Goal: Information Seeking & Learning: Learn about a topic

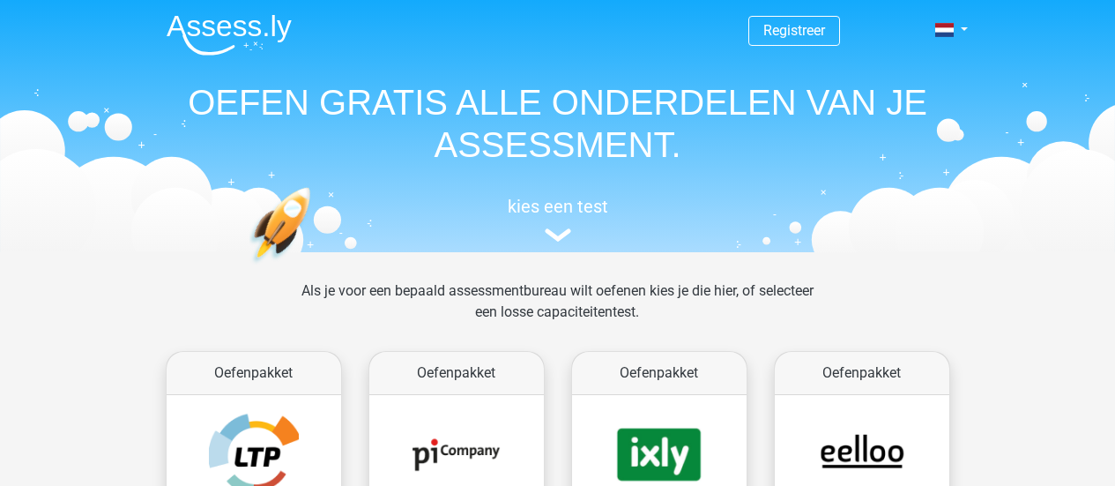
scroll to position [280, 0]
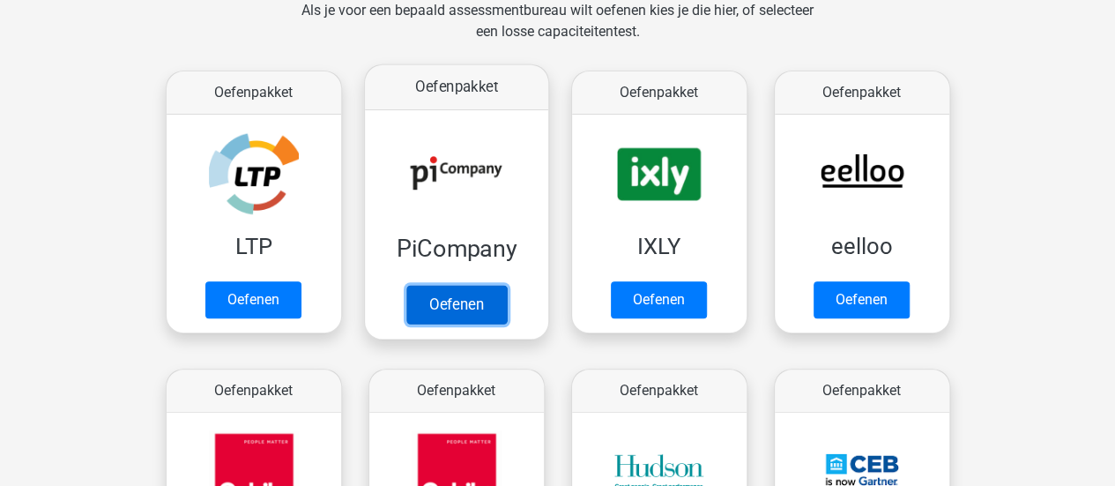
click at [457, 305] on link "Oefenen" at bounding box center [455, 304] width 100 height 39
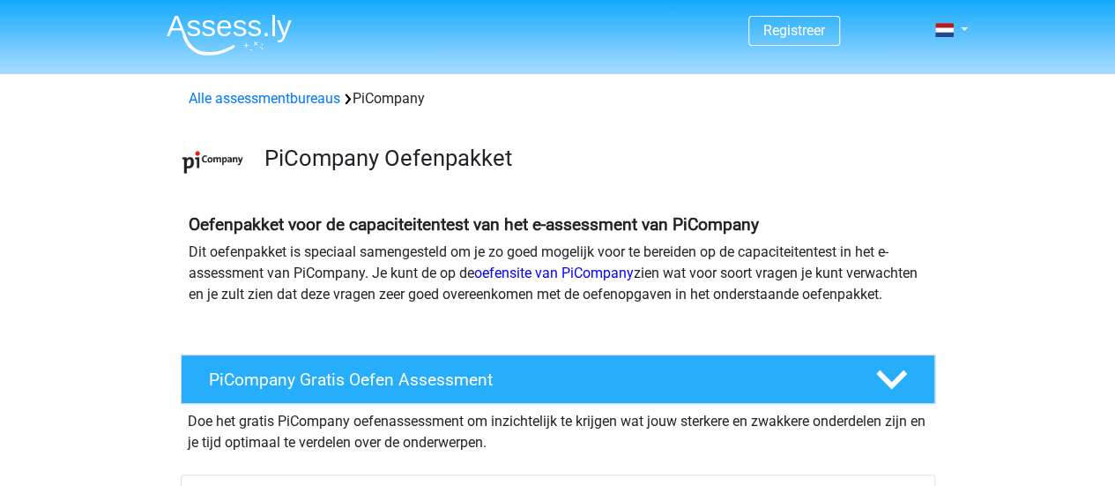
click at [779, 40] on span "Registreer" at bounding box center [794, 31] width 92 height 30
click at [798, 27] on link "Registreer" at bounding box center [794, 30] width 62 height 17
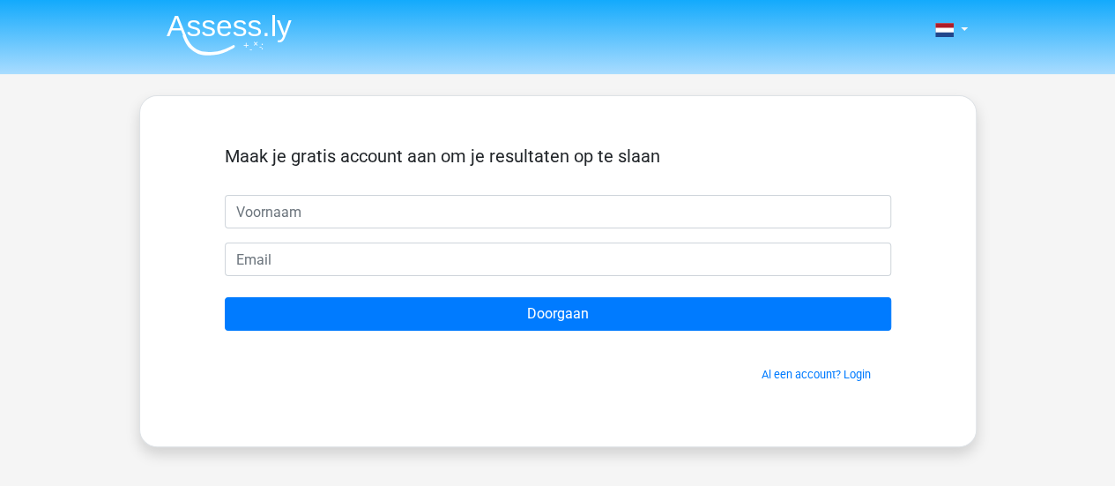
click at [841, 380] on span "Al een account? Login" at bounding box center [558, 374] width 652 height 17
click at [835, 369] on link "Al een account? Login" at bounding box center [816, 374] width 109 height 13
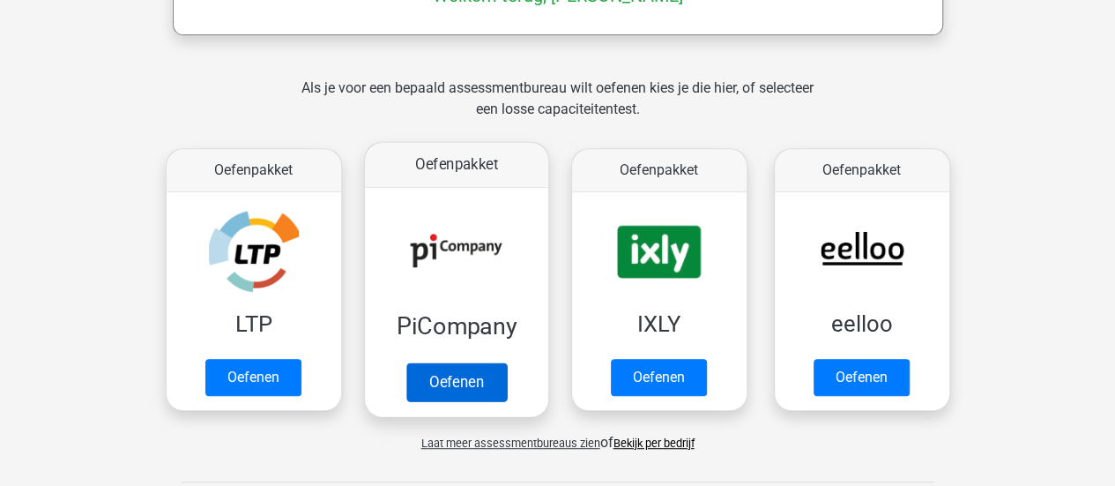
scroll to position [353, 0]
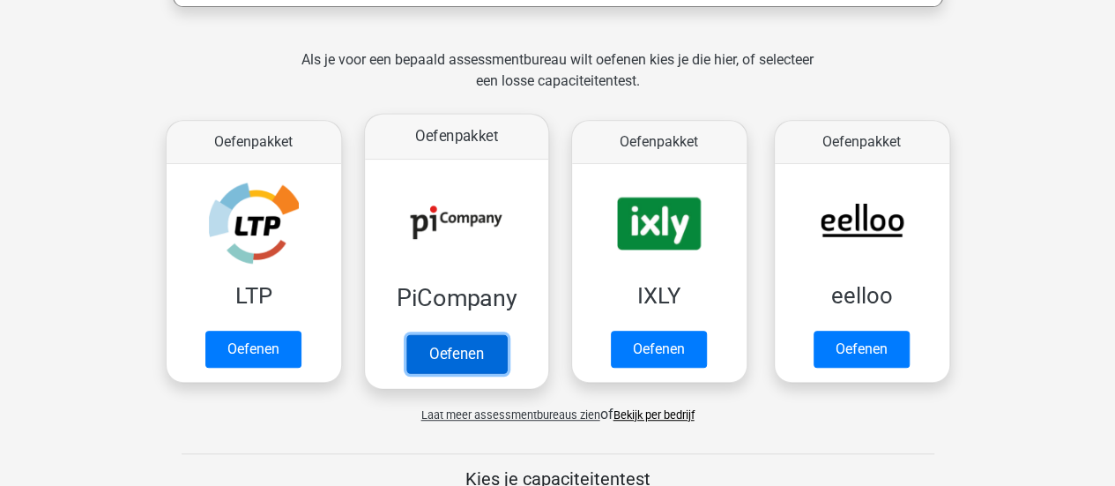
click at [492, 348] on link "Oefenen" at bounding box center [455, 353] width 100 height 39
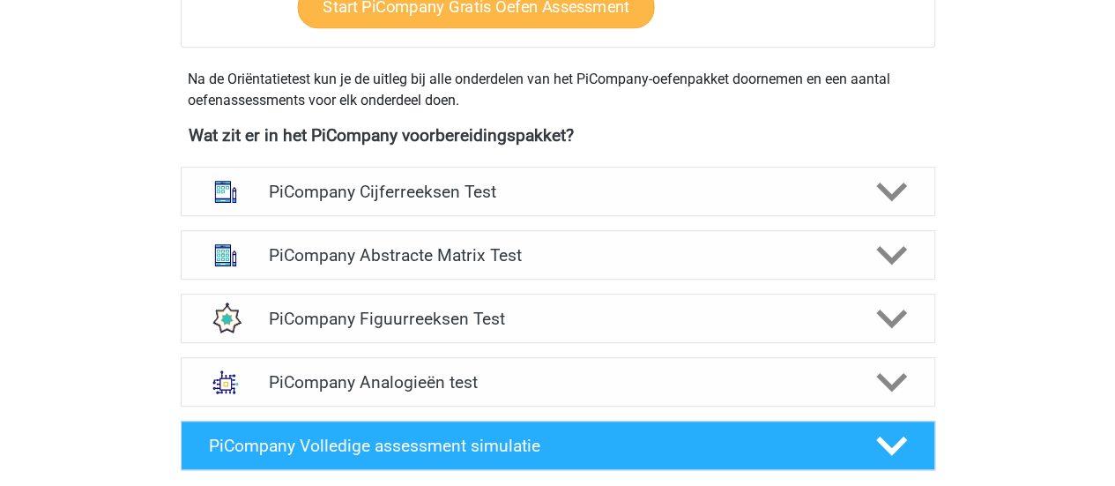
scroll to position [705, 0]
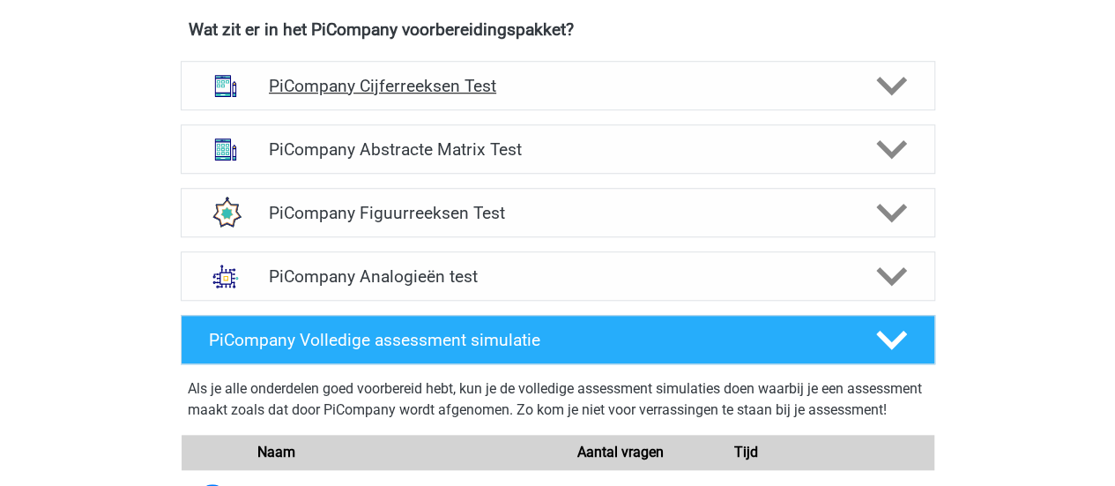
click at [563, 96] on h4 "PiCompany Cijferreeksen Test" at bounding box center [557, 86] width 577 height 20
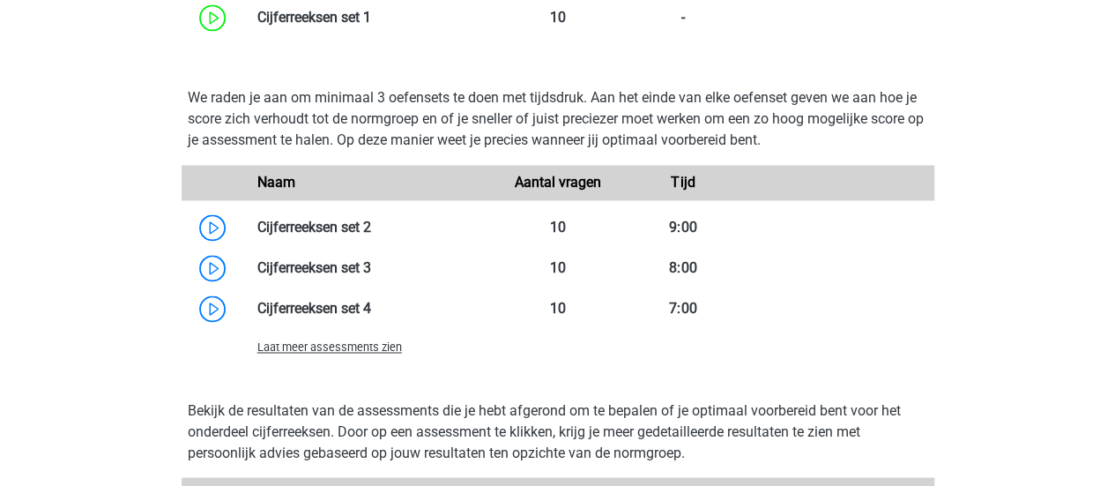
scroll to position [1322, 0]
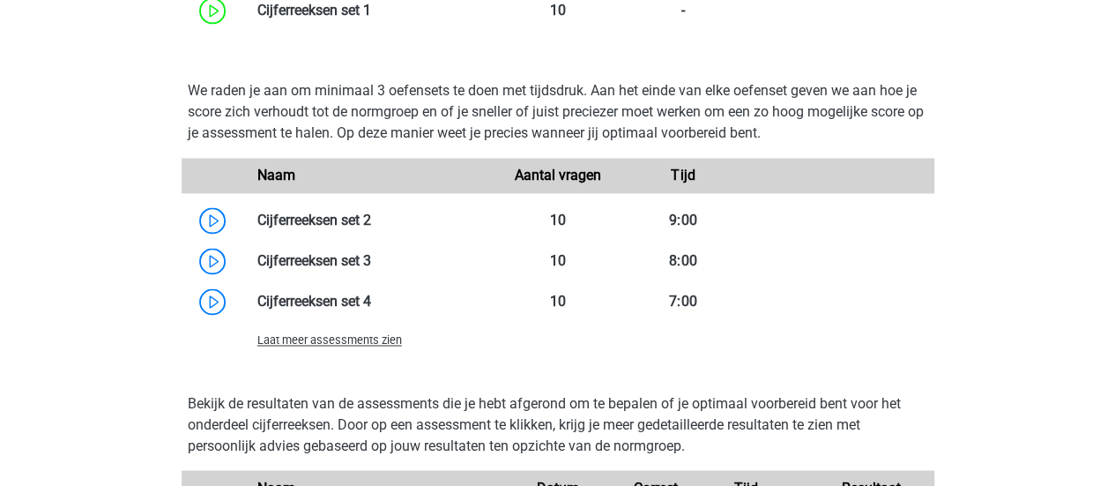
click at [328, 346] on span "Laat meer assessments zien" at bounding box center [329, 339] width 145 height 13
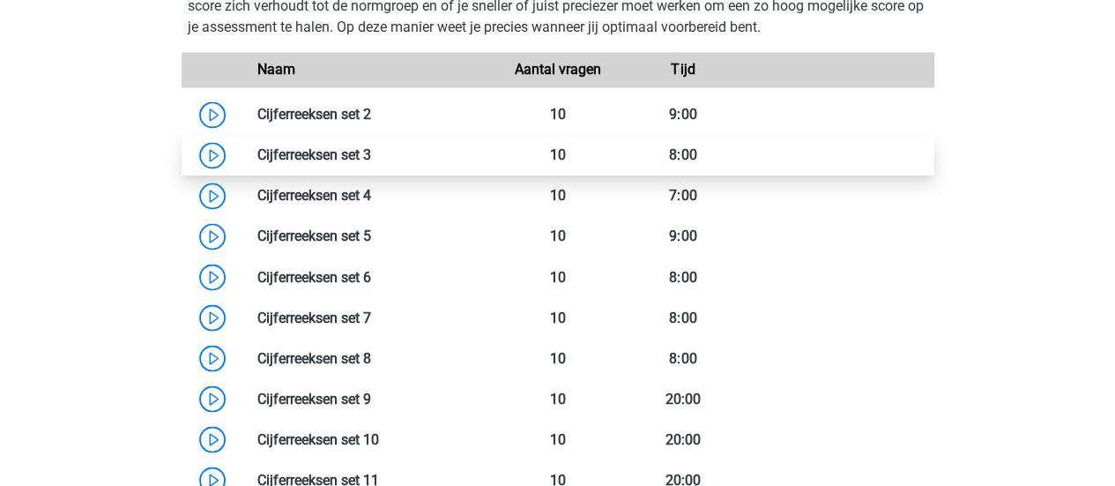
scroll to position [1410, 0]
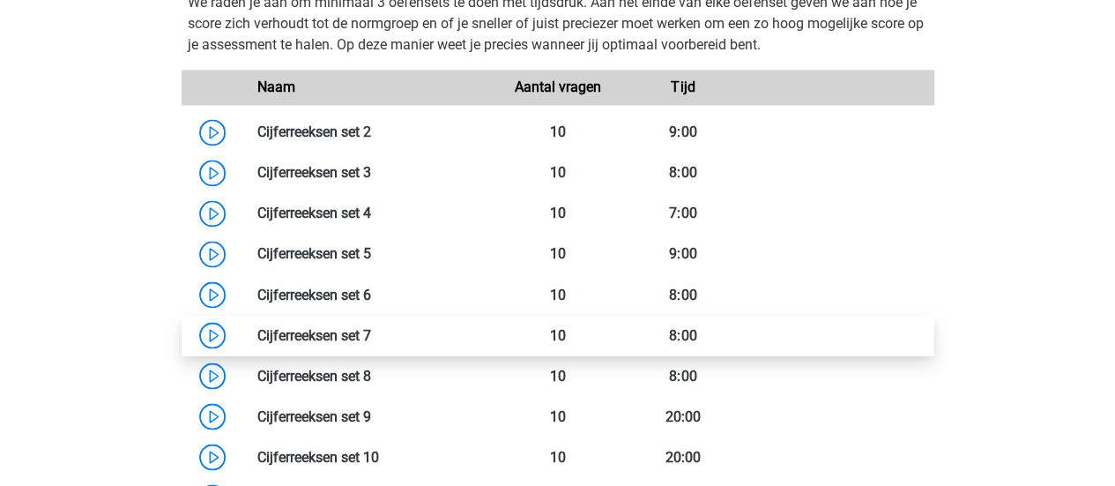
click at [371, 343] on link at bounding box center [371, 334] width 0 height 17
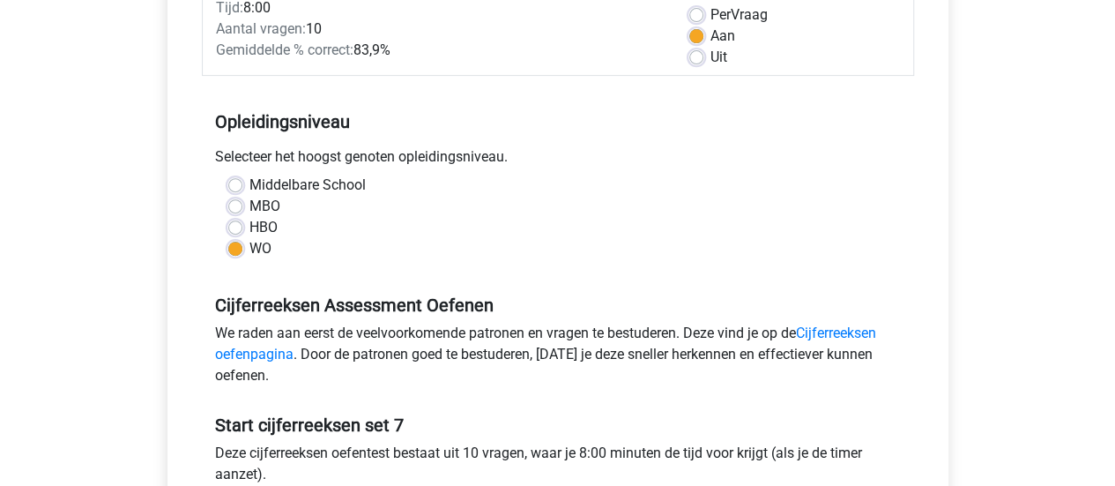
scroll to position [529, 0]
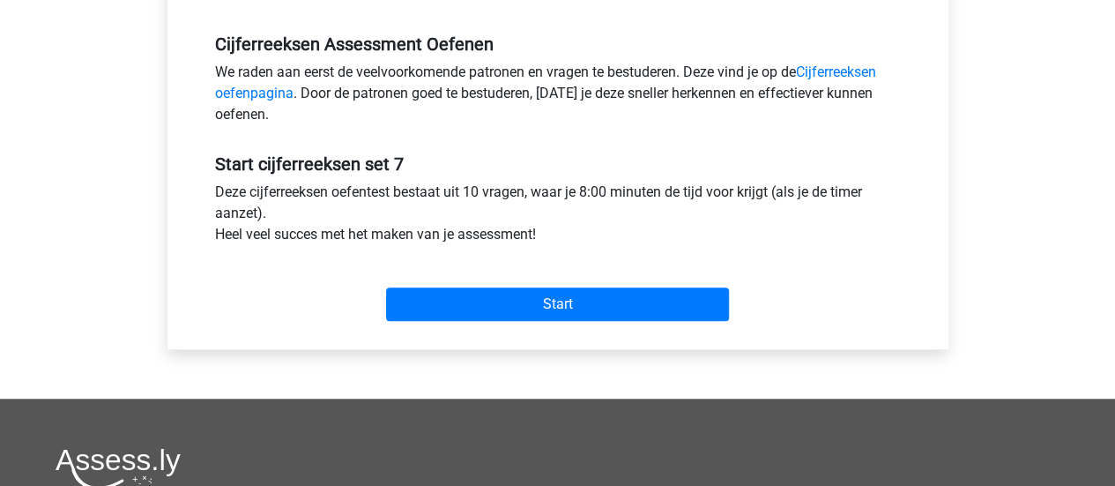
click at [557, 329] on div "Categorie: Cijferreeksen Tijd: 8:00 Aantal vragen: 10 Gemiddelde % correct: 83,…" at bounding box center [558, 14] width 755 height 670
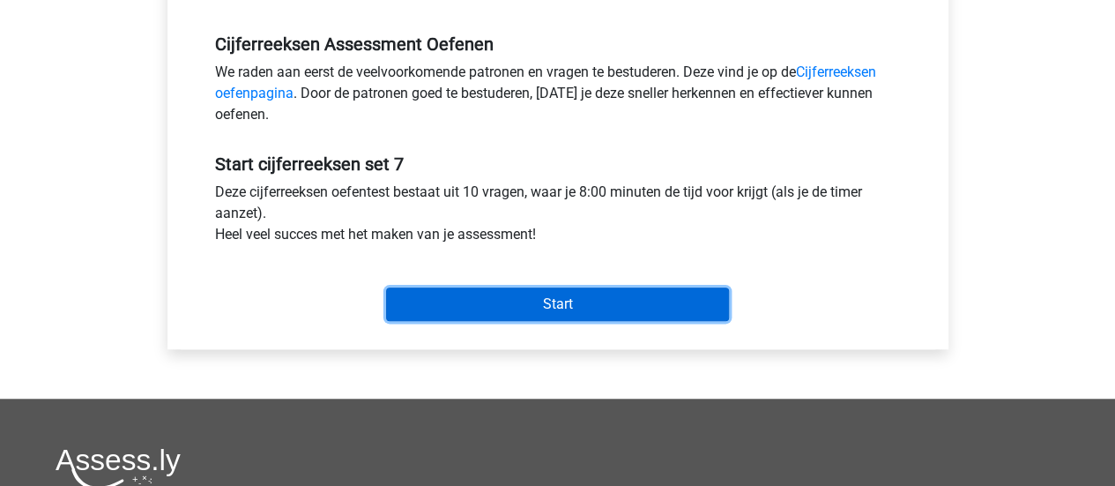
click at [556, 311] on input "Start" at bounding box center [557, 303] width 343 height 33
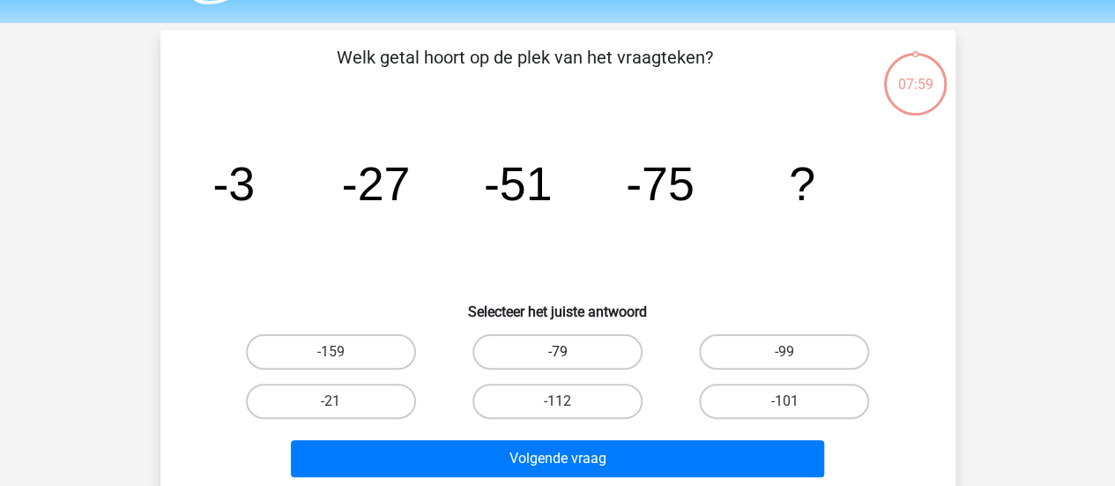
scroll to position [88, 0]
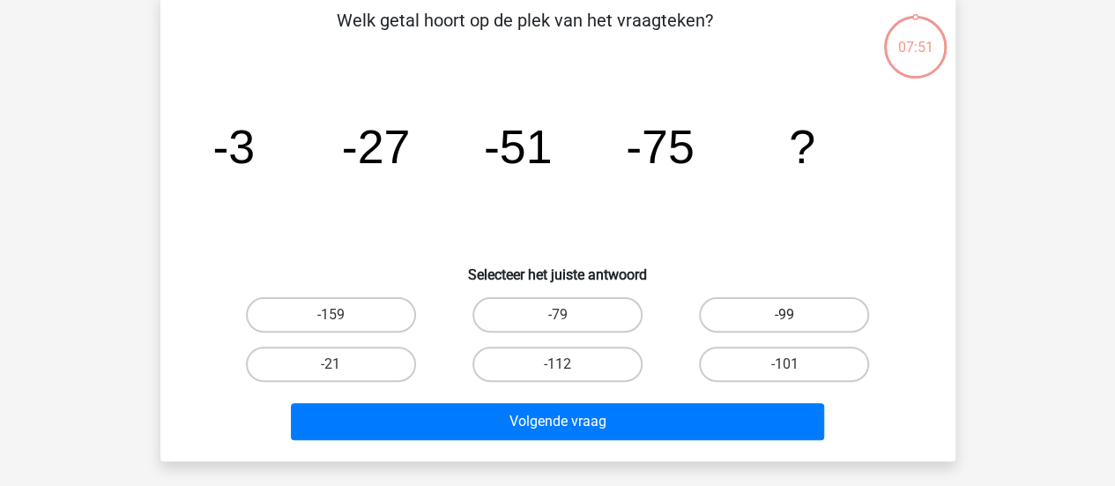
click at [814, 322] on label "-99" at bounding box center [784, 314] width 170 height 35
click at [796, 322] on input "-99" at bounding box center [790, 320] width 11 height 11
radio input "true"
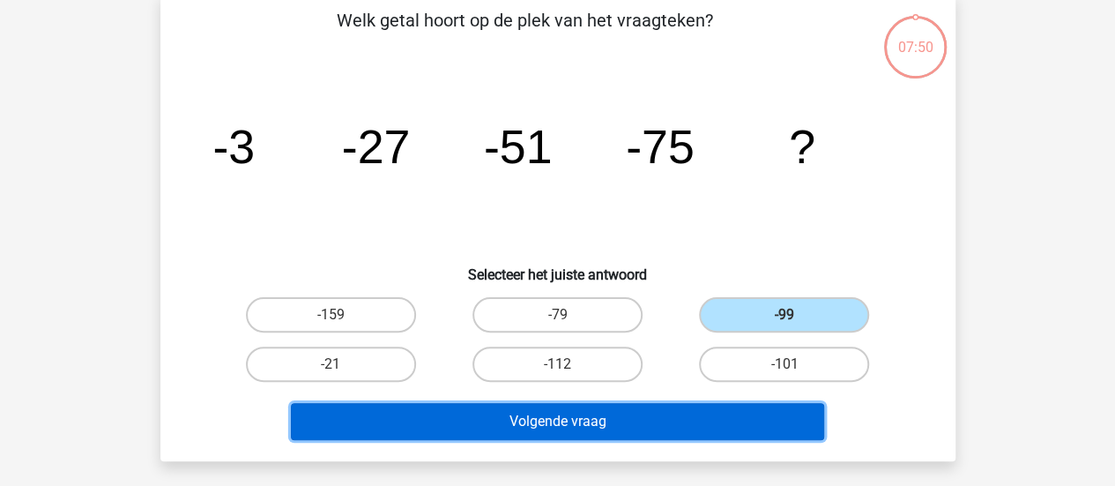
click at [737, 417] on button "Volgende vraag" at bounding box center [557, 421] width 533 height 37
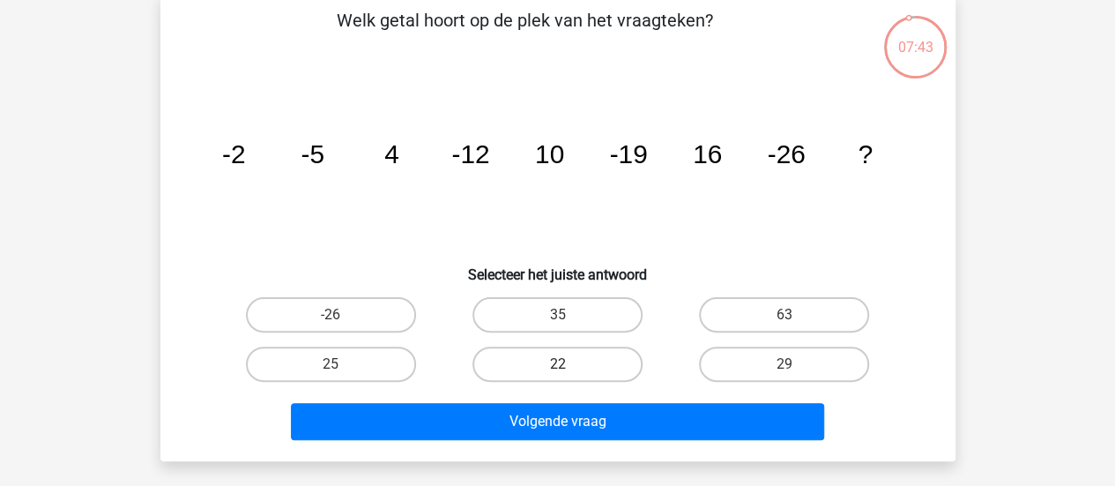
click at [616, 359] on label "22" at bounding box center [557, 363] width 170 height 35
click at [569, 364] on input "22" at bounding box center [562, 369] width 11 height 11
radio input "true"
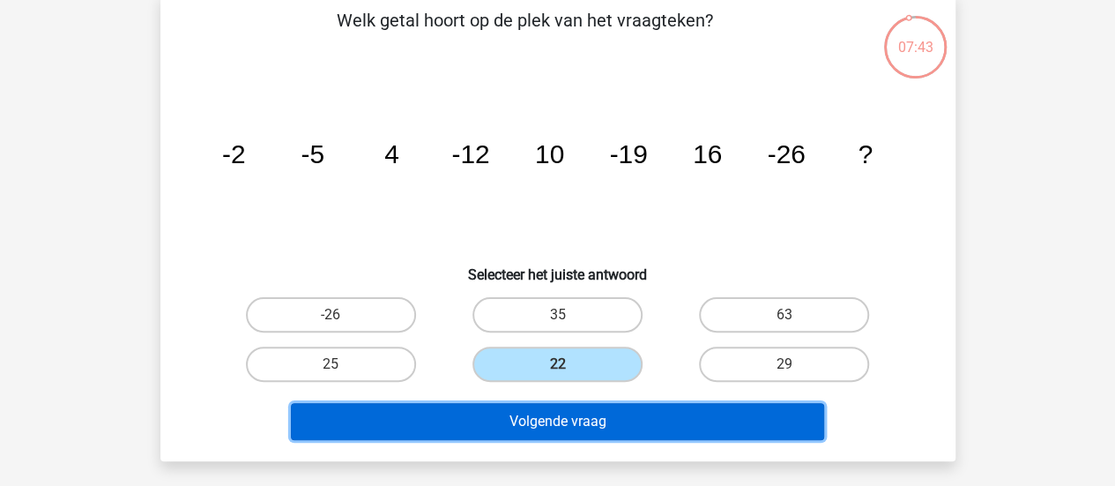
click at [637, 417] on button "Volgende vraag" at bounding box center [557, 421] width 533 height 37
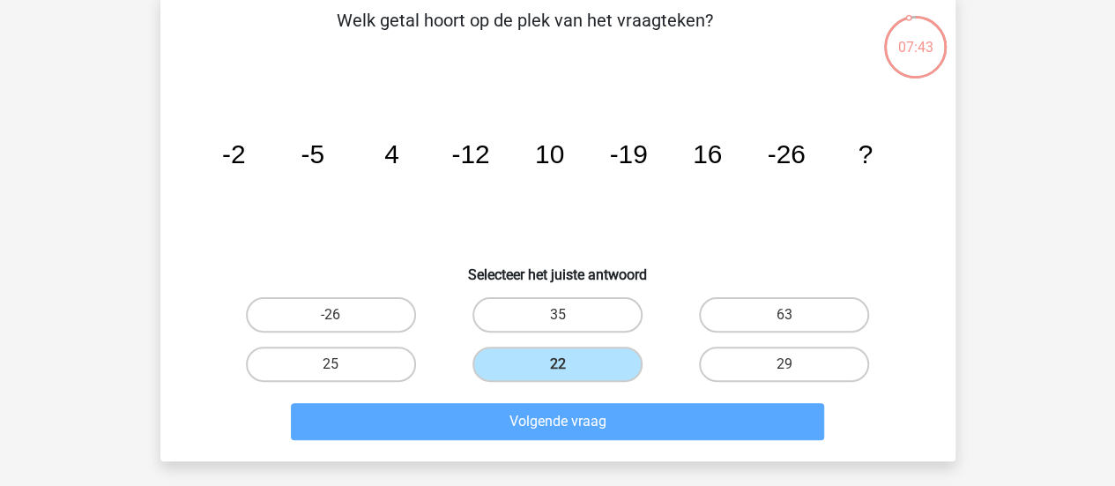
scroll to position [81, 0]
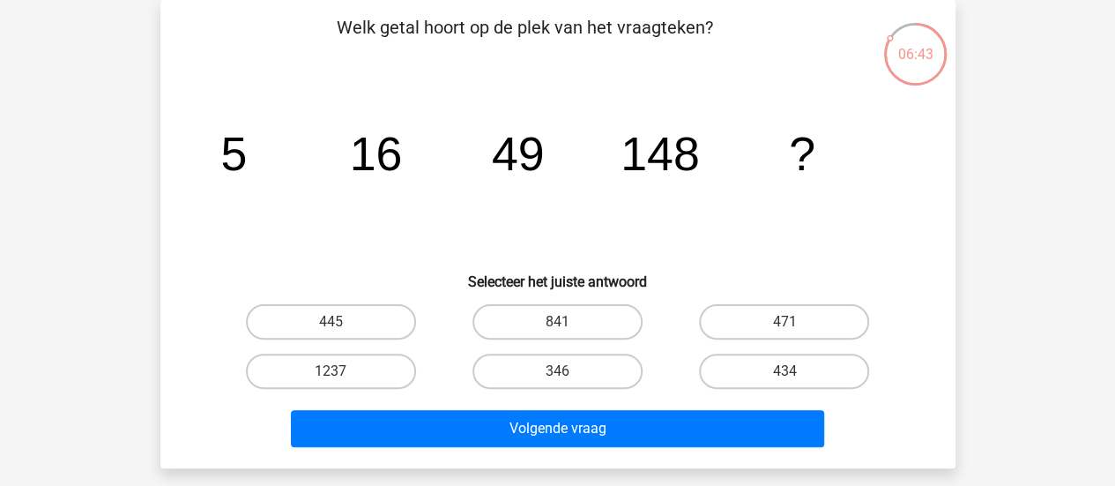
drag, startPoint x: 368, startPoint y: 331, endPoint x: 421, endPoint y: 383, distance: 74.8
click at [368, 331] on label "445" at bounding box center [331, 321] width 170 height 35
click at [342, 331] on input "445" at bounding box center [336, 327] width 11 height 11
radio input "true"
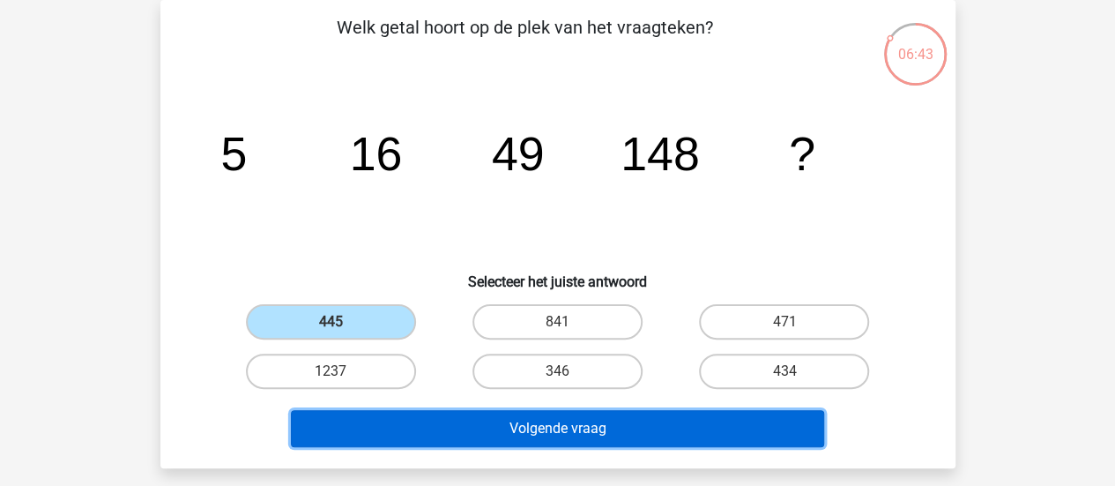
click at [460, 423] on button "Volgende vraag" at bounding box center [557, 428] width 533 height 37
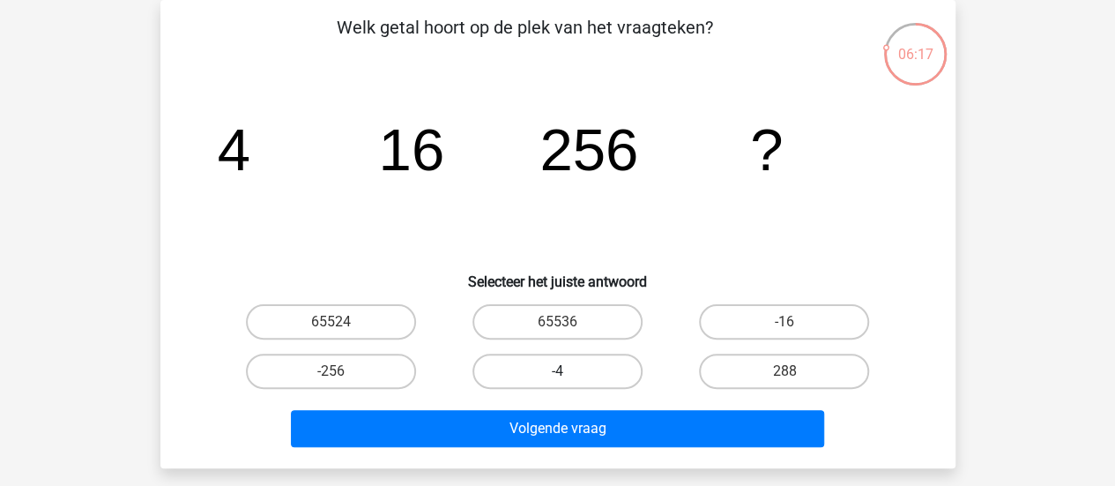
drag, startPoint x: 626, startPoint y: 330, endPoint x: 636, endPoint y: 359, distance: 30.7
click at [626, 330] on label "65536" at bounding box center [557, 321] width 170 height 35
click at [569, 330] on input "65536" at bounding box center [562, 327] width 11 height 11
radio input "true"
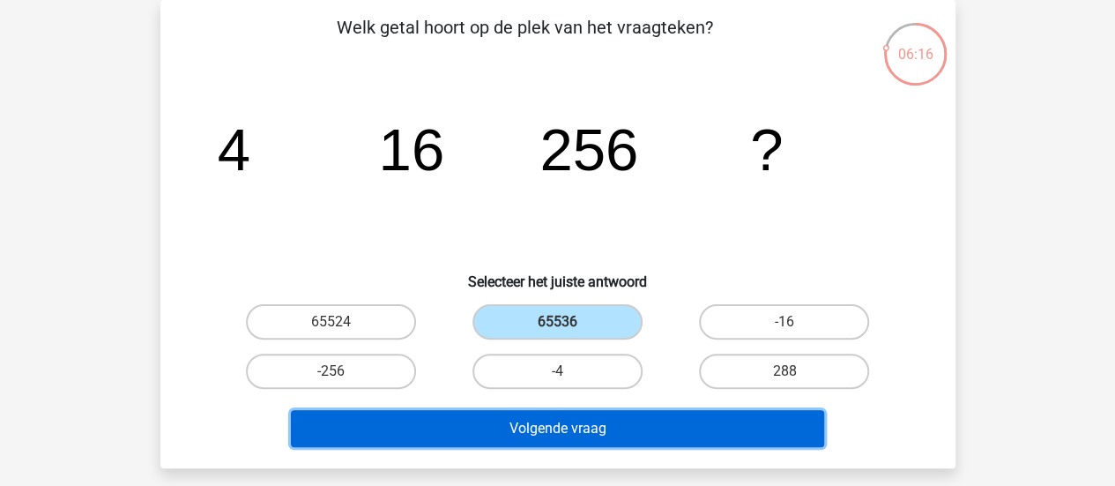
click at [648, 425] on button "Volgende vraag" at bounding box center [557, 428] width 533 height 37
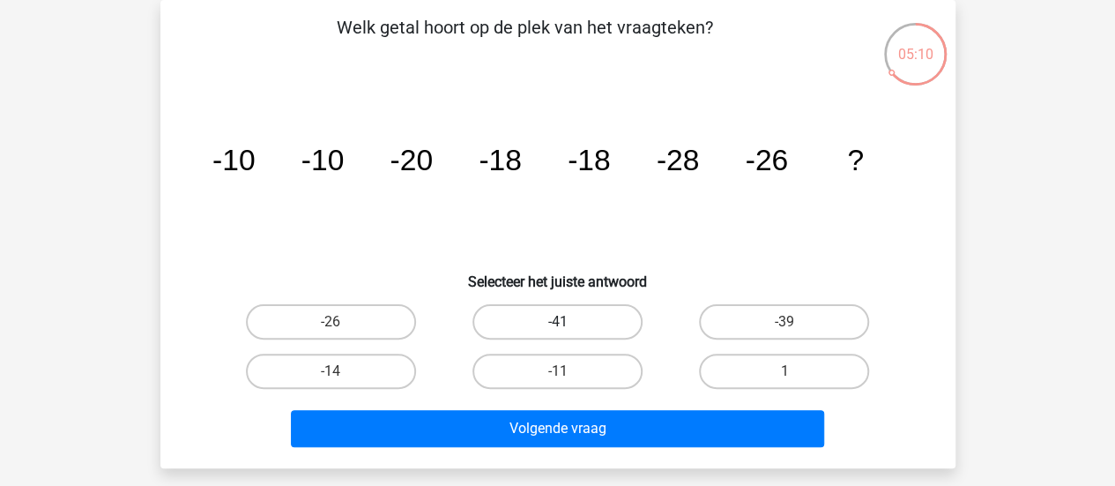
drag, startPoint x: 578, startPoint y: 305, endPoint x: 619, endPoint y: 396, distance: 99.4
click at [578, 305] on label "-41" at bounding box center [557, 321] width 170 height 35
click at [569, 322] on input "-41" at bounding box center [562, 327] width 11 height 11
radio input "true"
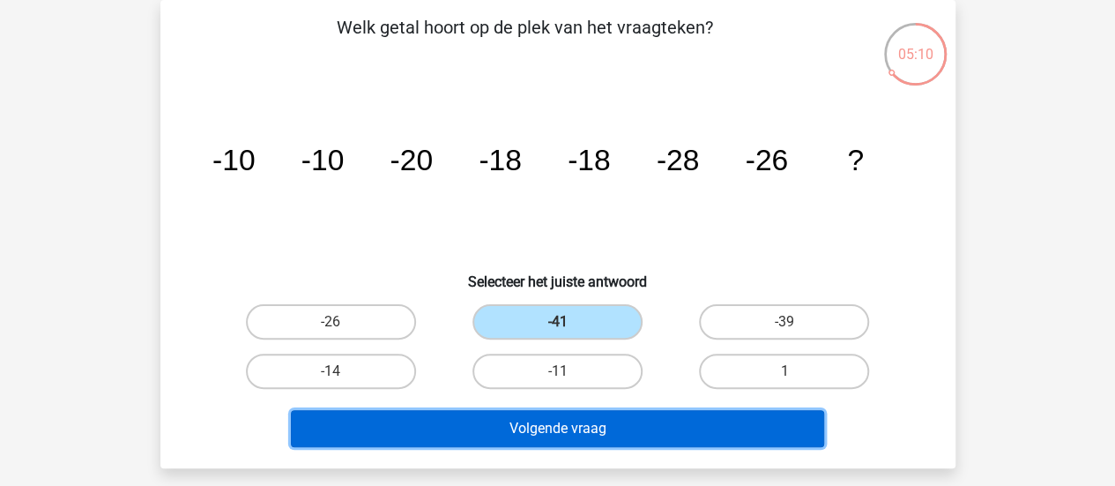
click at [633, 430] on button "Volgende vraag" at bounding box center [557, 428] width 533 height 37
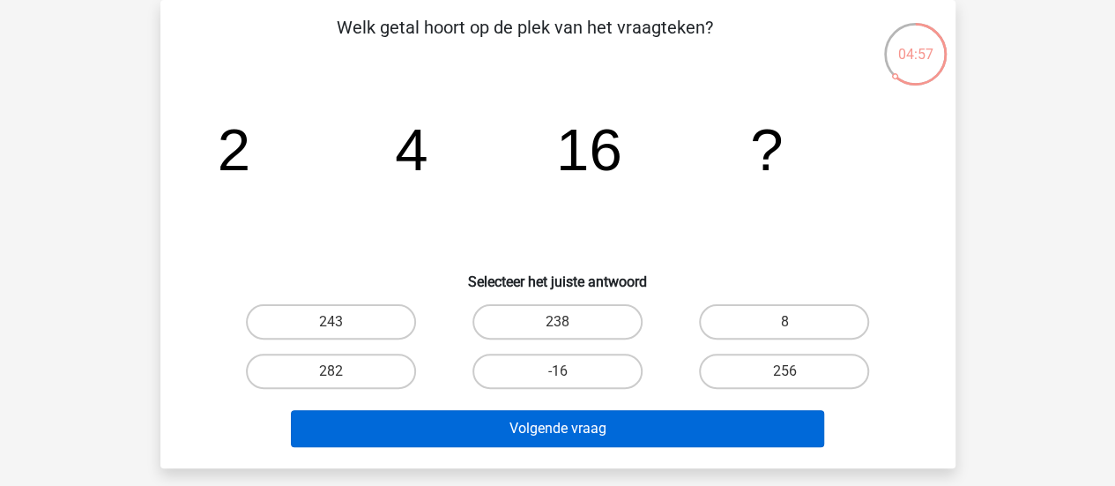
drag, startPoint x: 763, startPoint y: 383, endPoint x: 756, endPoint y: 442, distance: 58.6
click at [763, 383] on label "256" at bounding box center [784, 370] width 170 height 35
click at [785, 383] on input "256" at bounding box center [790, 376] width 11 height 11
radio input "true"
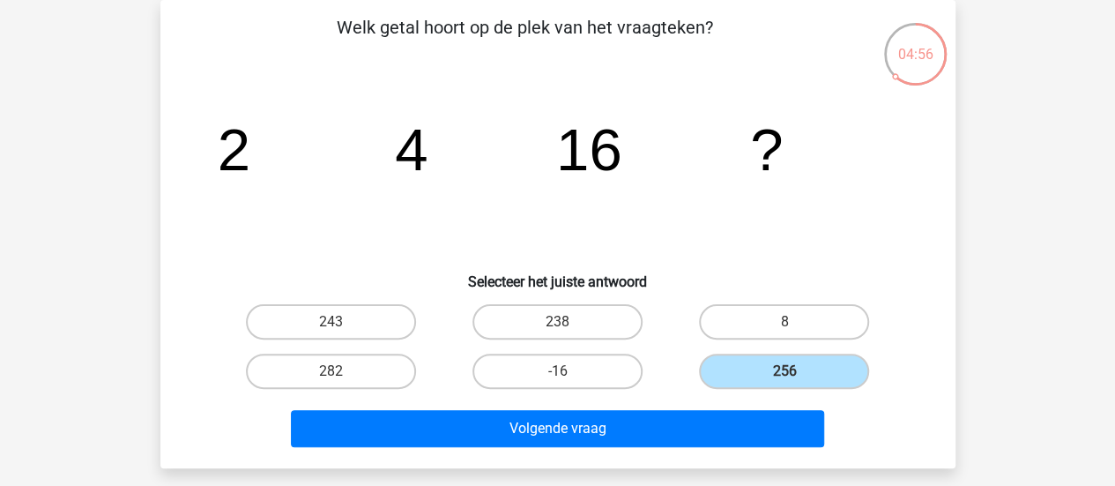
click at [755, 448] on div "Volgende vraag" at bounding box center [558, 432] width 680 height 44
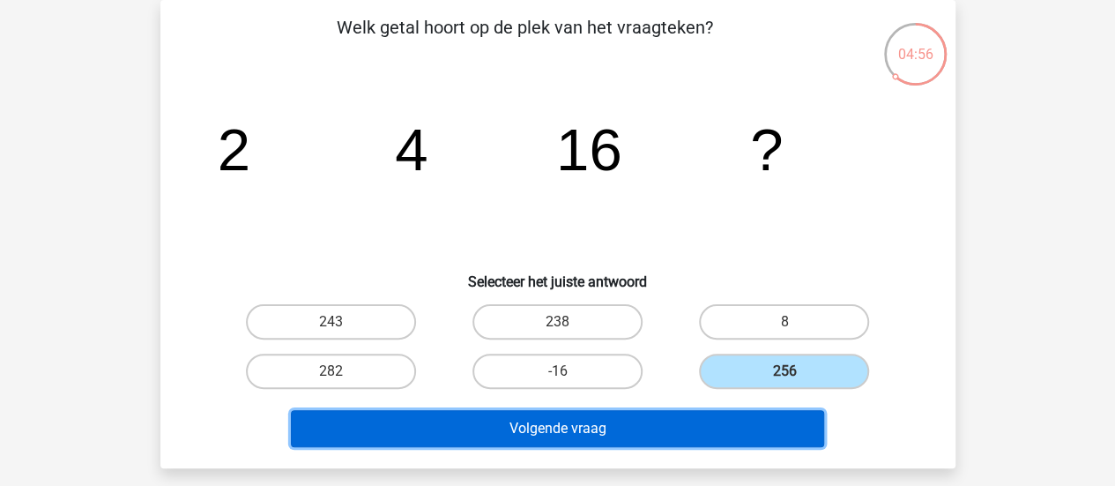
click at [746, 432] on button "Volgende vraag" at bounding box center [557, 428] width 533 height 37
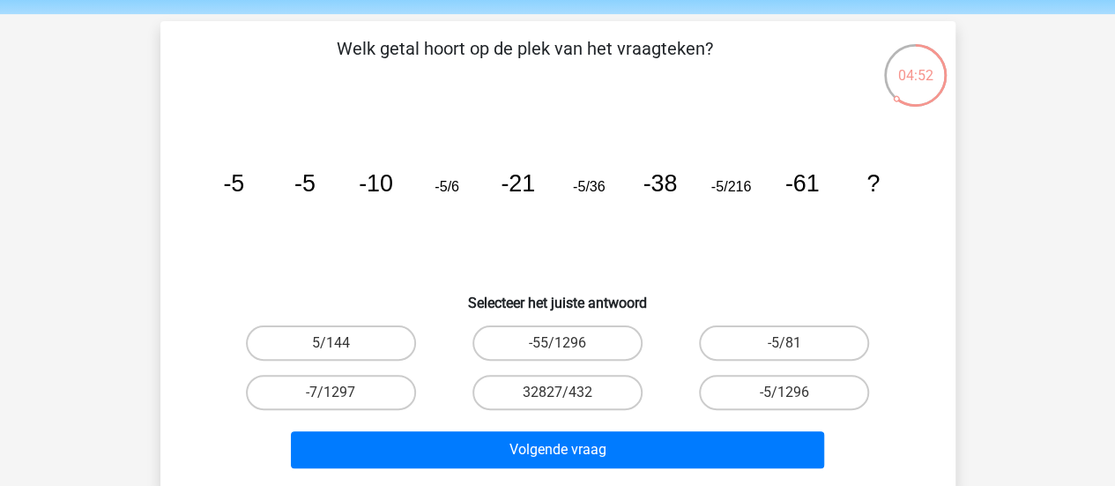
scroll to position [88, 0]
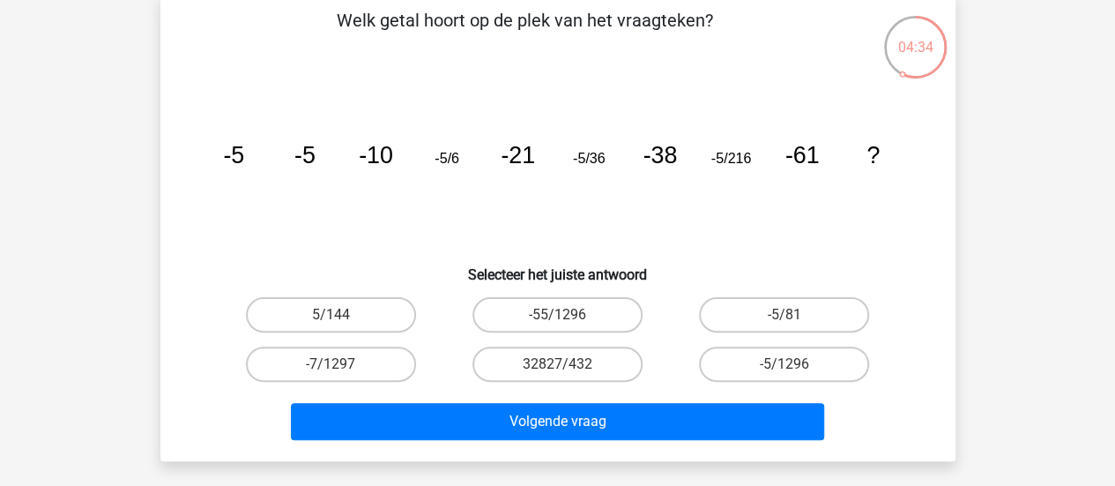
click at [716, 200] on icon "image/svg+xml -5 -5 -10 -5/6 -21 -5/36 -38 -5/216 -61 ?" at bounding box center [558, 163] width 710 height 178
click at [621, 216] on icon "image/svg+xml -5 -5 -10 -5/6 -21 -5/36 -38 -5/216 -61 ?" at bounding box center [558, 163] width 710 height 178
click at [736, 364] on label "-5/1296" at bounding box center [784, 363] width 170 height 35
click at [785, 364] on input "-5/1296" at bounding box center [790, 369] width 11 height 11
radio input "true"
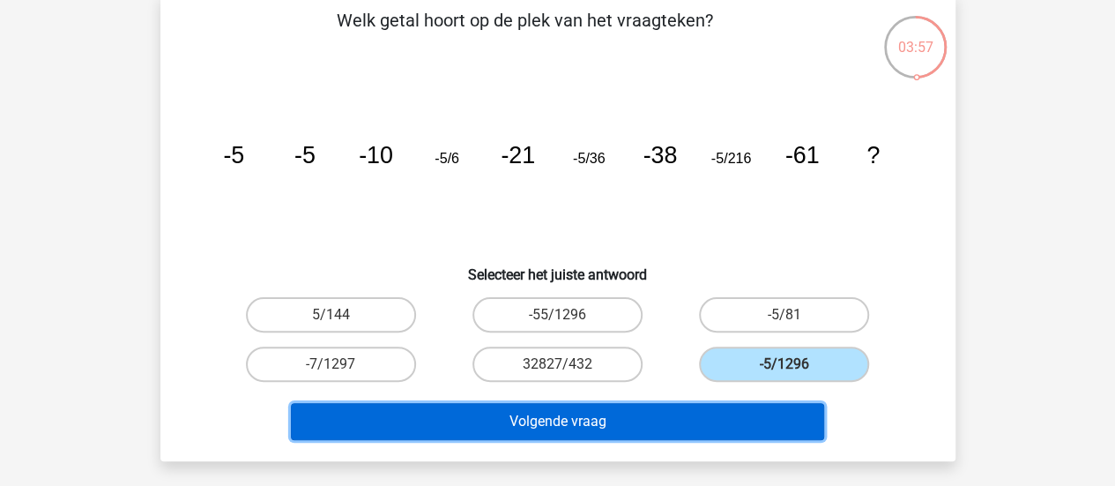
click at [737, 419] on button "Volgende vraag" at bounding box center [557, 421] width 533 height 37
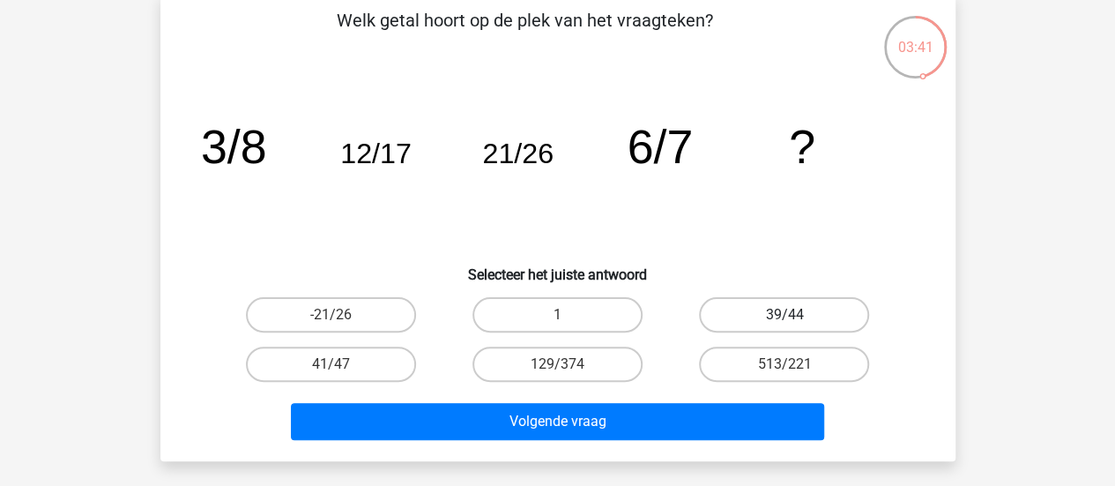
click at [749, 315] on label "39/44" at bounding box center [784, 314] width 170 height 35
click at [785, 315] on input "39/44" at bounding box center [790, 320] width 11 height 11
radio input "true"
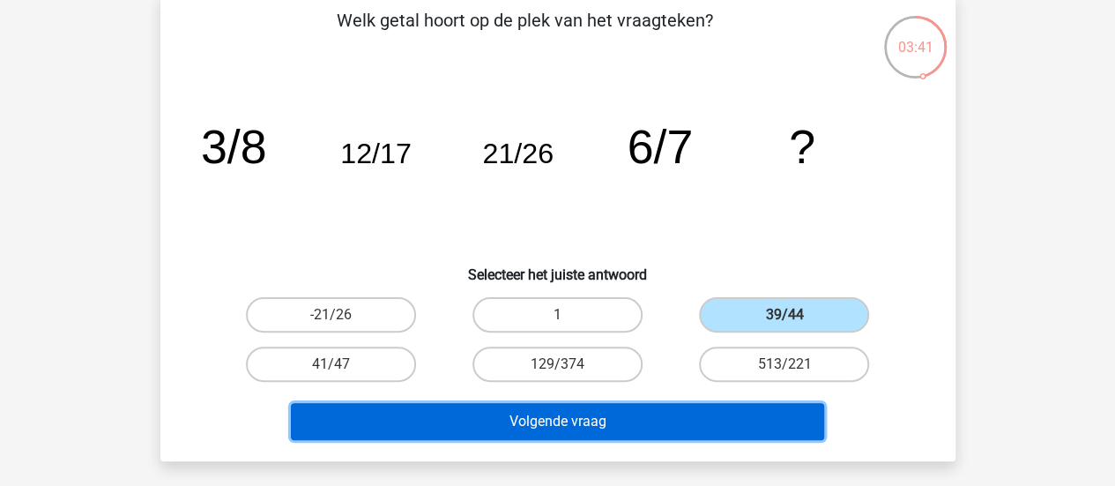
click at [744, 410] on button "Volgende vraag" at bounding box center [557, 421] width 533 height 37
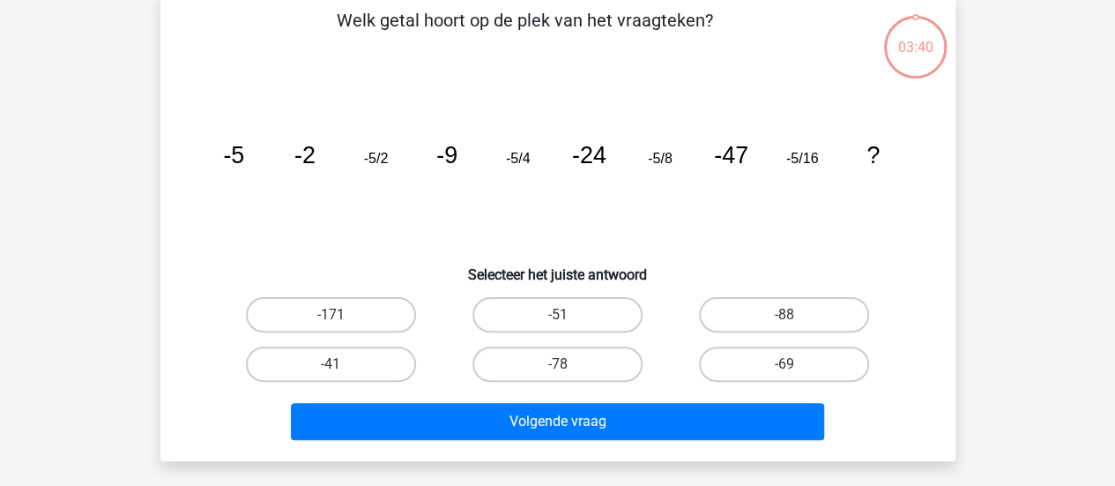
scroll to position [81, 0]
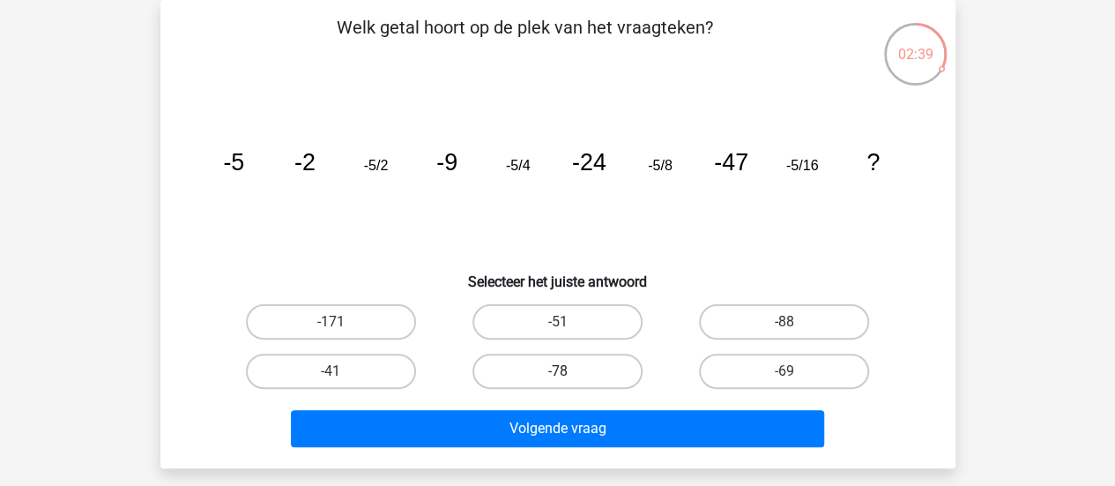
click at [613, 369] on label "-78" at bounding box center [557, 370] width 170 height 35
click at [569, 371] on input "-78" at bounding box center [562, 376] width 11 height 11
radio input "true"
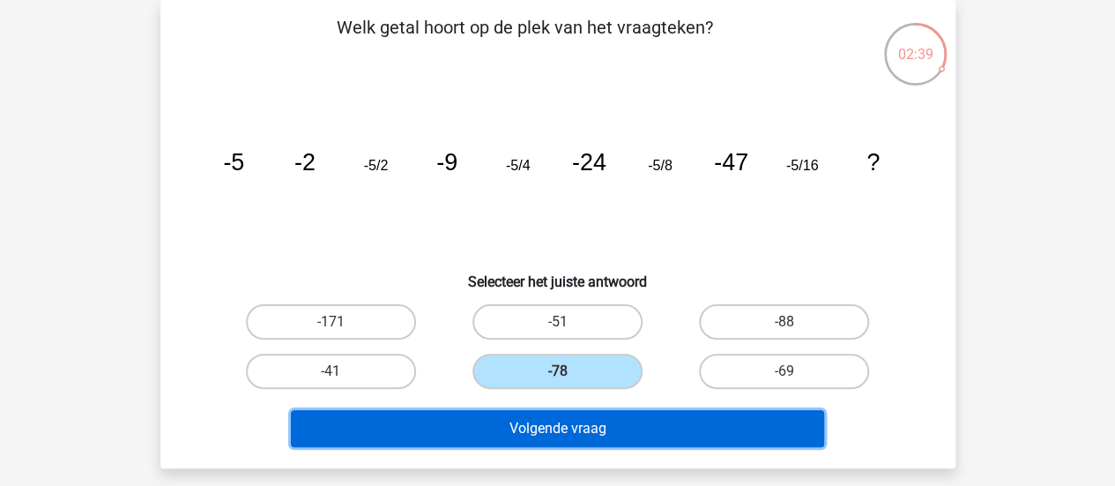
click at [633, 429] on button "Volgende vraag" at bounding box center [557, 428] width 533 height 37
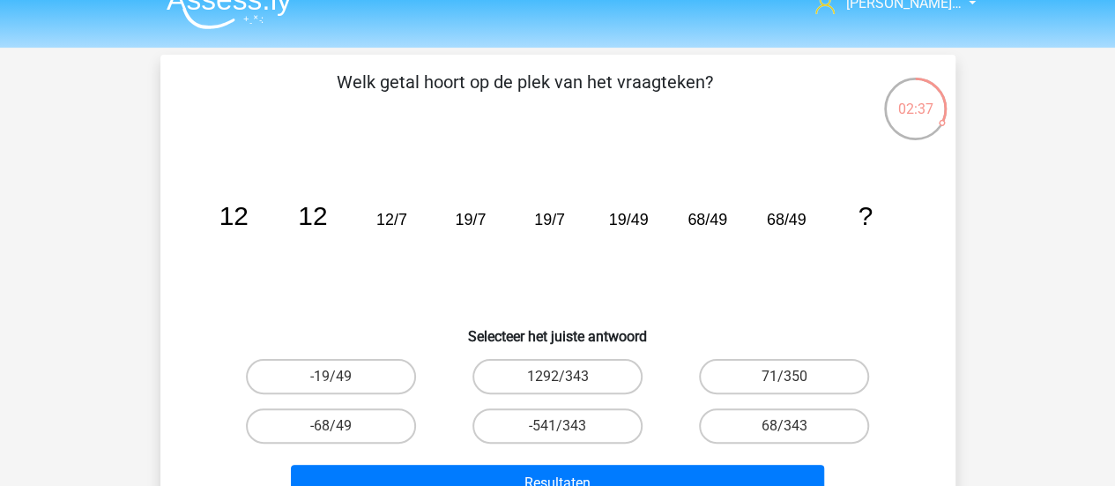
scroll to position [0, 0]
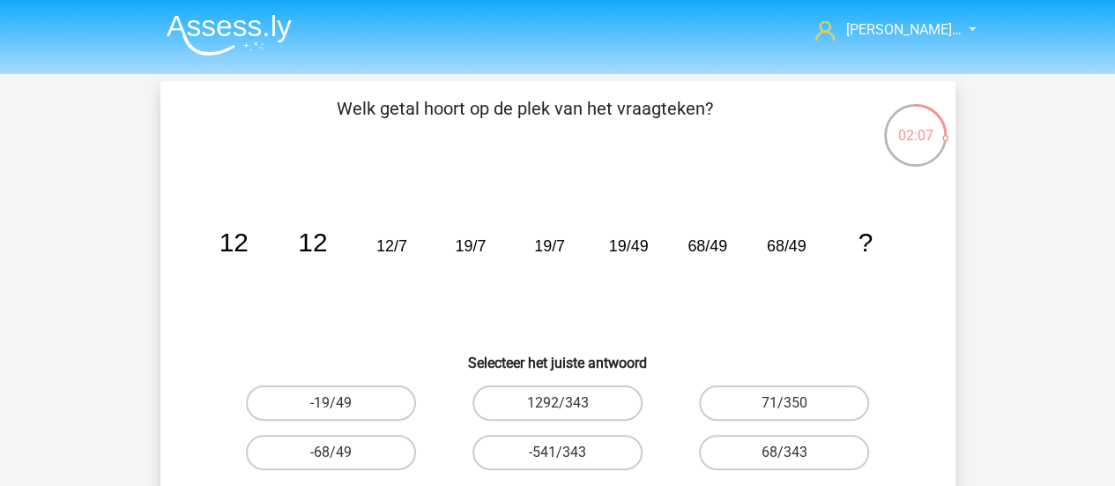
click at [646, 344] on h6 "Selecteer het juiste antwoord" at bounding box center [558, 355] width 739 height 31
click at [324, 454] on label "-68/49" at bounding box center [331, 452] width 170 height 35
click at [331, 454] on input "-68/49" at bounding box center [336, 457] width 11 height 11
radio input "true"
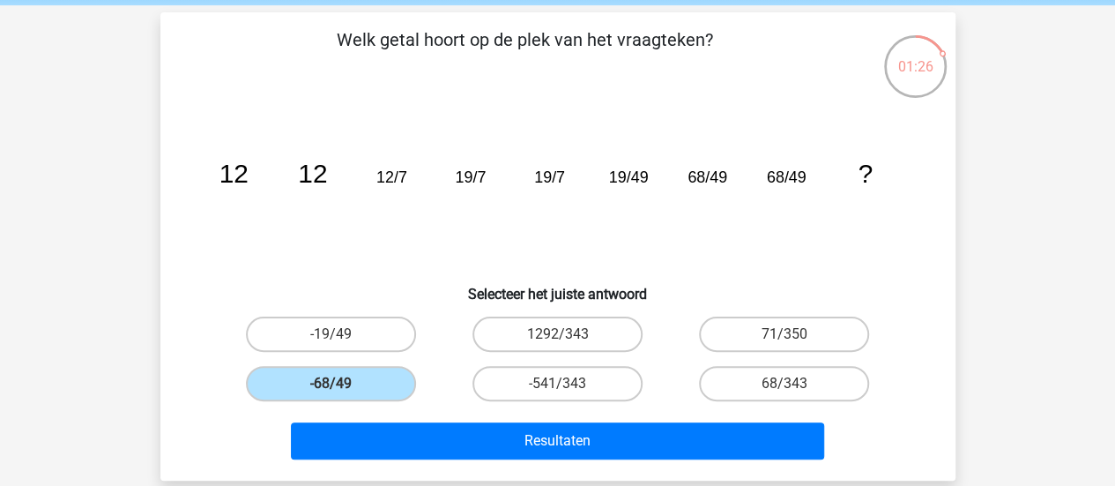
scroll to position [176, 0]
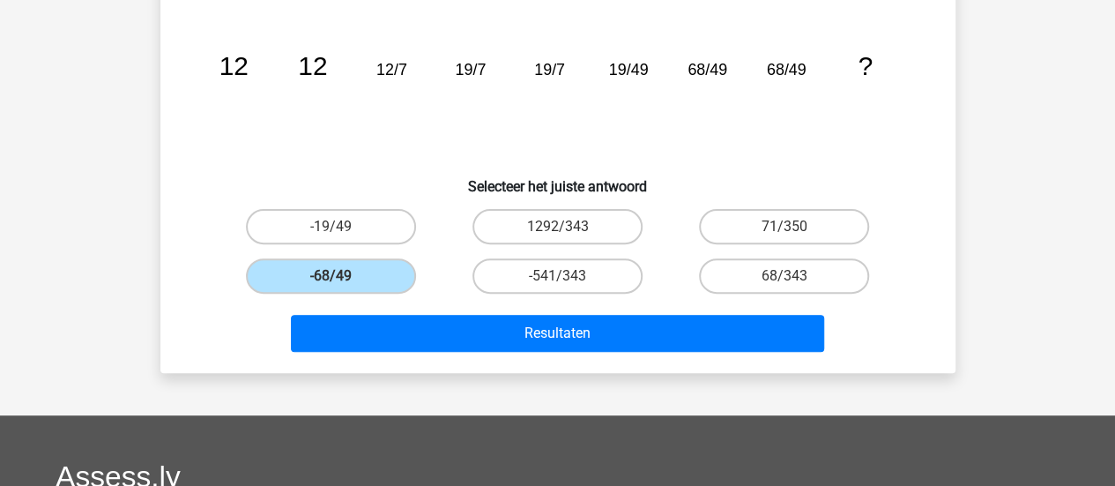
click at [776, 255] on div "68/343" at bounding box center [784, 275] width 227 height 49
click at [770, 273] on label "68/343" at bounding box center [784, 275] width 170 height 35
click at [785, 276] on input "68/343" at bounding box center [790, 281] width 11 height 11
radio input "true"
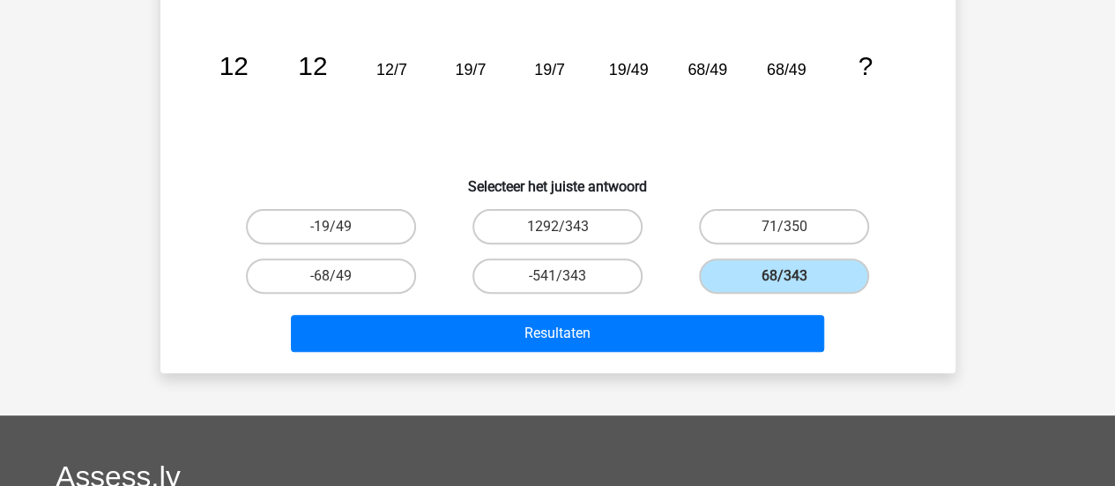
click at [756, 312] on div "Resultaten" at bounding box center [558, 330] width 739 height 58
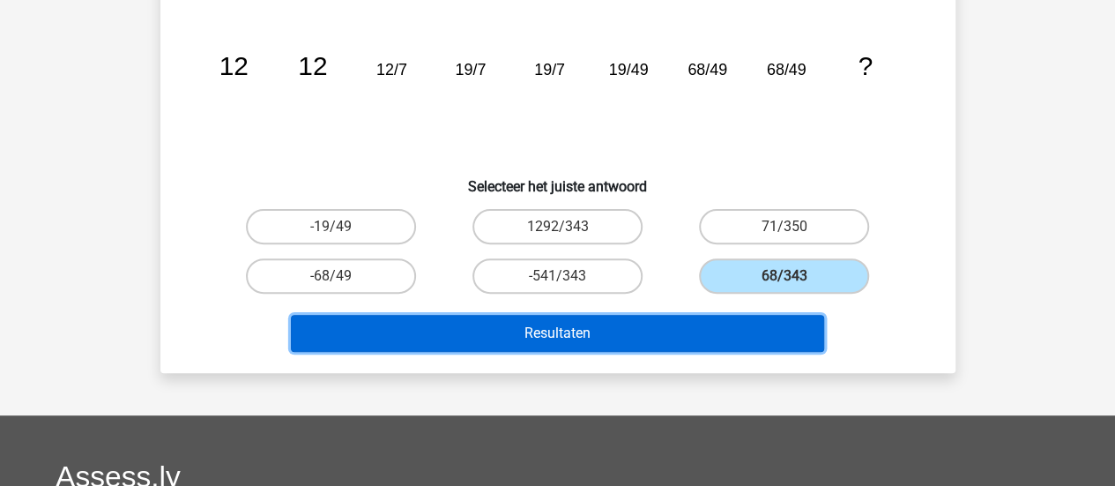
click at [755, 337] on button "Resultaten" at bounding box center [557, 333] width 533 height 37
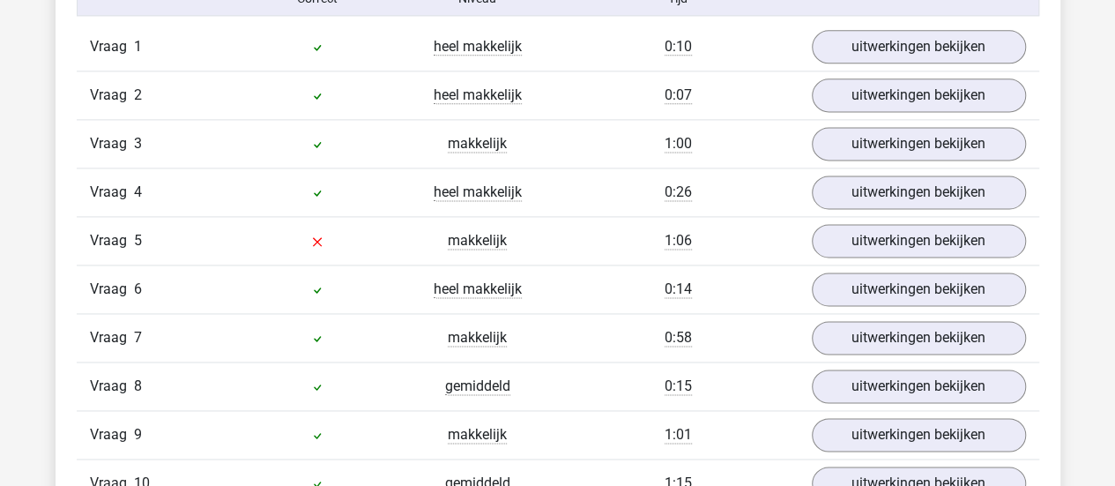
scroll to position [1234, 0]
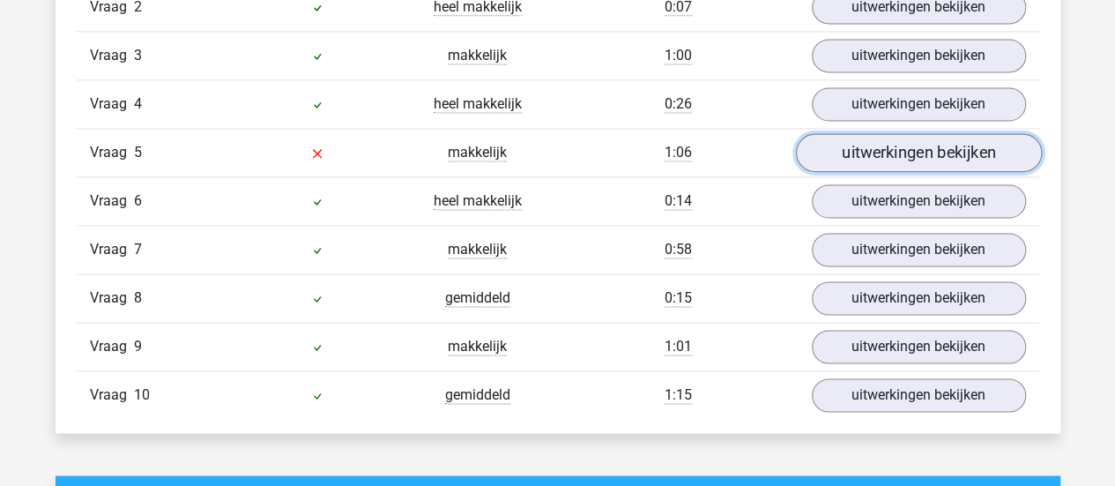
click at [878, 140] on link "uitwerkingen bekijken" at bounding box center [918, 152] width 246 height 39
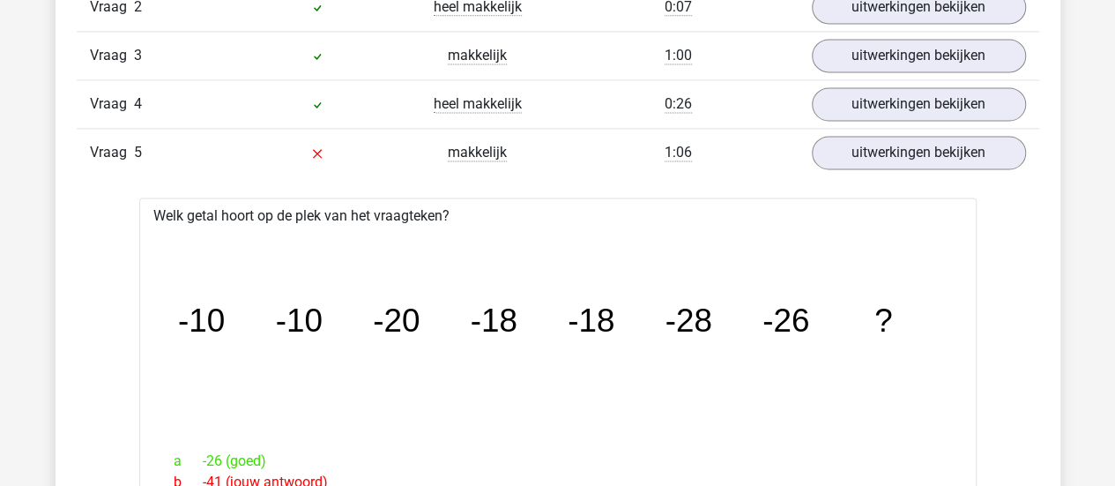
click at [526, 166] on div "Vraag 5 makkelijk 1:06 uitwerkingen bekijken" at bounding box center [558, 152] width 963 height 48
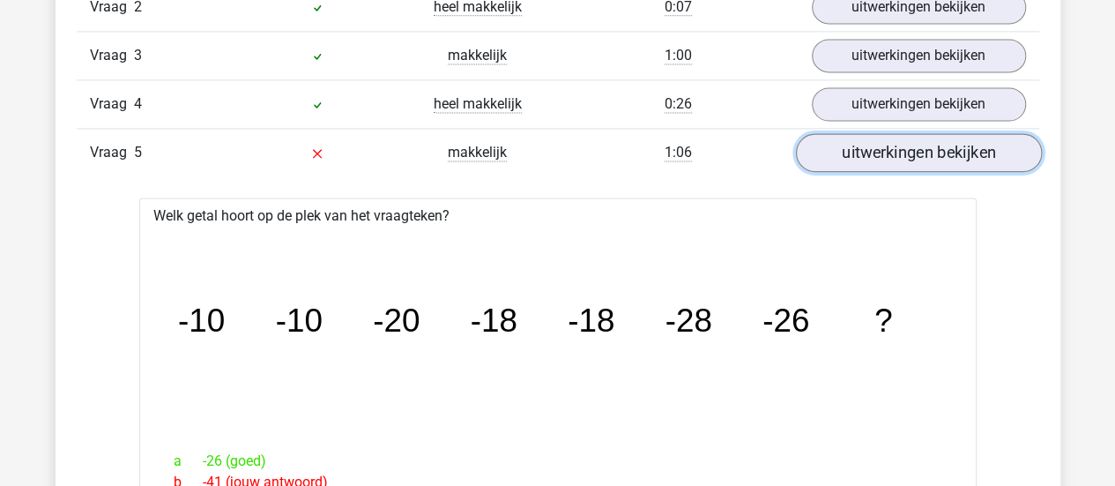
click at [907, 162] on link "uitwerkingen bekijken" at bounding box center [918, 152] width 246 height 39
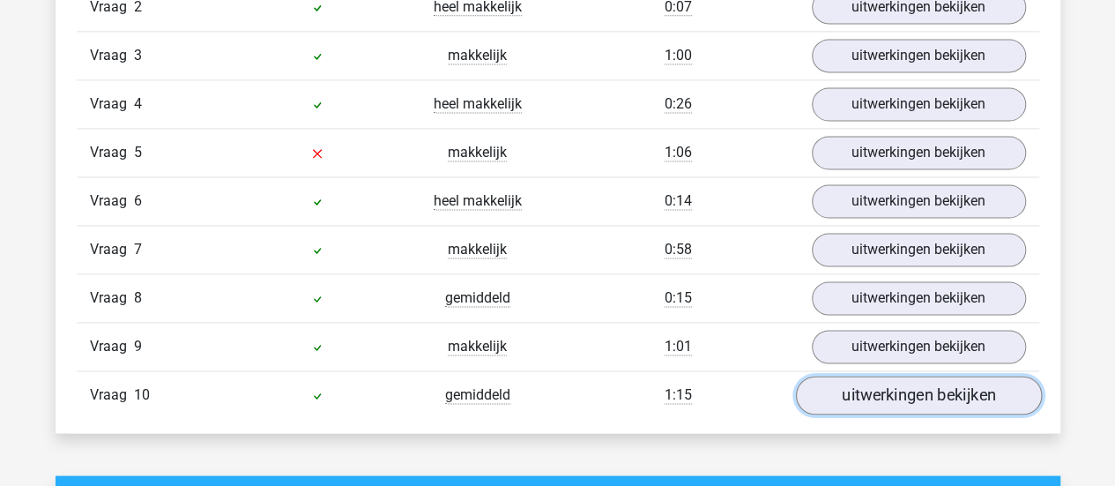
click at [866, 378] on link "uitwerkingen bekijken" at bounding box center [918, 395] width 246 height 39
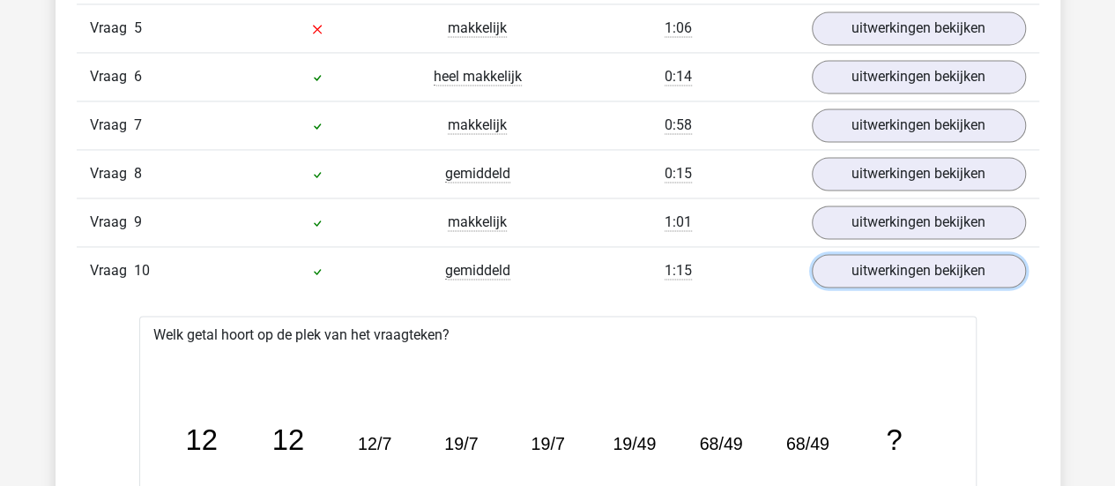
scroll to position [1322, 0]
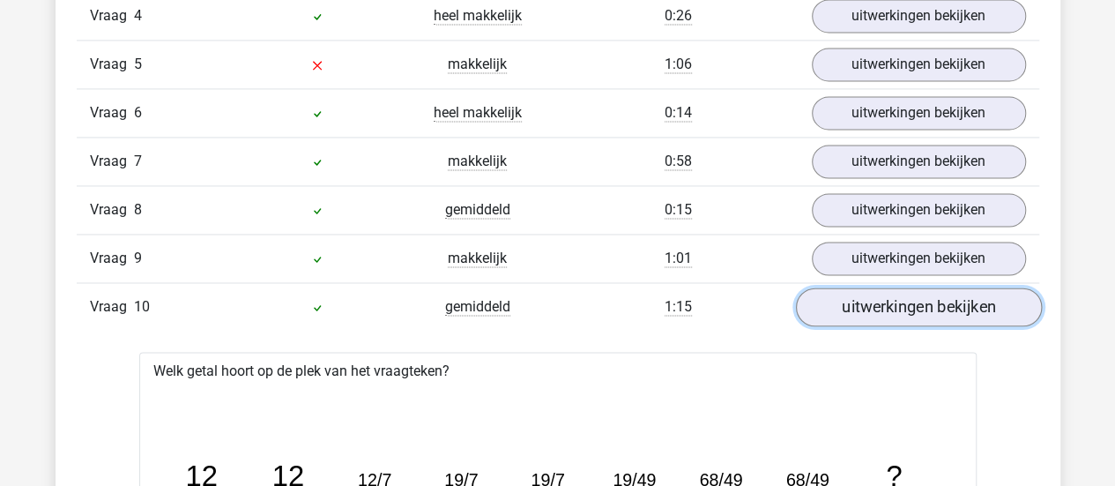
click at [860, 308] on link "uitwerkingen bekijken" at bounding box center [918, 306] width 246 height 39
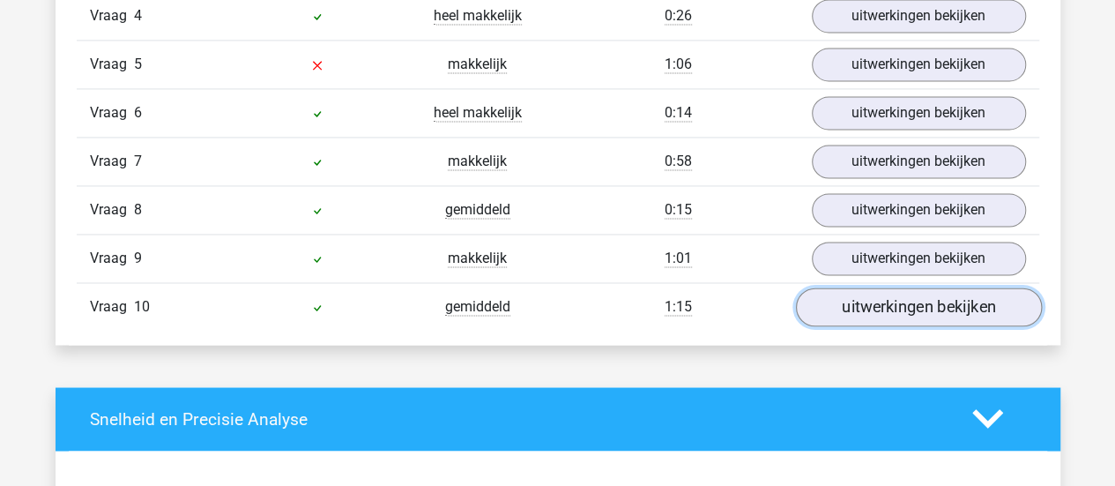
click at [859, 308] on link "uitwerkingen bekijken" at bounding box center [918, 306] width 246 height 39
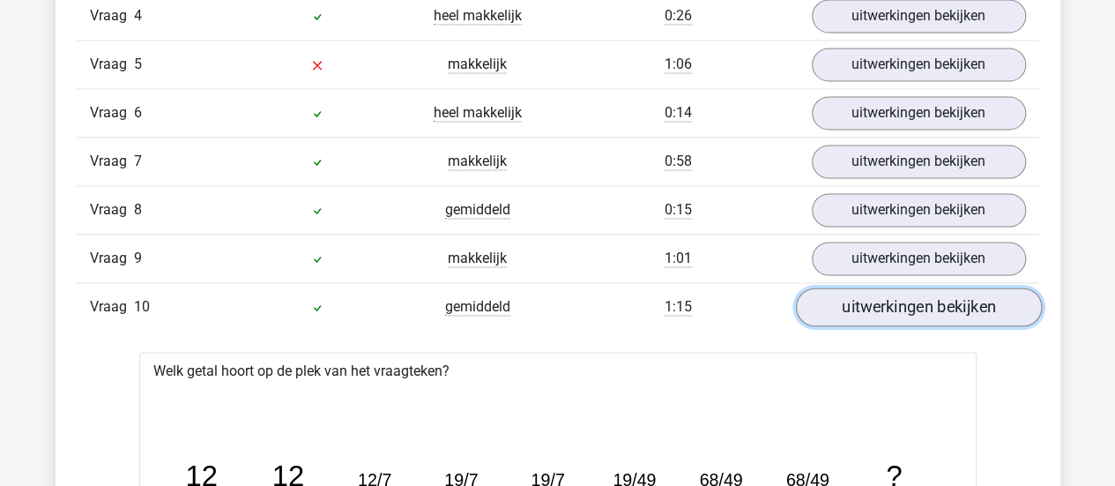
click at [818, 294] on link "uitwerkingen bekijken" at bounding box center [918, 306] width 246 height 39
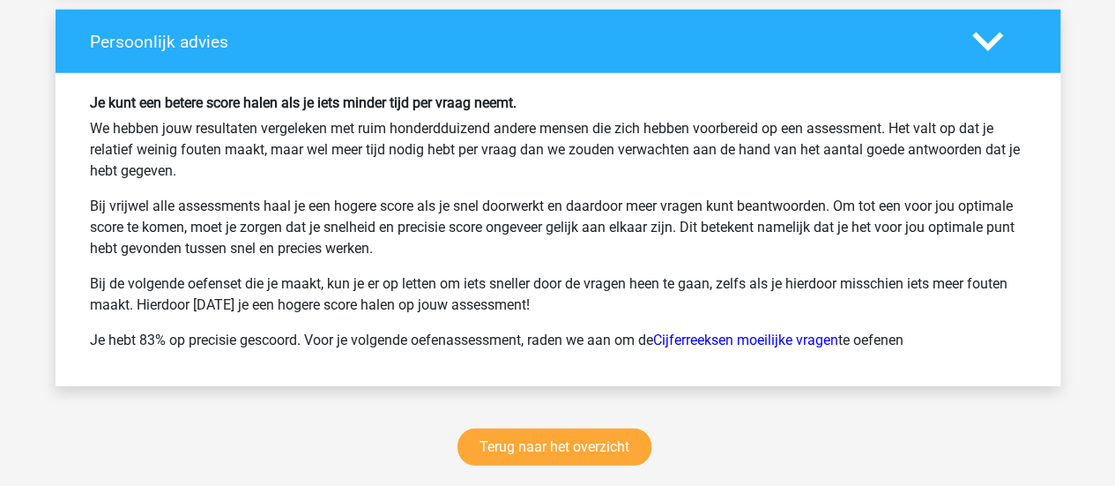
scroll to position [2644, 0]
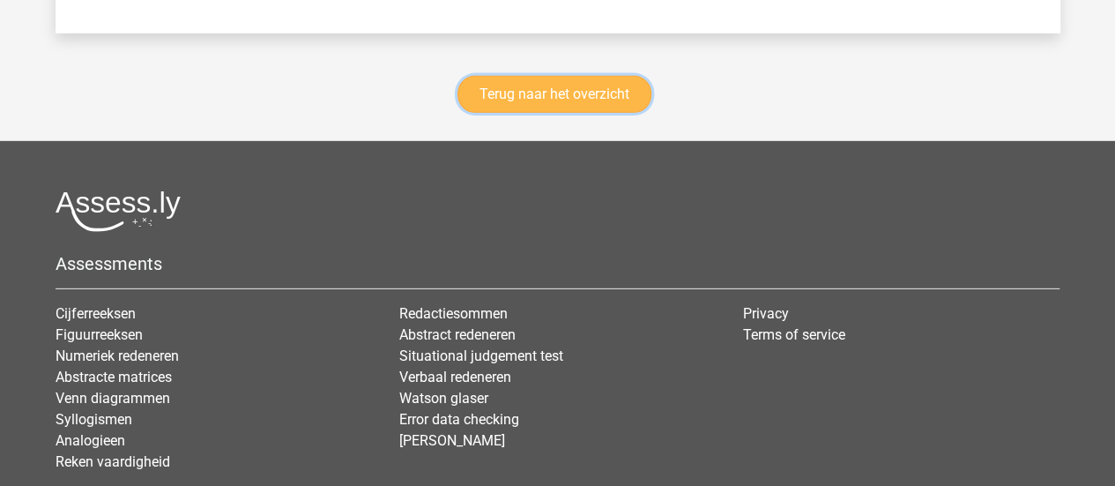
click at [545, 78] on link "Terug naar het overzicht" at bounding box center [554, 94] width 194 height 37
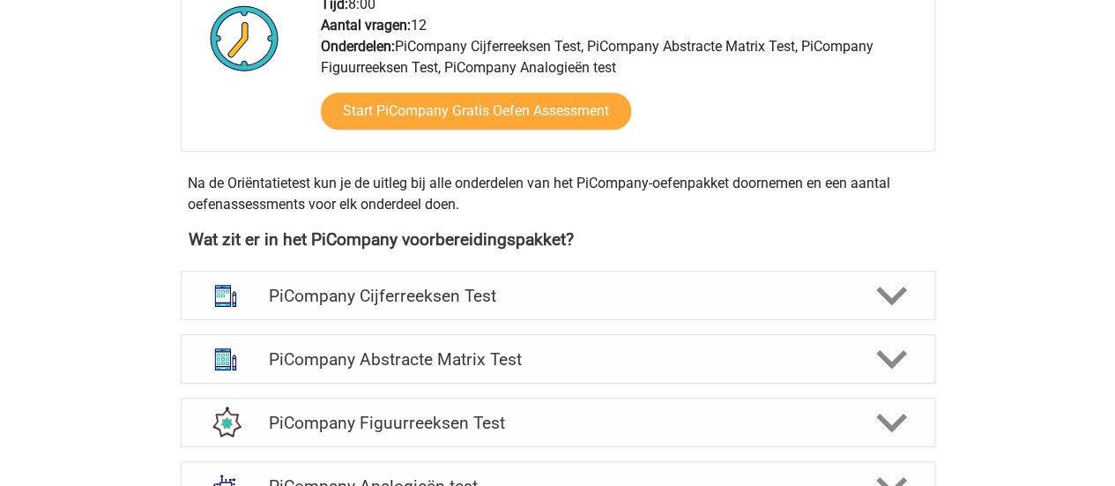
scroll to position [705, 0]
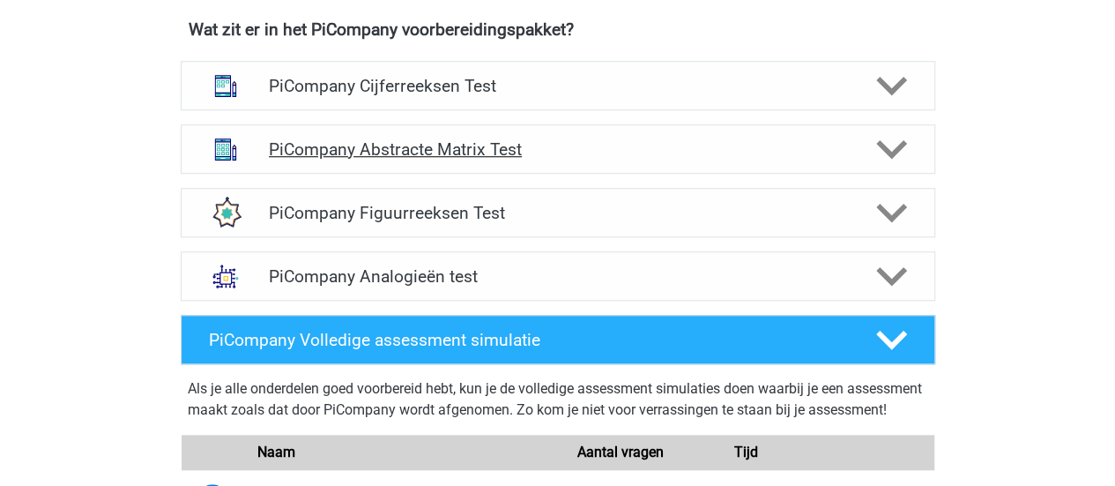
click at [529, 160] on h4 "PiCompany Abstracte Matrix Test" at bounding box center [557, 149] width 577 height 20
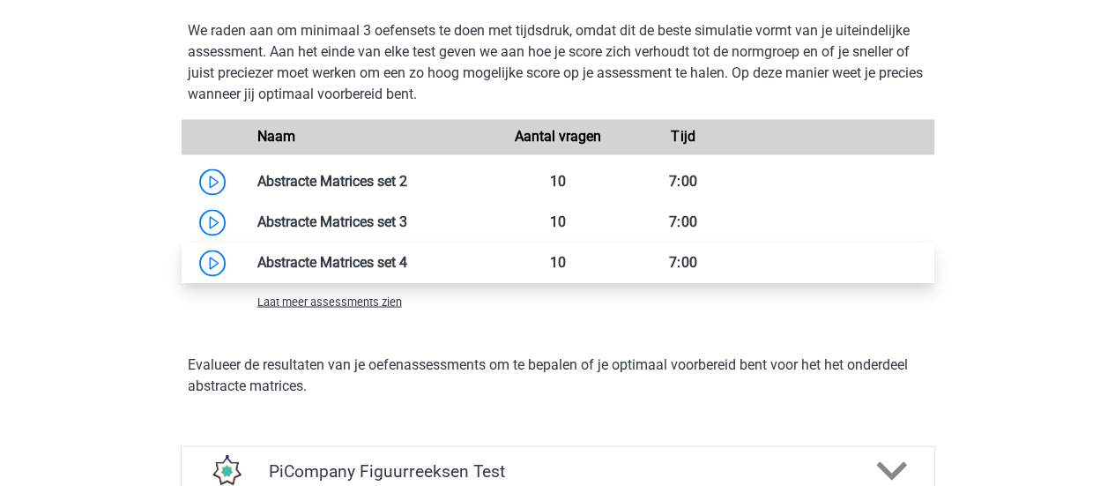
scroll to position [1410, 0]
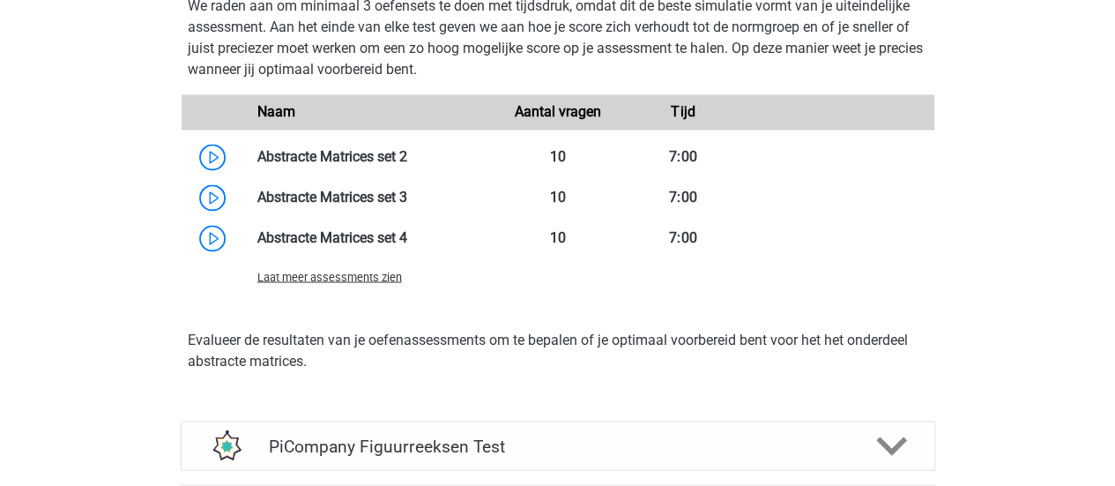
click at [387, 286] on div "Laat meer assessments zien" at bounding box center [369, 275] width 251 height 21
click at [390, 283] on span "Laat meer assessments zien" at bounding box center [329, 276] width 145 height 13
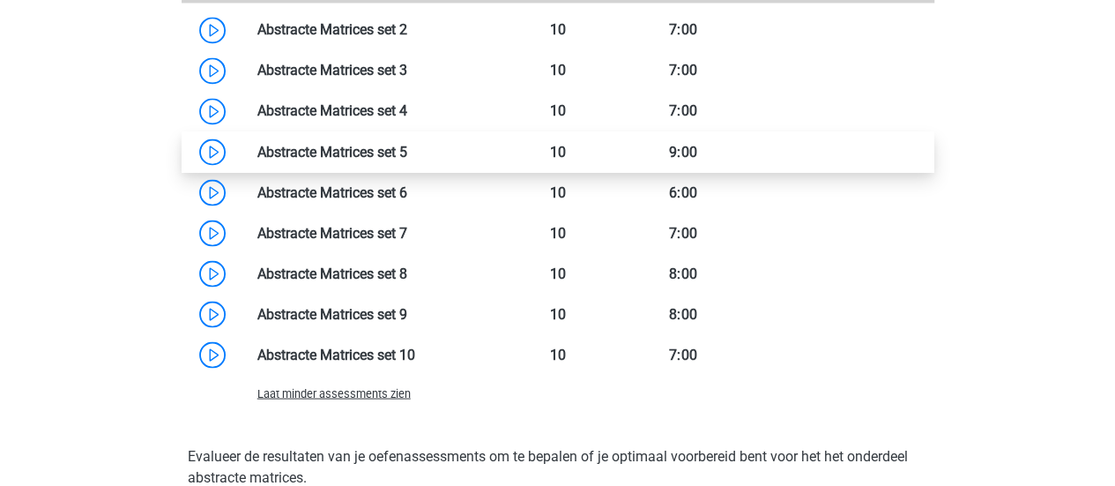
scroll to position [1498, 0]
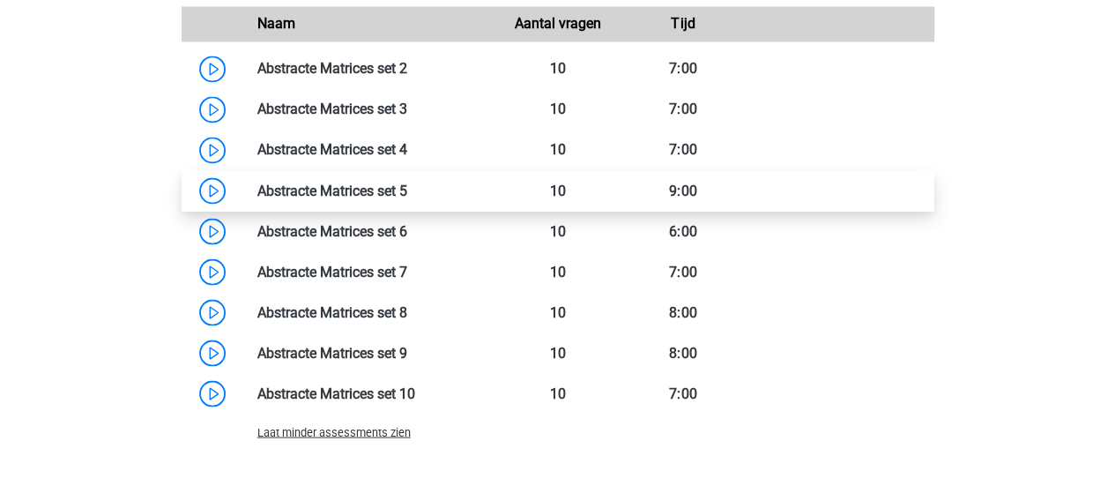
click at [407, 198] on link at bounding box center [407, 190] width 0 height 17
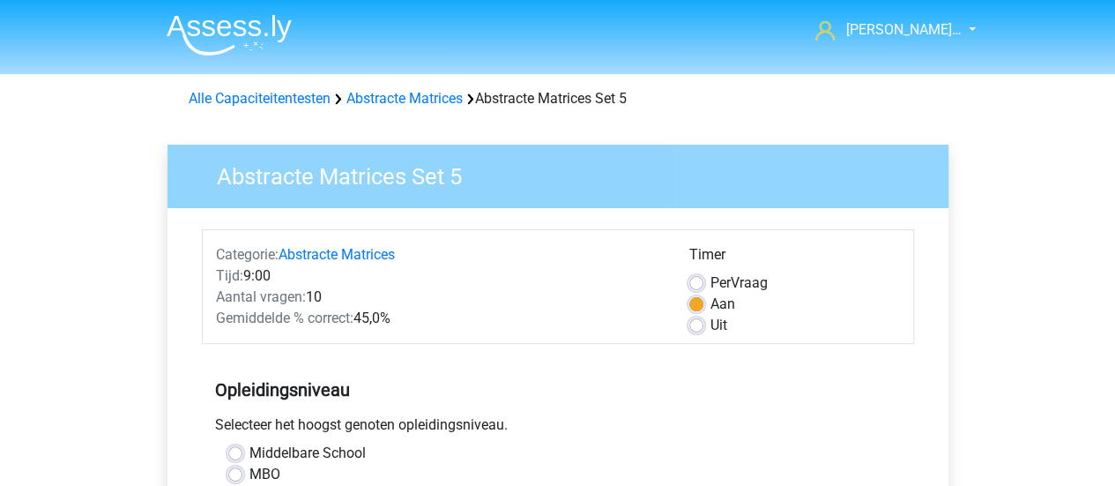
click at [710, 324] on label "Uit" at bounding box center [718, 325] width 17 height 21
click at [689, 324] on input "Uit" at bounding box center [696, 324] width 14 height 18
radio input "true"
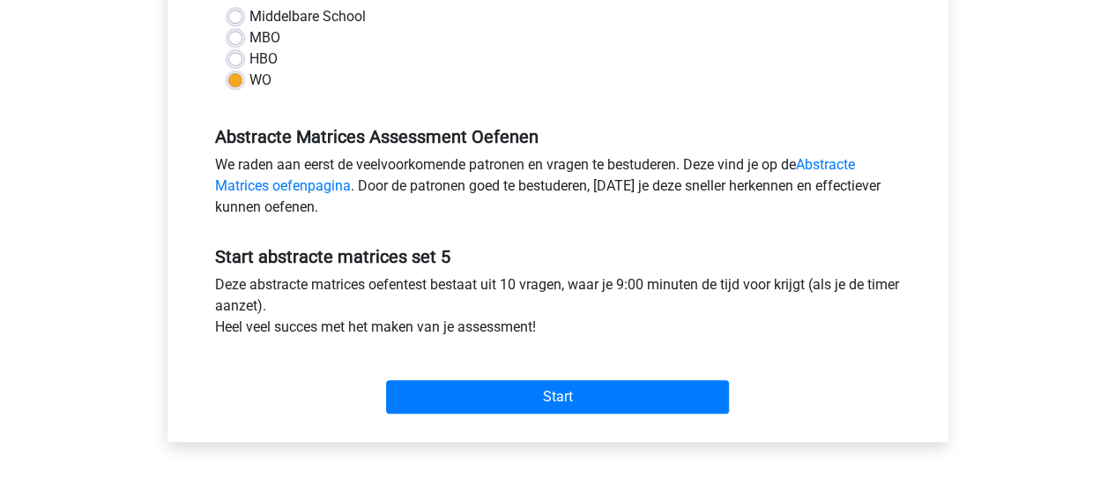
scroll to position [441, 0]
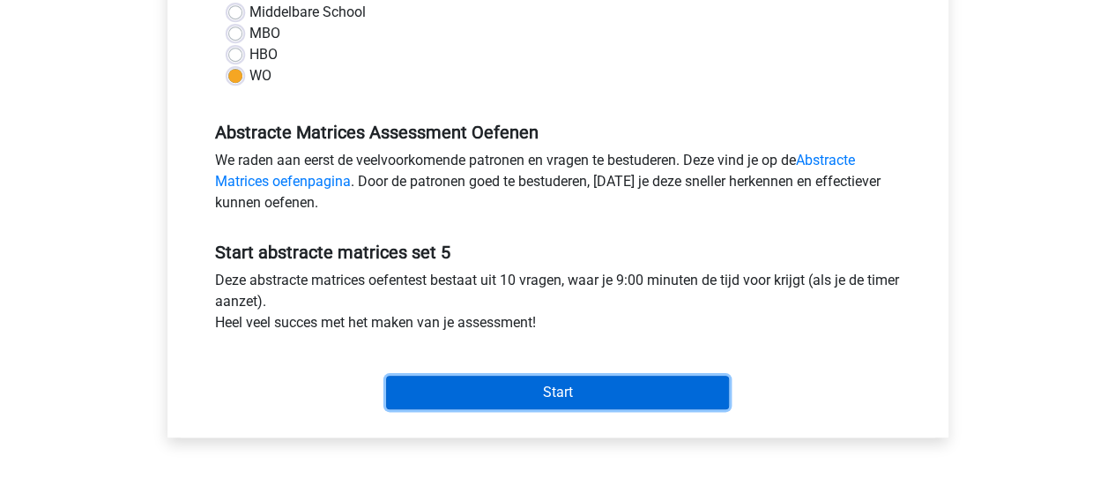
click at [573, 376] on input "Start" at bounding box center [557, 392] width 343 height 33
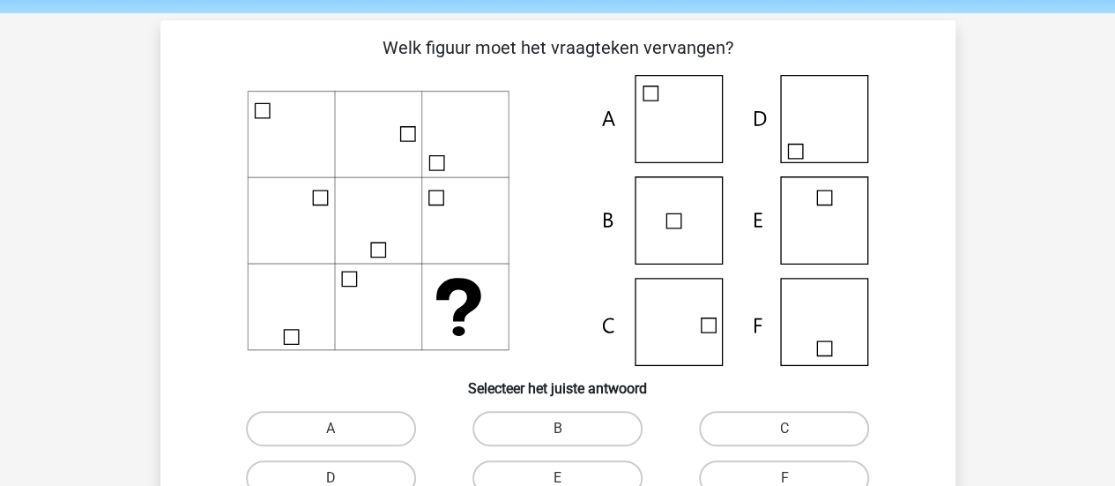
scroll to position [88, 0]
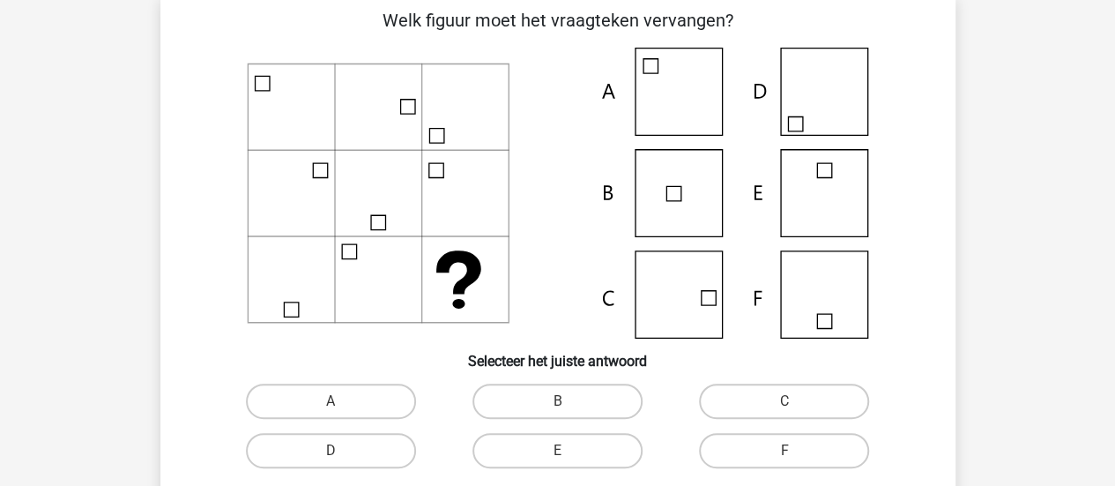
click at [740, 383] on div "C" at bounding box center [784, 400] width 227 height 49
click at [746, 398] on label "C" at bounding box center [784, 400] width 170 height 35
click at [785, 401] on input "C" at bounding box center [790, 406] width 11 height 11
radio input "true"
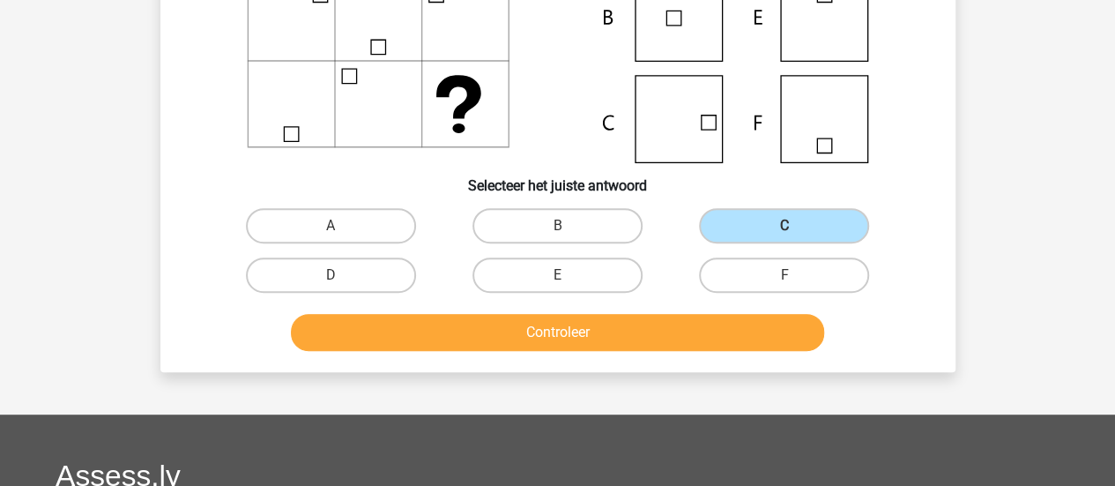
scroll to position [264, 0]
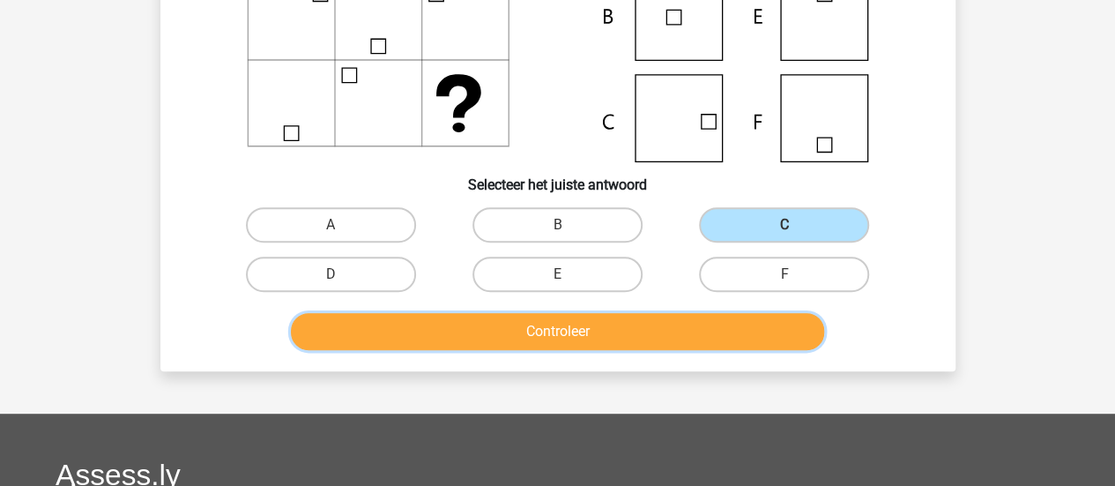
click at [585, 330] on button "Controleer" at bounding box center [557, 331] width 533 height 37
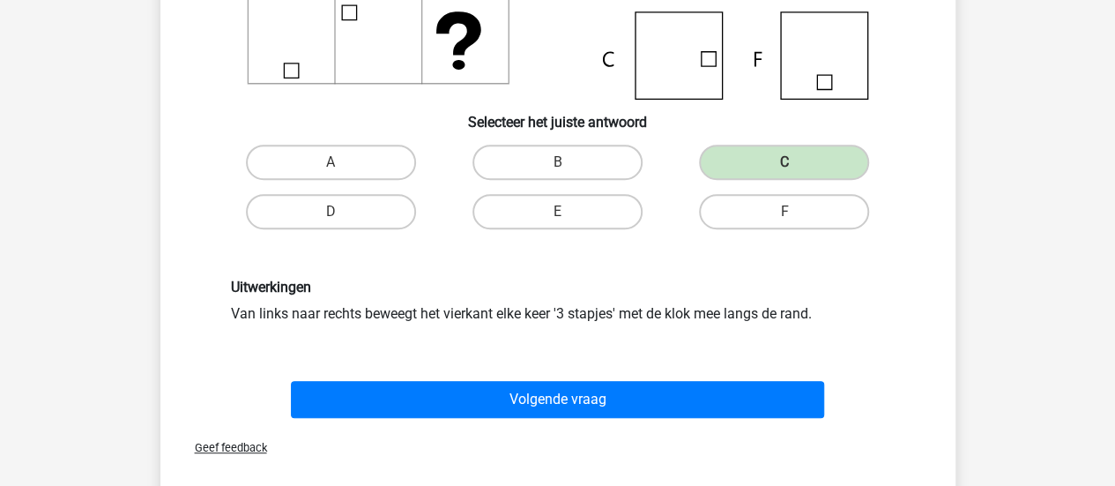
scroll to position [353, 0]
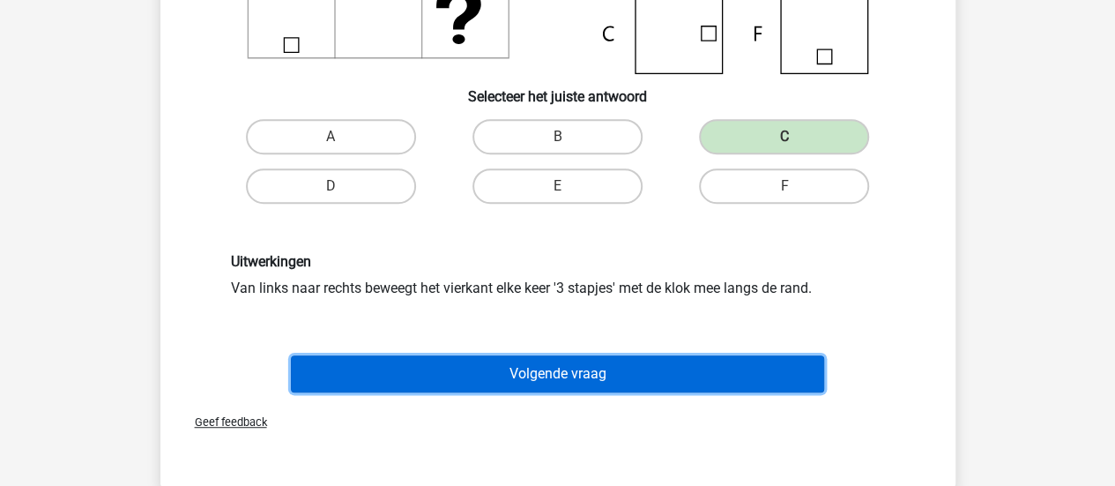
click at [549, 373] on button "Volgende vraag" at bounding box center [557, 373] width 533 height 37
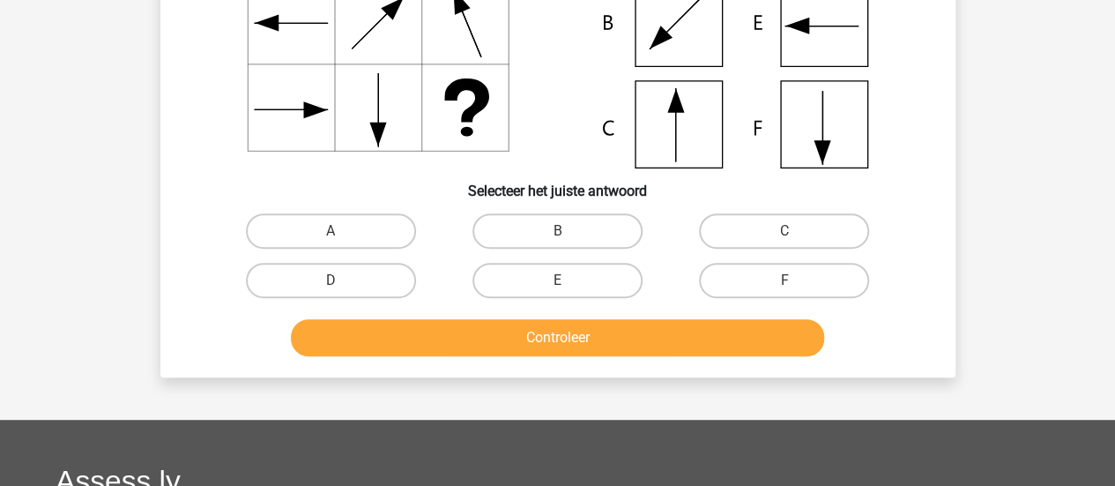
scroll to position [264, 0]
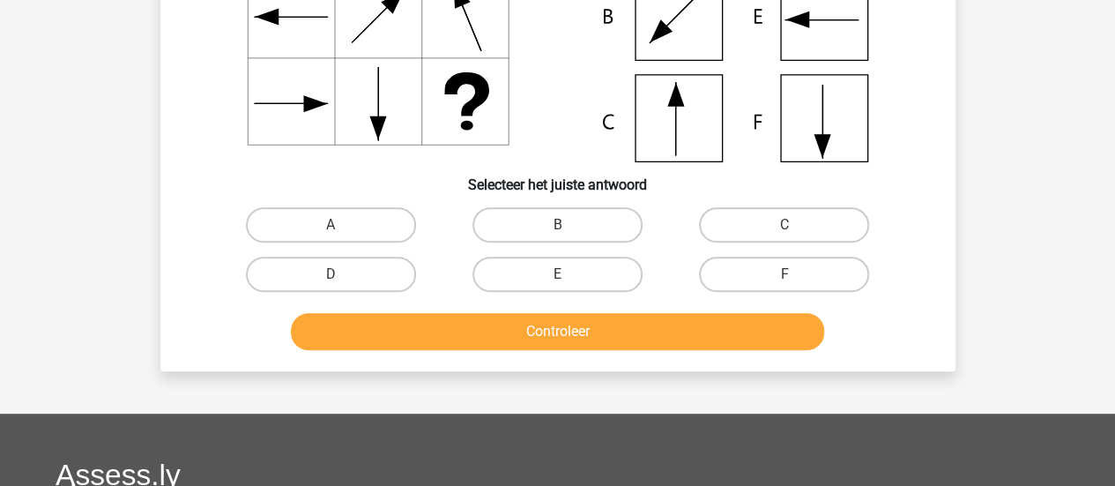
drag, startPoint x: 397, startPoint y: 267, endPoint x: 416, endPoint y: 290, distance: 30.0
click at [397, 269] on label "D" at bounding box center [331, 274] width 170 height 35
click at [342, 274] on input "D" at bounding box center [336, 279] width 11 height 11
radio input "true"
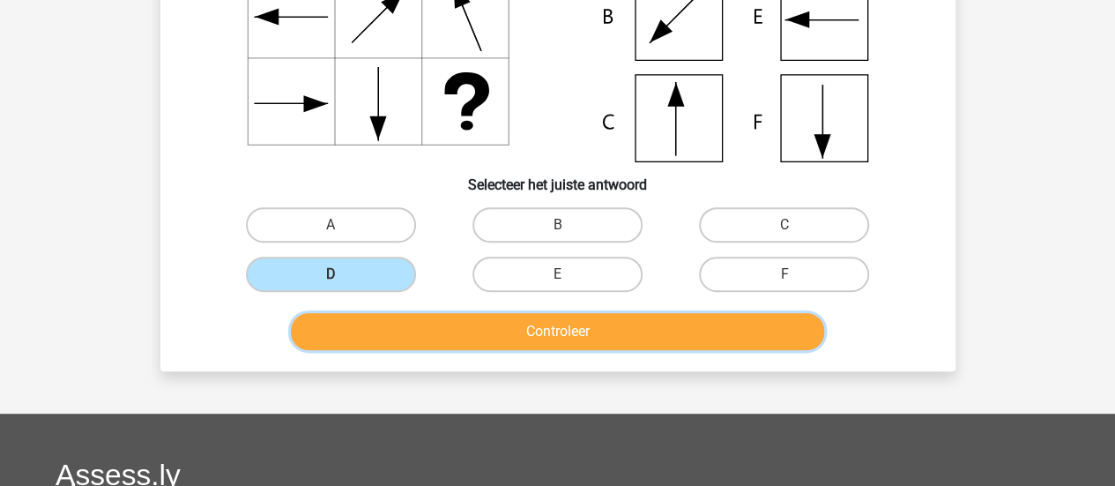
click at [463, 345] on button "Controleer" at bounding box center [557, 331] width 533 height 37
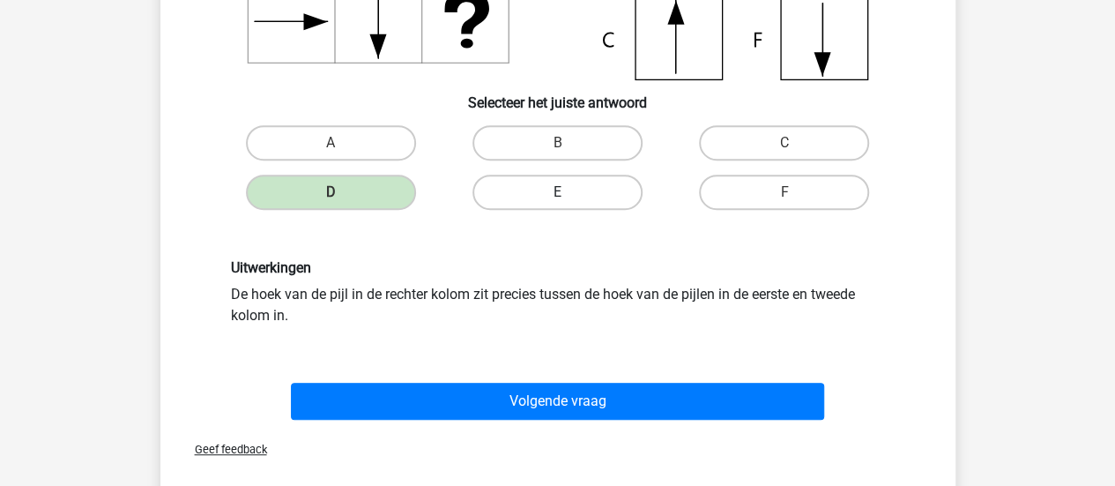
scroll to position [353, 0]
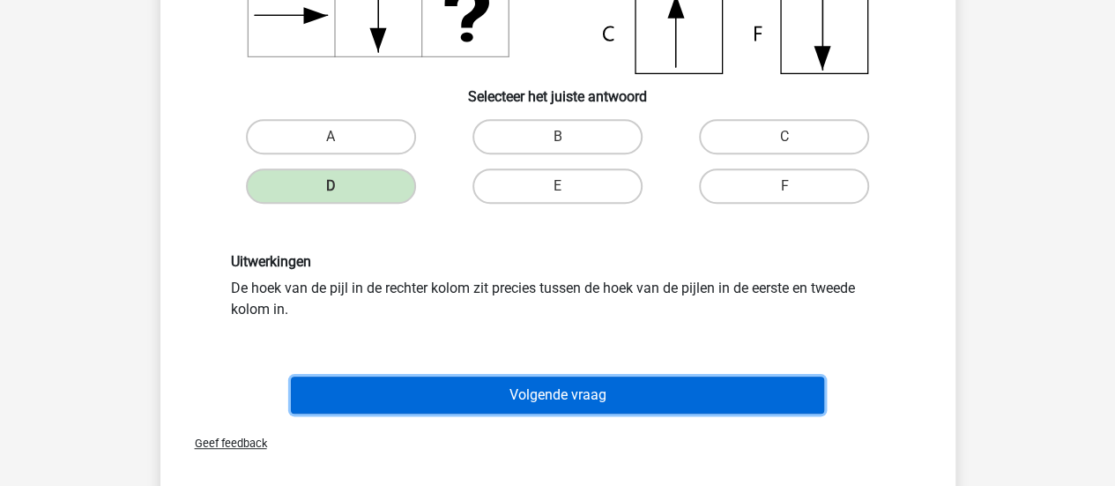
click at [504, 387] on button "Volgende vraag" at bounding box center [557, 394] width 533 height 37
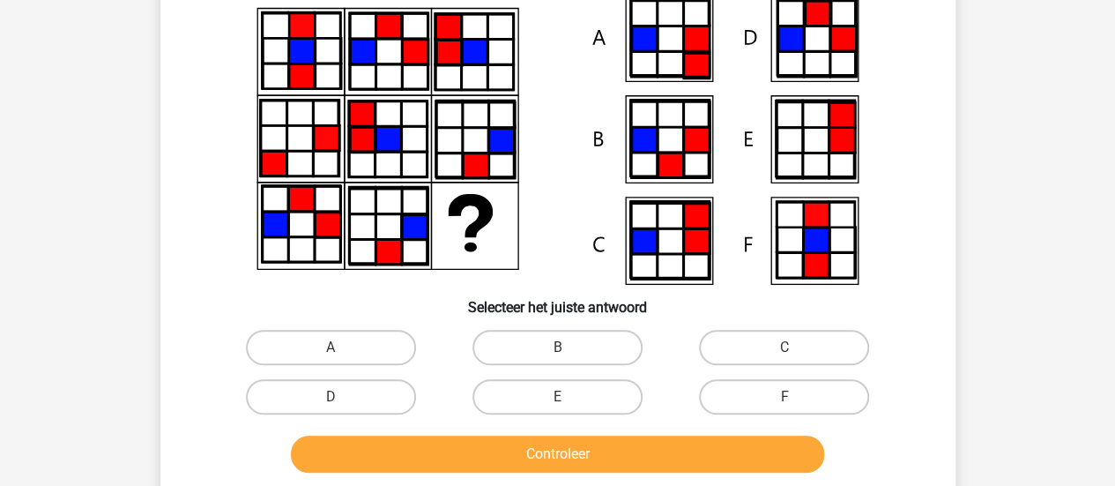
scroll to position [169, 0]
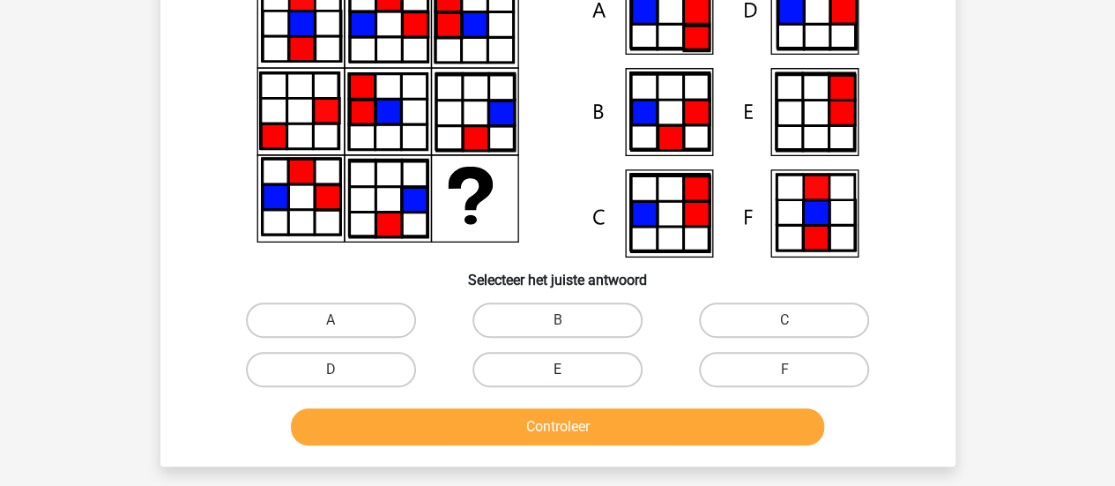
click at [571, 376] on label "E" at bounding box center [557, 369] width 170 height 35
click at [569, 376] on input "E" at bounding box center [562, 374] width 11 height 11
radio input "true"
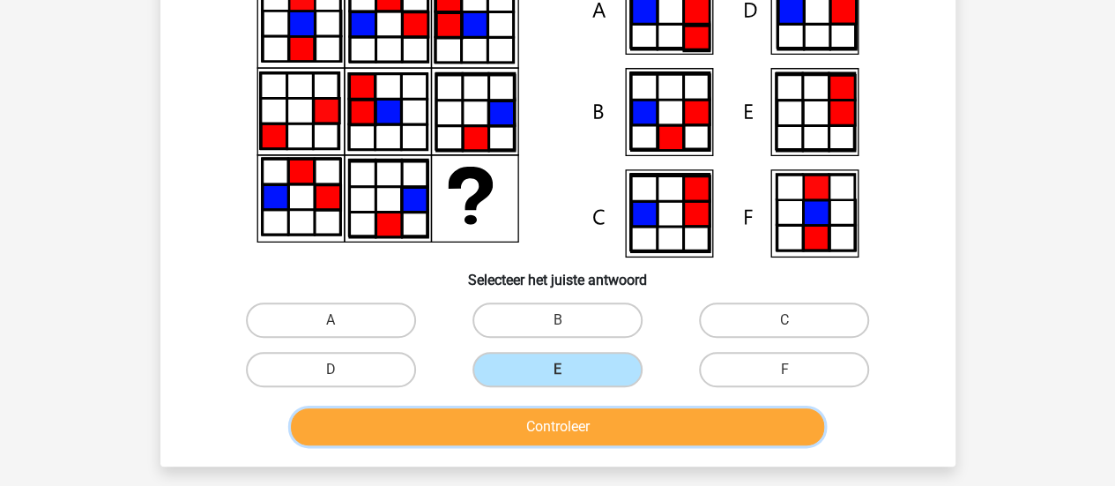
click at [575, 429] on button "Controleer" at bounding box center [557, 426] width 533 height 37
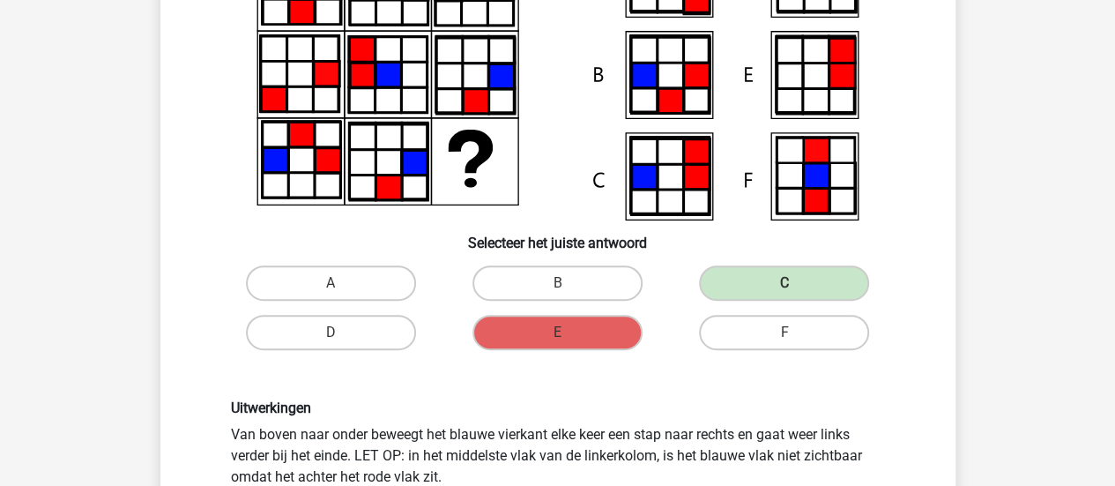
scroll to position [441, 0]
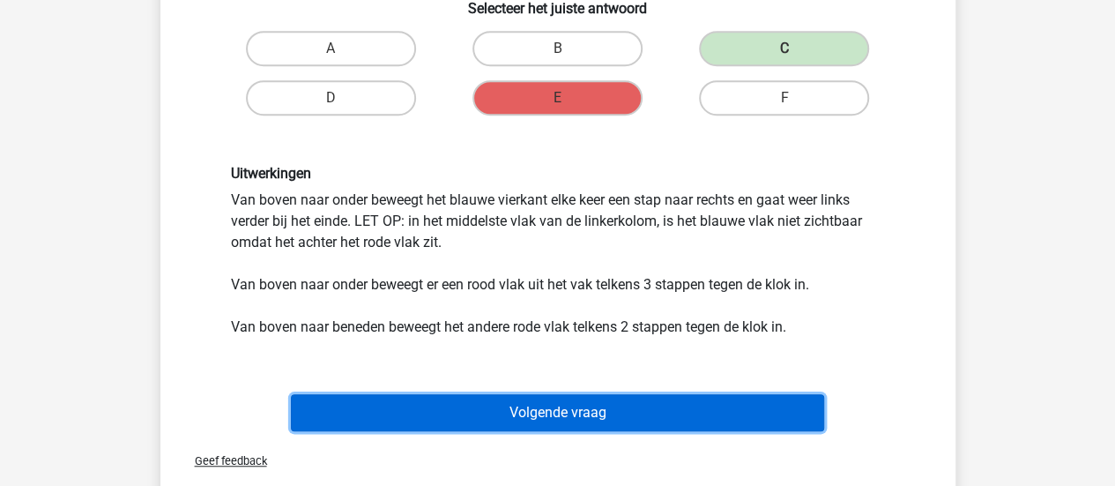
click at [598, 399] on button "Volgende vraag" at bounding box center [557, 412] width 533 height 37
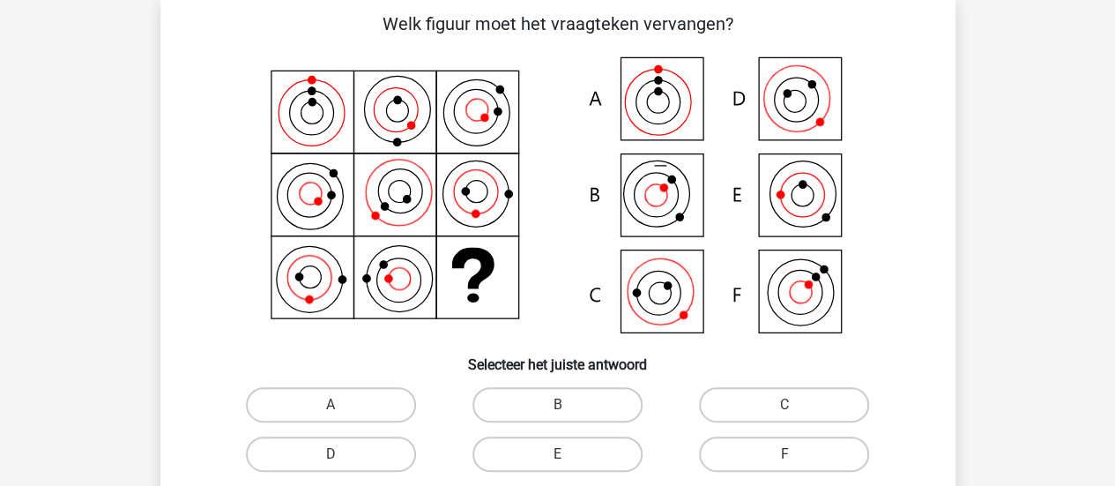
scroll to position [81, 0]
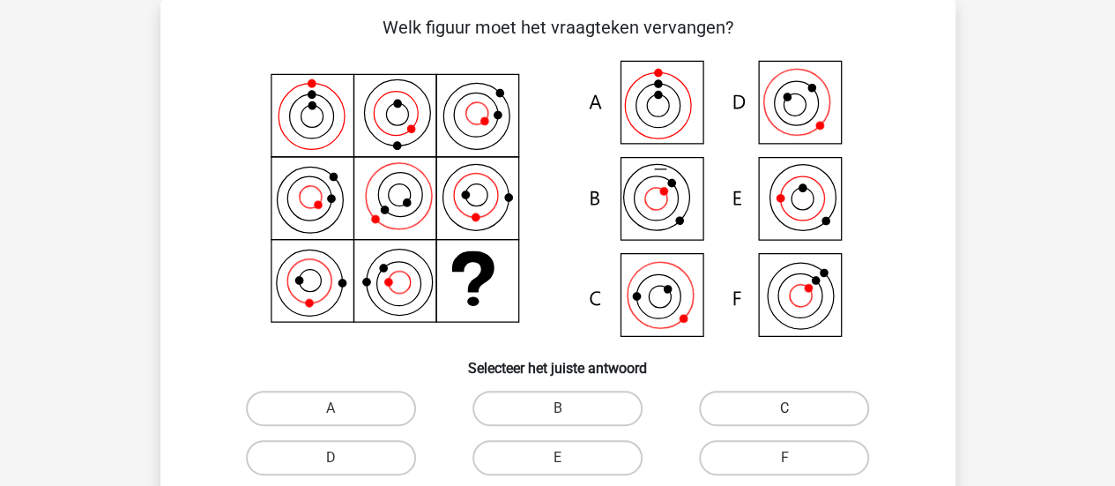
click at [777, 417] on label "C" at bounding box center [784, 407] width 170 height 35
click at [785, 417] on input "C" at bounding box center [790, 413] width 11 height 11
radio input "true"
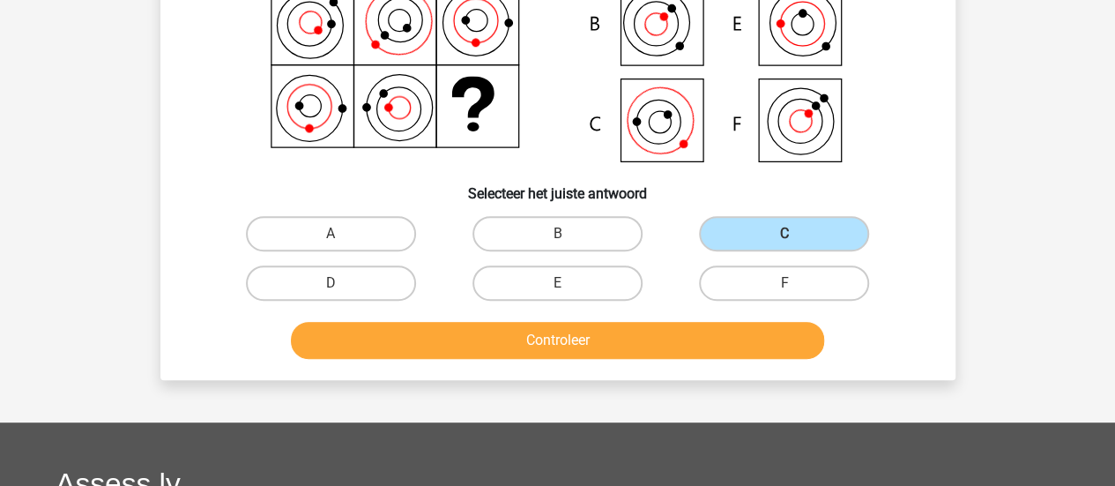
scroll to position [257, 0]
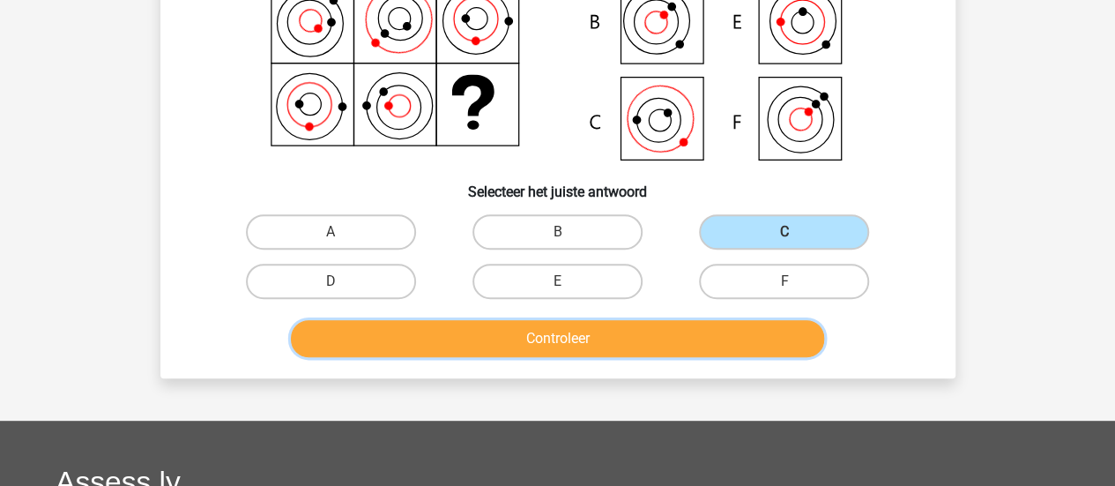
click at [640, 345] on button "Controleer" at bounding box center [557, 338] width 533 height 37
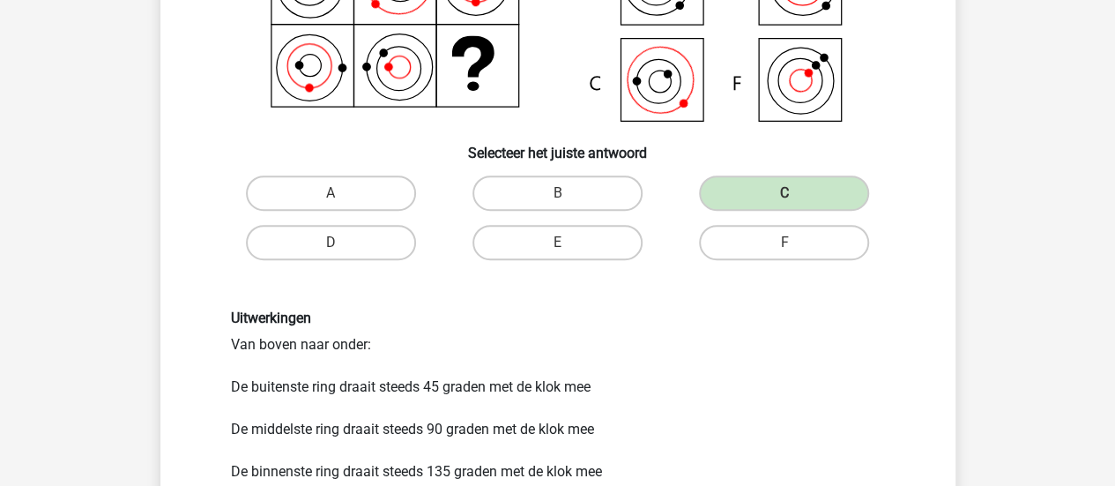
scroll to position [522, 0]
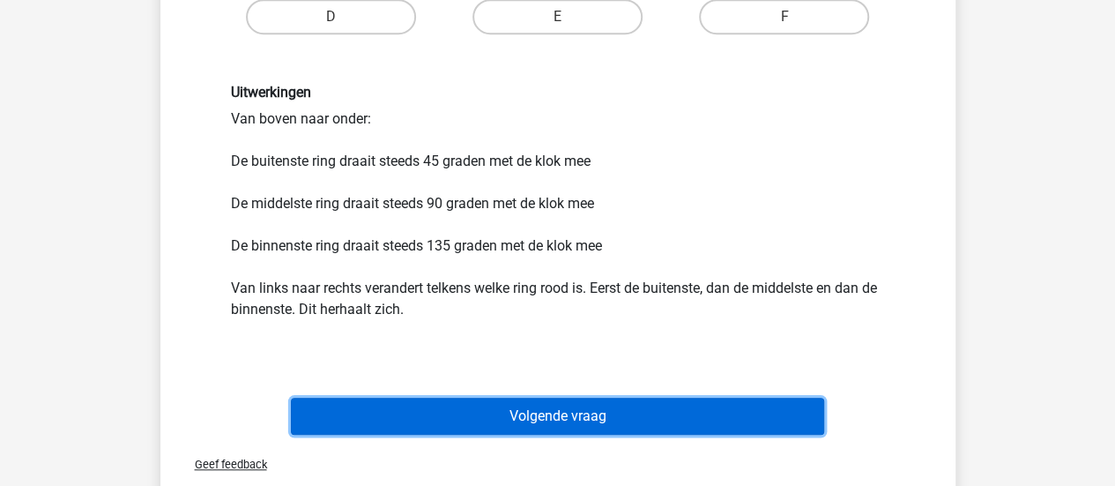
click at [647, 409] on button "Volgende vraag" at bounding box center [557, 416] width 533 height 37
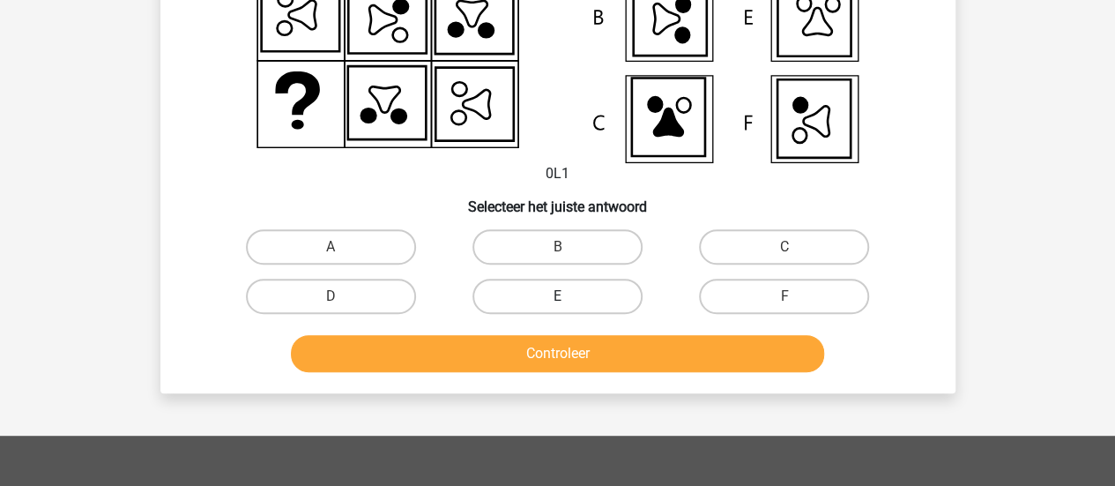
scroll to position [264, 0]
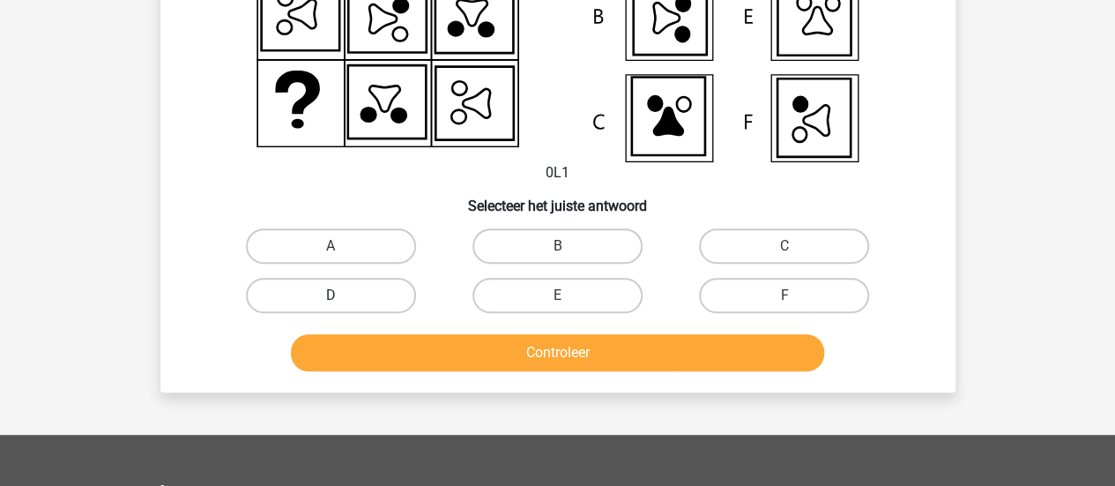
click at [390, 291] on label "D" at bounding box center [331, 295] width 170 height 35
click at [342, 295] on input "D" at bounding box center [336, 300] width 11 height 11
radio input "true"
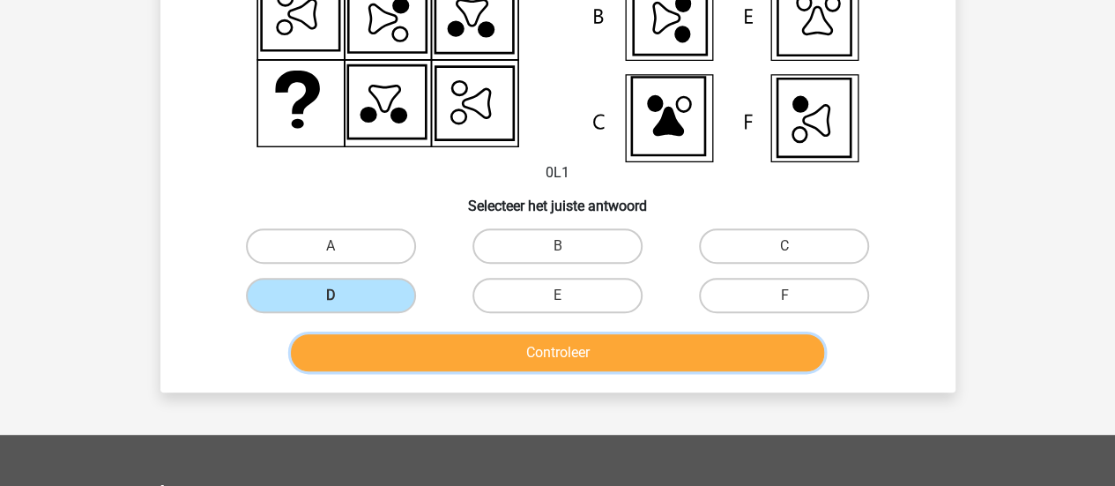
click at [458, 351] on button "Controleer" at bounding box center [557, 352] width 533 height 37
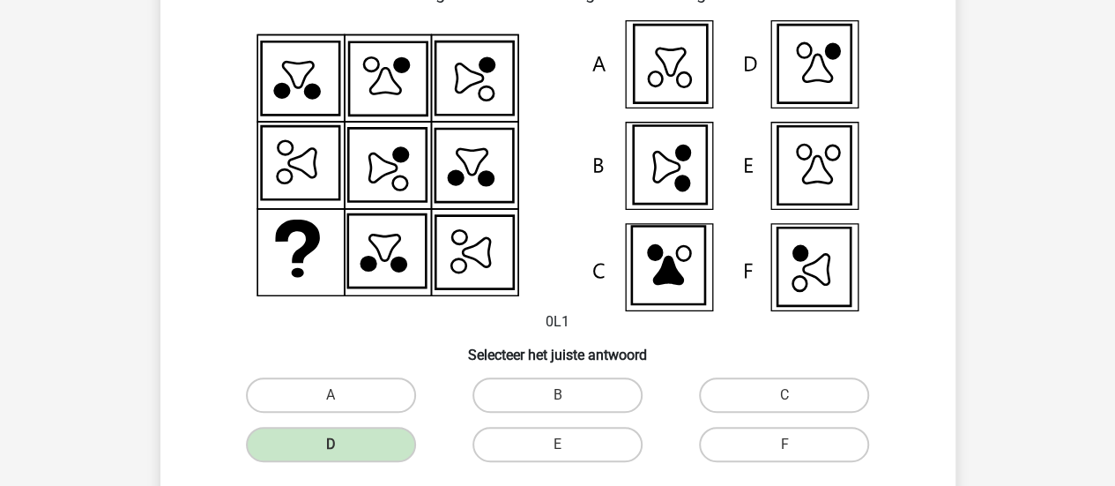
scroll to position [88, 0]
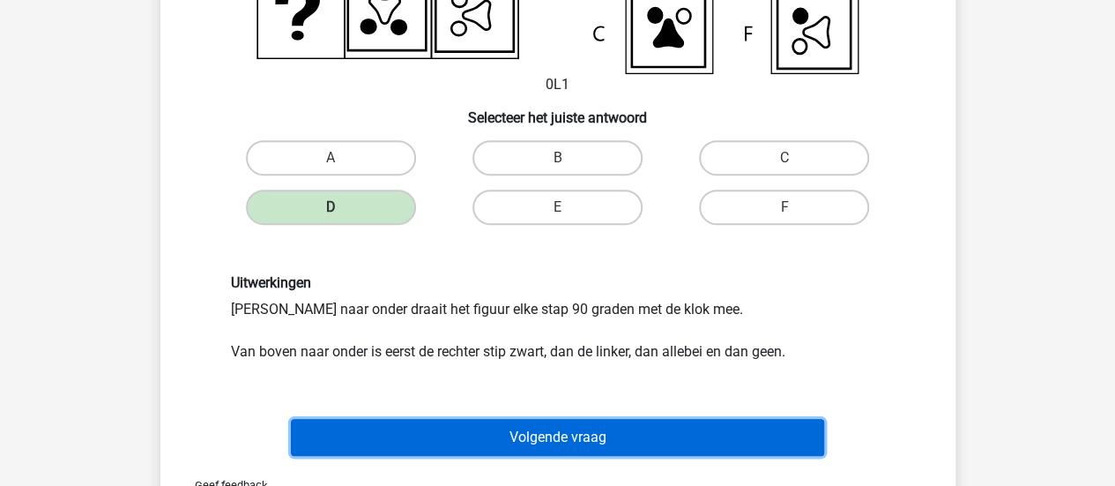
click at [648, 433] on button "Volgende vraag" at bounding box center [557, 437] width 533 height 37
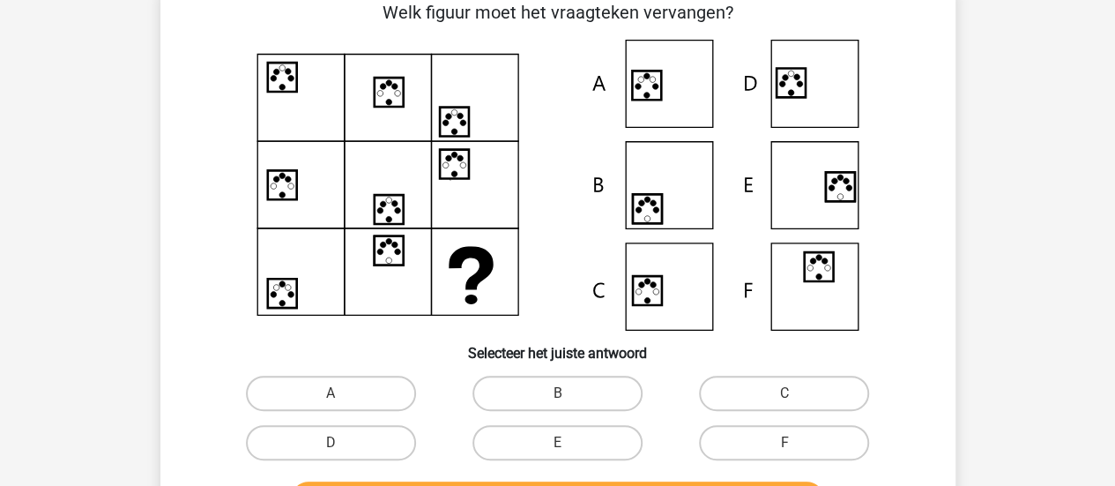
scroll to position [81, 0]
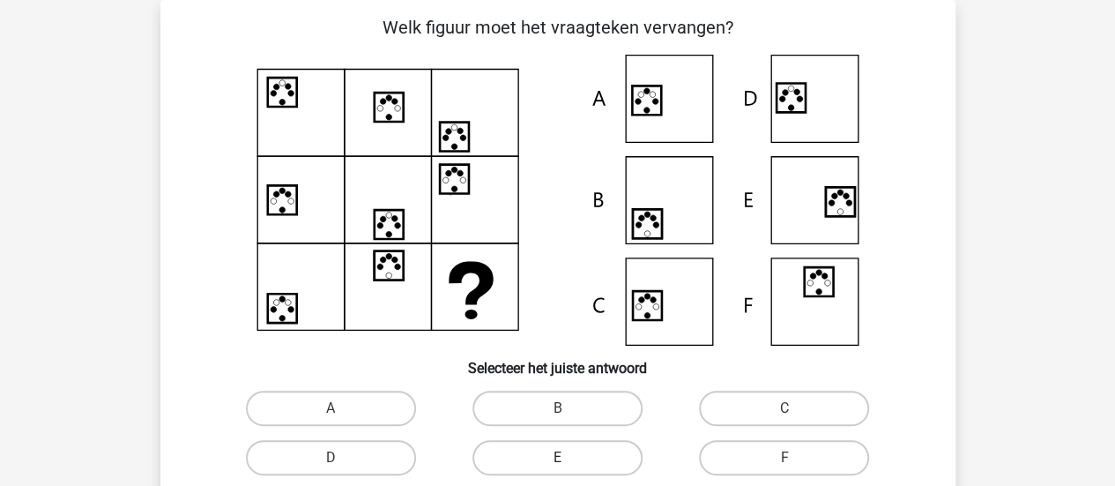
click at [513, 459] on label "E" at bounding box center [557, 457] width 170 height 35
click at [557, 459] on input "E" at bounding box center [562, 462] width 11 height 11
radio input "true"
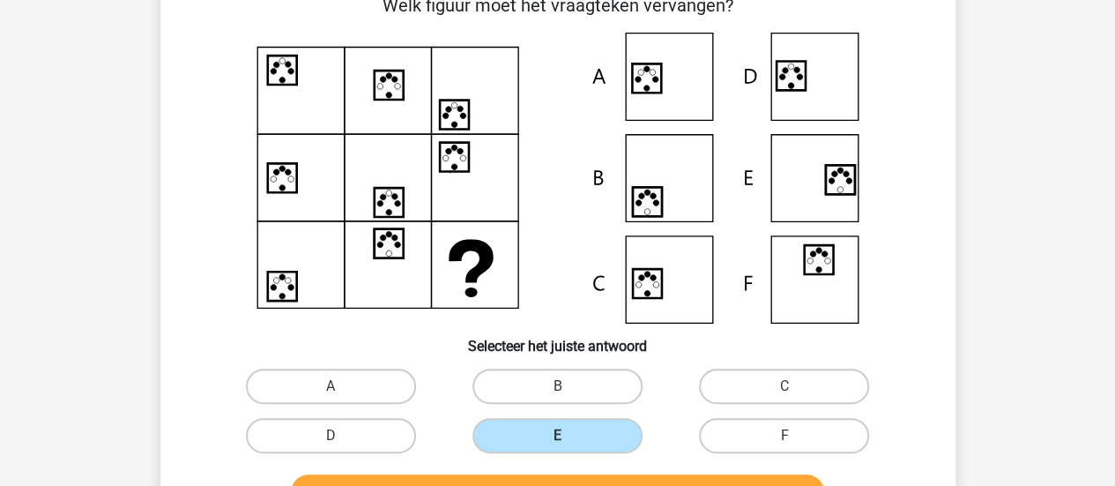
scroll to position [169, 0]
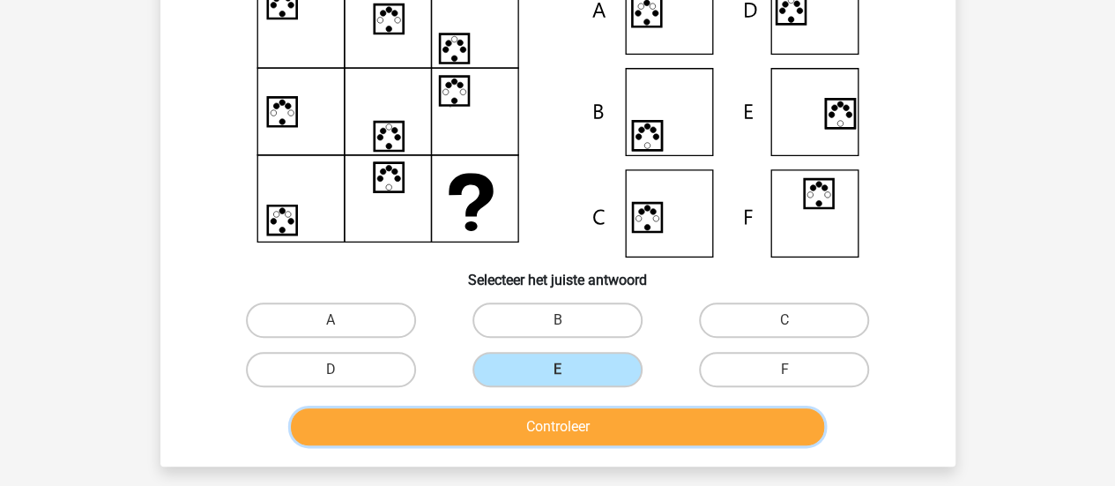
click at [490, 436] on button "Controleer" at bounding box center [557, 426] width 533 height 37
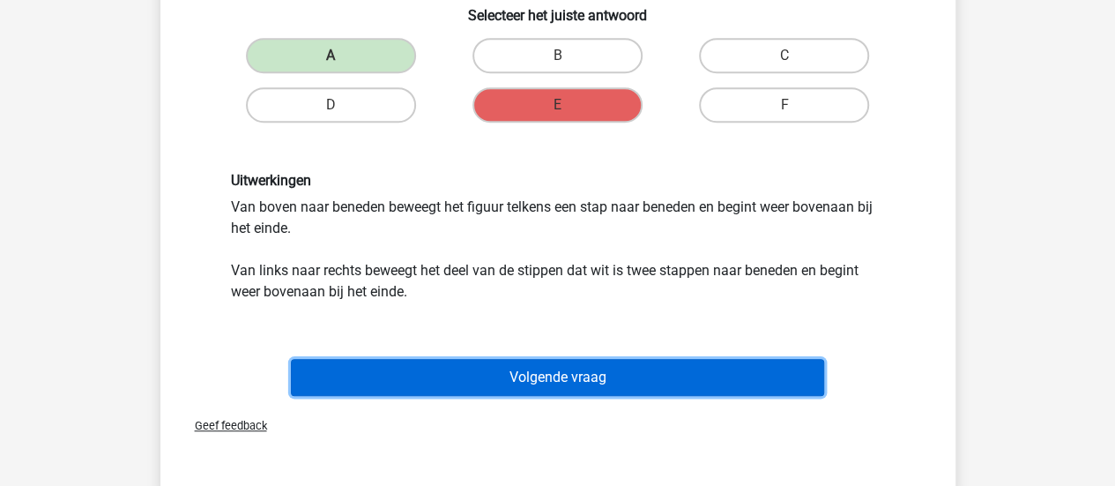
click at [428, 376] on button "Volgende vraag" at bounding box center [557, 377] width 533 height 37
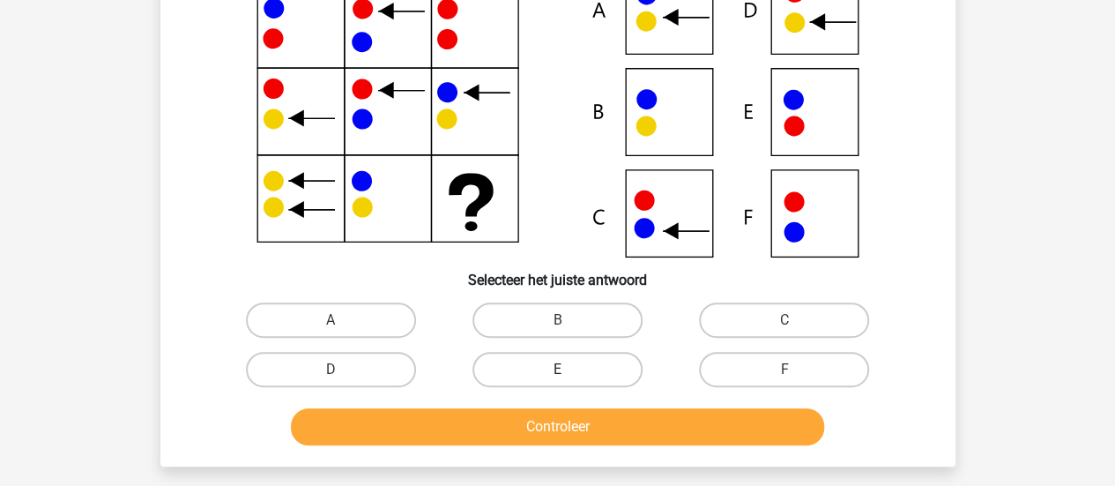
click at [509, 383] on label "E" at bounding box center [557, 369] width 170 height 35
click at [557, 381] on input "E" at bounding box center [562, 374] width 11 height 11
radio input "true"
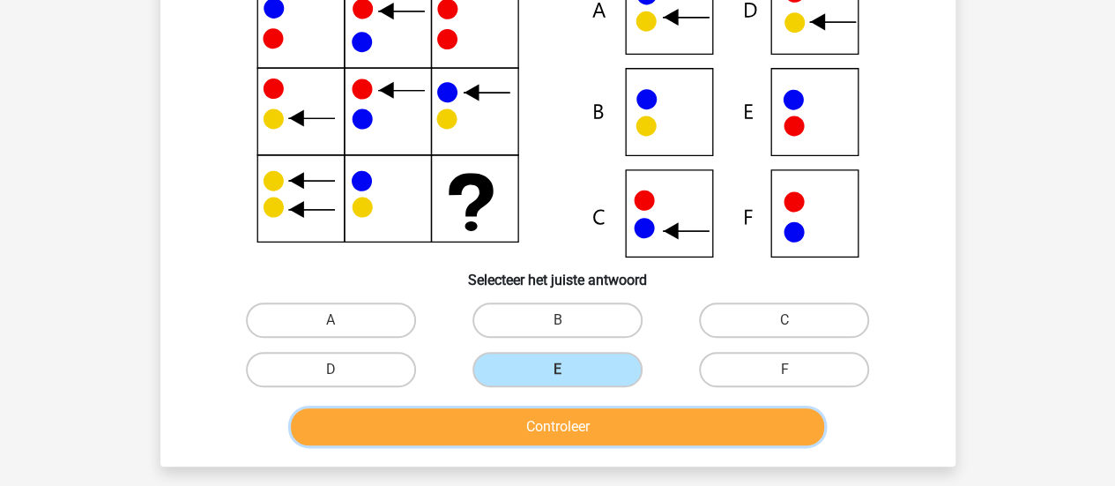
click at [518, 421] on button "Controleer" at bounding box center [557, 426] width 533 height 37
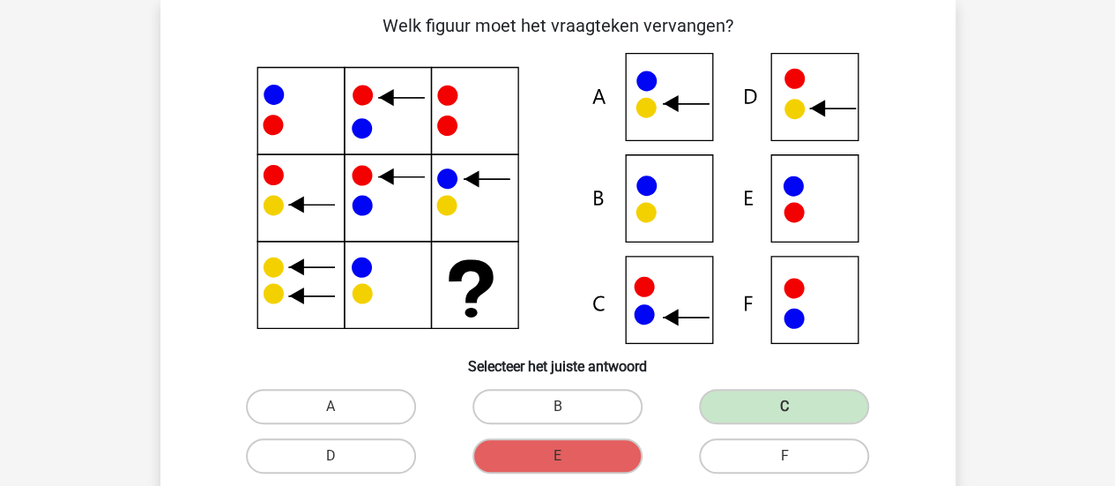
scroll to position [81, 0]
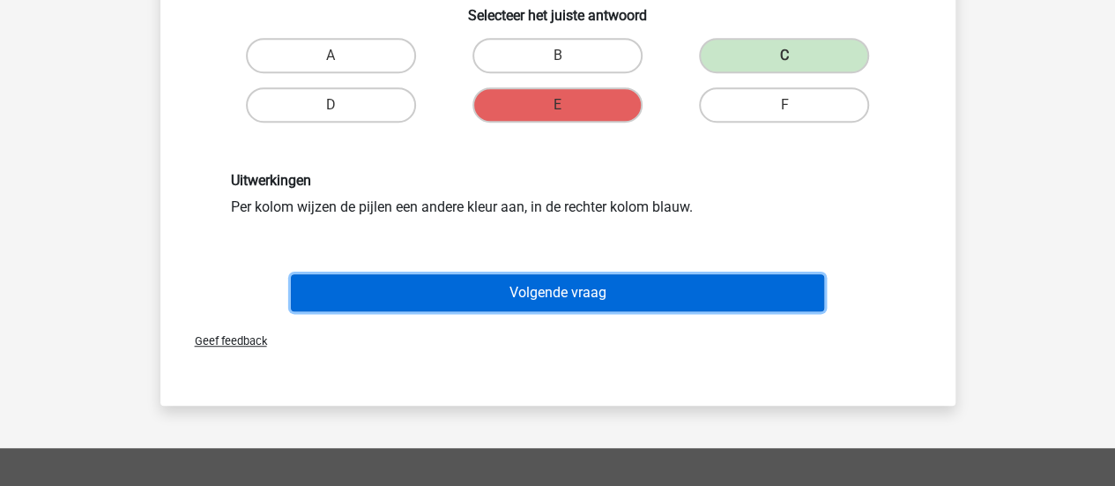
click at [458, 305] on button "Volgende vraag" at bounding box center [557, 292] width 533 height 37
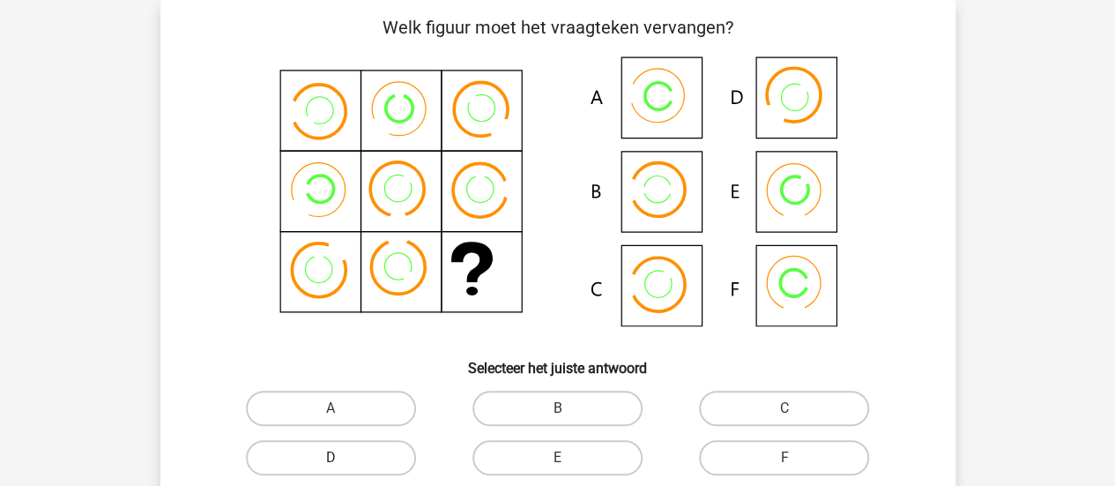
click at [379, 441] on label "D" at bounding box center [331, 457] width 170 height 35
click at [342, 457] on input "D" at bounding box center [336, 462] width 11 height 11
radio input "true"
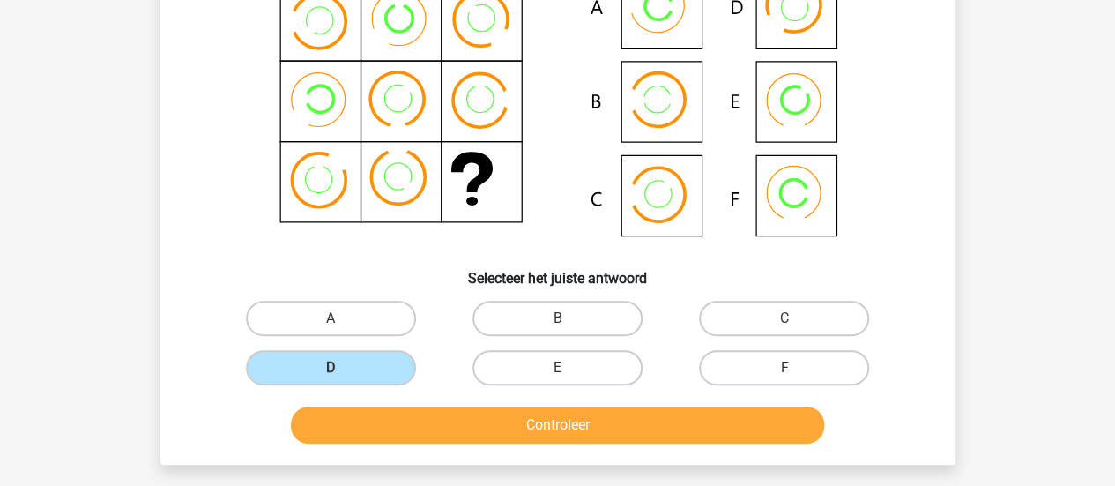
scroll to position [257, 0]
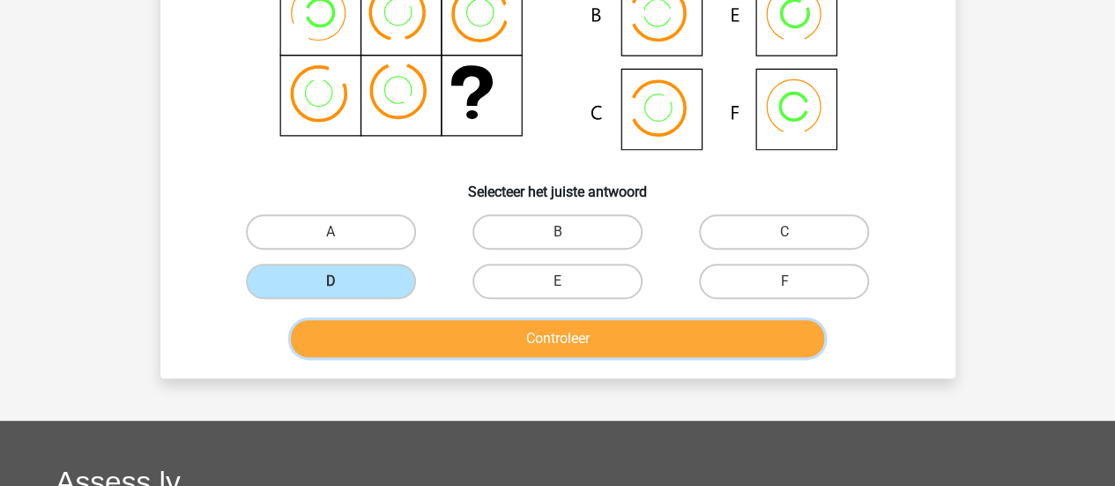
click at [391, 345] on button "Controleer" at bounding box center [557, 338] width 533 height 37
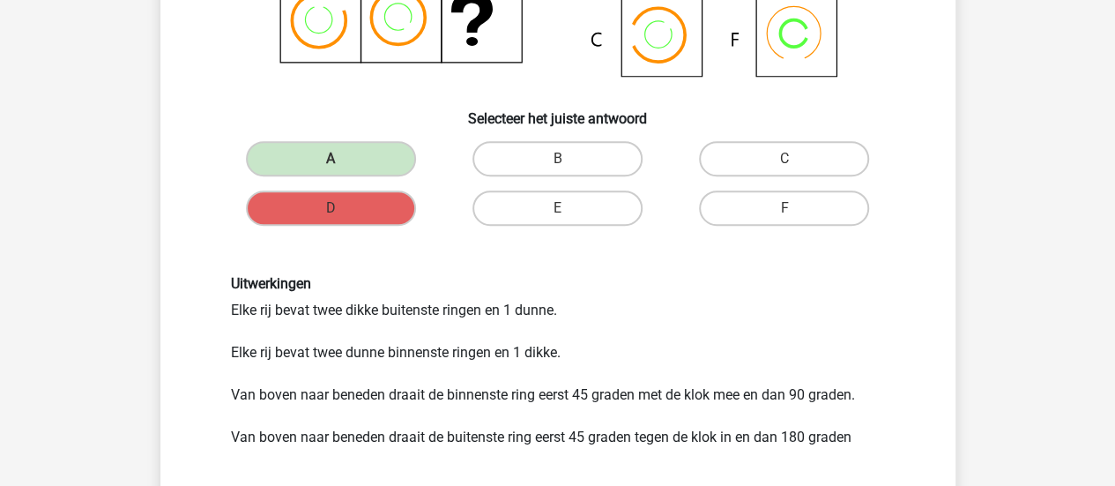
scroll to position [346, 0]
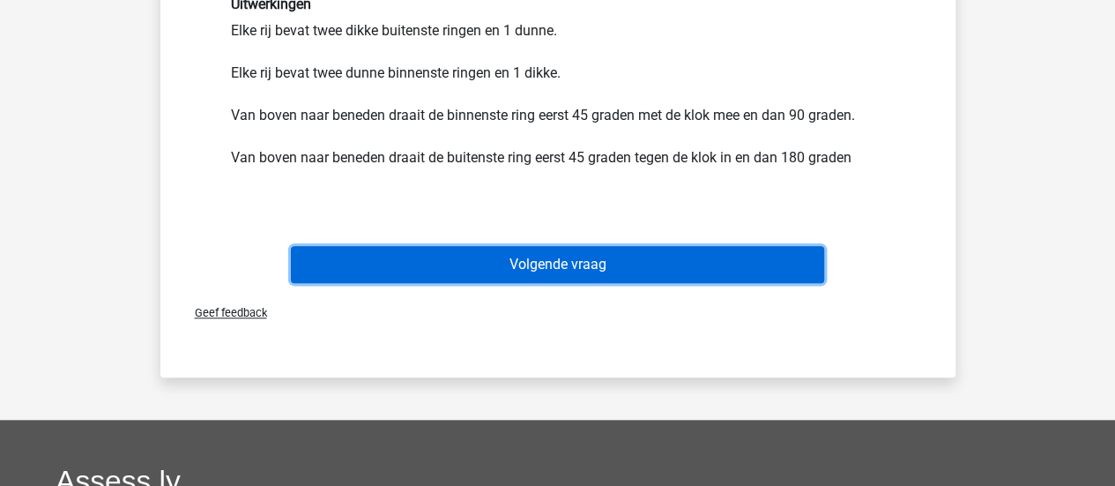
click at [487, 265] on button "Volgende vraag" at bounding box center [557, 264] width 533 height 37
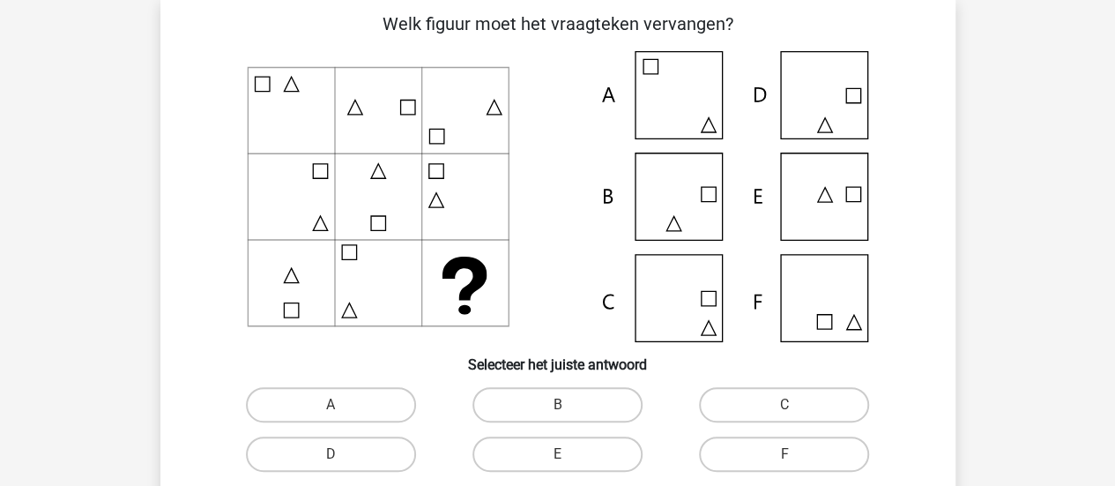
scroll to position [81, 0]
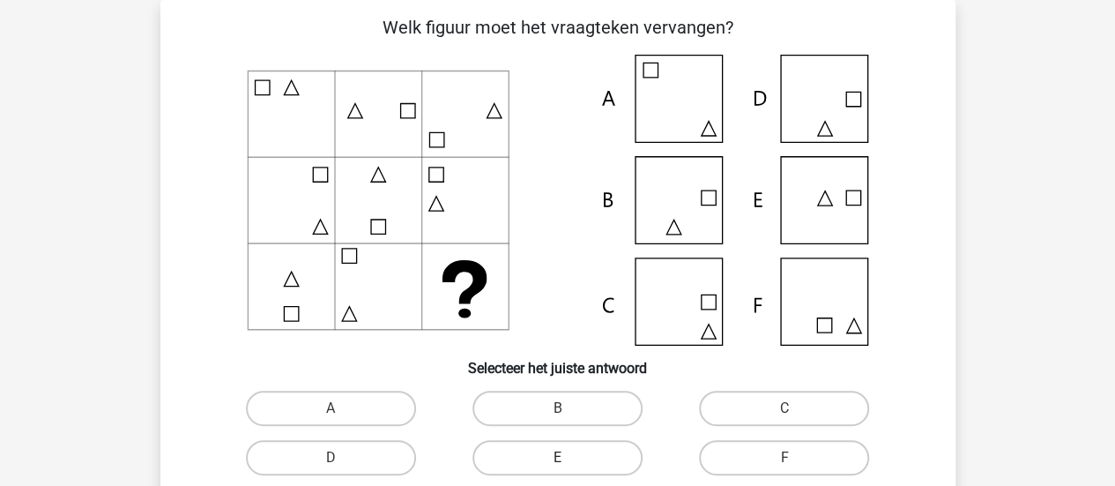
click at [608, 453] on label "E" at bounding box center [557, 457] width 170 height 35
click at [569, 457] on input "E" at bounding box center [562, 462] width 11 height 11
radio input "true"
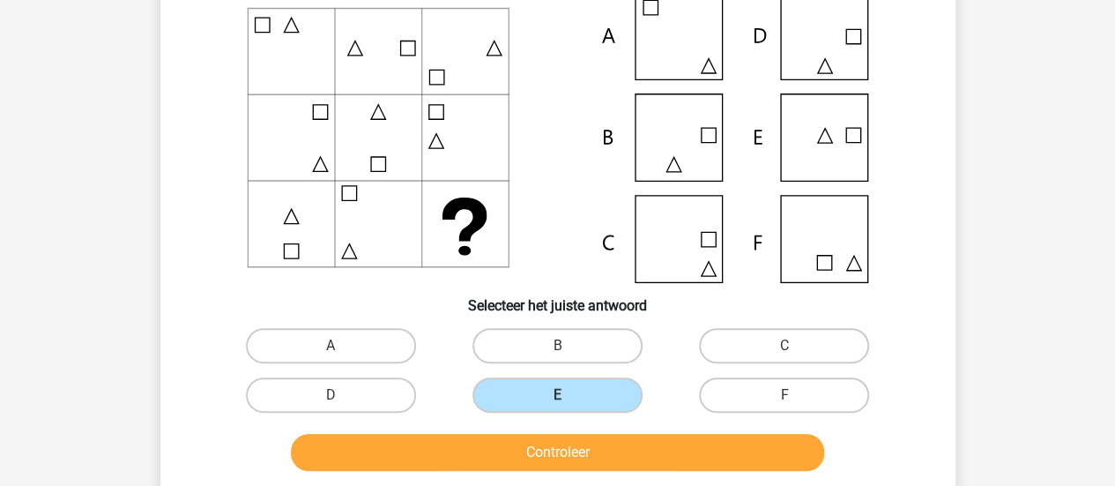
scroll to position [169, 0]
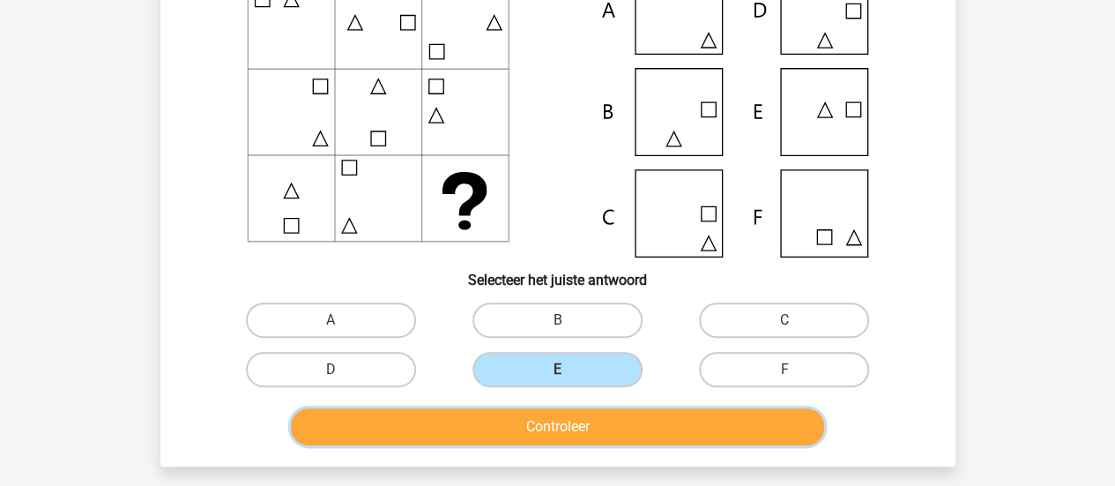
click at [589, 413] on button "Controleer" at bounding box center [557, 426] width 533 height 37
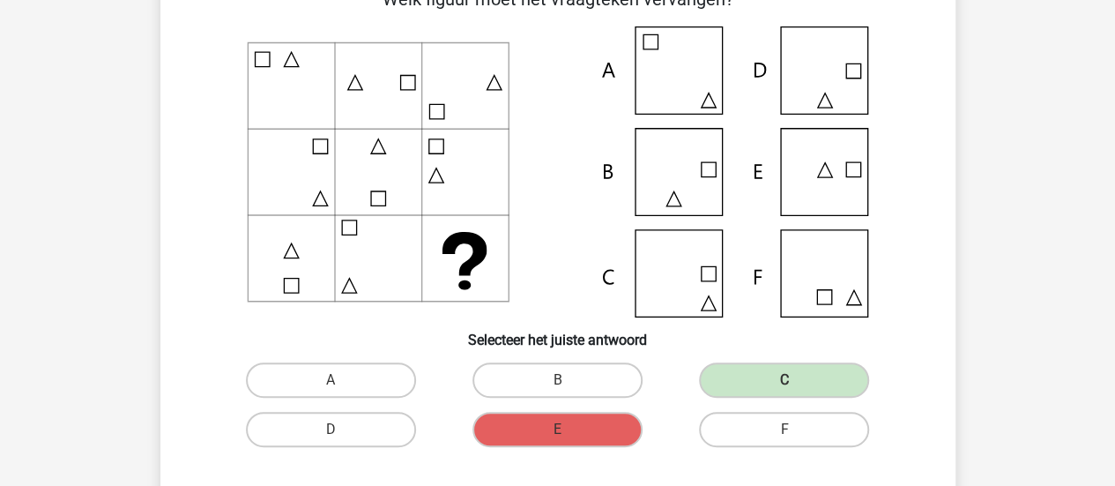
scroll to position [81, 0]
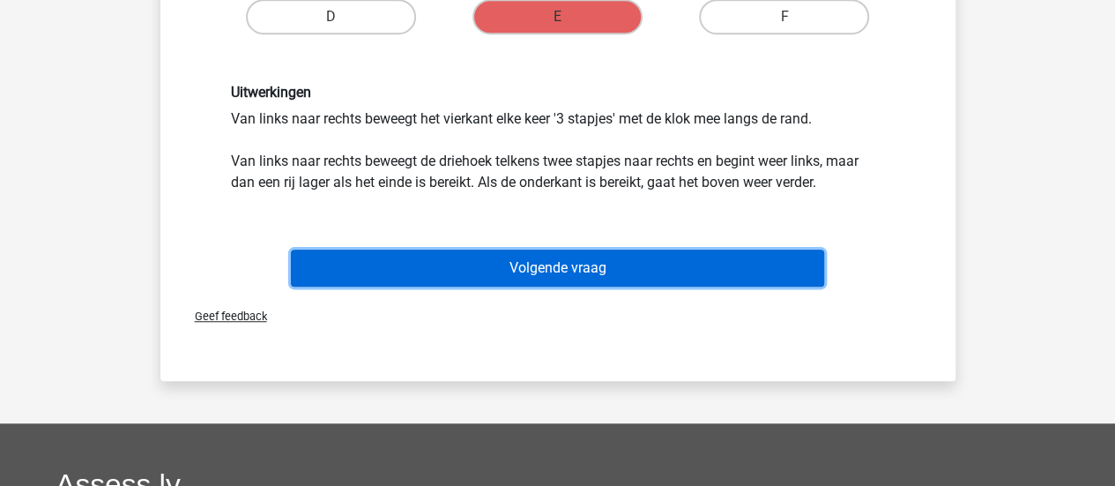
click at [548, 282] on button "Volgende vraag" at bounding box center [557, 267] width 533 height 37
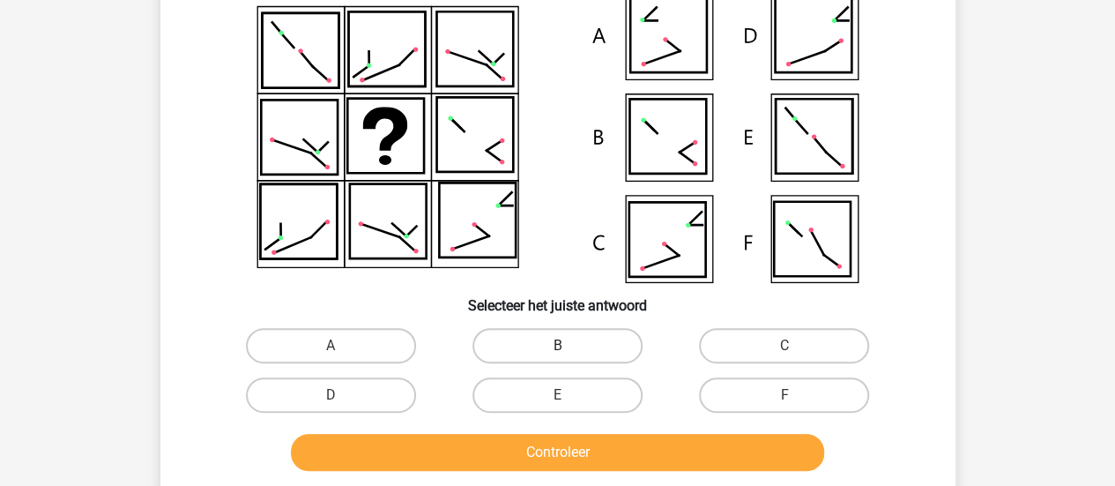
scroll to position [169, 0]
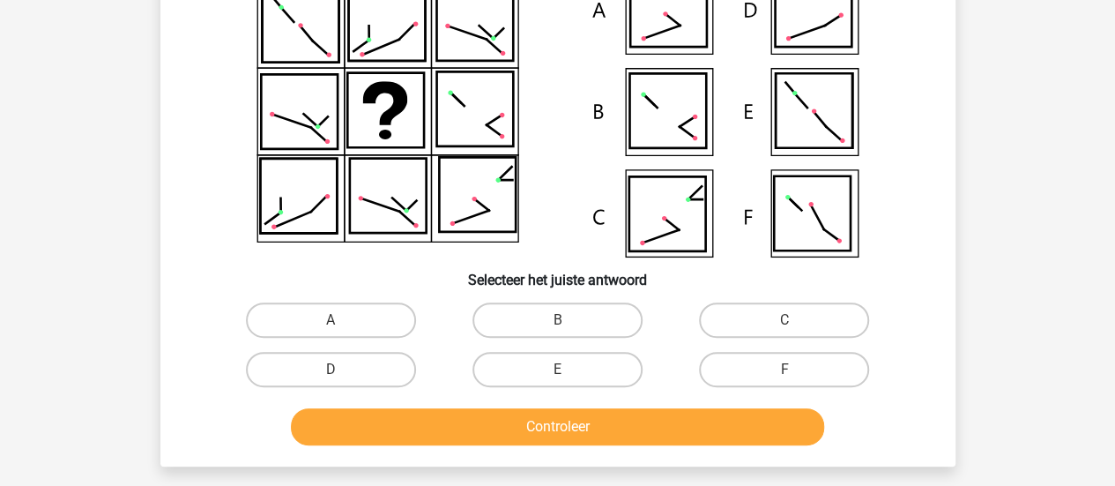
drag, startPoint x: 793, startPoint y: 361, endPoint x: 754, endPoint y: 410, distance: 63.3
click at [791, 361] on label "F" at bounding box center [784, 369] width 170 height 35
click at [791, 369] on input "F" at bounding box center [790, 374] width 11 height 11
radio input "true"
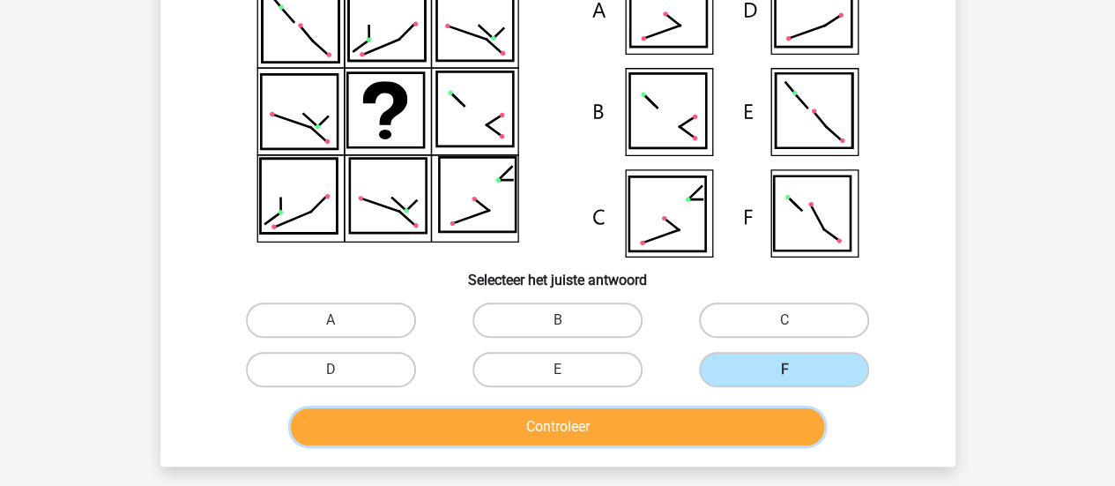
click at [752, 420] on button "Controleer" at bounding box center [557, 426] width 533 height 37
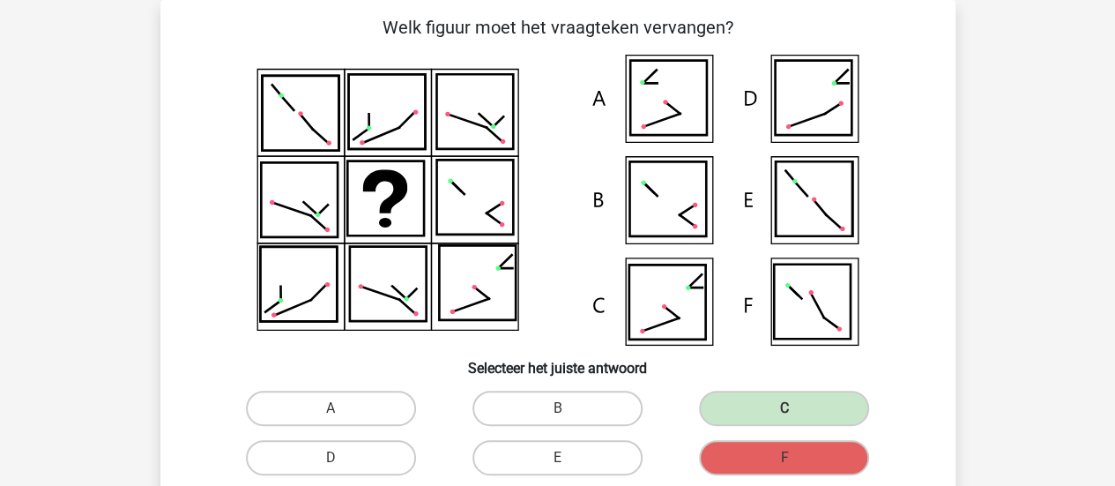
scroll to position [434, 0]
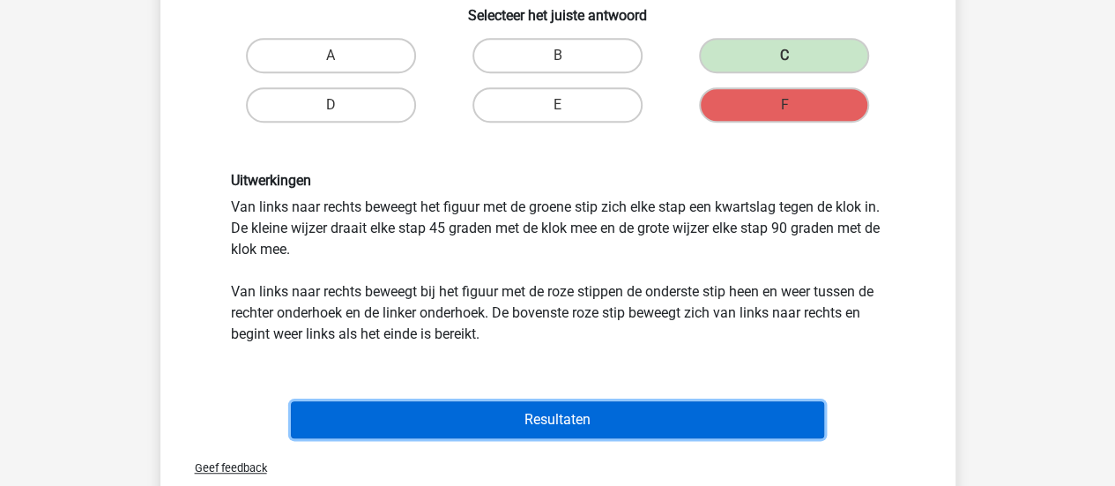
click at [561, 410] on button "Resultaten" at bounding box center [557, 419] width 533 height 37
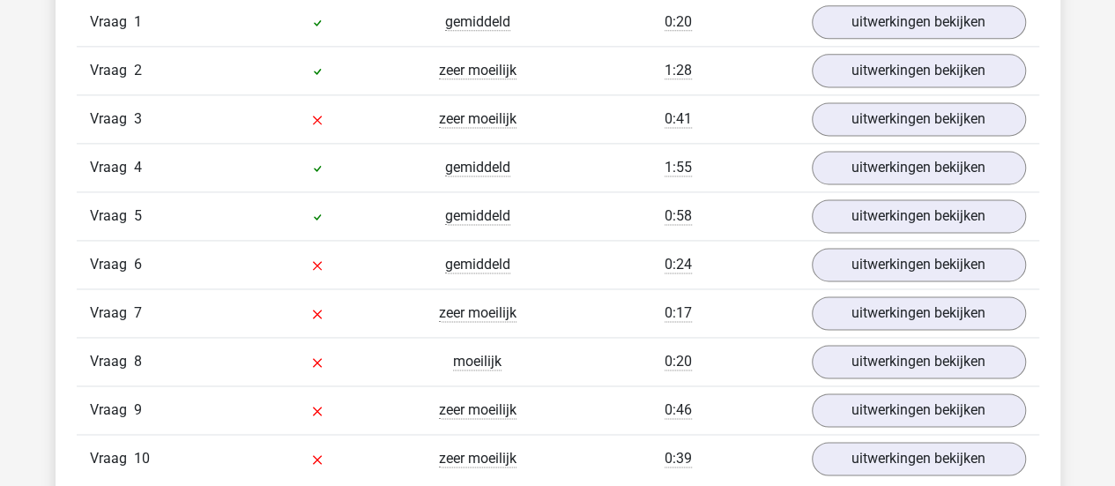
scroll to position [1146, 0]
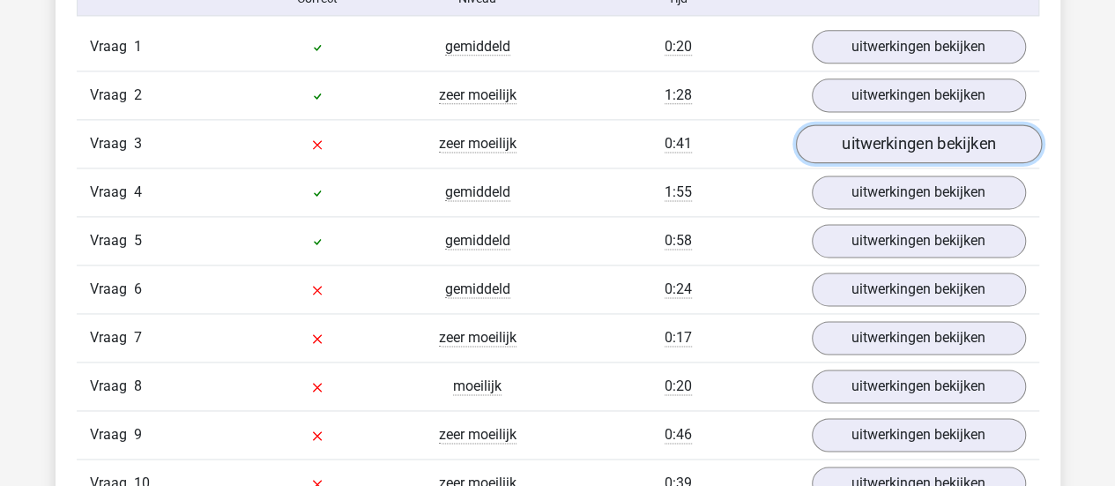
click at [841, 152] on link "uitwerkingen bekijken" at bounding box center [918, 143] width 246 height 39
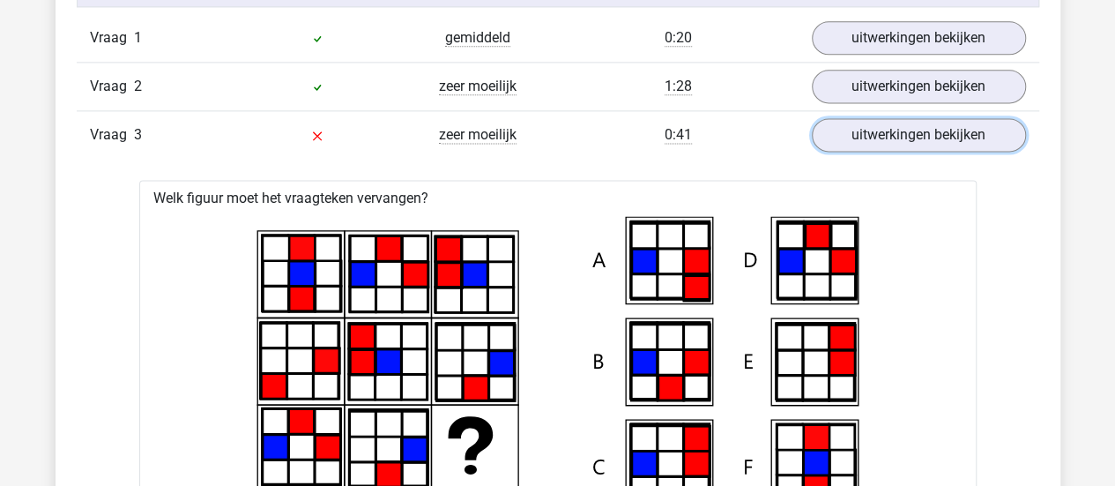
scroll to position [1058, 0]
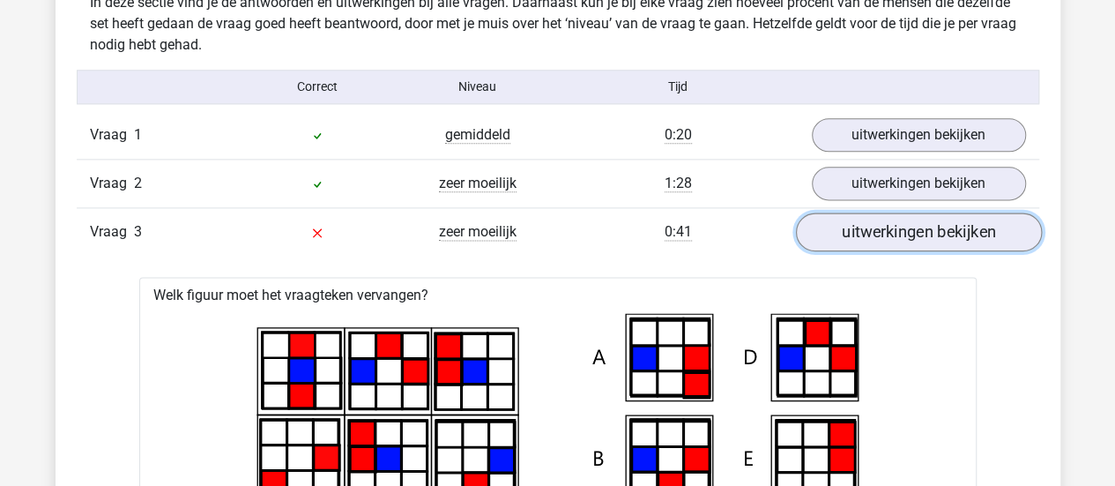
click at [844, 225] on link "uitwerkingen bekijken" at bounding box center [918, 231] width 246 height 39
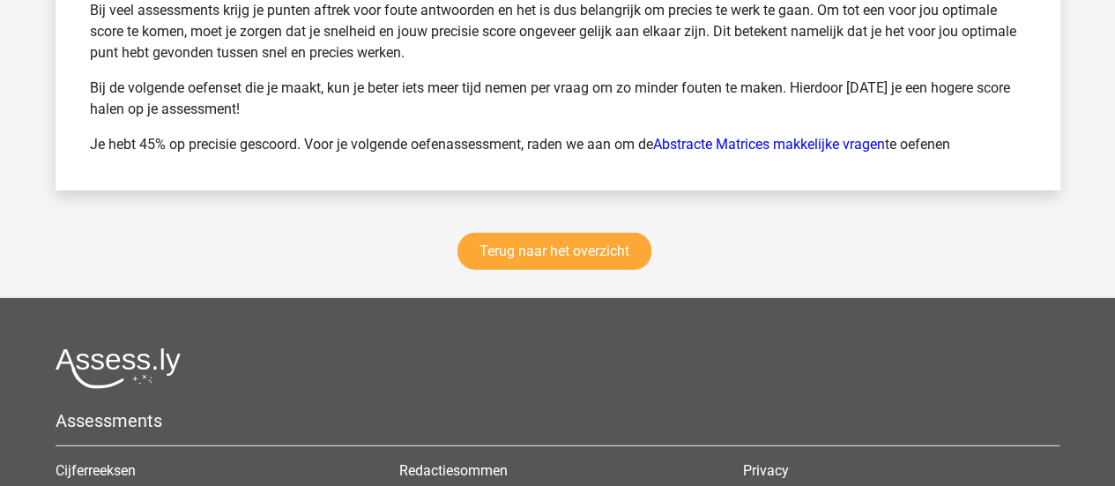
scroll to position [2468, 0]
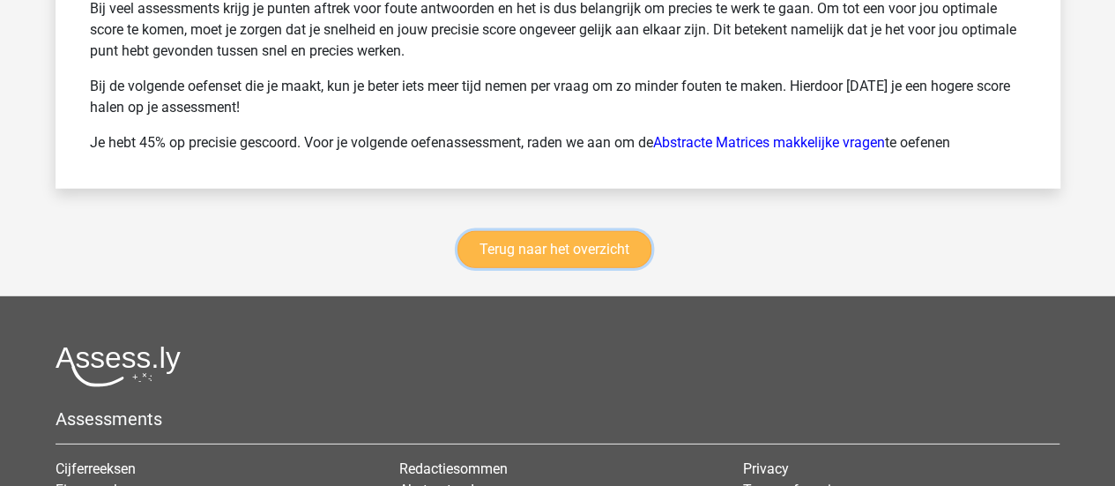
click at [543, 236] on link "Terug naar het overzicht" at bounding box center [554, 249] width 194 height 37
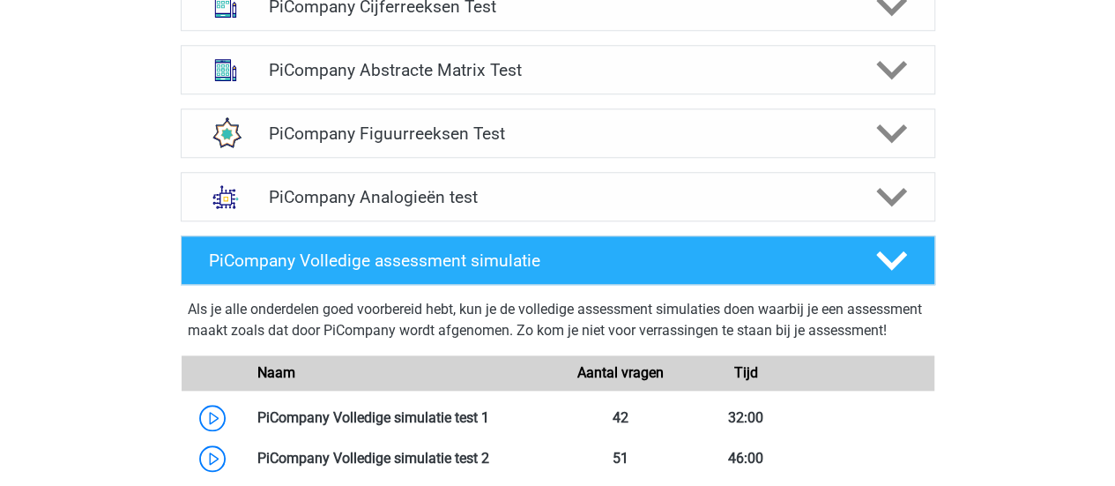
scroll to position [793, 0]
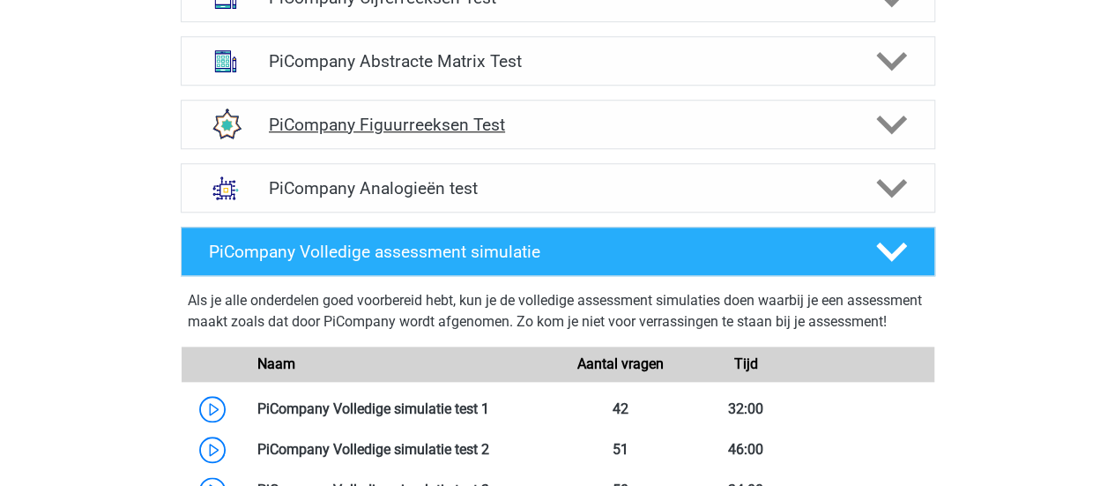
click at [547, 135] on h4 "PiCompany Figuurreeksen Test" at bounding box center [557, 125] width 577 height 20
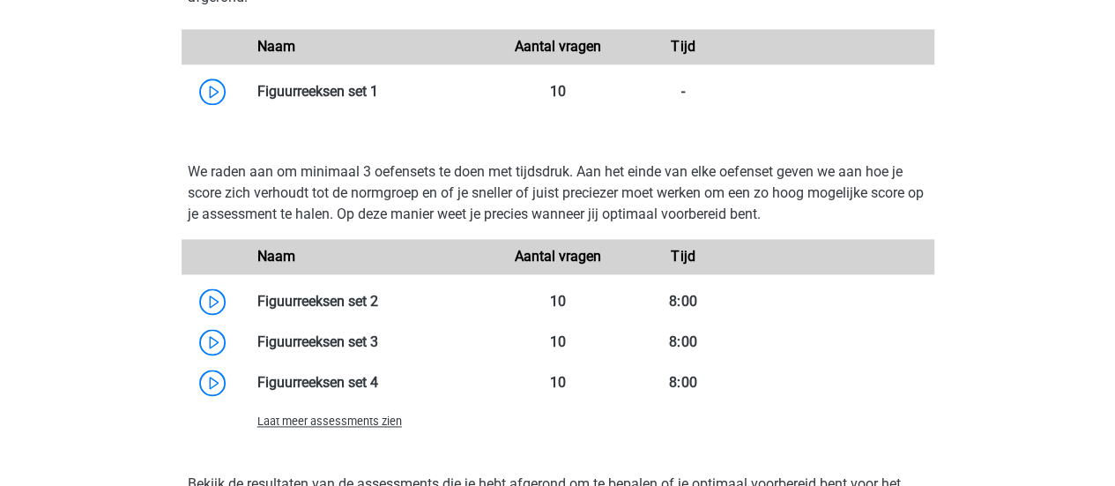
scroll to position [1322, 0]
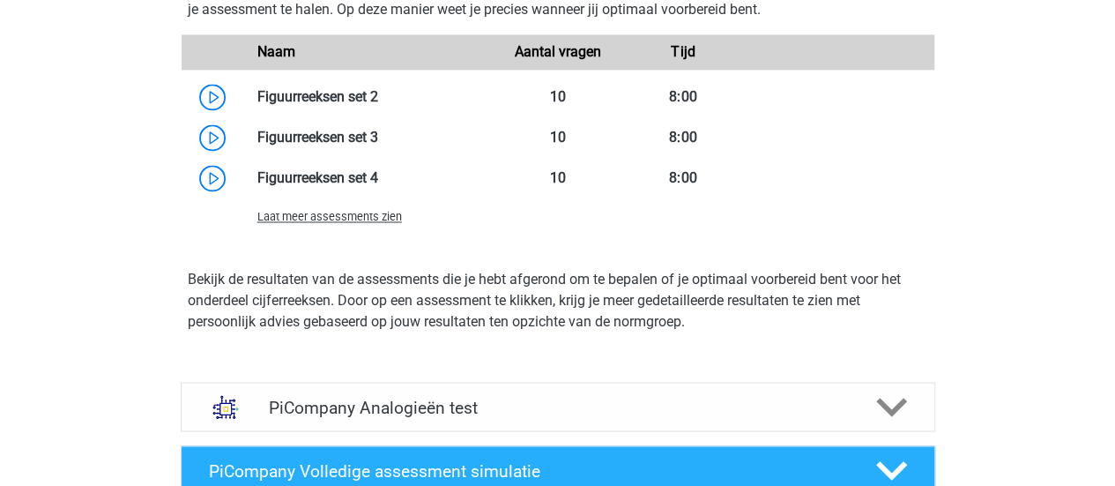
click at [351, 223] on span "Laat meer assessments zien" at bounding box center [329, 216] width 145 height 13
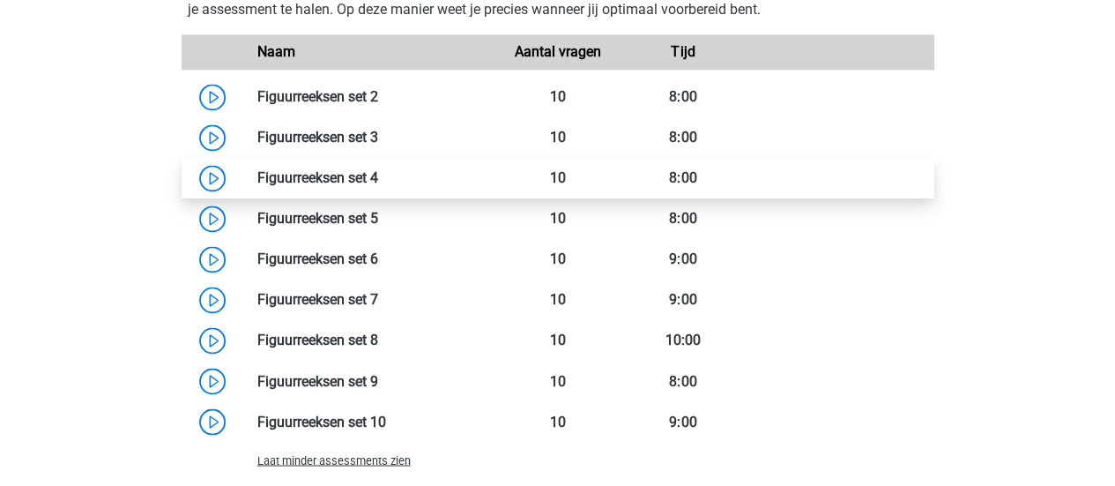
click at [378, 186] on link at bounding box center [378, 177] width 0 height 17
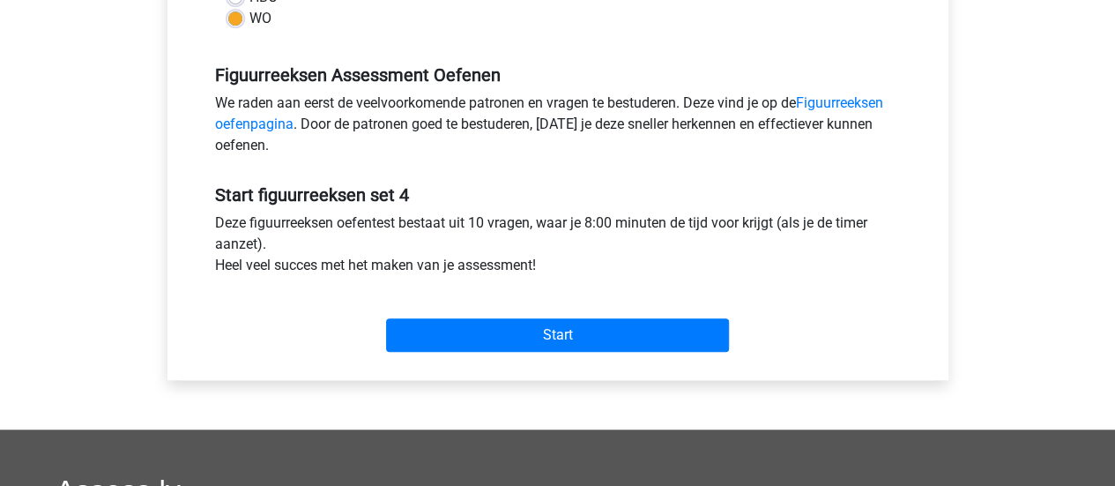
scroll to position [705, 0]
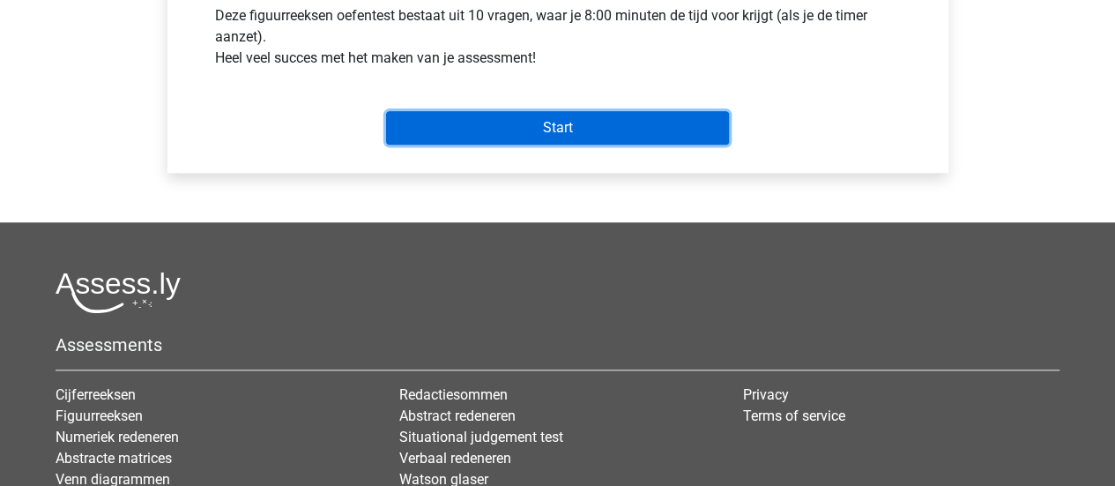
click at [535, 127] on input "Start" at bounding box center [557, 127] width 343 height 33
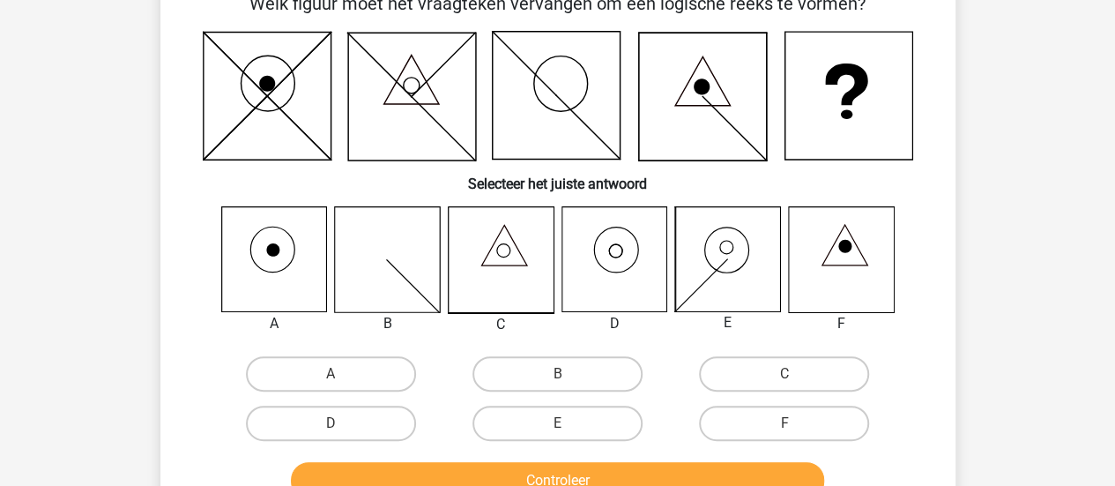
scroll to position [88, 0]
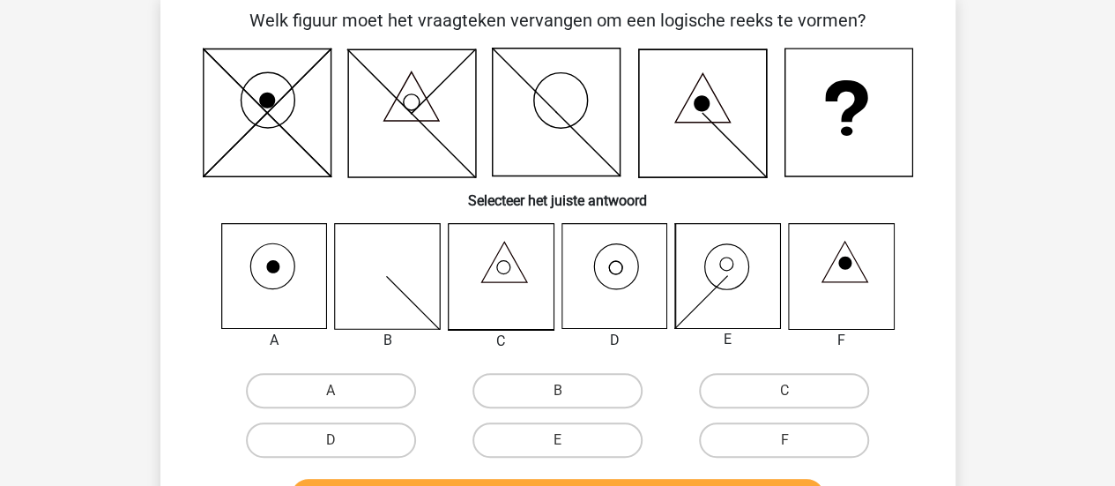
click at [595, 268] on icon at bounding box center [613, 276] width 105 height 105
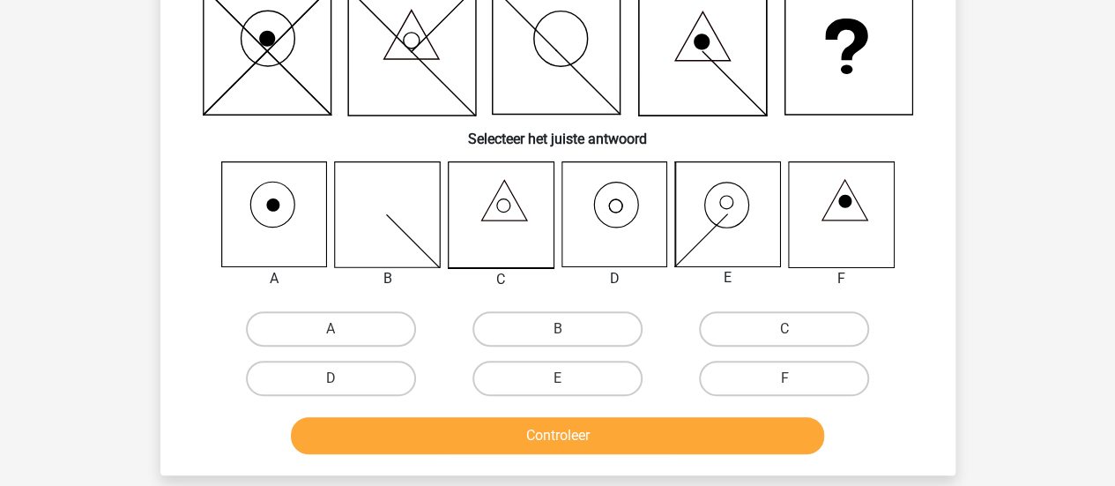
scroll to position [176, 0]
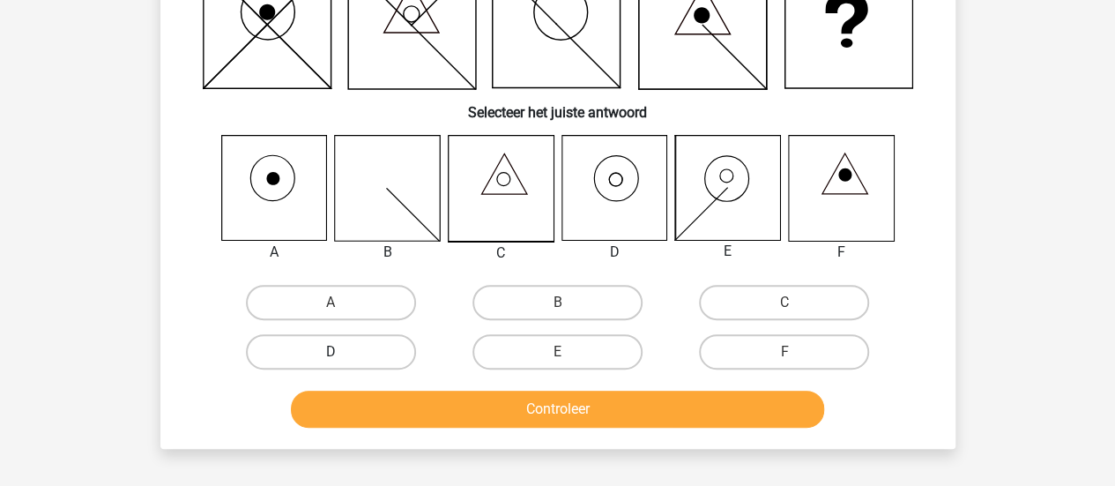
click at [373, 349] on label "D" at bounding box center [331, 351] width 170 height 35
click at [342, 352] on input "D" at bounding box center [336, 357] width 11 height 11
radio input "true"
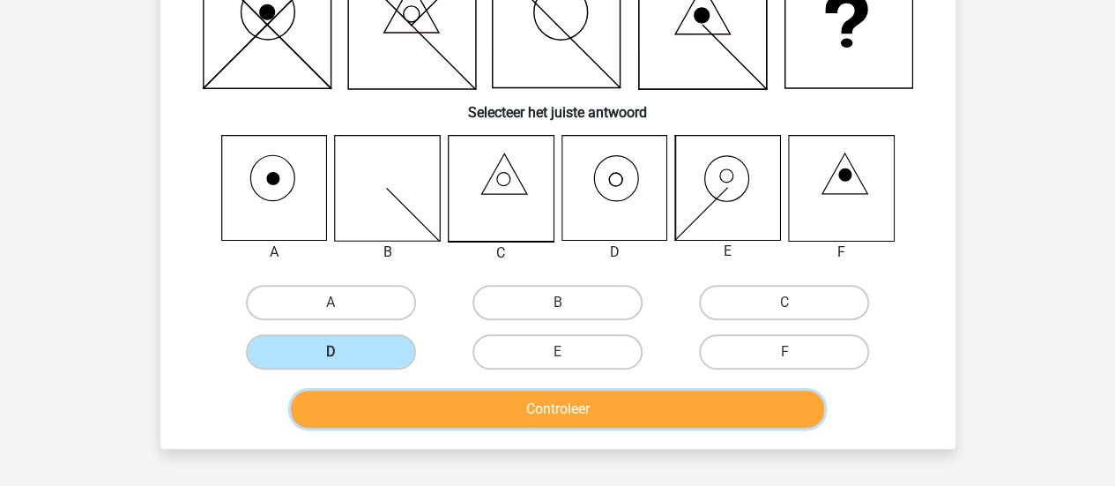
click at [432, 404] on button "Controleer" at bounding box center [557, 408] width 533 height 37
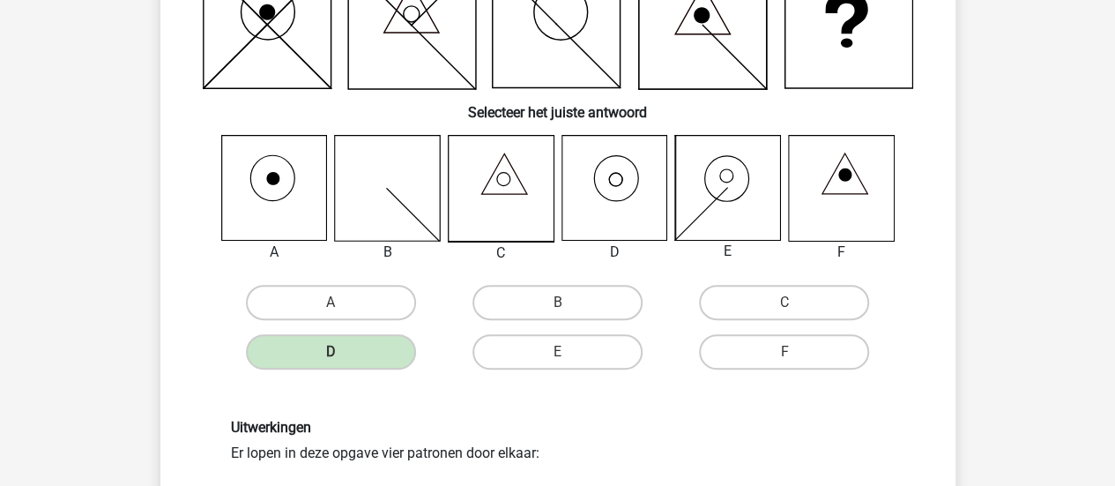
scroll to position [353, 0]
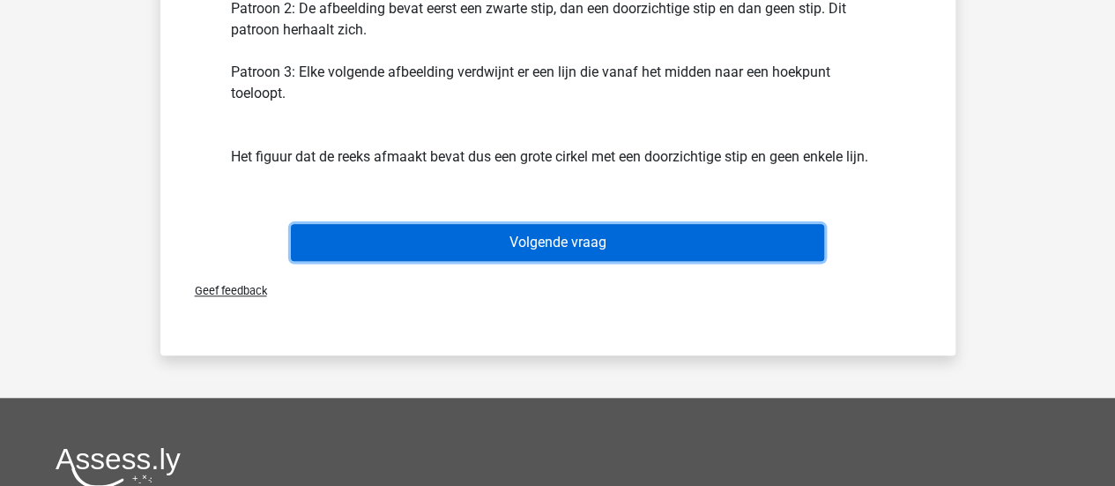
click at [502, 238] on button "Volgende vraag" at bounding box center [557, 242] width 533 height 37
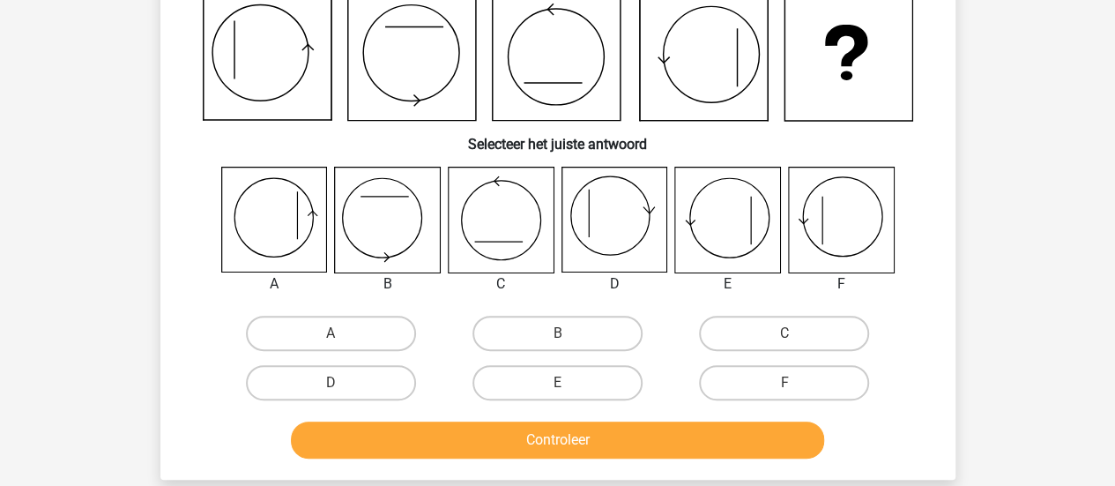
scroll to position [257, 0]
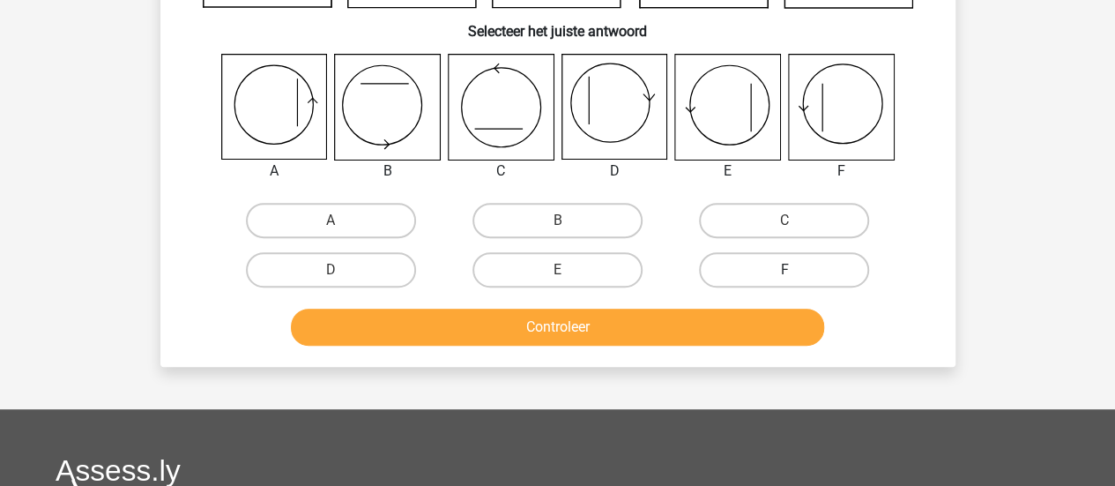
drag, startPoint x: 732, startPoint y: 274, endPoint x: 732, endPoint y: 286, distance: 11.5
click at [732, 274] on label "F" at bounding box center [784, 269] width 170 height 35
click at [785, 274] on input "F" at bounding box center [790, 275] width 11 height 11
radio input "true"
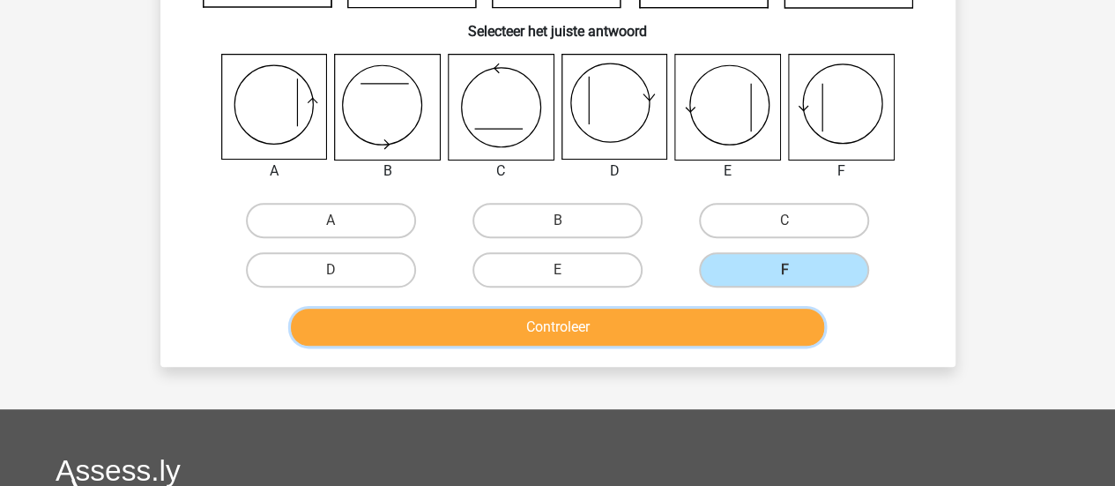
click at [733, 327] on button "Controleer" at bounding box center [557, 327] width 533 height 37
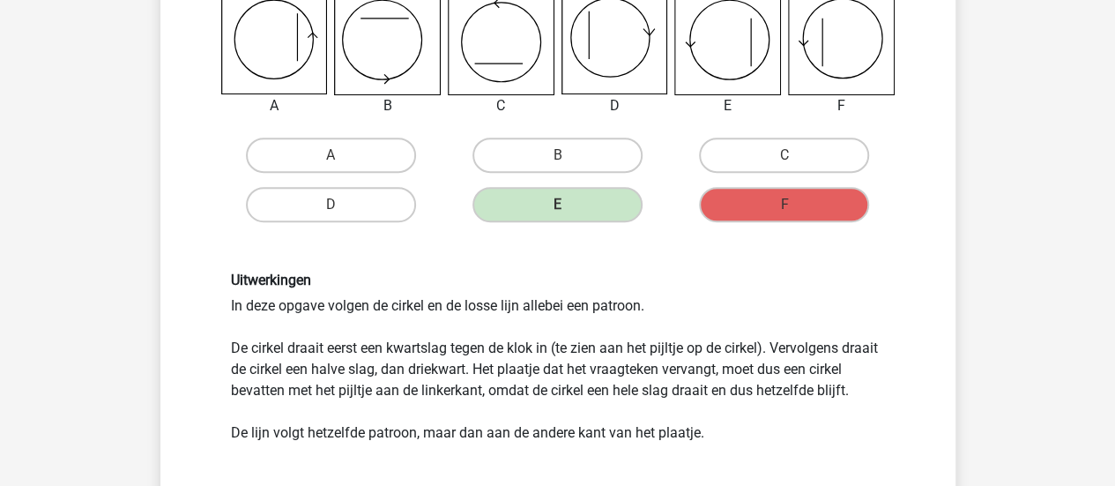
scroll to position [353, 0]
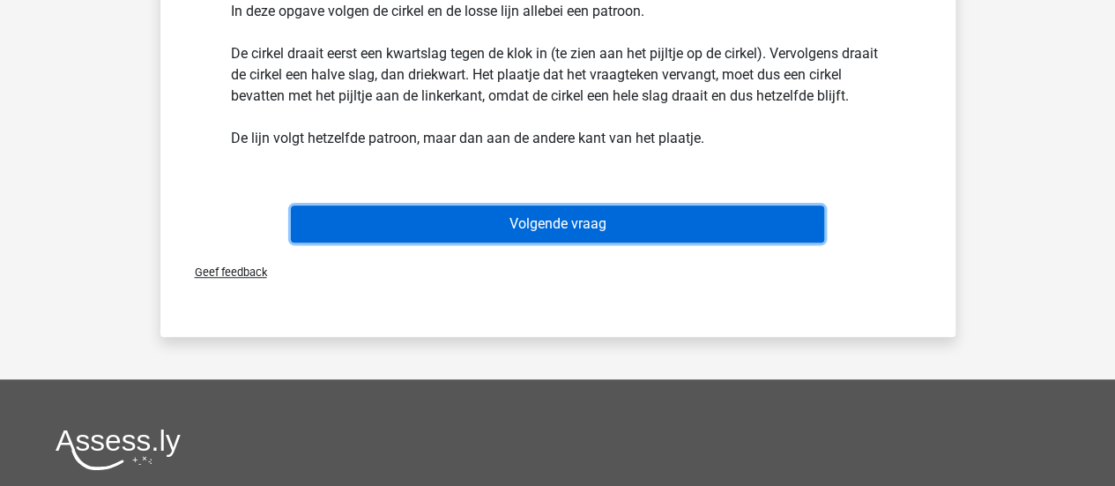
click at [568, 242] on button "Volgende vraag" at bounding box center [557, 223] width 533 height 37
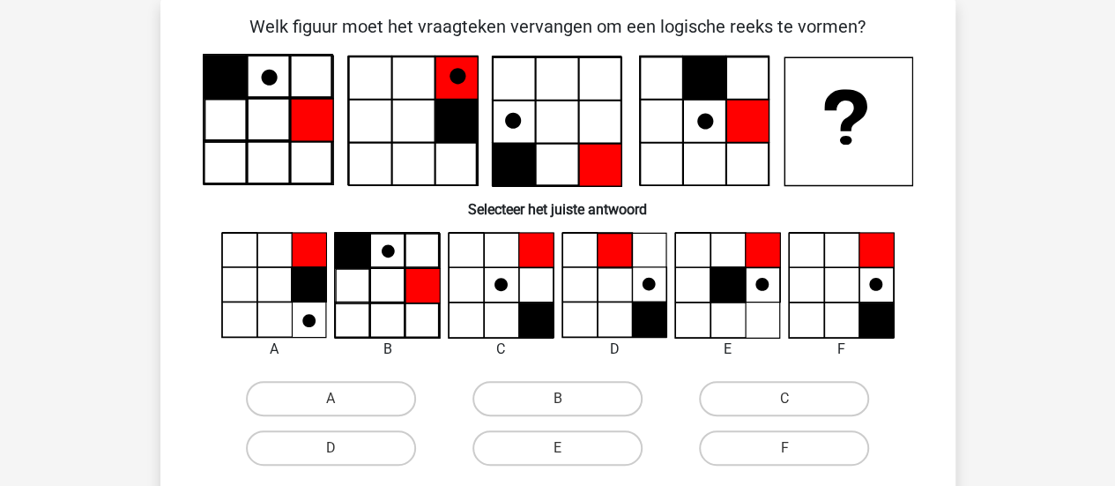
scroll to position [81, 0]
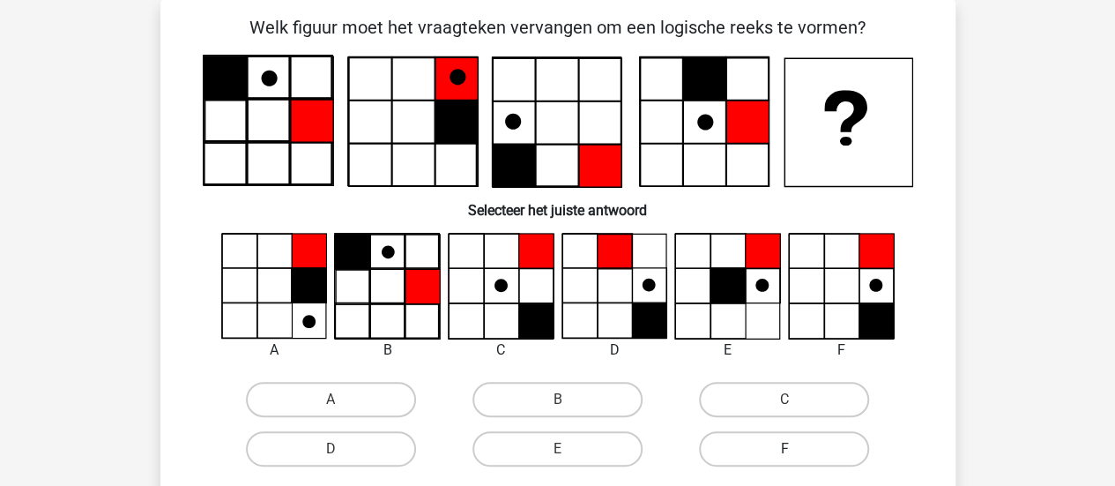
click at [846, 453] on label "F" at bounding box center [784, 448] width 170 height 35
click at [796, 453] on input "F" at bounding box center [790, 454] width 11 height 11
radio input "true"
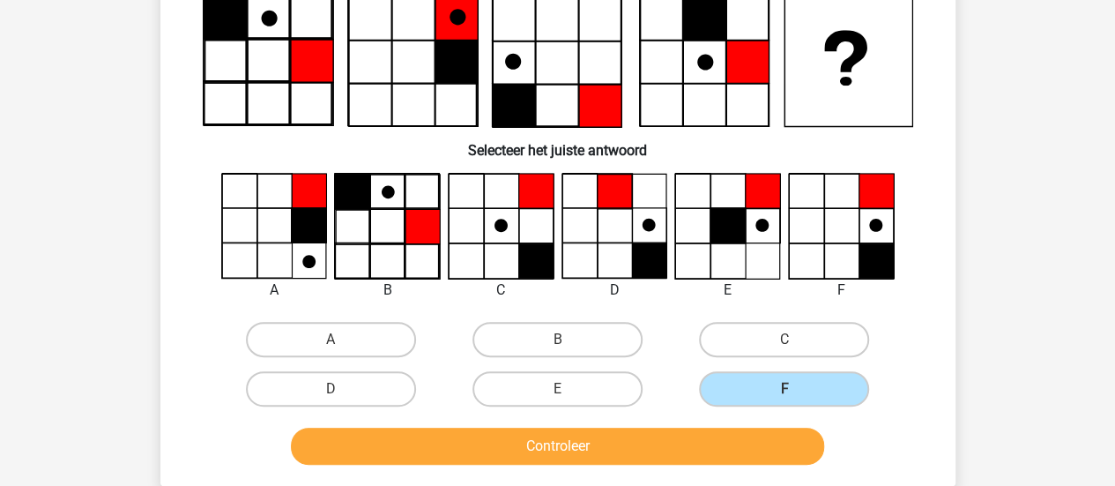
scroll to position [169, 0]
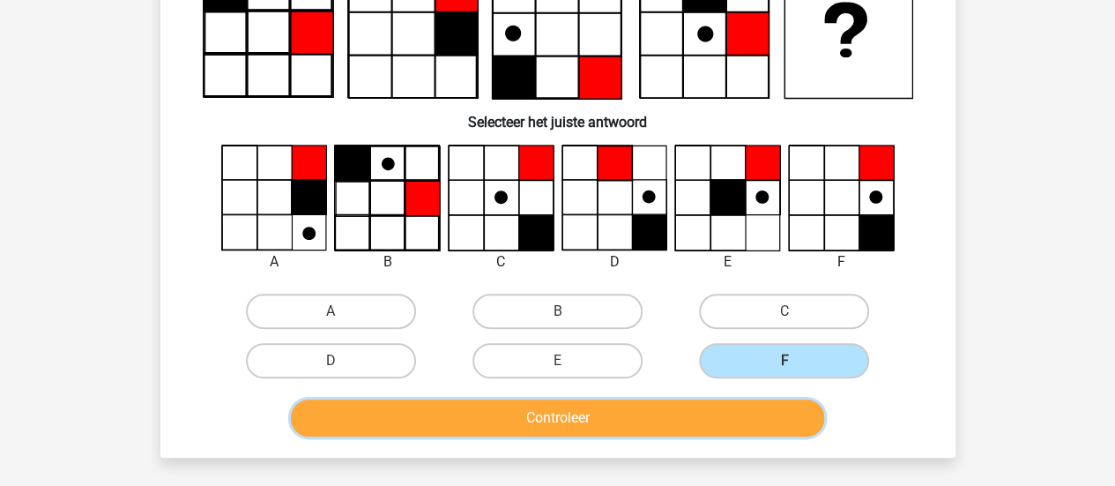
click at [622, 420] on button "Controleer" at bounding box center [557, 417] width 533 height 37
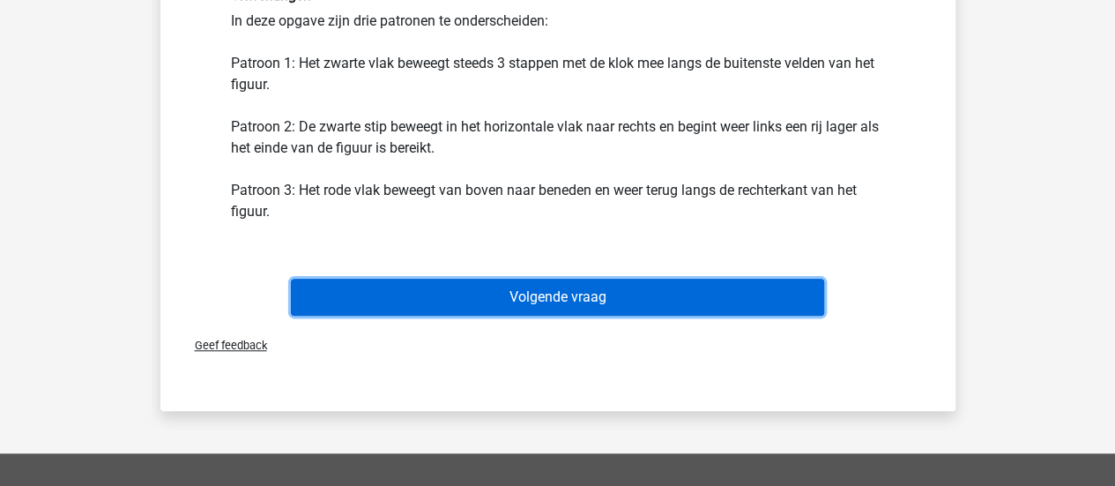
click at [609, 309] on button "Volgende vraag" at bounding box center [557, 297] width 533 height 37
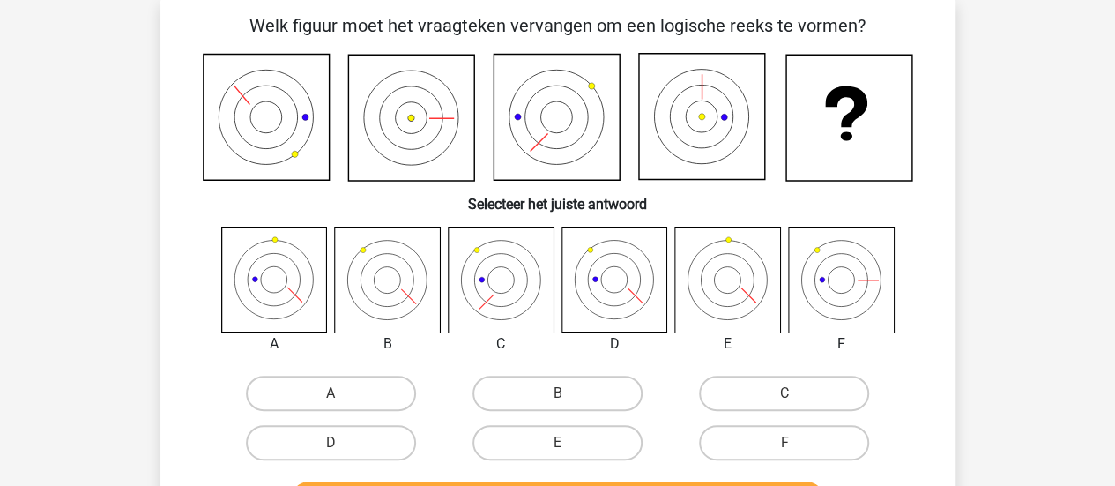
scroll to position [81, 0]
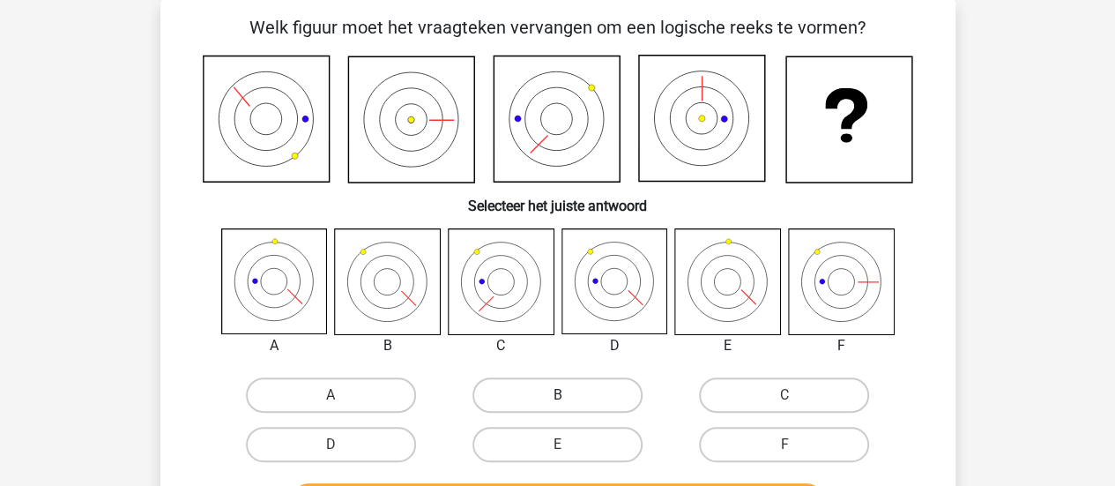
click at [544, 378] on label "B" at bounding box center [557, 394] width 170 height 35
click at [557, 395] on input "B" at bounding box center [562, 400] width 11 height 11
radio input "true"
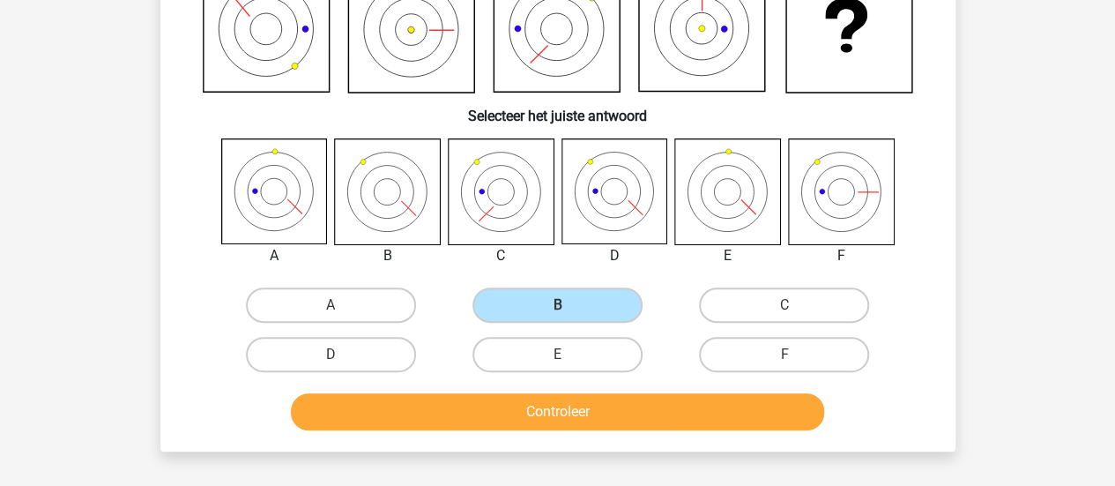
scroll to position [257, 0]
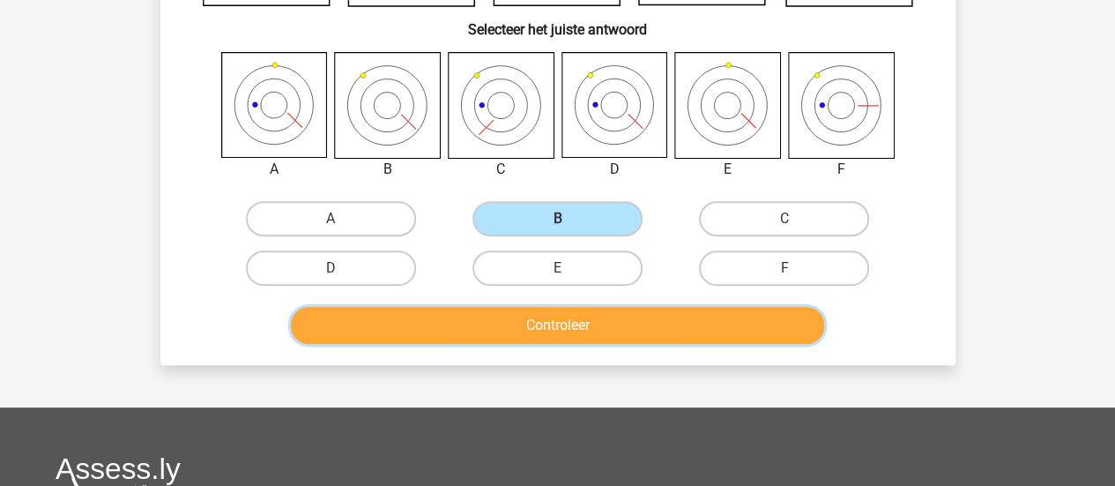
click at [555, 311] on button "Controleer" at bounding box center [557, 325] width 533 height 37
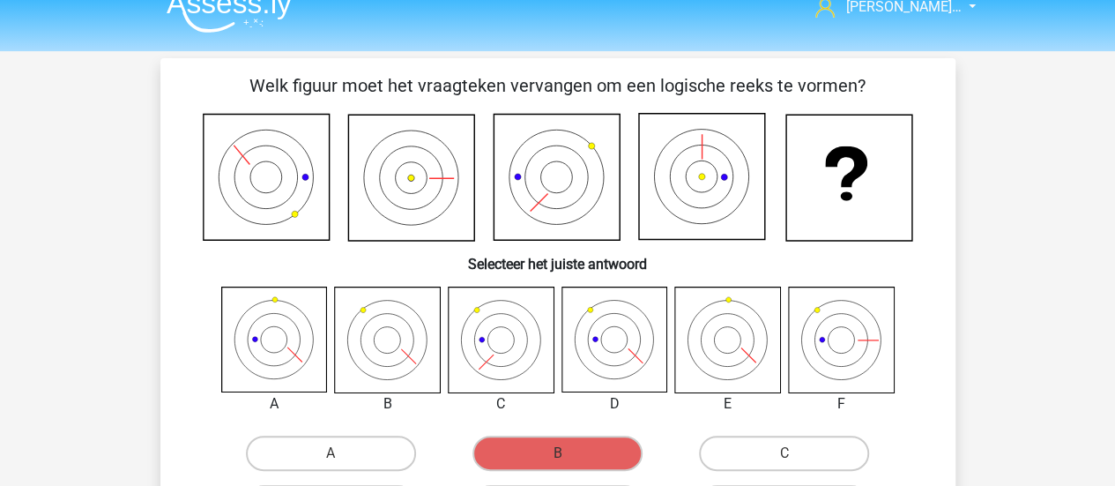
scroll to position [0, 0]
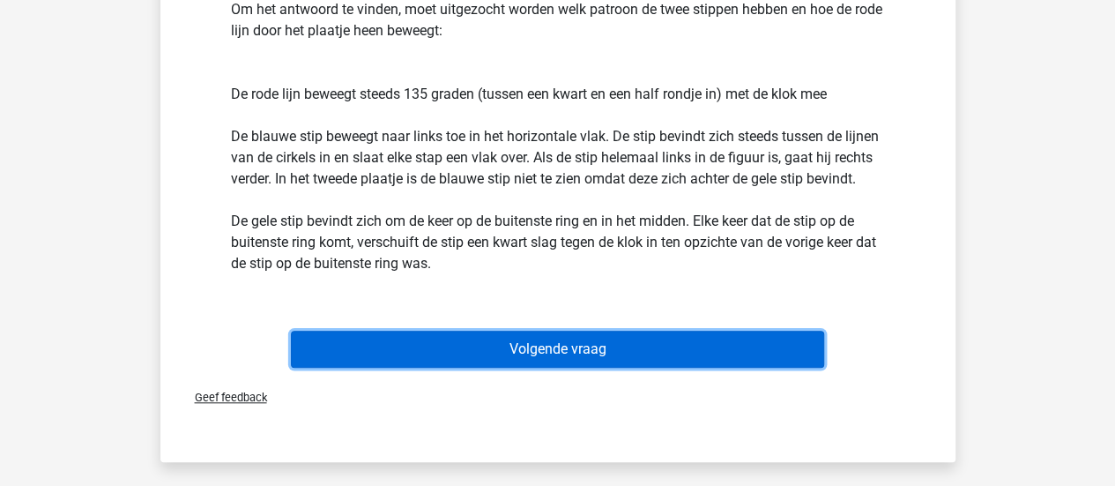
click at [651, 350] on button "Volgende vraag" at bounding box center [557, 349] width 533 height 37
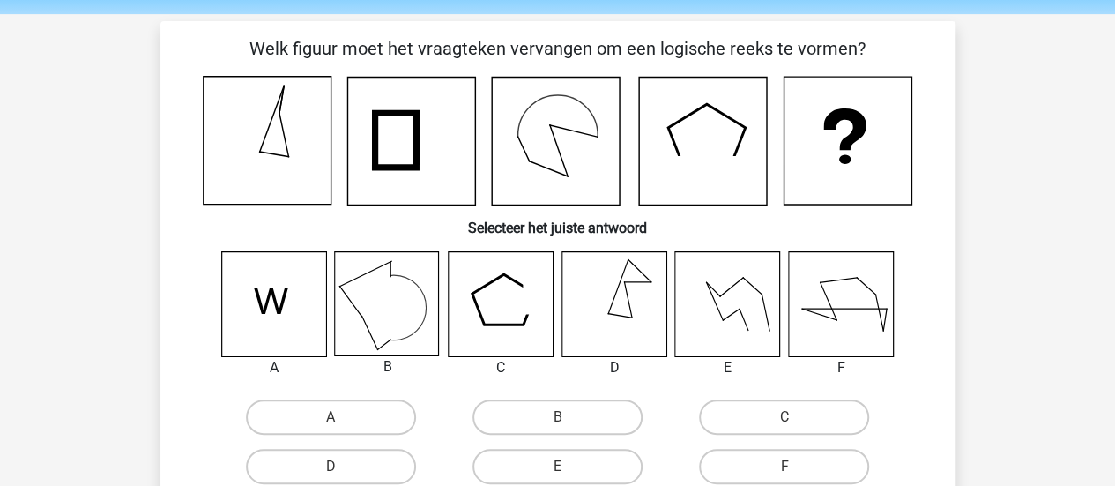
scroll to position [88, 0]
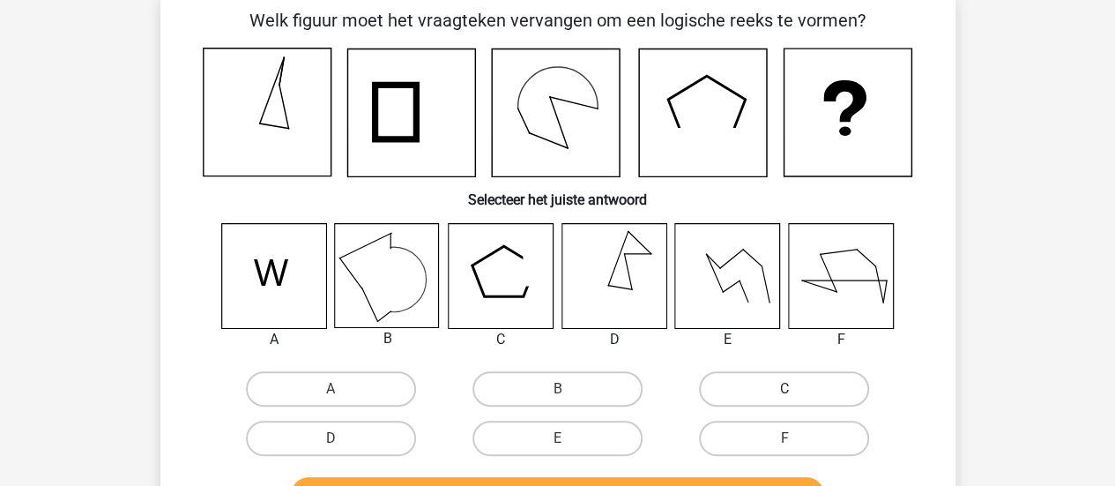
click at [730, 402] on label "C" at bounding box center [784, 388] width 170 height 35
click at [785, 400] on input "C" at bounding box center [790, 394] width 11 height 11
radio input "true"
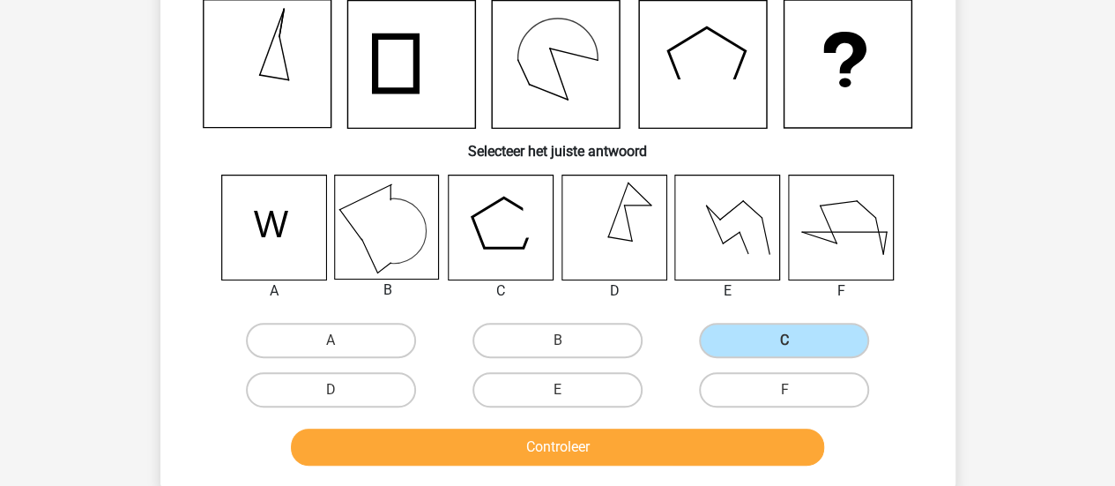
scroll to position [176, 0]
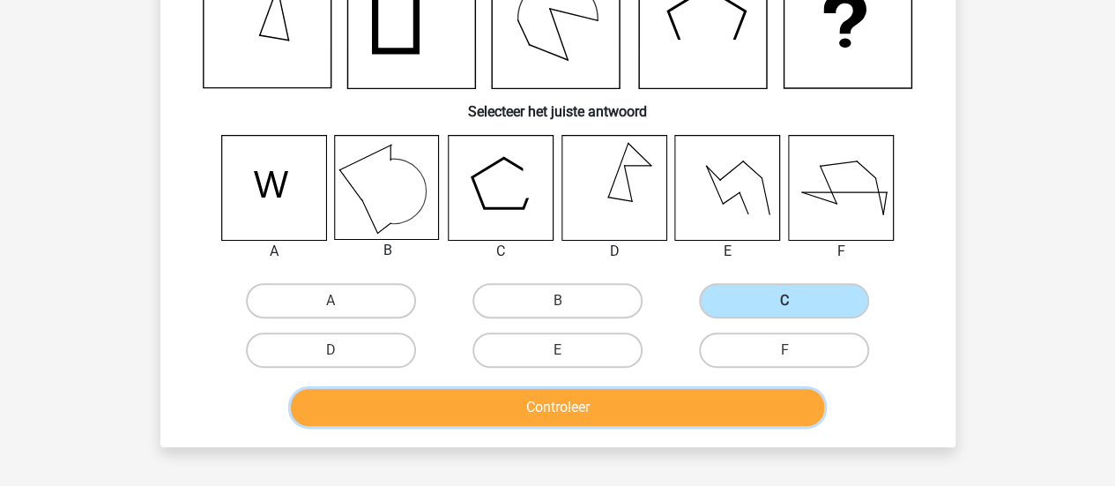
click at [709, 410] on button "Controleer" at bounding box center [557, 407] width 533 height 37
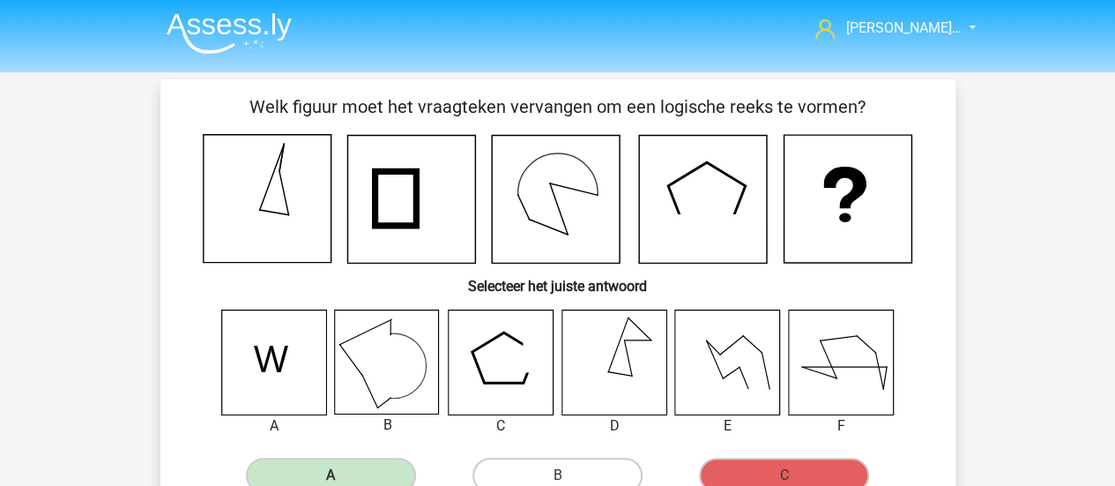
scroll to position [0, 0]
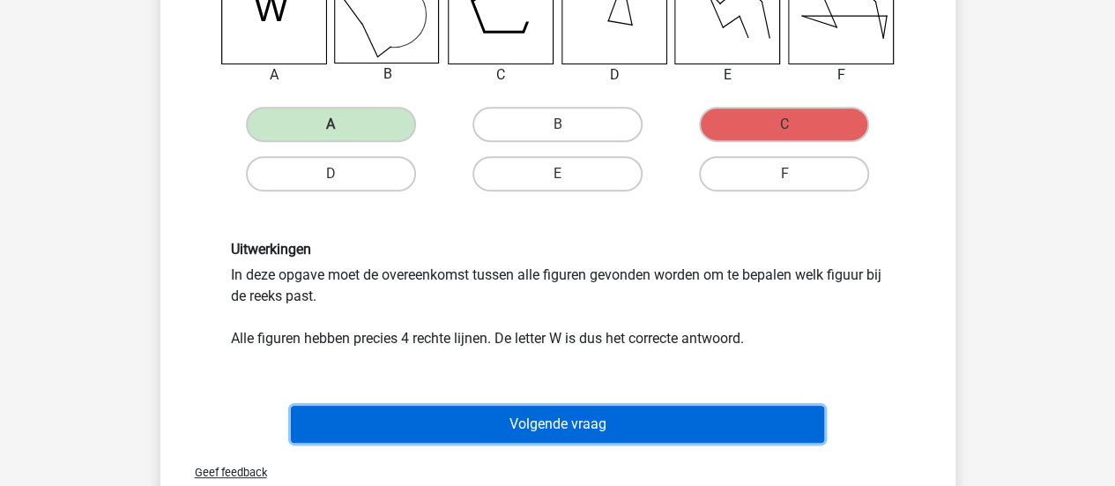
click at [589, 430] on button "Volgende vraag" at bounding box center [557, 423] width 533 height 37
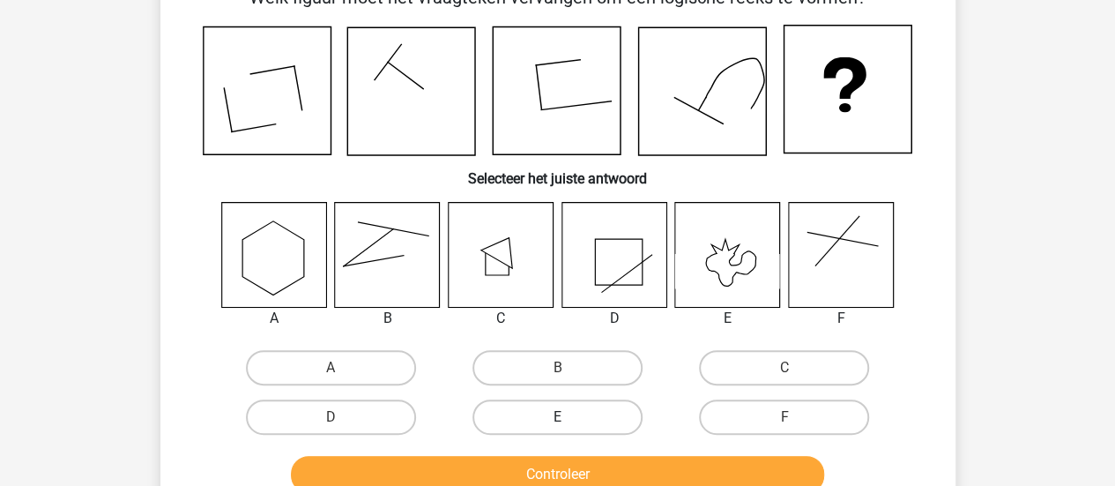
scroll to position [176, 0]
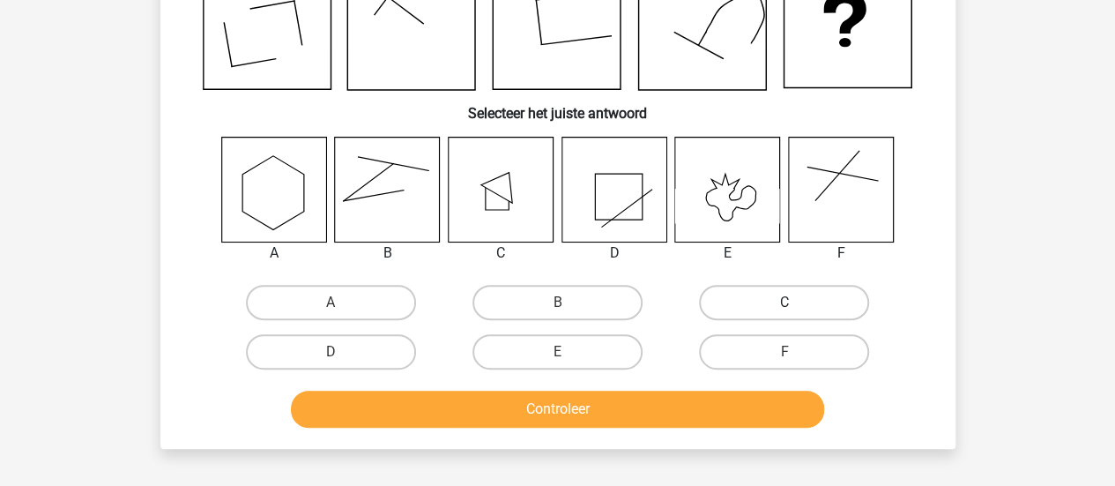
click at [756, 295] on label "C" at bounding box center [784, 302] width 170 height 35
click at [785, 302] on input "C" at bounding box center [790, 307] width 11 height 11
radio input "true"
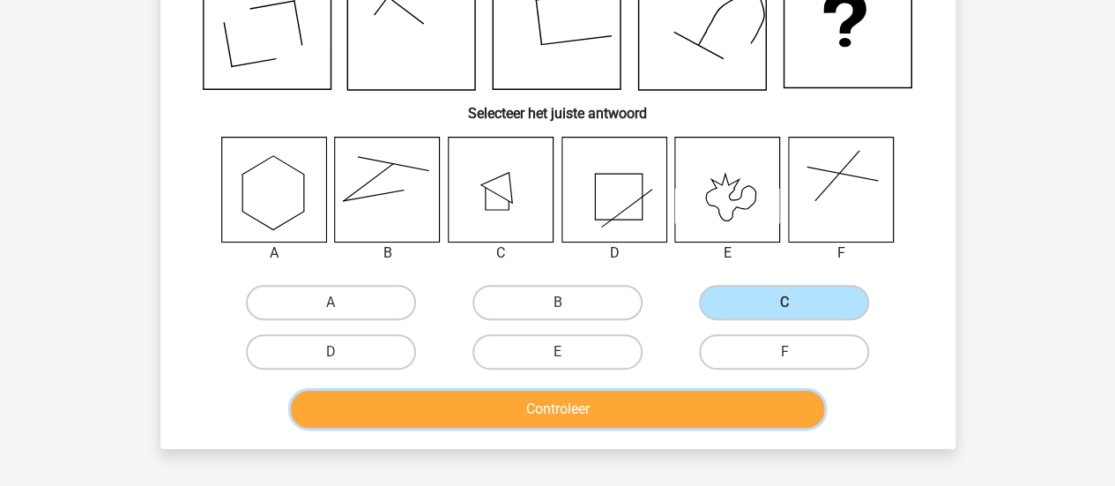
click at [744, 399] on button "Controleer" at bounding box center [557, 408] width 533 height 37
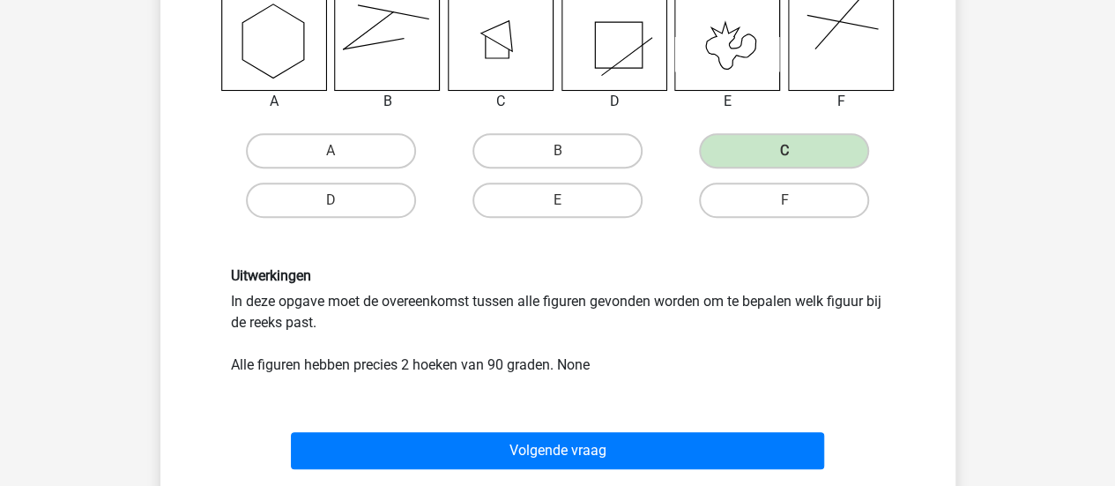
scroll to position [353, 0]
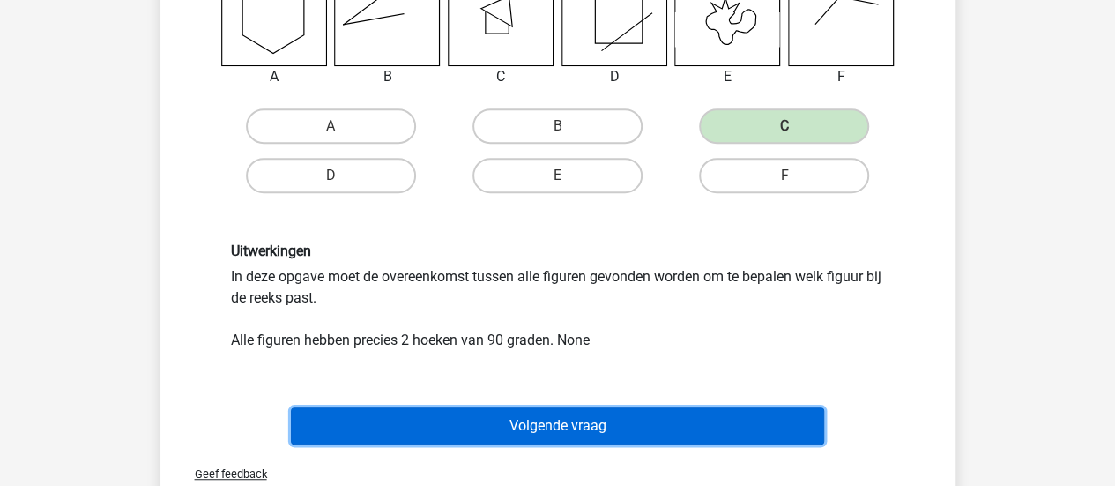
click at [613, 424] on button "Volgende vraag" at bounding box center [557, 425] width 533 height 37
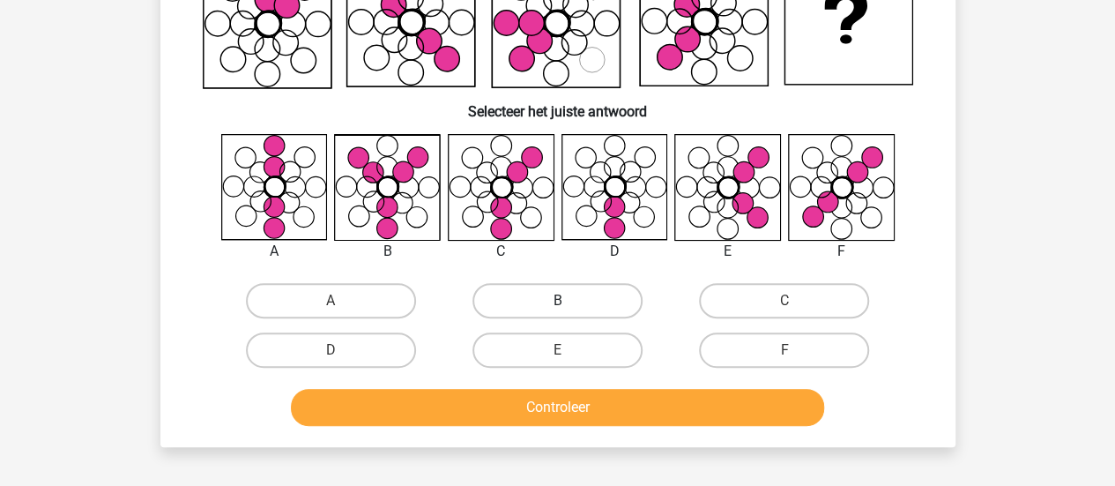
scroll to position [81, 0]
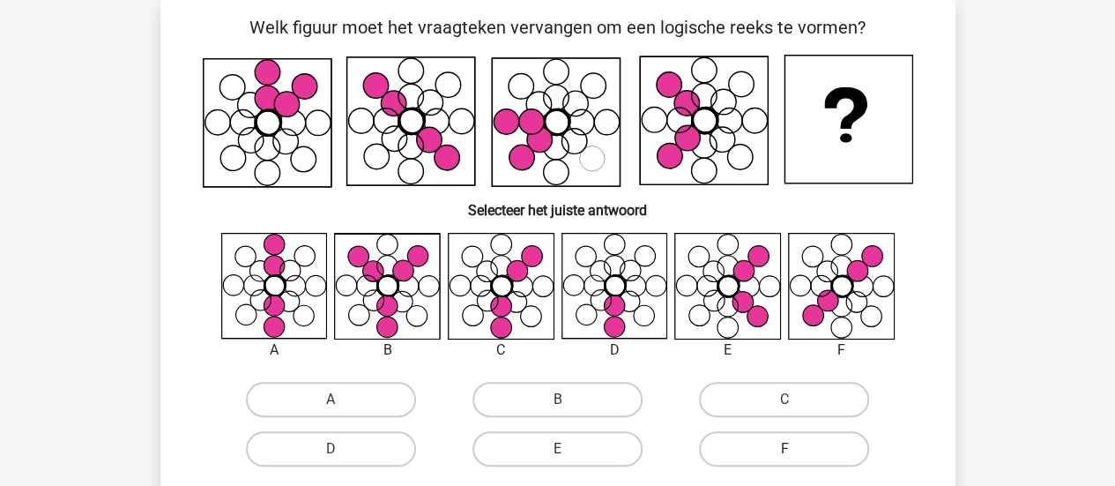
click at [790, 447] on label "F" at bounding box center [784, 448] width 170 height 35
click at [790, 449] on input "F" at bounding box center [790, 454] width 11 height 11
radio input "true"
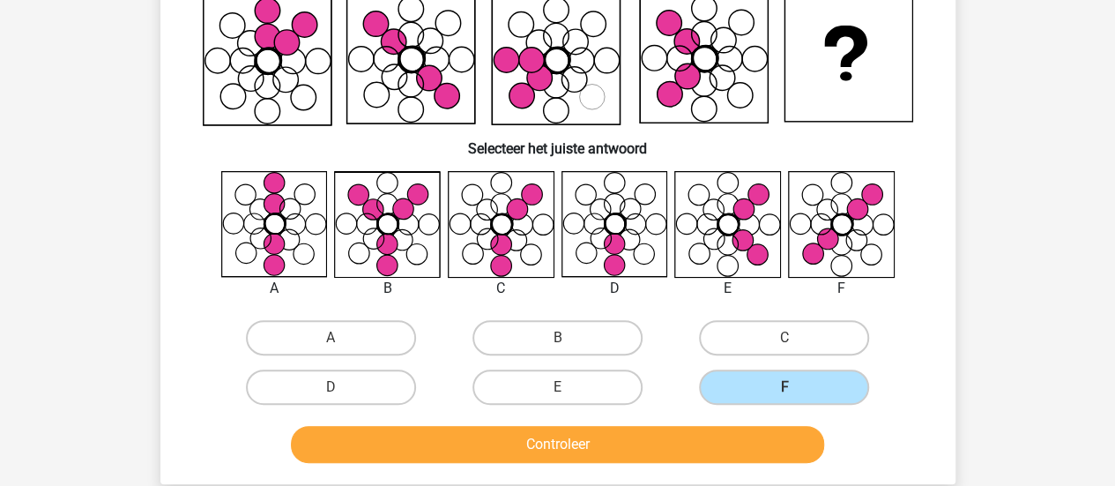
scroll to position [169, 0]
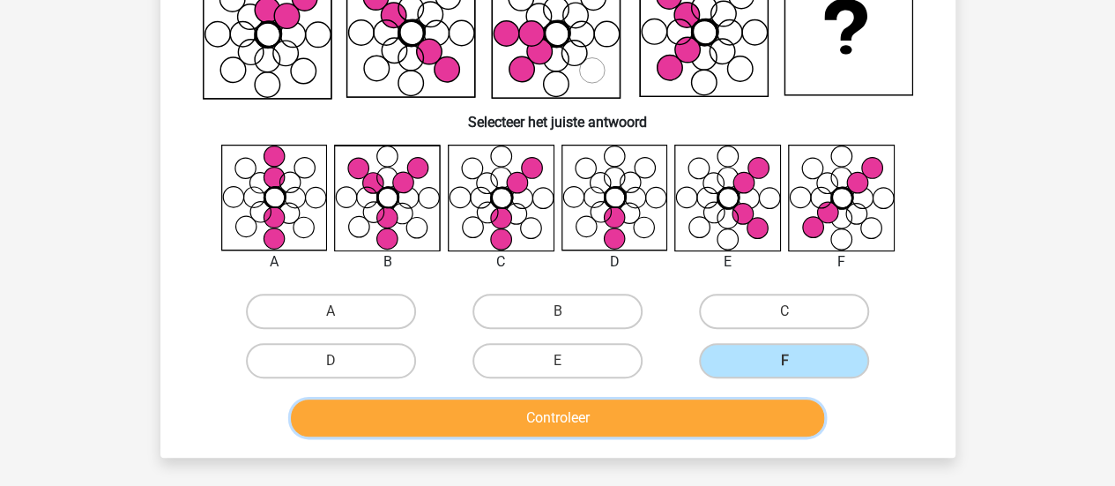
click at [652, 418] on button "Controleer" at bounding box center [557, 417] width 533 height 37
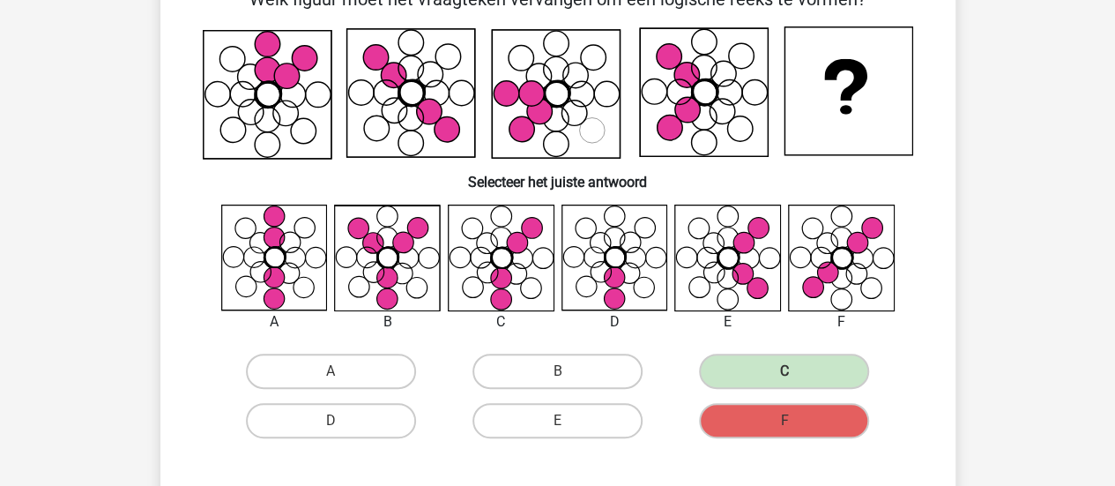
scroll to position [81, 0]
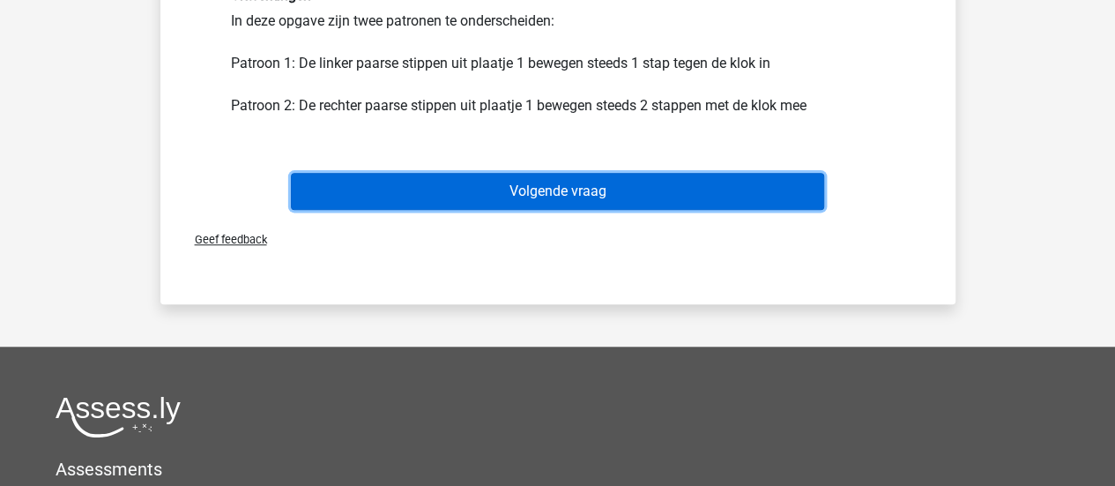
click at [666, 189] on button "Volgende vraag" at bounding box center [557, 191] width 533 height 37
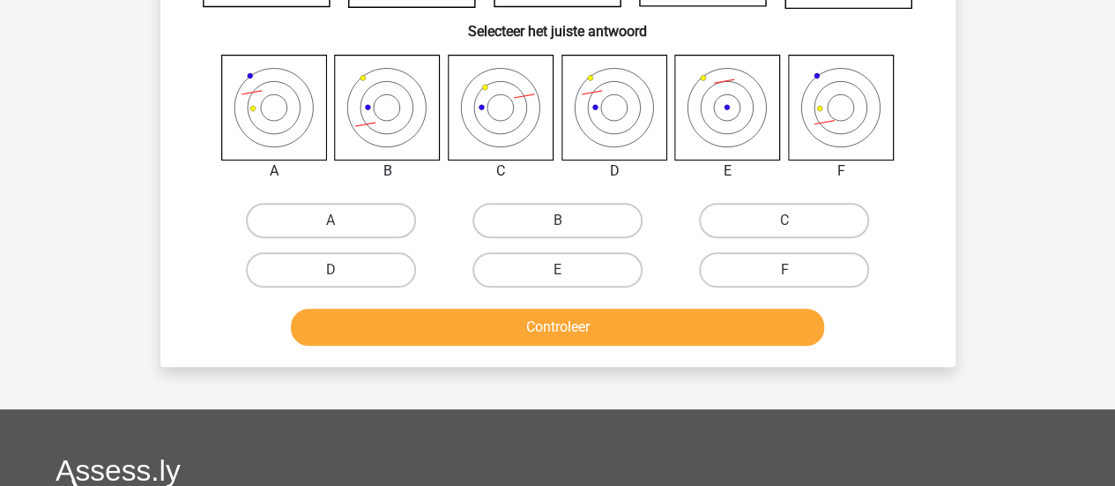
scroll to position [257, 0]
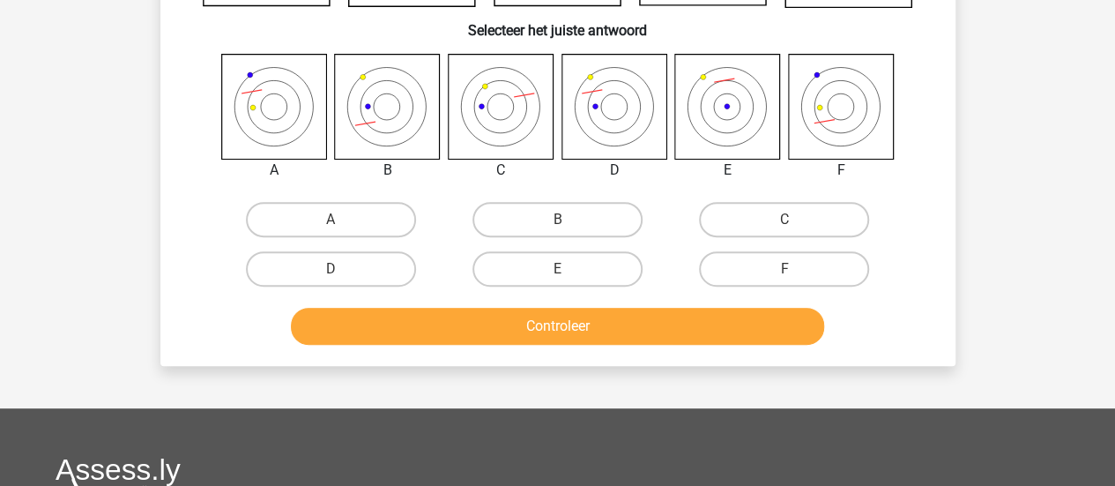
drag, startPoint x: 765, startPoint y: 102, endPoint x: 748, endPoint y: 130, distance: 32.8
click at [766, 103] on icon at bounding box center [727, 106] width 105 height 105
click at [601, 279] on label "E" at bounding box center [557, 268] width 170 height 35
click at [569, 279] on input "E" at bounding box center [562, 274] width 11 height 11
radio input "true"
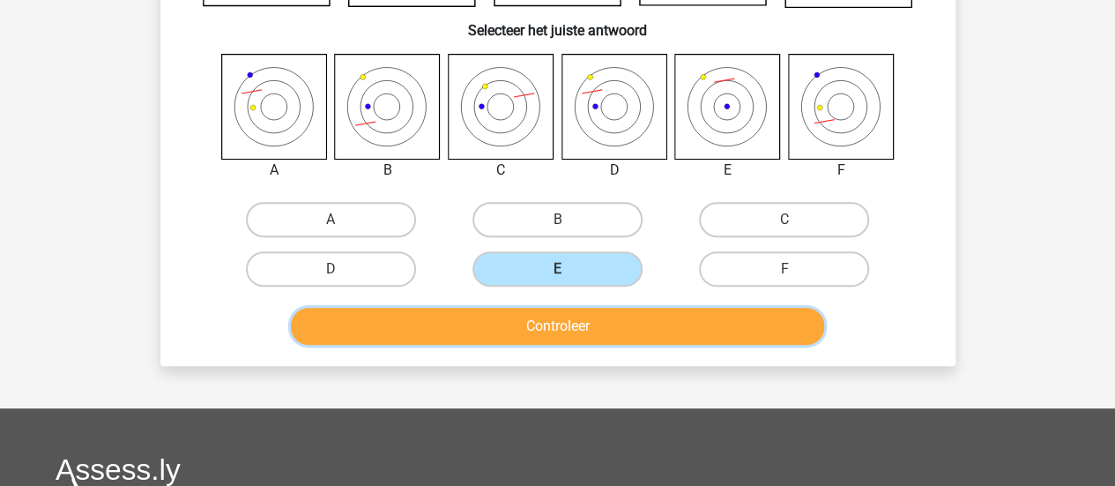
click at [621, 338] on button "Controleer" at bounding box center [557, 326] width 533 height 37
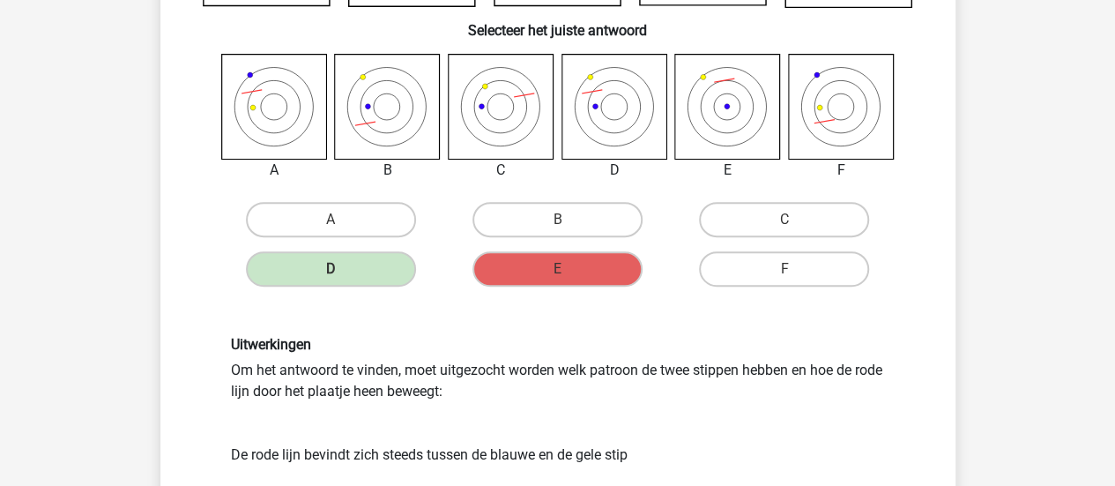
scroll to position [522, 0]
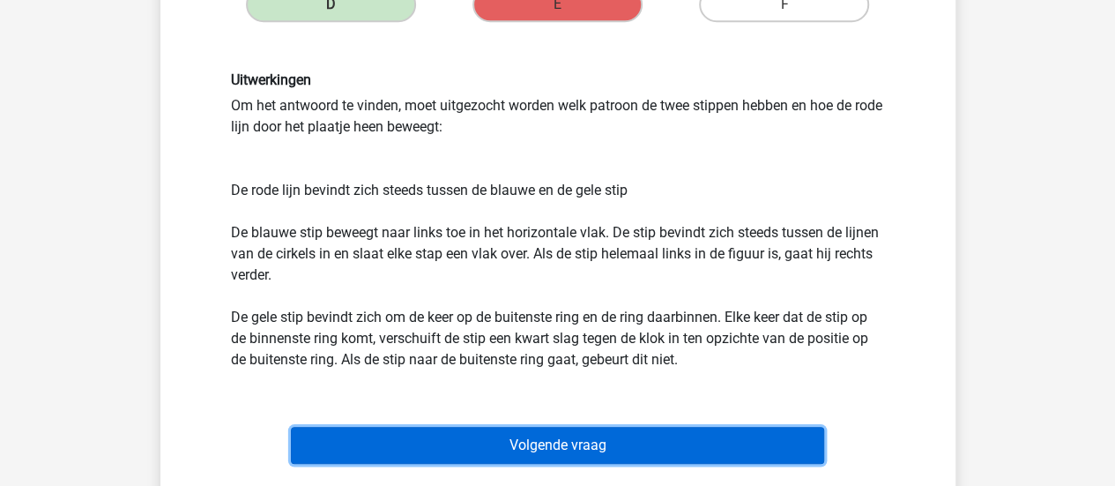
click at [598, 434] on button "Volgende vraag" at bounding box center [557, 445] width 533 height 37
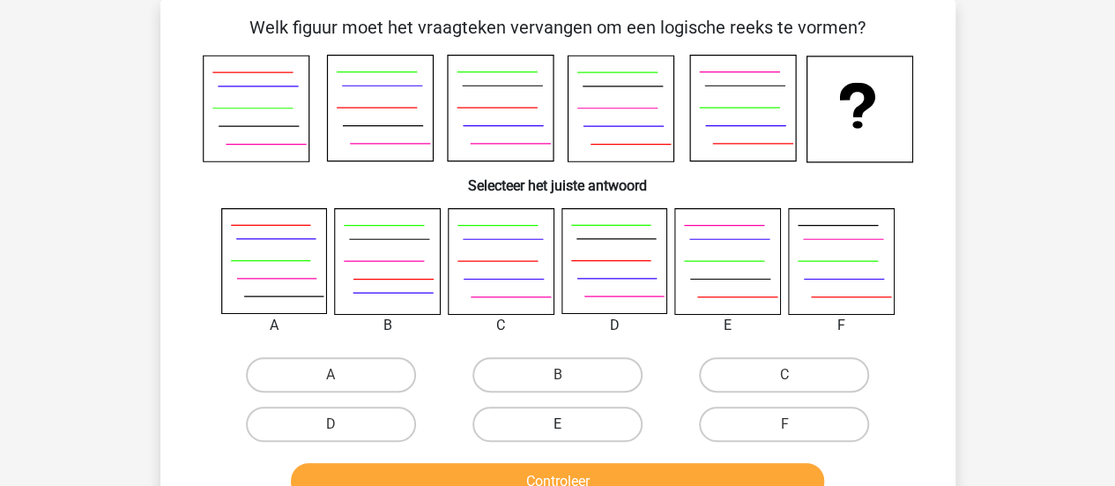
scroll to position [257, 0]
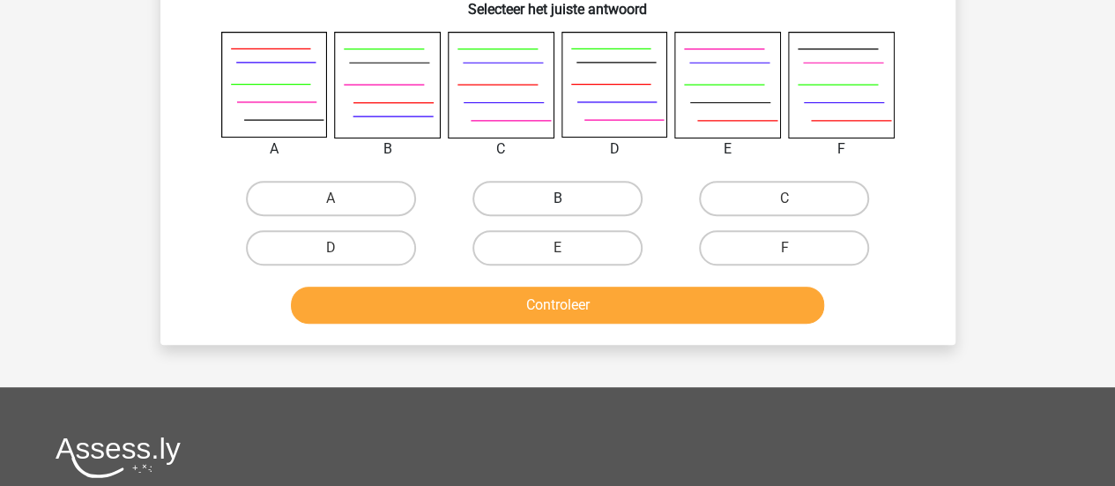
drag, startPoint x: 591, startPoint y: 190, endPoint x: 599, endPoint y: 214, distance: 26.2
click at [591, 195] on label "B" at bounding box center [557, 198] width 170 height 35
click at [569, 198] on input "B" at bounding box center [562, 203] width 11 height 11
radio input "true"
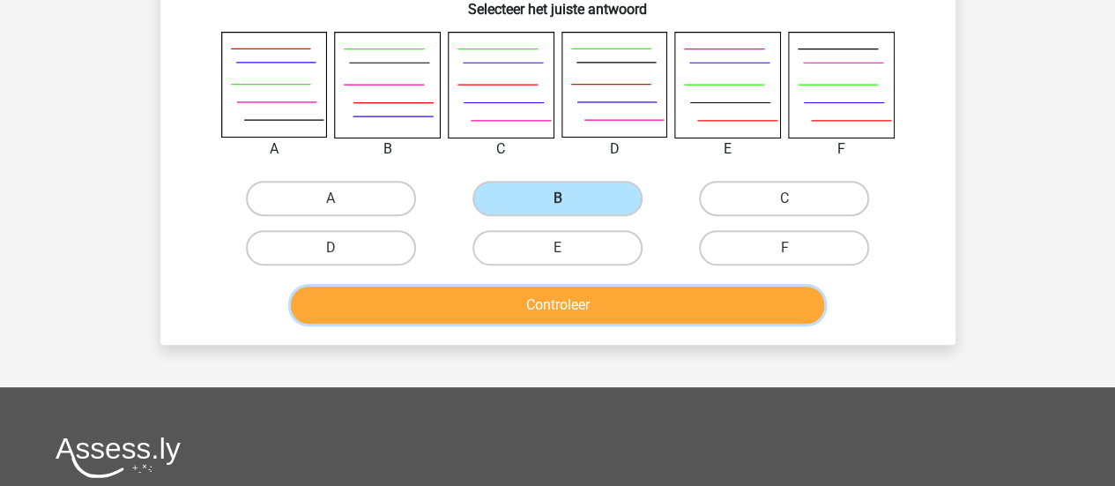
click at [656, 299] on button "Controleer" at bounding box center [557, 304] width 533 height 37
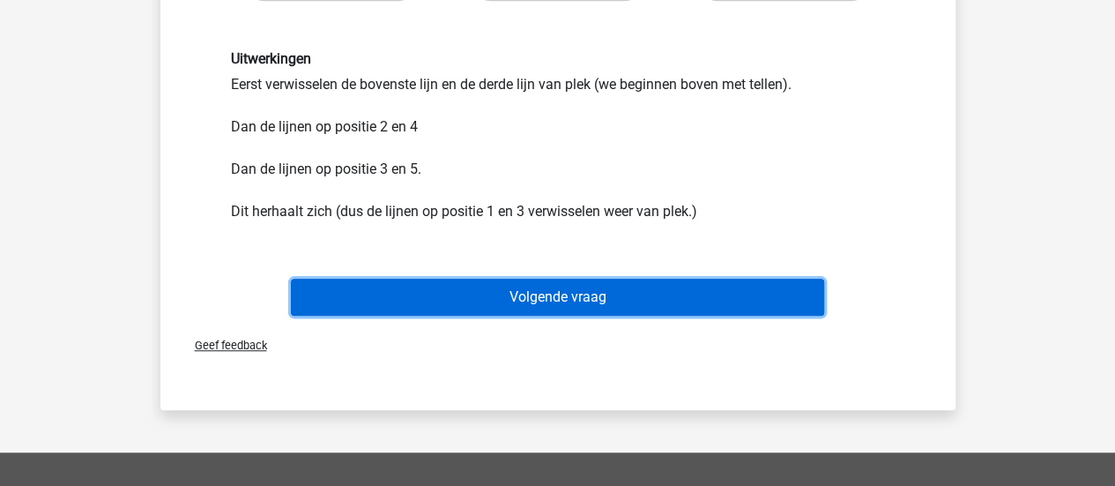
click at [628, 306] on button "Volgende vraag" at bounding box center [557, 297] width 533 height 37
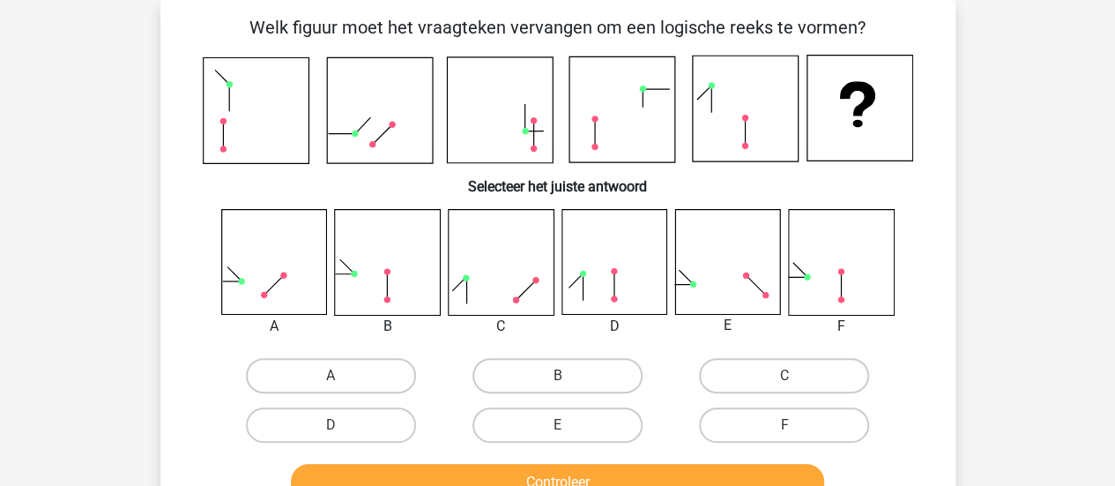
drag, startPoint x: 592, startPoint y: 271, endPoint x: 595, endPoint y: 311, distance: 40.6
click at [593, 271] on icon at bounding box center [613, 262] width 105 height 105
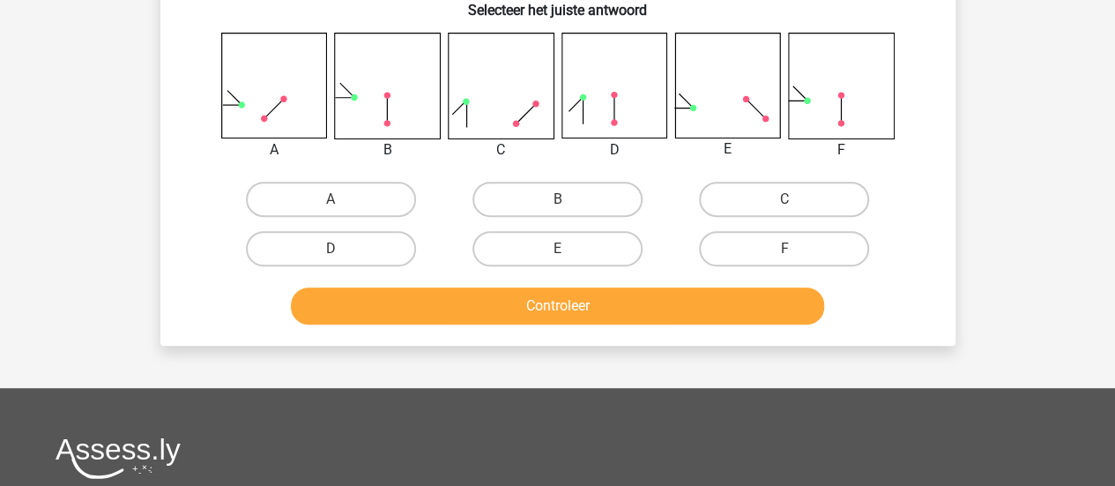
drag, startPoint x: 592, startPoint y: 241, endPoint x: 619, endPoint y: 324, distance: 87.8
click at [594, 253] on label "E" at bounding box center [557, 248] width 170 height 35
click at [569, 253] on input "E" at bounding box center [562, 254] width 11 height 11
radio input "true"
click at [619, 325] on div "Controleer" at bounding box center [558, 309] width 680 height 44
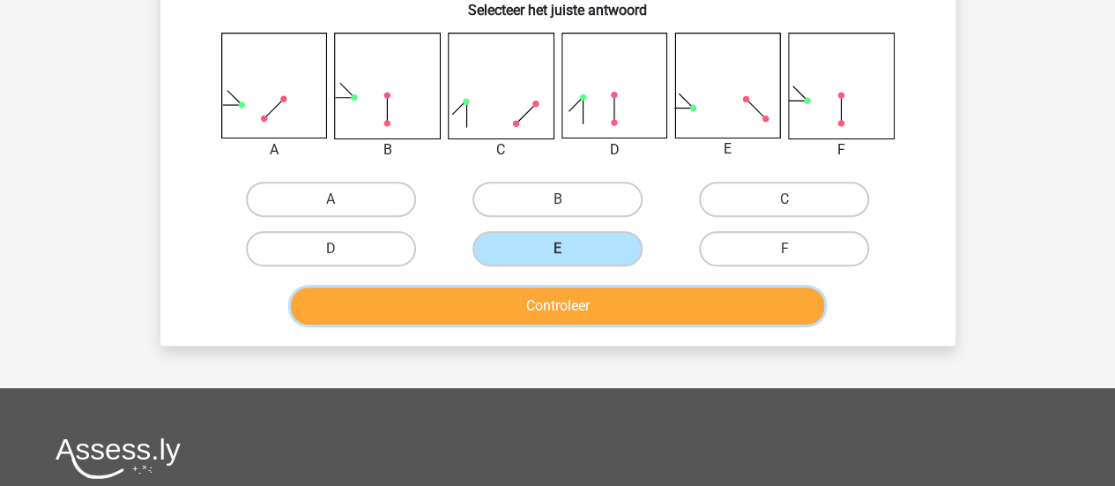
click at [617, 317] on button "Controleer" at bounding box center [557, 305] width 533 height 37
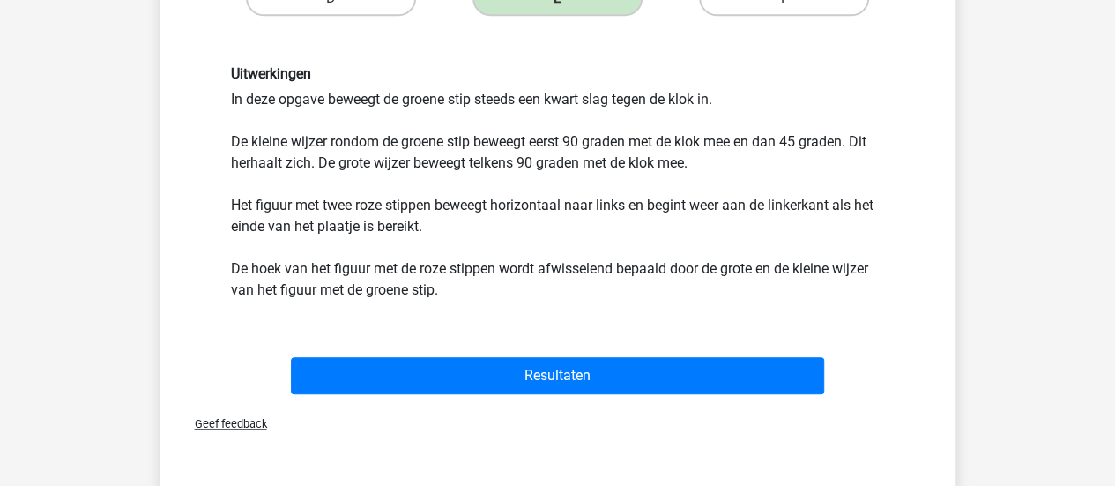
scroll to position [610, 0]
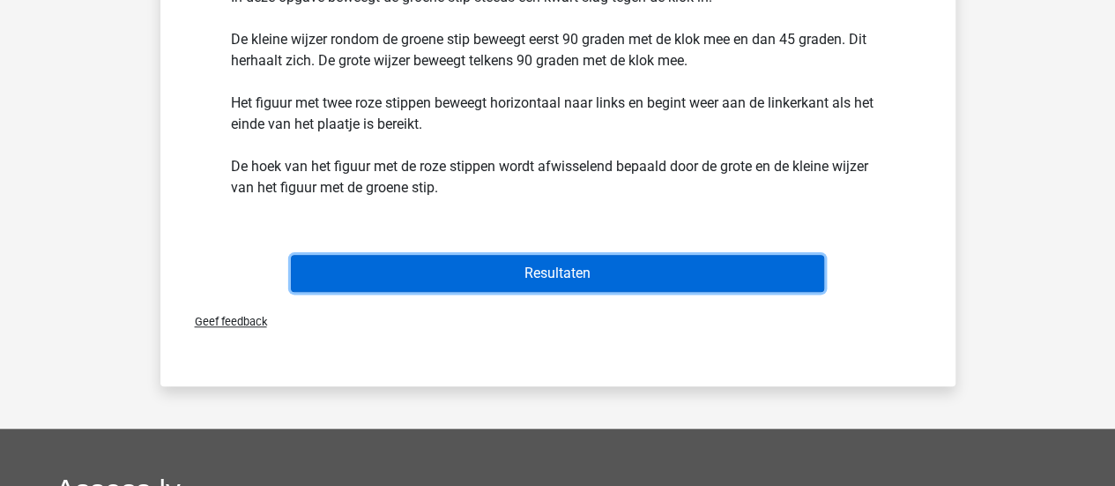
click at [606, 260] on button "Resultaten" at bounding box center [557, 273] width 533 height 37
click at [606, 265] on button "Resultaten" at bounding box center [557, 273] width 533 height 37
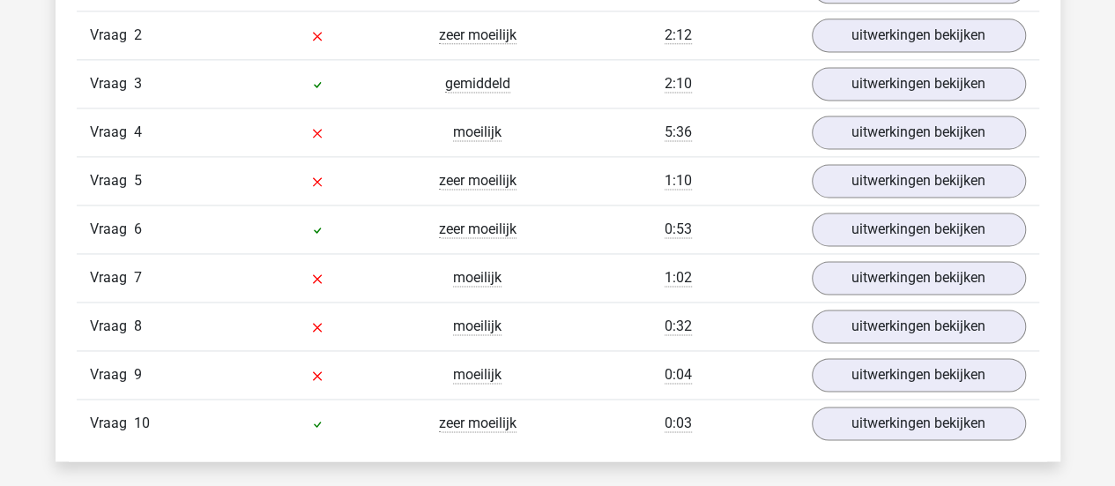
scroll to position [1234, 0]
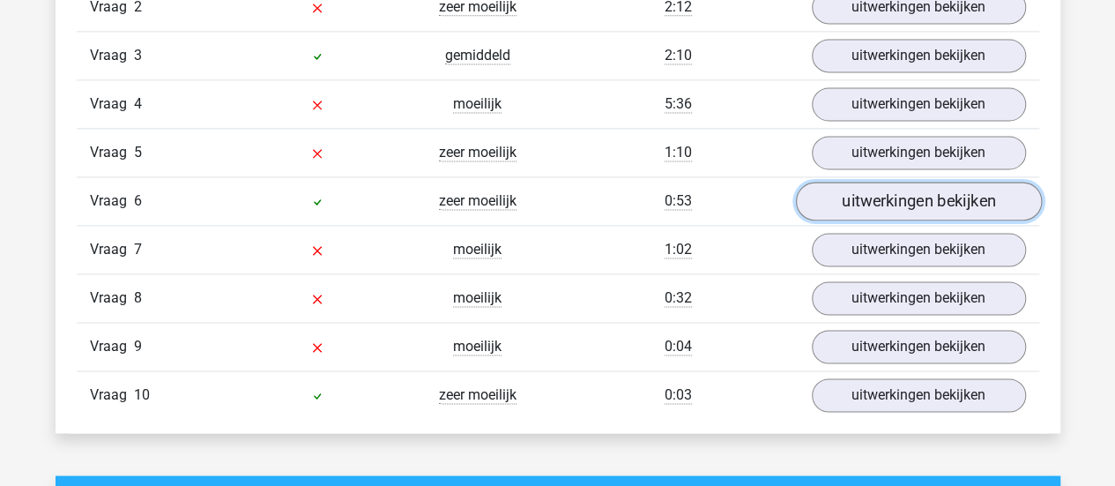
click at [897, 198] on link "uitwerkingen bekijken" at bounding box center [918, 201] width 246 height 39
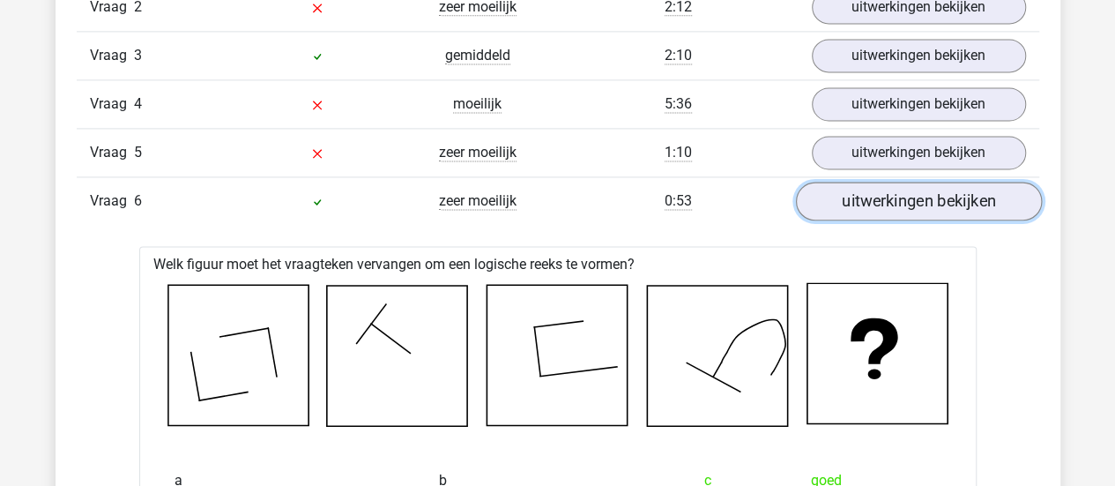
click at [897, 198] on link "uitwerkingen bekijken" at bounding box center [918, 201] width 246 height 39
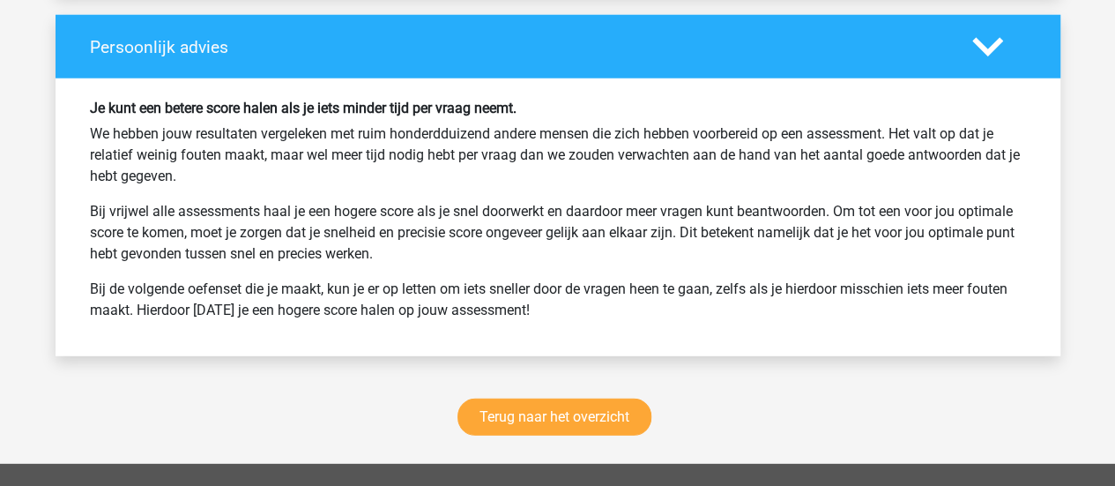
scroll to position [2380, 0]
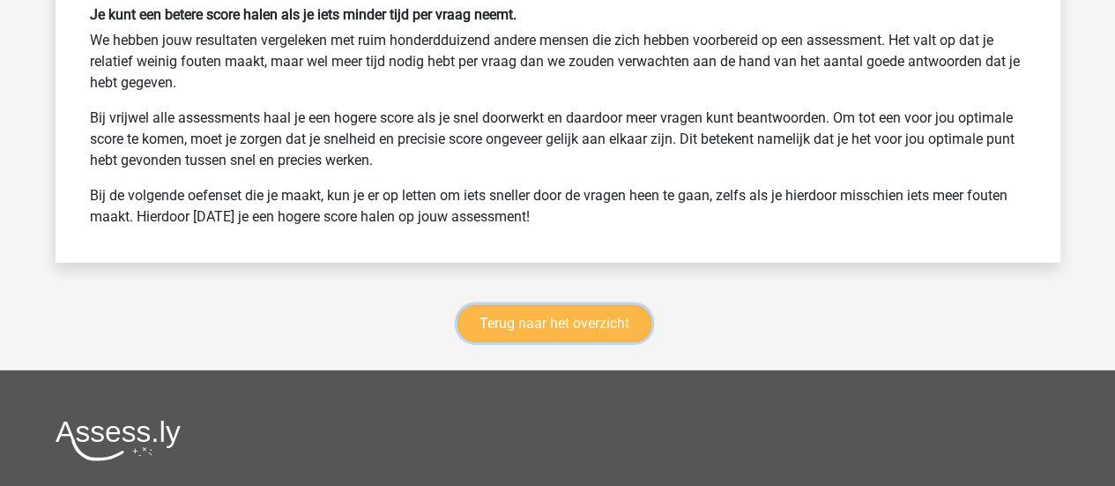
click at [526, 320] on link "Terug naar het overzicht" at bounding box center [554, 323] width 194 height 37
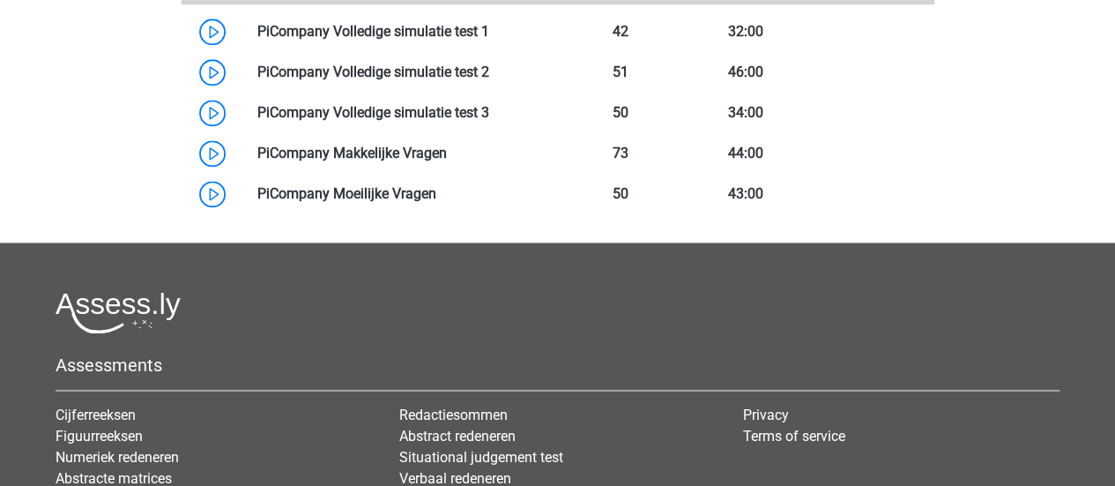
scroll to position [1146, 0]
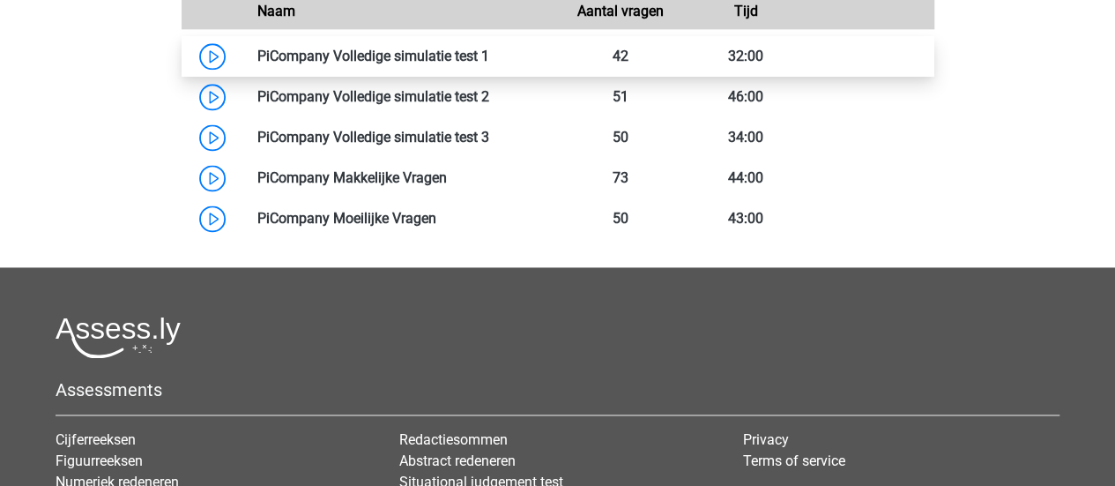
click at [489, 64] on link at bounding box center [489, 56] width 0 height 17
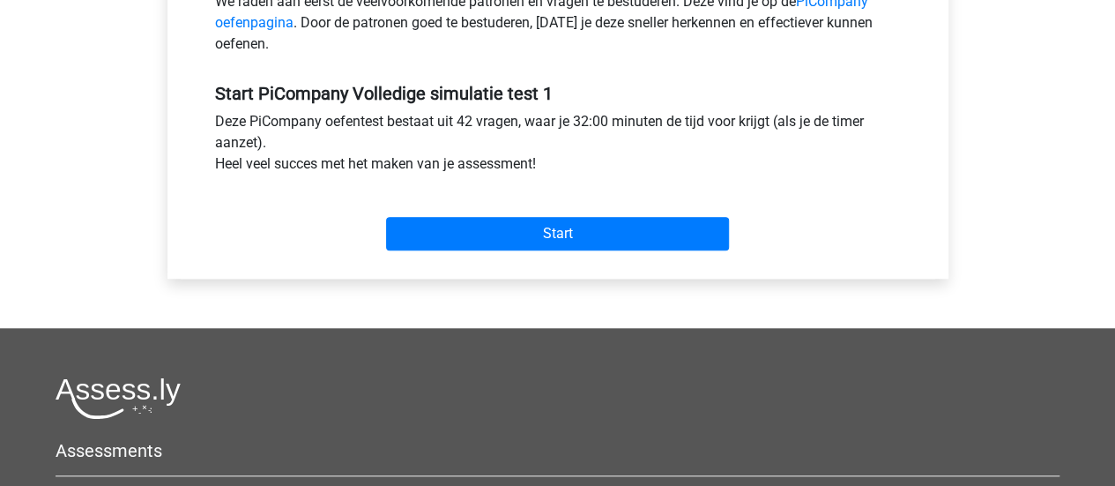
scroll to position [617, 0]
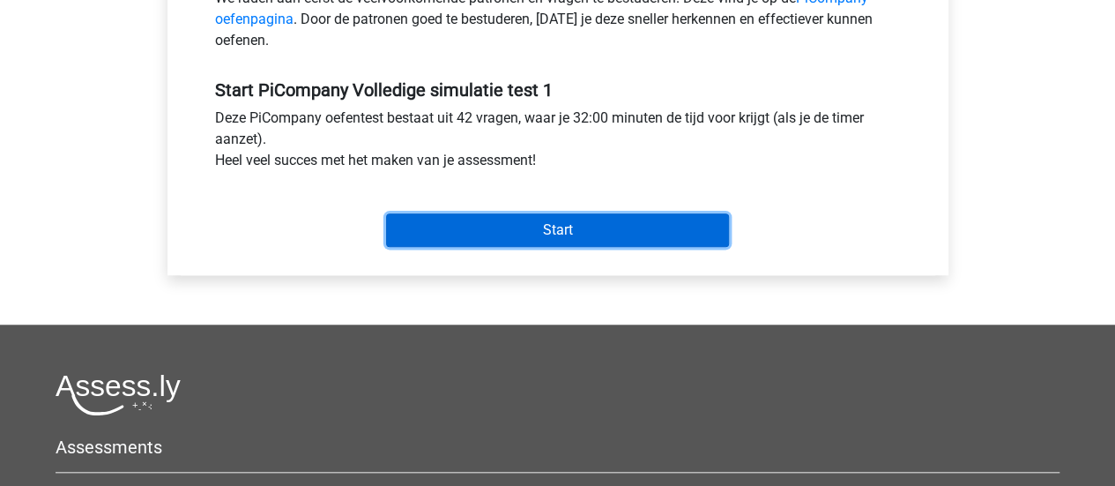
click at [502, 247] on input "Start" at bounding box center [557, 229] width 343 height 33
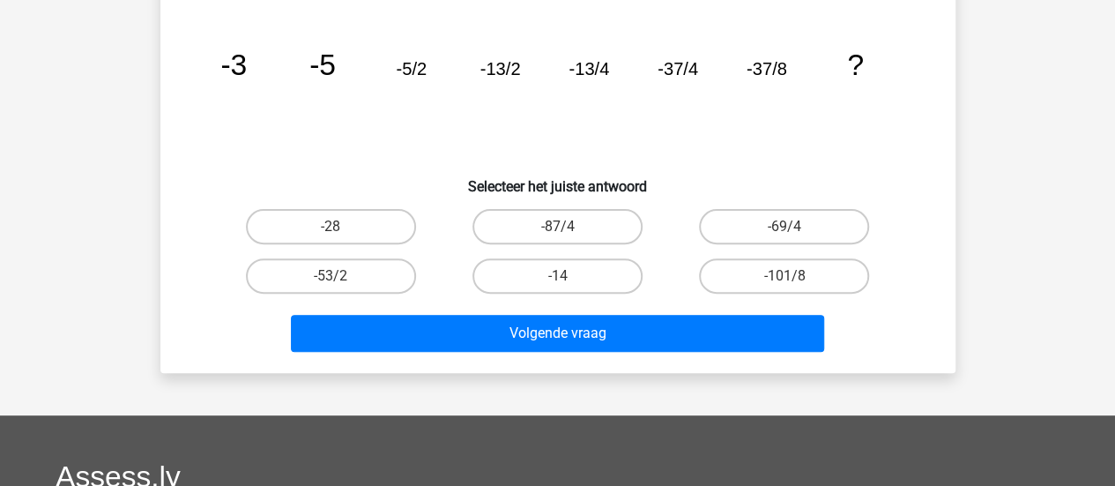
scroll to position [88, 0]
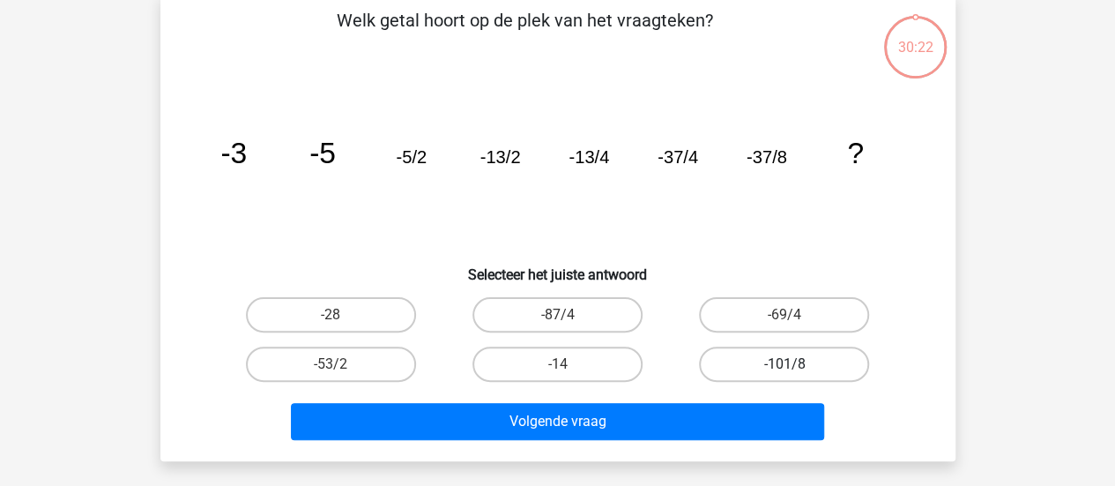
click at [735, 368] on label "-101/8" at bounding box center [784, 363] width 170 height 35
click at [785, 368] on input "-101/8" at bounding box center [790, 369] width 11 height 11
radio input "true"
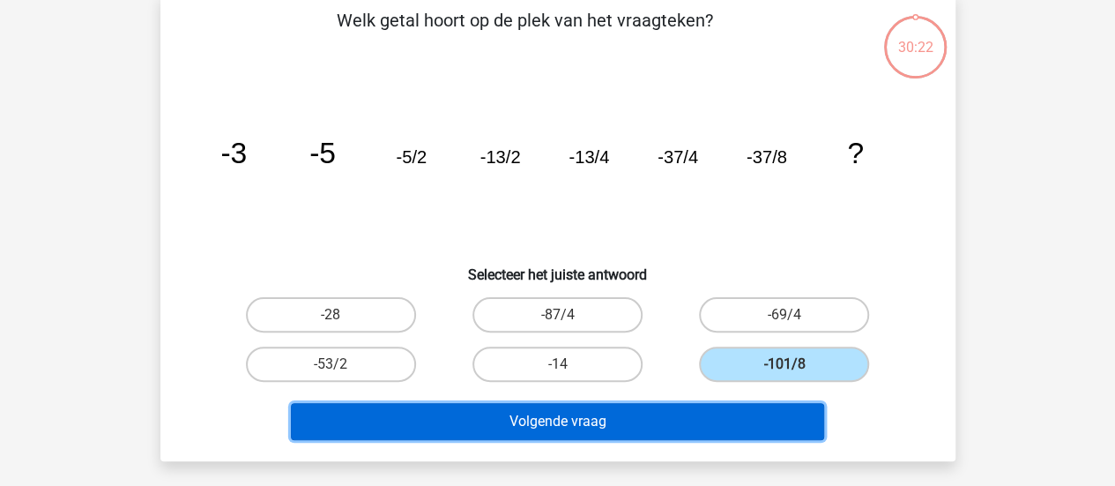
click at [718, 433] on button "Volgende vraag" at bounding box center [557, 421] width 533 height 37
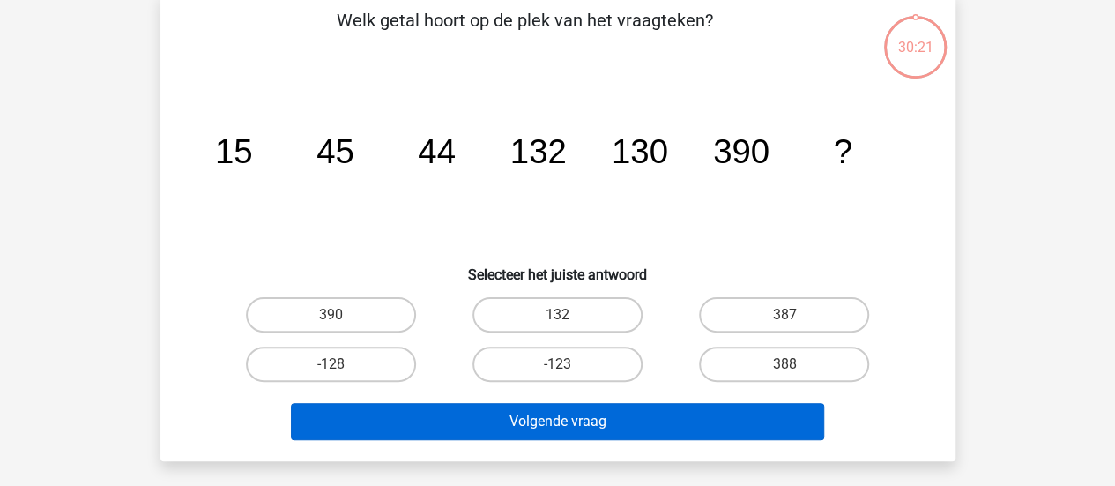
scroll to position [81, 0]
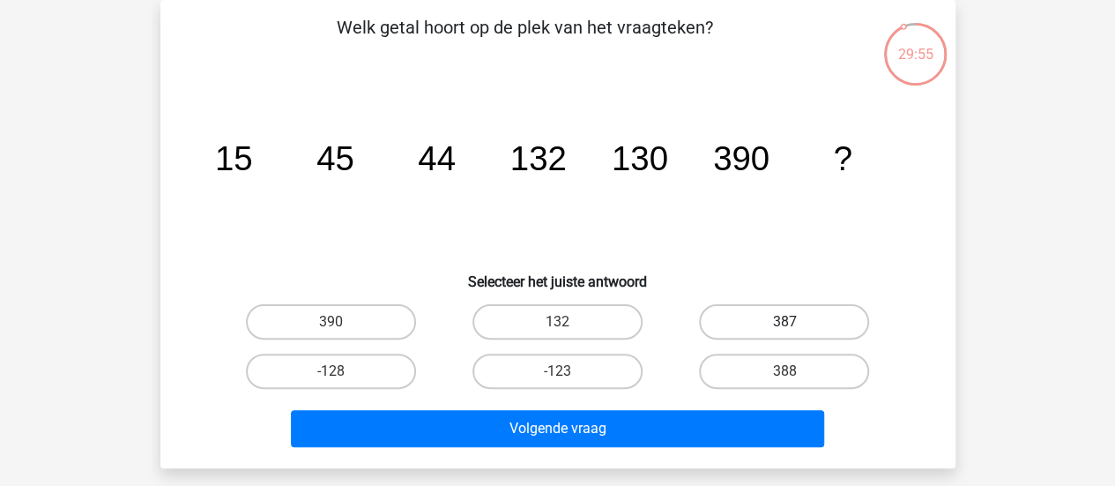
click at [723, 325] on label "387" at bounding box center [784, 321] width 170 height 35
click at [785, 325] on input "387" at bounding box center [790, 327] width 11 height 11
radio input "true"
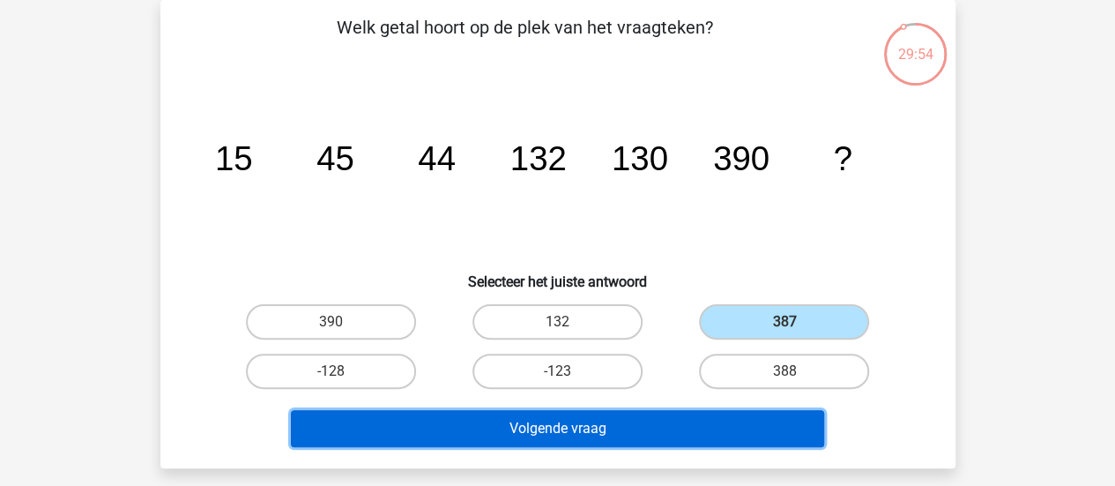
click at [723, 425] on button "Volgende vraag" at bounding box center [557, 428] width 533 height 37
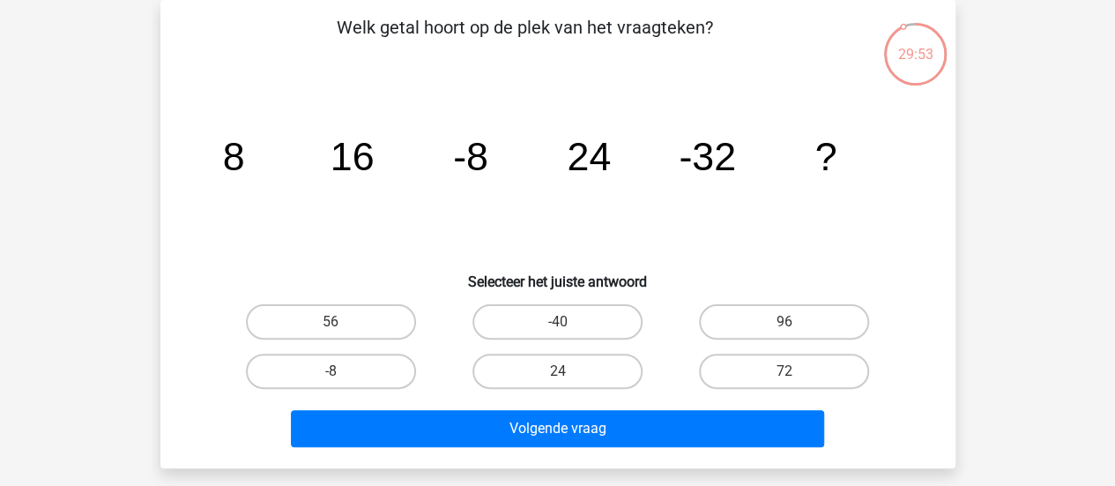
click at [574, 205] on icon "image/svg+xml 8 16 -8 24 -32 ?" at bounding box center [558, 170] width 710 height 178
click at [366, 328] on label "56" at bounding box center [331, 321] width 170 height 35
click at [342, 328] on input "56" at bounding box center [336, 327] width 11 height 11
radio input "true"
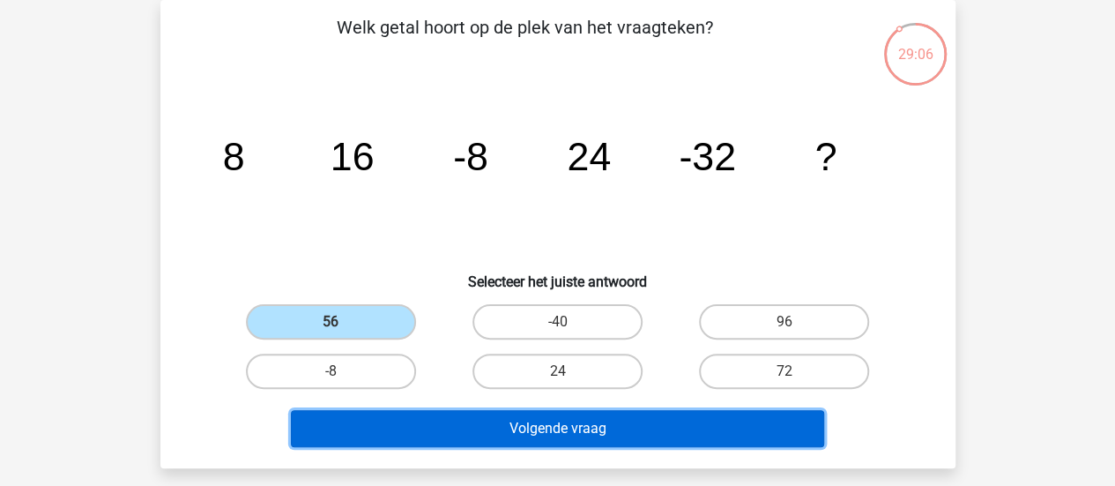
click at [530, 422] on button "Volgende vraag" at bounding box center [557, 428] width 533 height 37
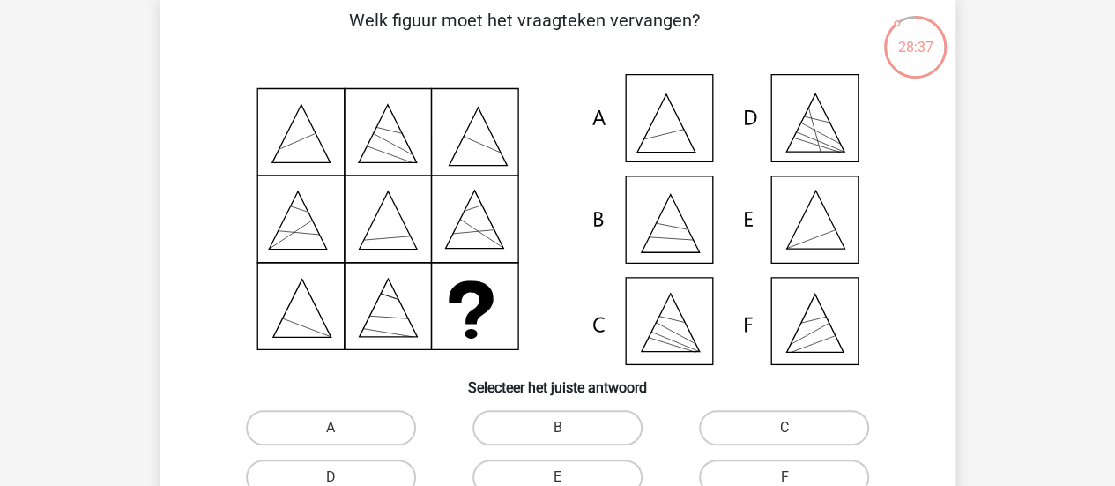
scroll to position [176, 0]
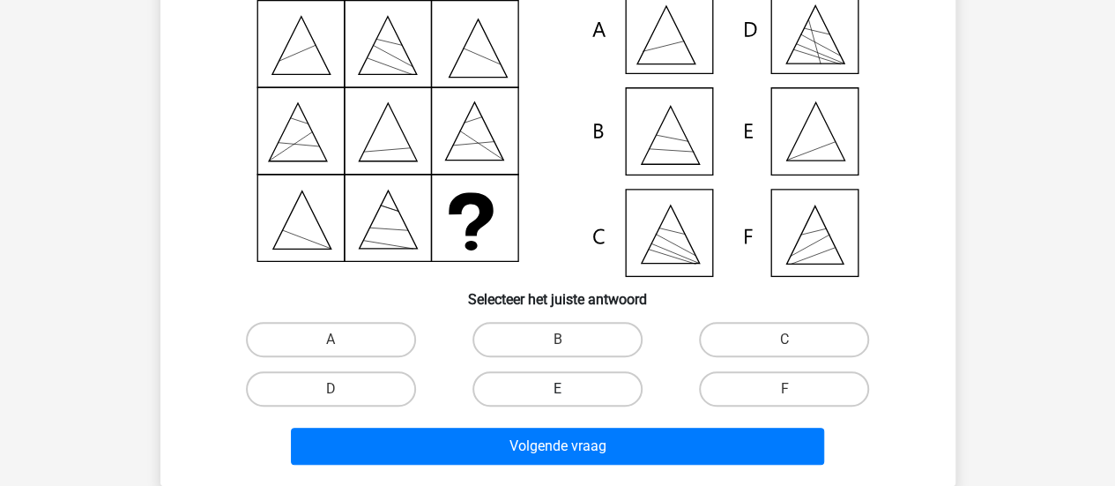
click at [570, 398] on label "E" at bounding box center [557, 388] width 170 height 35
click at [569, 398] on input "E" at bounding box center [562, 394] width 11 height 11
radio input "true"
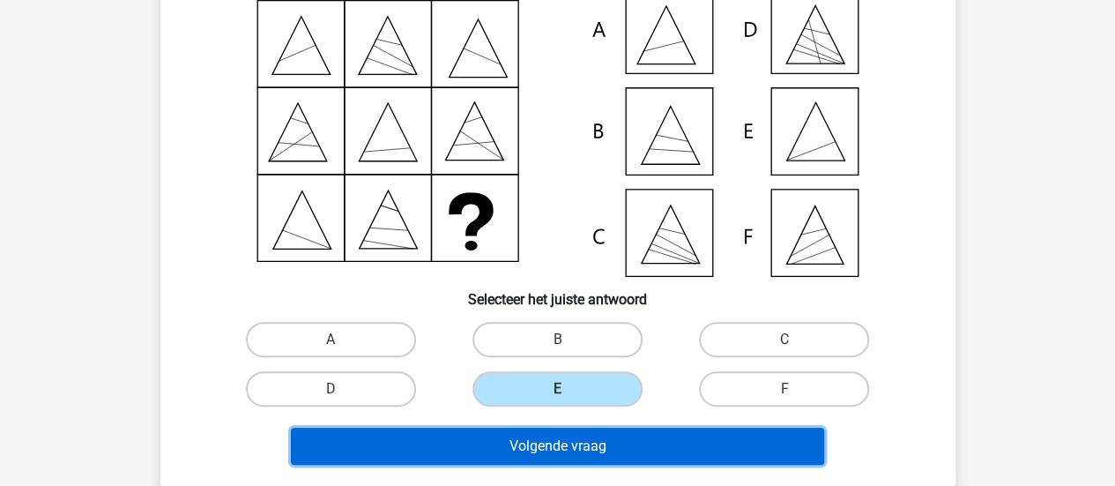
click at [557, 450] on button "Volgende vraag" at bounding box center [557, 446] width 533 height 37
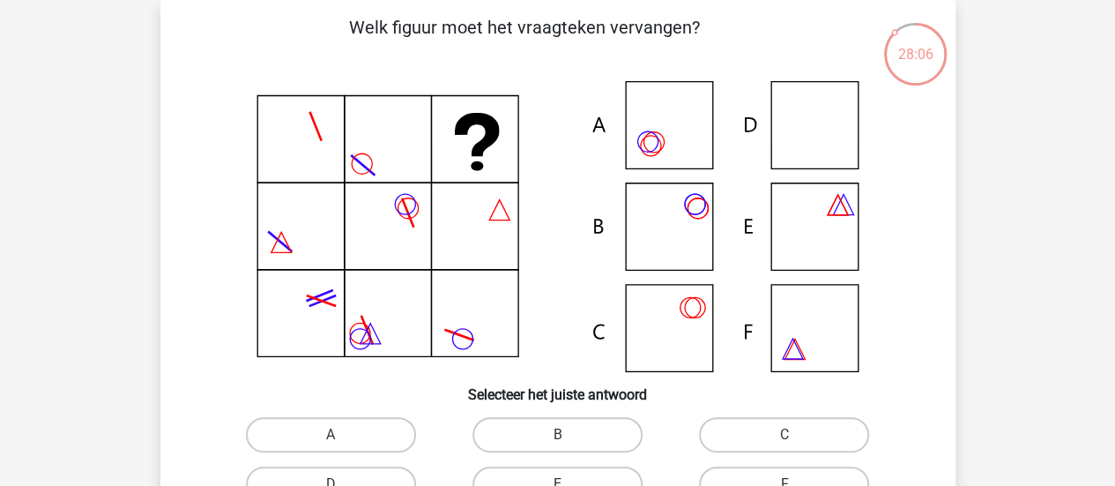
scroll to position [169, 0]
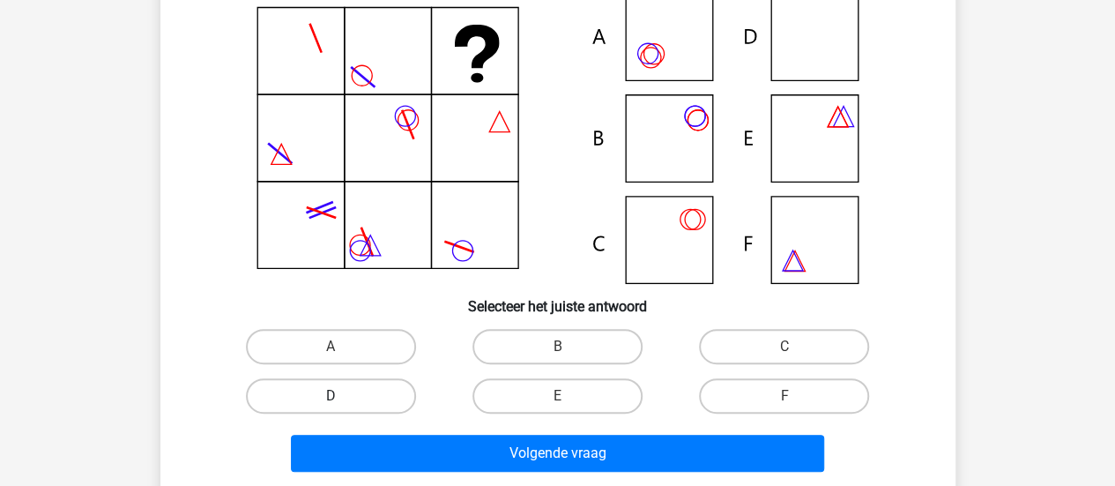
click at [396, 391] on label "D" at bounding box center [331, 395] width 170 height 35
click at [342, 396] on input "D" at bounding box center [336, 401] width 11 height 11
radio input "true"
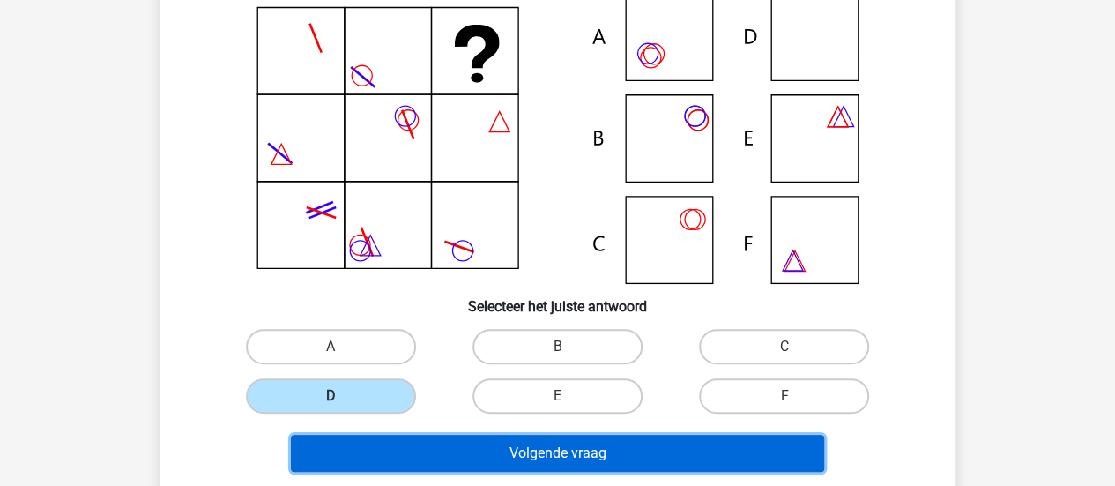
click at [471, 445] on button "Volgende vraag" at bounding box center [557, 453] width 533 height 37
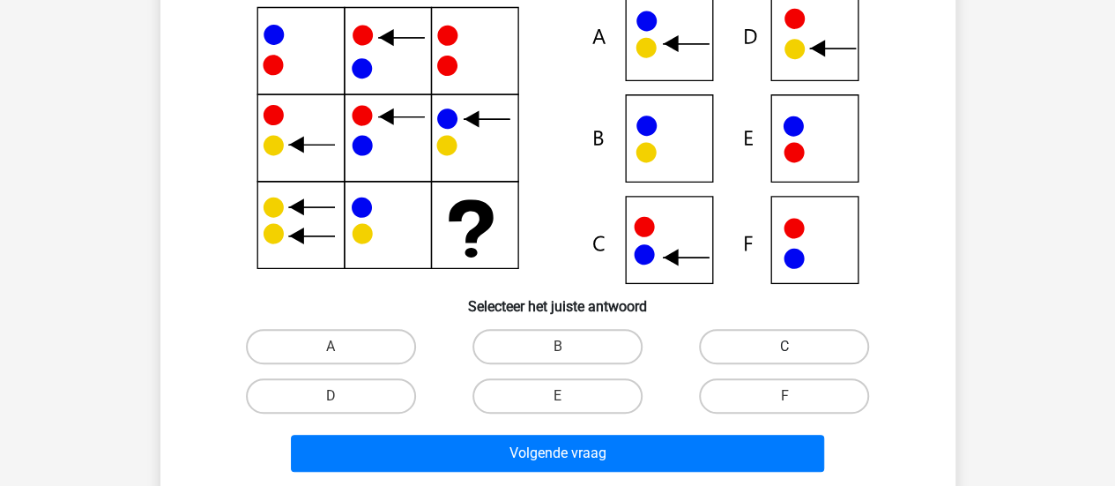
click at [728, 345] on label "C" at bounding box center [784, 346] width 170 height 35
click at [785, 346] on input "C" at bounding box center [790, 351] width 11 height 11
radio input "true"
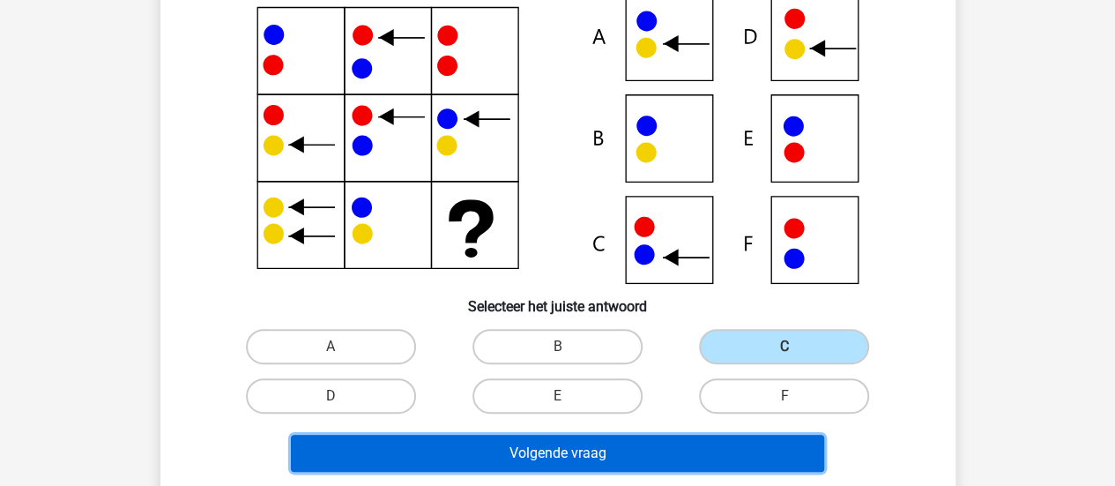
click at [716, 445] on button "Volgende vraag" at bounding box center [557, 453] width 533 height 37
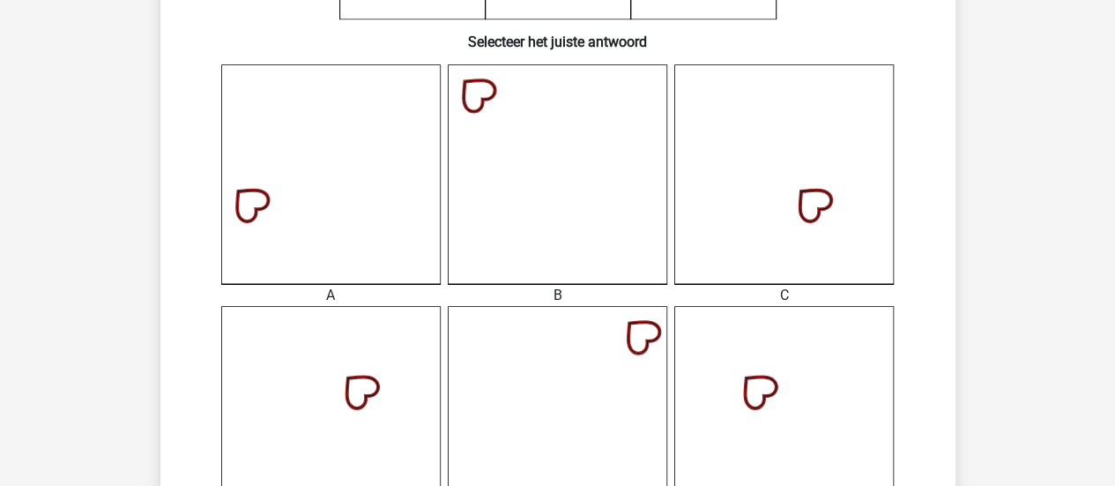
scroll to position [522, 0]
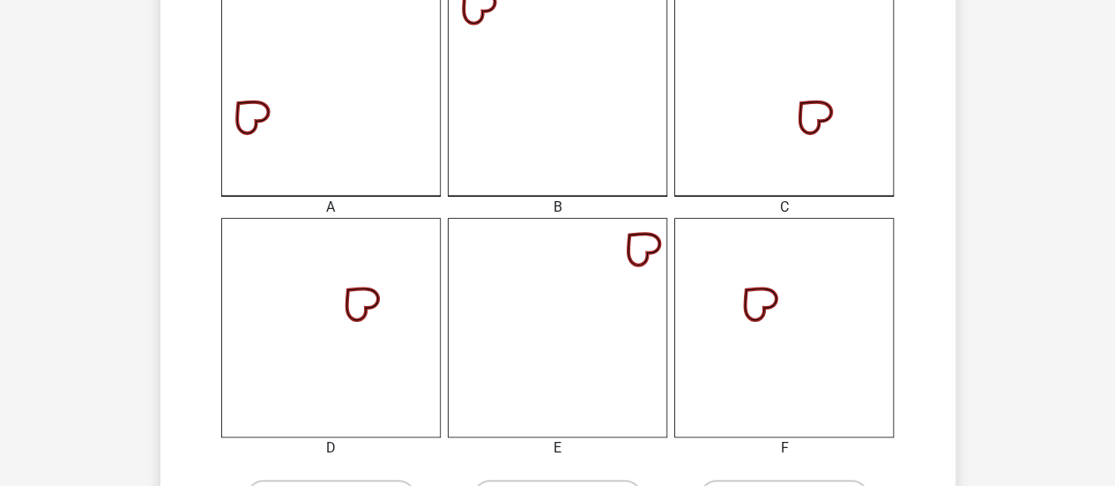
click at [360, 334] on icon at bounding box center [330, 327] width 219 height 219
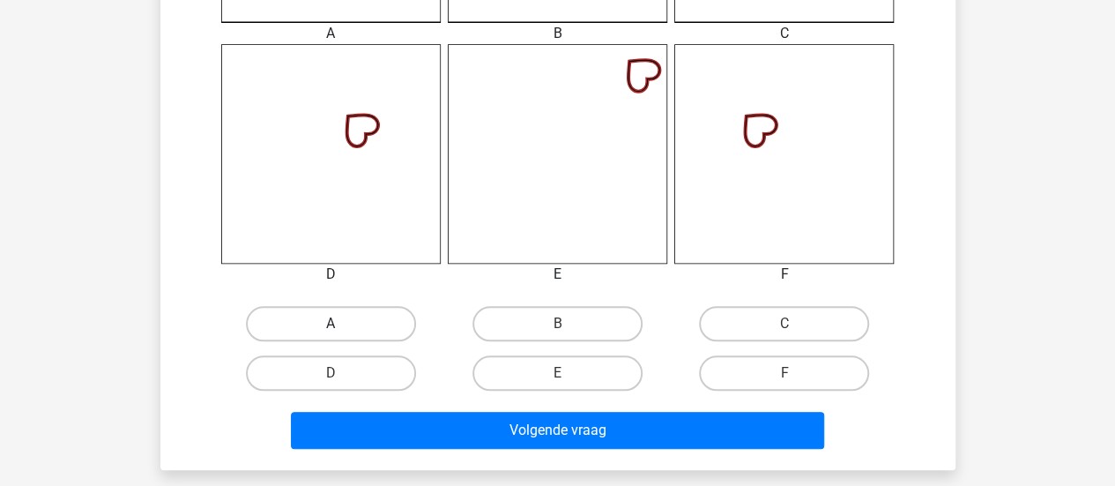
scroll to position [698, 0]
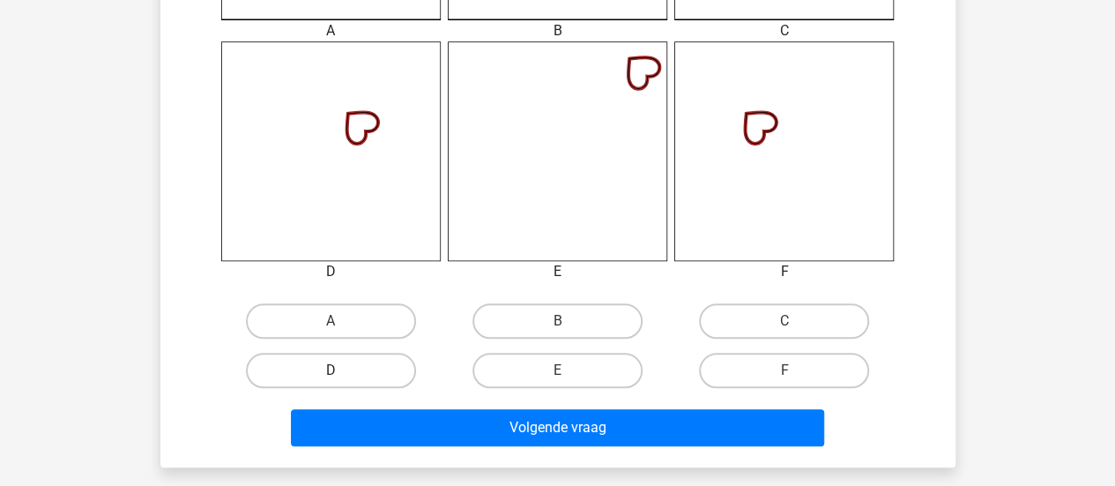
click at [395, 368] on label "D" at bounding box center [331, 370] width 170 height 35
click at [342, 370] on input "D" at bounding box center [336, 375] width 11 height 11
radio input "true"
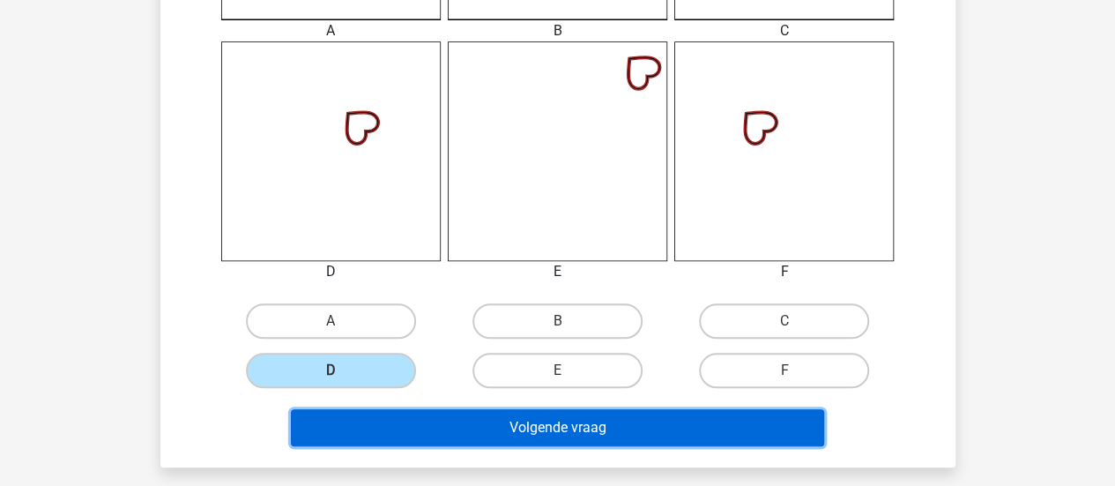
click at [459, 425] on button "Volgende vraag" at bounding box center [557, 427] width 533 height 37
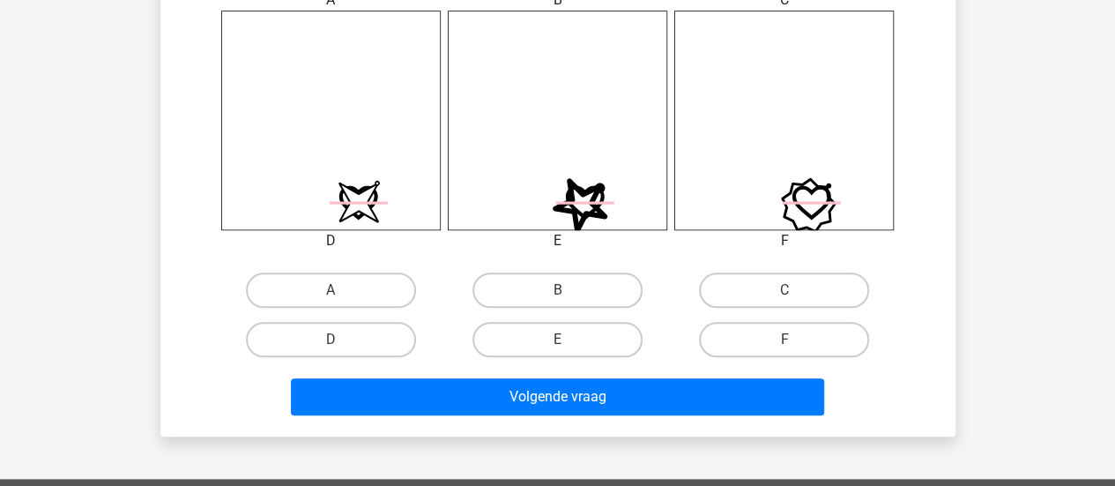
scroll to position [793, 0]
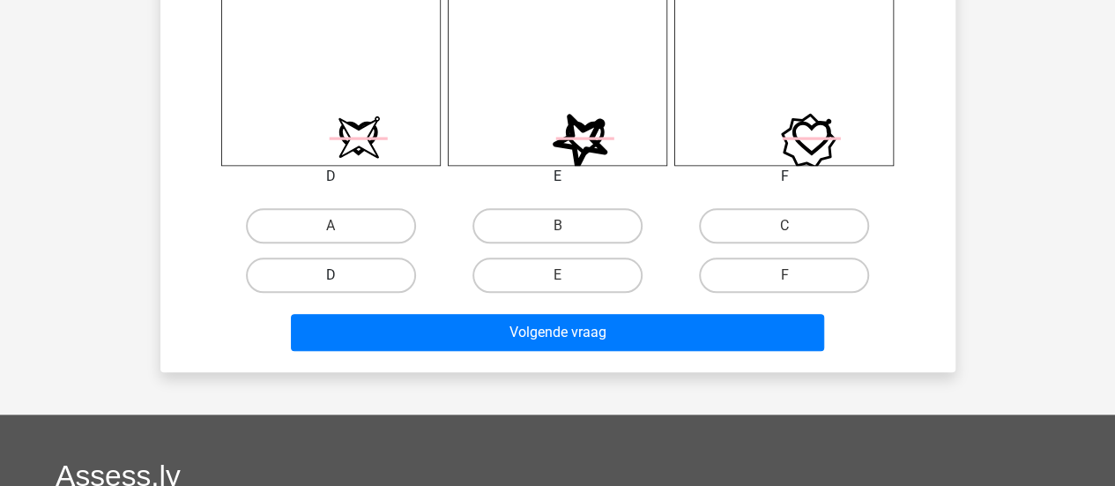
click at [369, 281] on label "D" at bounding box center [331, 274] width 170 height 35
click at [342, 281] on input "D" at bounding box center [336, 280] width 11 height 11
radio input "true"
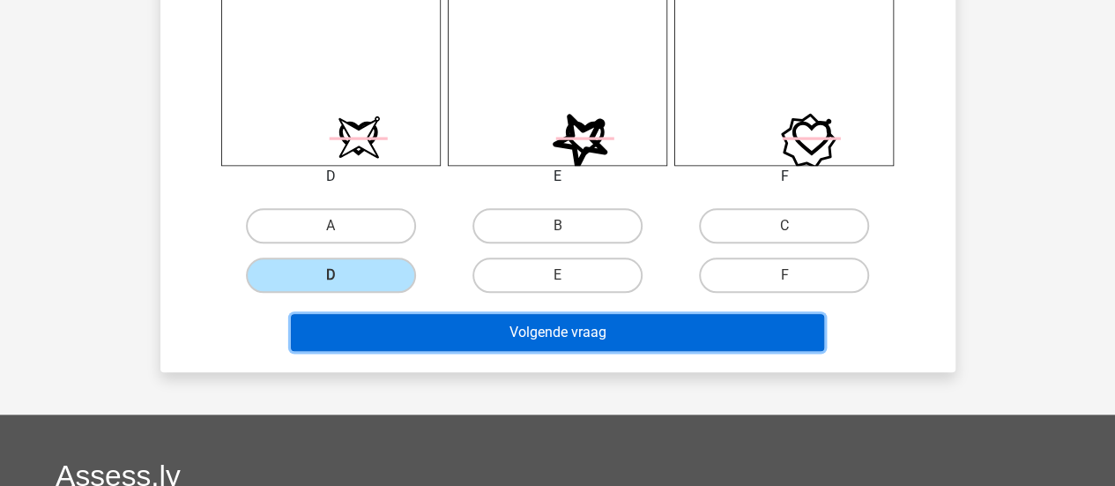
click at [409, 343] on button "Volgende vraag" at bounding box center [557, 332] width 533 height 37
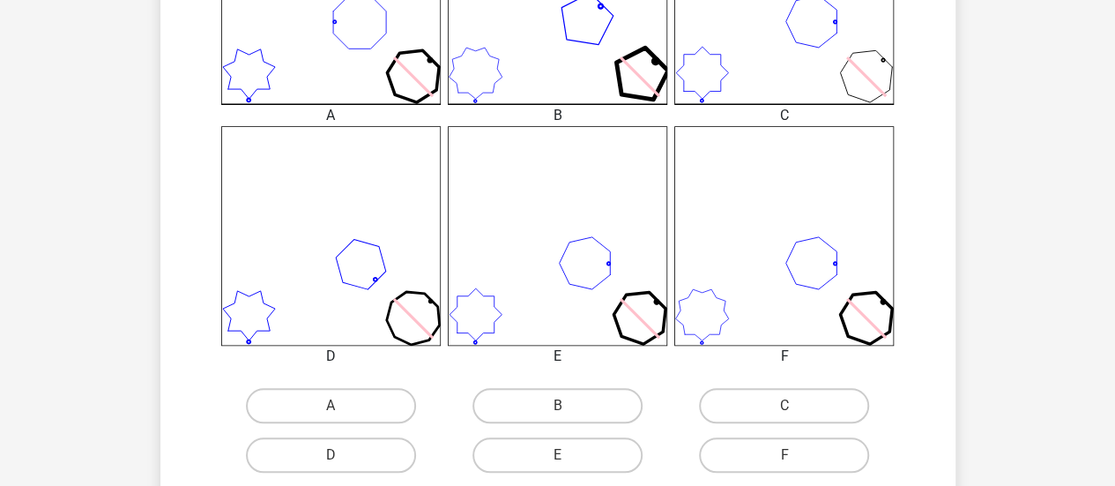
scroll to position [874, 0]
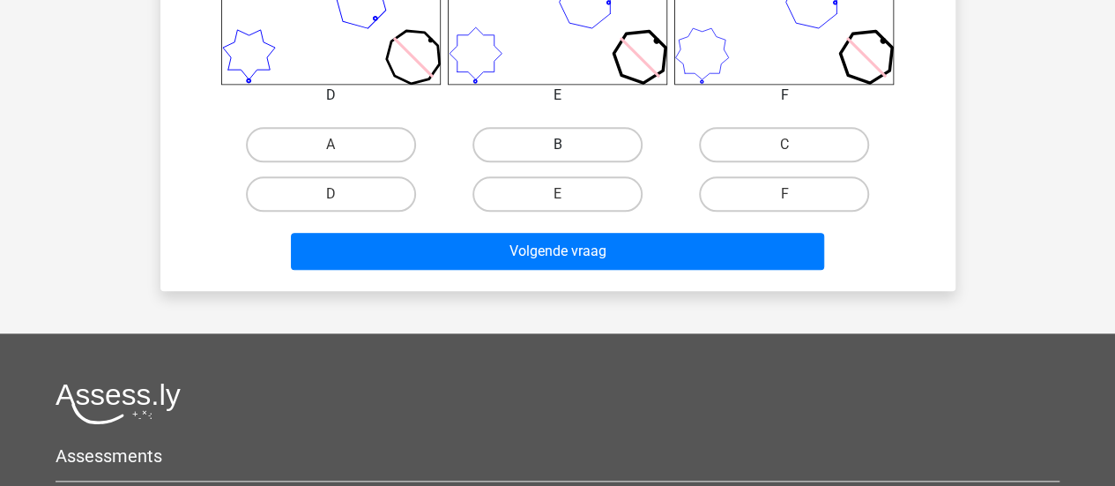
click at [569, 144] on label "B" at bounding box center [557, 144] width 170 height 35
click at [569, 145] on input "B" at bounding box center [562, 150] width 11 height 11
radio input "true"
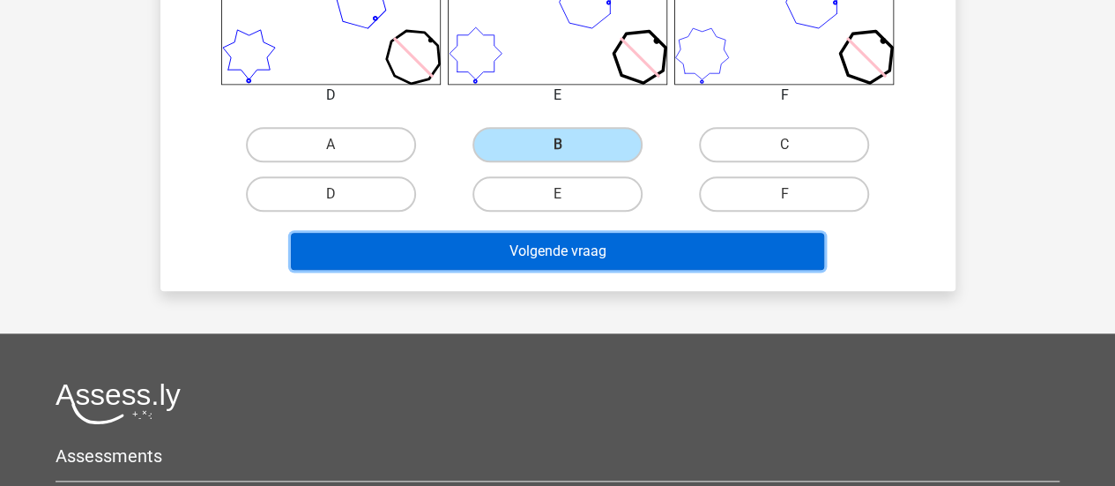
click at [584, 251] on button "Volgende vraag" at bounding box center [557, 251] width 533 height 37
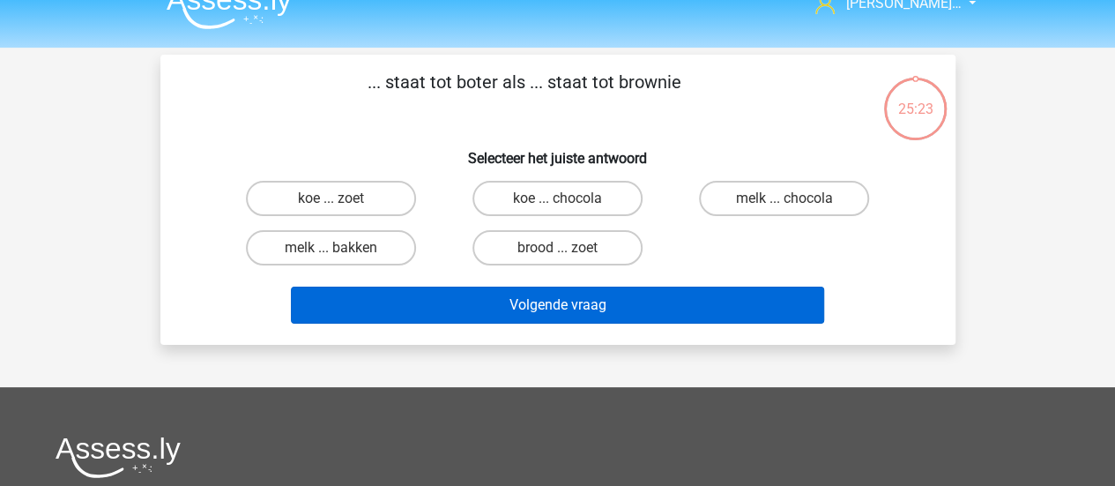
scroll to position [0, 0]
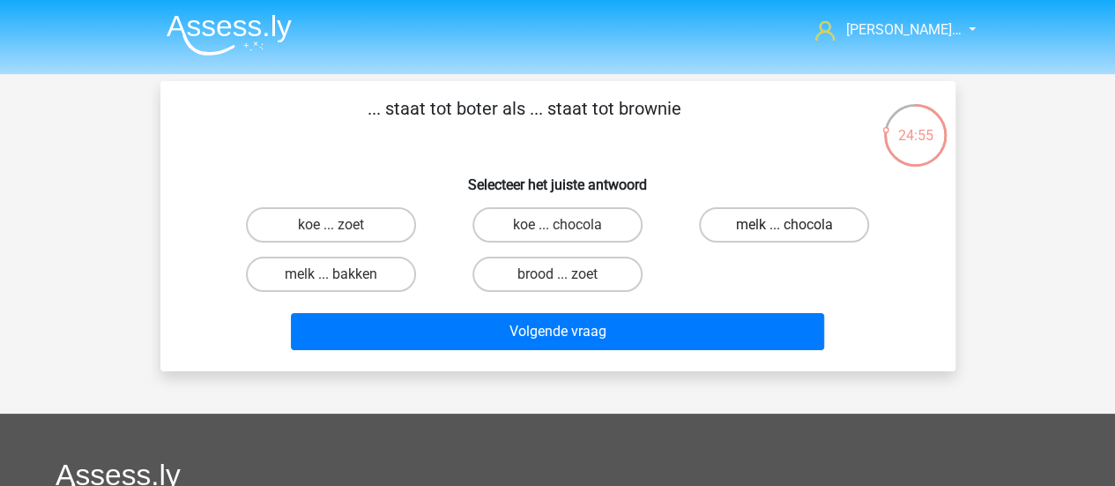
click at [725, 221] on label "melk ... chocola" at bounding box center [784, 224] width 170 height 35
click at [785, 225] on input "melk ... chocola" at bounding box center [790, 230] width 11 height 11
radio input "true"
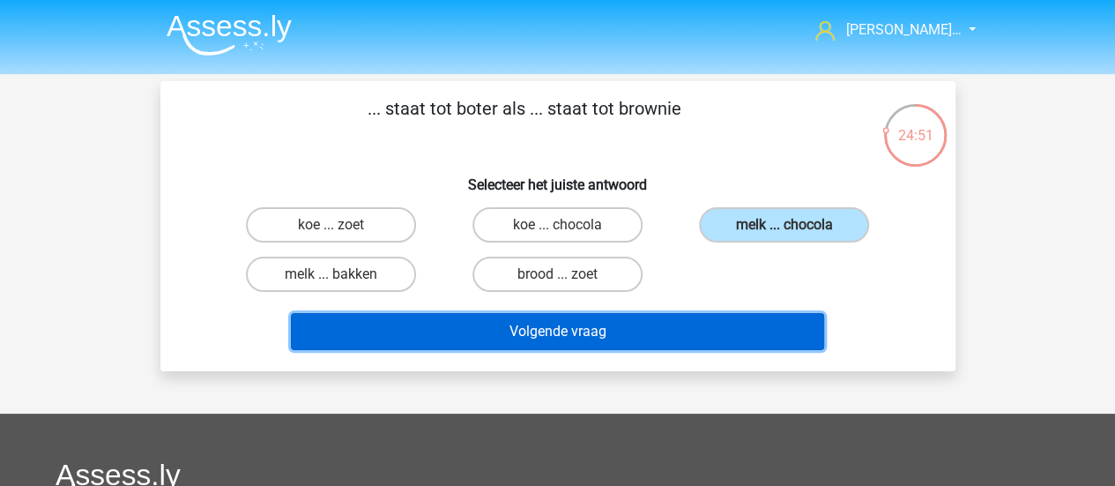
click at [680, 320] on button "Volgende vraag" at bounding box center [557, 331] width 533 height 37
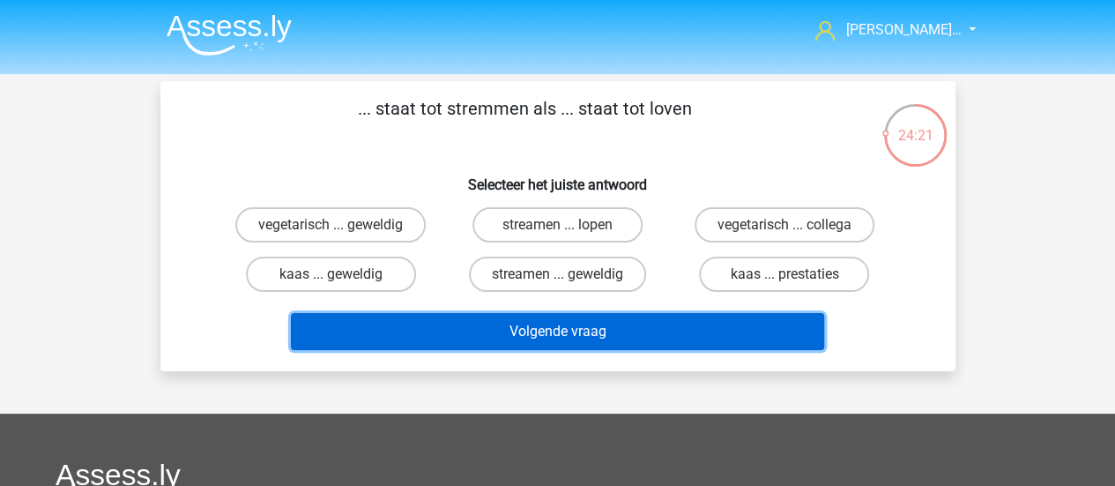
click at [647, 325] on button "Volgende vraag" at bounding box center [557, 331] width 533 height 37
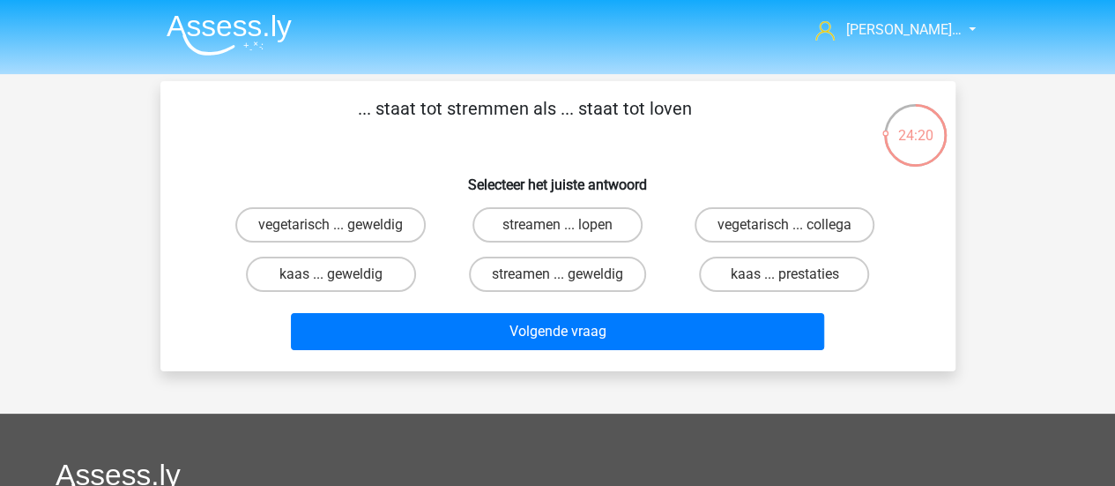
click at [407, 243] on div "vegetarisch ... geweldig" at bounding box center [331, 224] width 227 height 49
click at [407, 237] on label "vegetarisch ... geweldig" at bounding box center [330, 224] width 190 height 35
click at [342, 236] on input "vegetarisch ... geweldig" at bounding box center [336, 230] width 11 height 11
radio input "true"
click at [540, 216] on label "streamen ... lopen" at bounding box center [557, 224] width 170 height 35
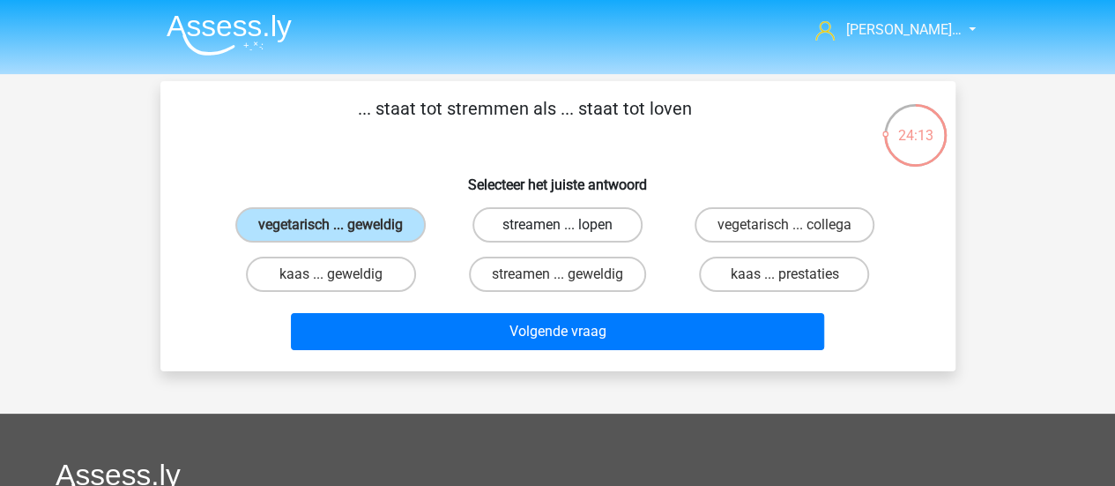
click at [557, 225] on input "streamen ... lopen" at bounding box center [562, 230] width 11 height 11
radio input "true"
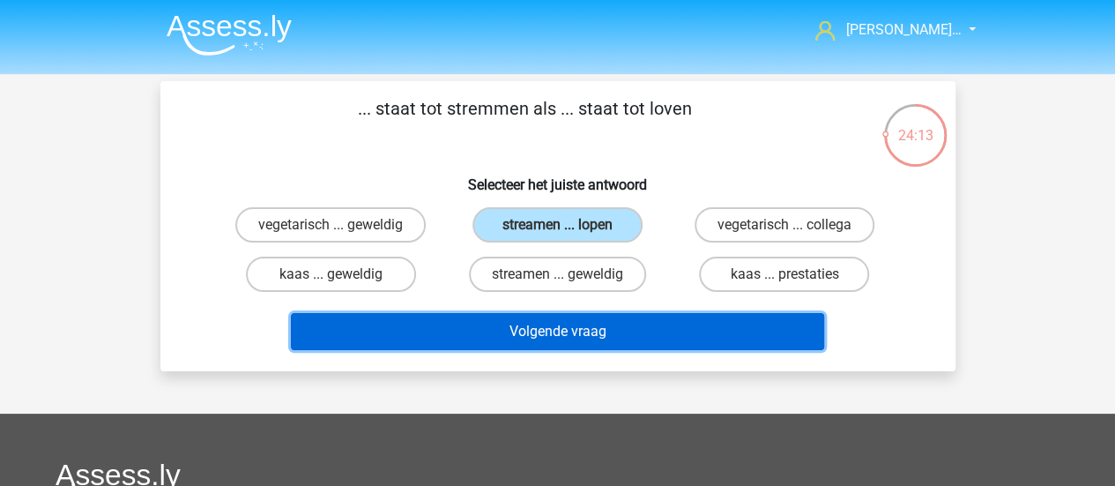
click at [570, 319] on button "Volgende vraag" at bounding box center [557, 331] width 533 height 37
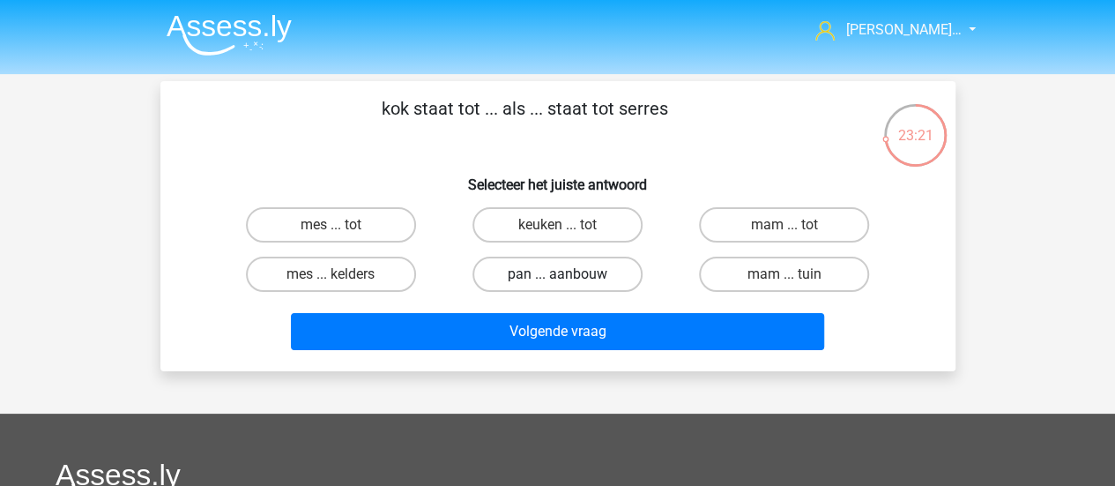
click at [487, 279] on label "pan ... aanbouw" at bounding box center [557, 274] width 170 height 35
click at [557, 279] on input "pan ... aanbouw" at bounding box center [562, 279] width 11 height 11
radio input "true"
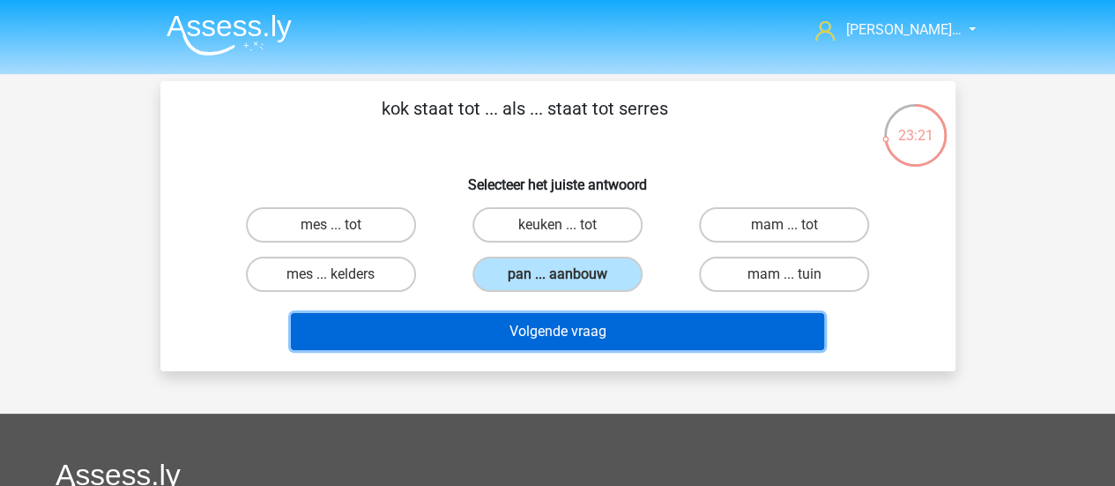
click at [505, 337] on button "Volgende vraag" at bounding box center [557, 331] width 533 height 37
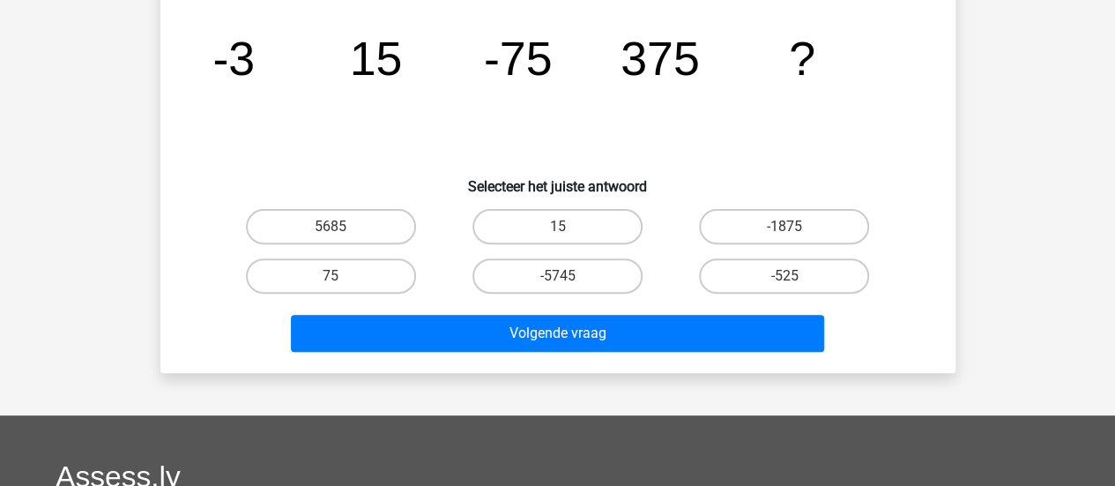
scroll to position [88, 0]
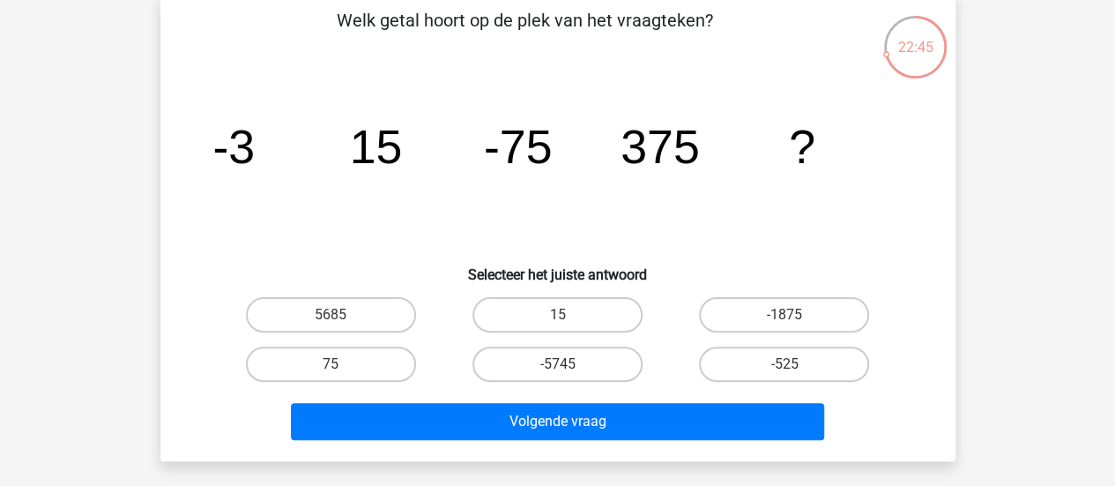
drag, startPoint x: 830, startPoint y: 159, endPoint x: 809, endPoint y: 170, distance: 24.1
click at [829, 159] on icon "image/svg+xml -3 15 -75 375 ?" at bounding box center [558, 163] width 710 height 178
click at [755, 307] on label "-1875" at bounding box center [784, 314] width 170 height 35
click at [785, 315] on input "-1875" at bounding box center [790, 320] width 11 height 11
radio input "true"
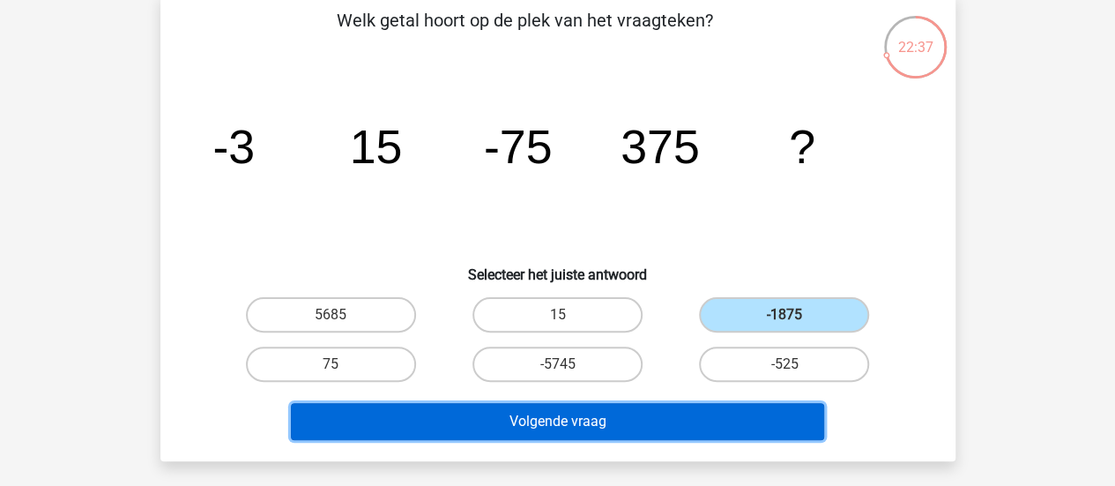
click at [732, 420] on button "Volgende vraag" at bounding box center [557, 421] width 533 height 37
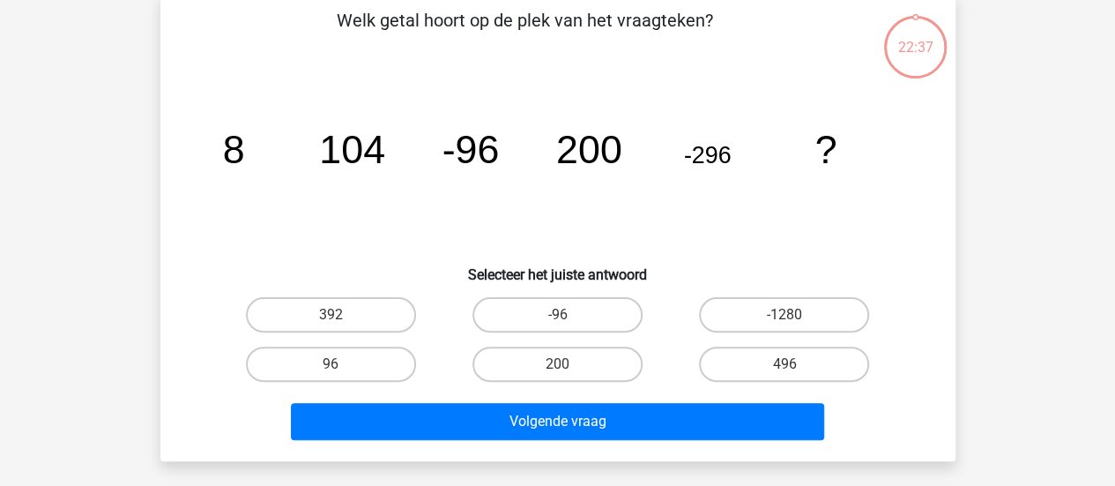
scroll to position [81, 0]
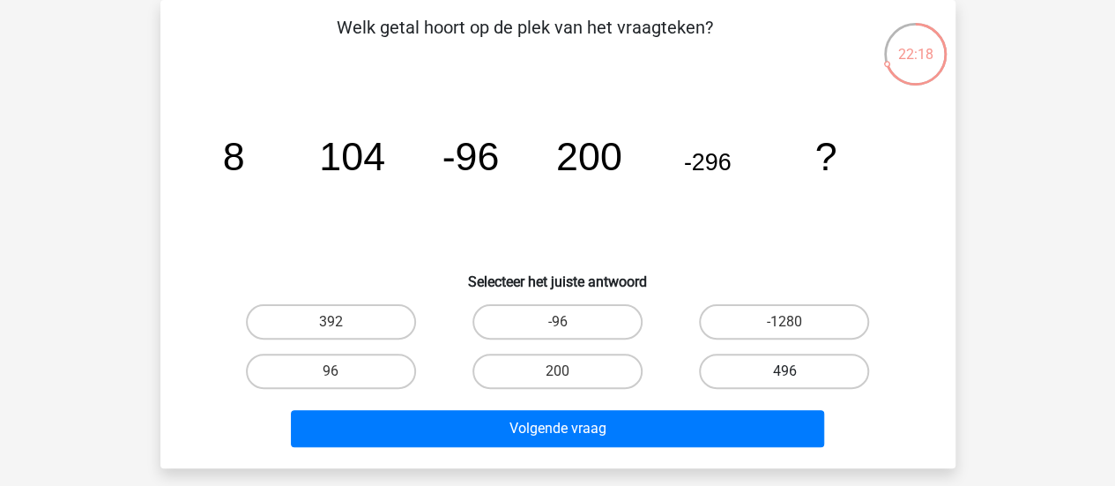
click at [799, 370] on label "496" at bounding box center [784, 370] width 170 height 35
click at [796, 371] on input "496" at bounding box center [790, 376] width 11 height 11
radio input "true"
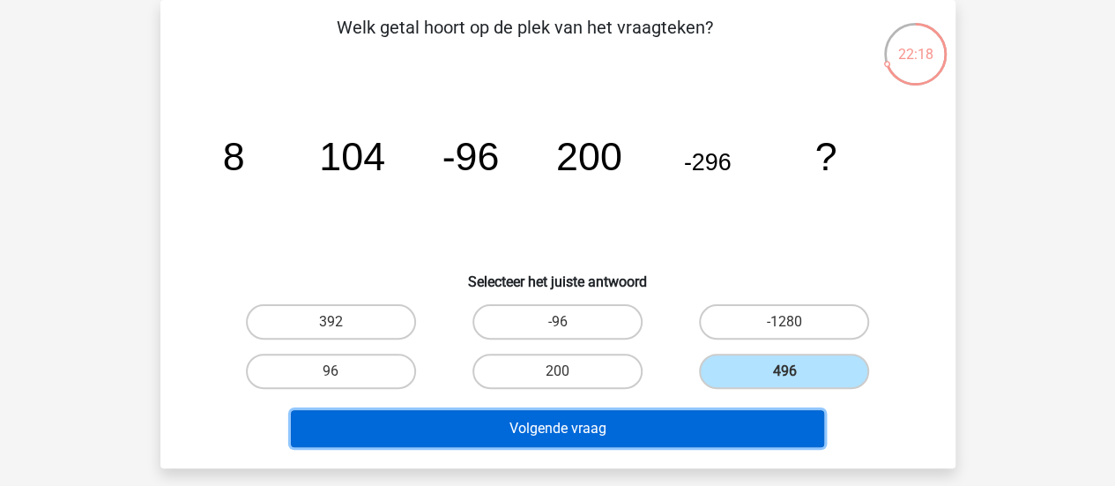
click at [785, 431] on button "Volgende vraag" at bounding box center [557, 428] width 533 height 37
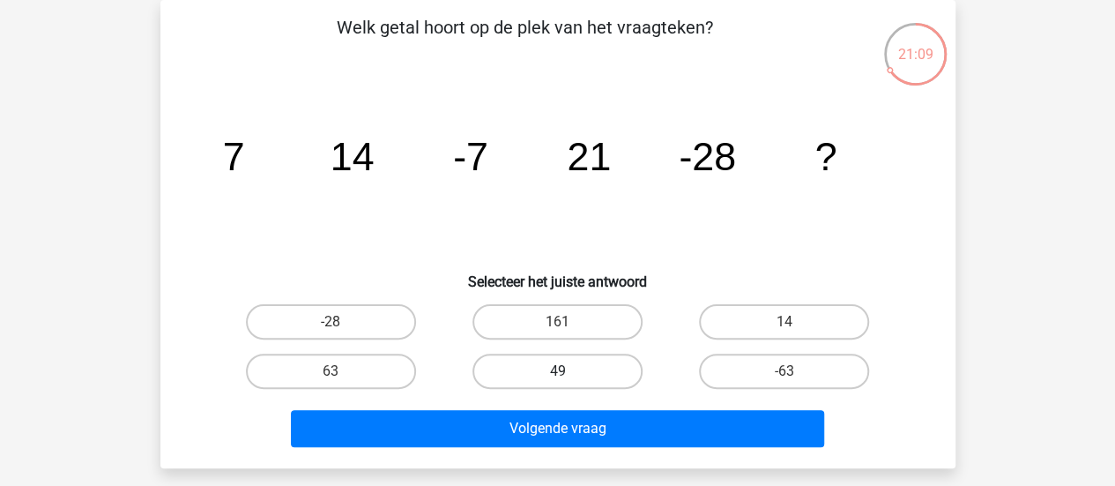
click at [590, 368] on label "49" at bounding box center [557, 370] width 170 height 35
click at [569, 371] on input "49" at bounding box center [562, 376] width 11 height 11
radio input "true"
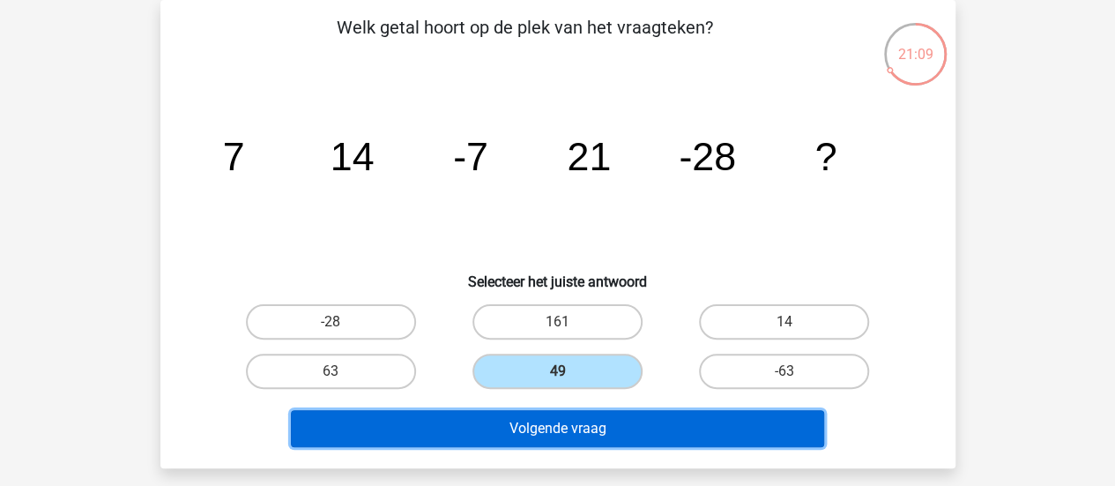
click at [619, 433] on button "Volgende vraag" at bounding box center [557, 428] width 533 height 37
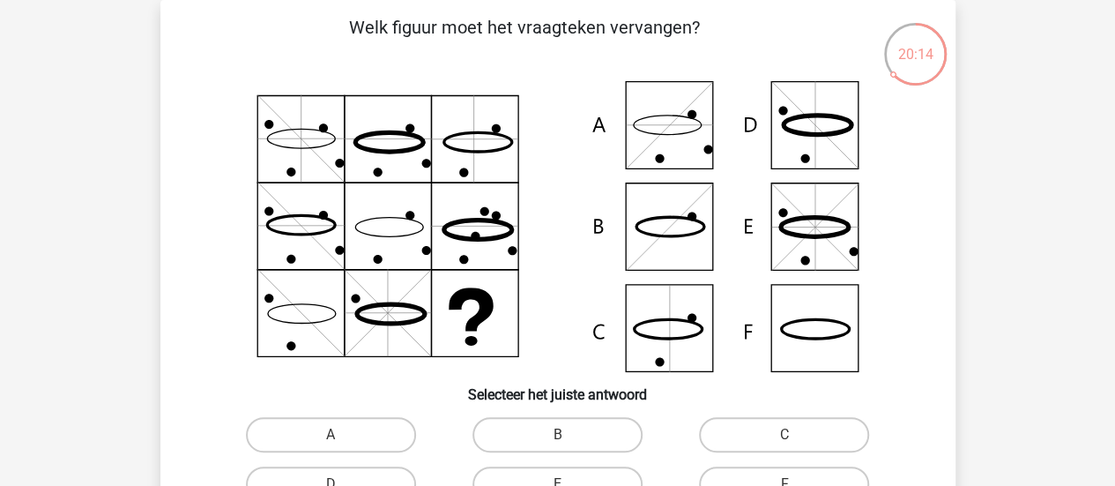
drag, startPoint x: 525, startPoint y: 223, endPoint x: 530, endPoint y: 207, distance: 16.5
drag, startPoint x: 530, startPoint y: 207, endPoint x: 217, endPoint y: 182, distance: 314.0
click at [217, 182] on icon at bounding box center [558, 226] width 710 height 291
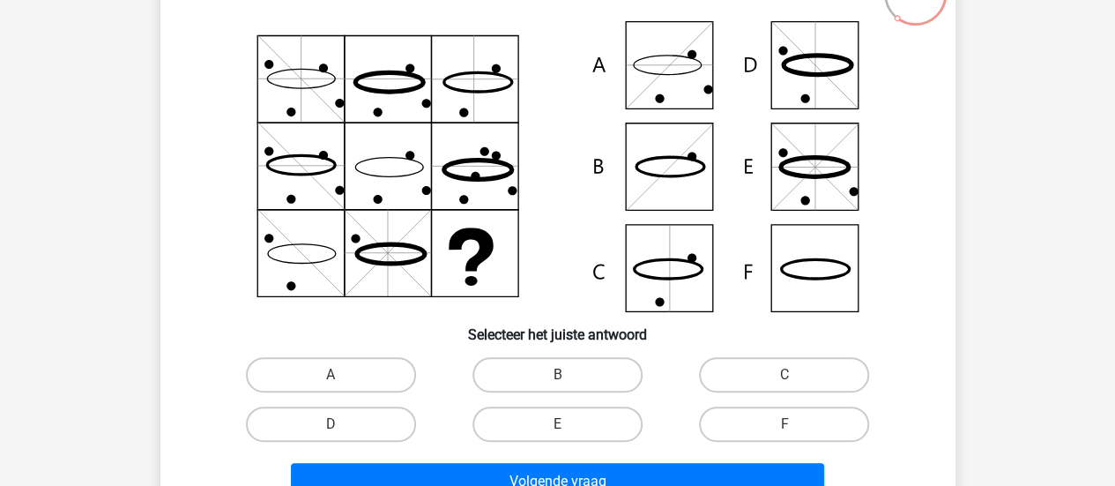
scroll to position [169, 0]
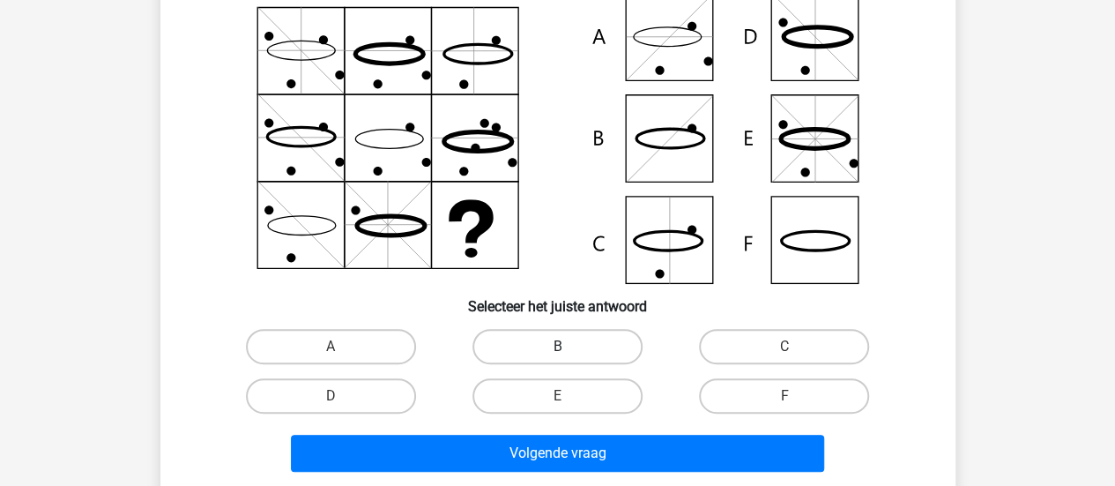
click at [530, 343] on label "B" at bounding box center [557, 346] width 170 height 35
click at [557, 346] on input "B" at bounding box center [562, 351] width 11 height 11
radio input "true"
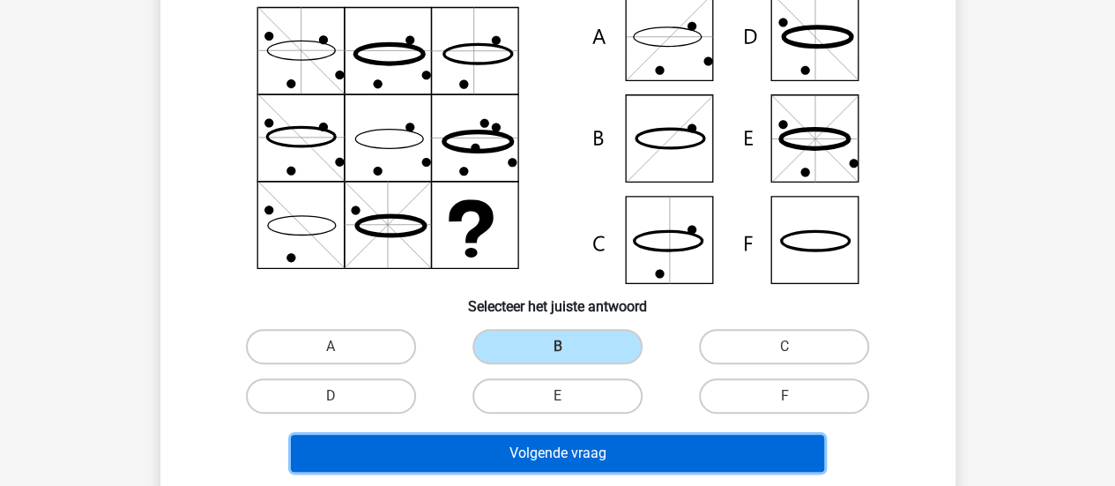
click at [602, 457] on button "Volgende vraag" at bounding box center [557, 453] width 533 height 37
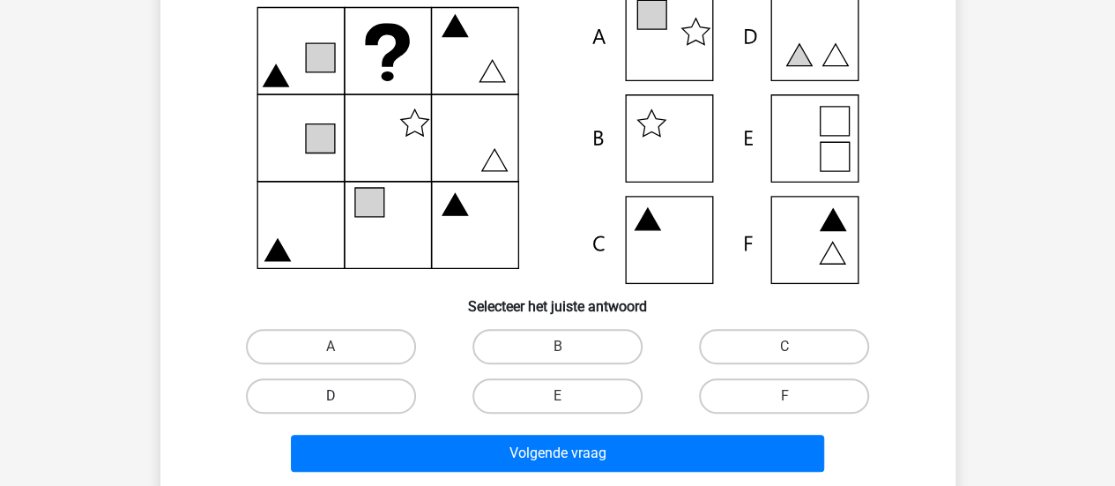
drag, startPoint x: 378, startPoint y: 350, endPoint x: 396, endPoint y: 392, distance: 45.8
click at [378, 349] on label "A" at bounding box center [331, 346] width 170 height 35
click at [342, 349] on input "A" at bounding box center [336, 351] width 11 height 11
radio input "true"
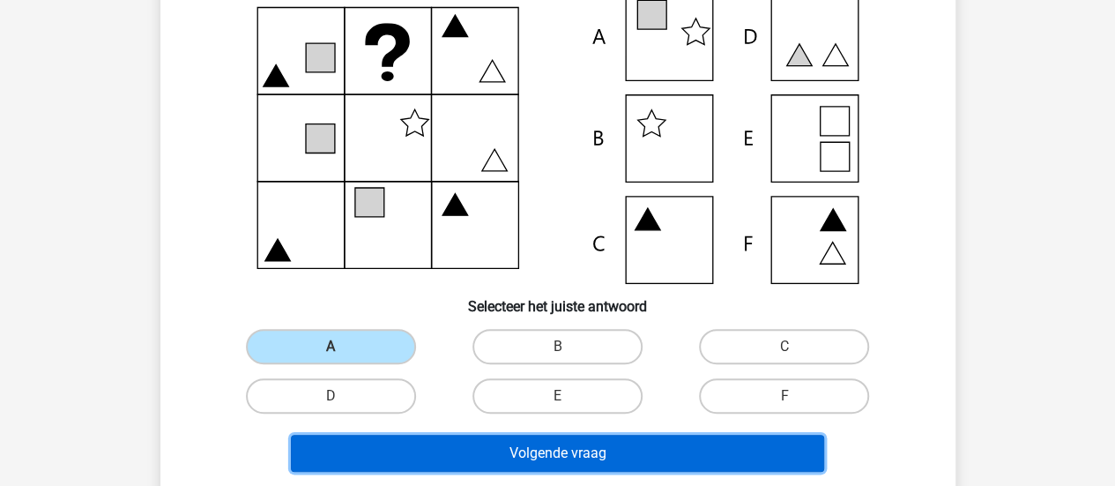
click at [432, 435] on button "Volgende vraag" at bounding box center [557, 453] width 533 height 37
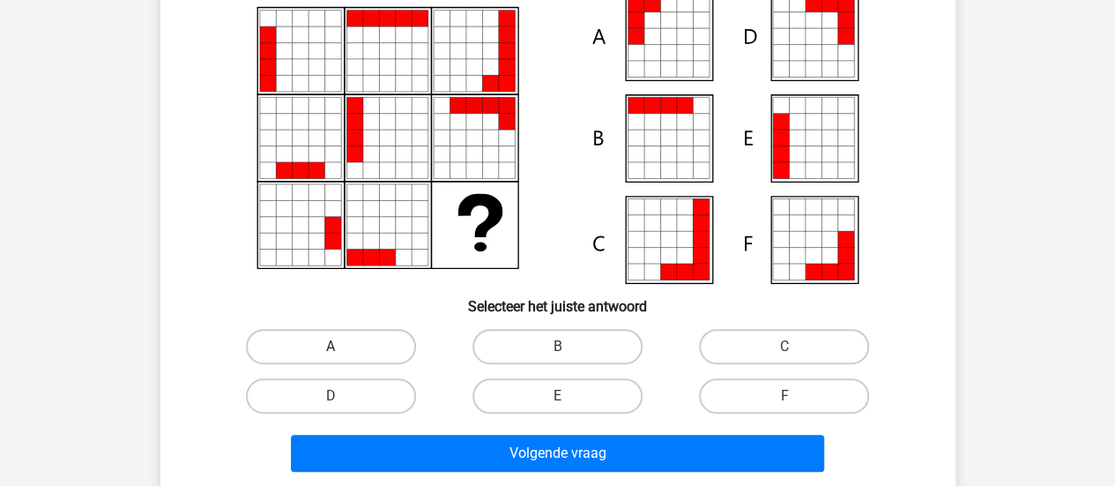
click at [303, 350] on label "A" at bounding box center [331, 346] width 170 height 35
click at [331, 350] on input "A" at bounding box center [336, 351] width 11 height 11
radio input "true"
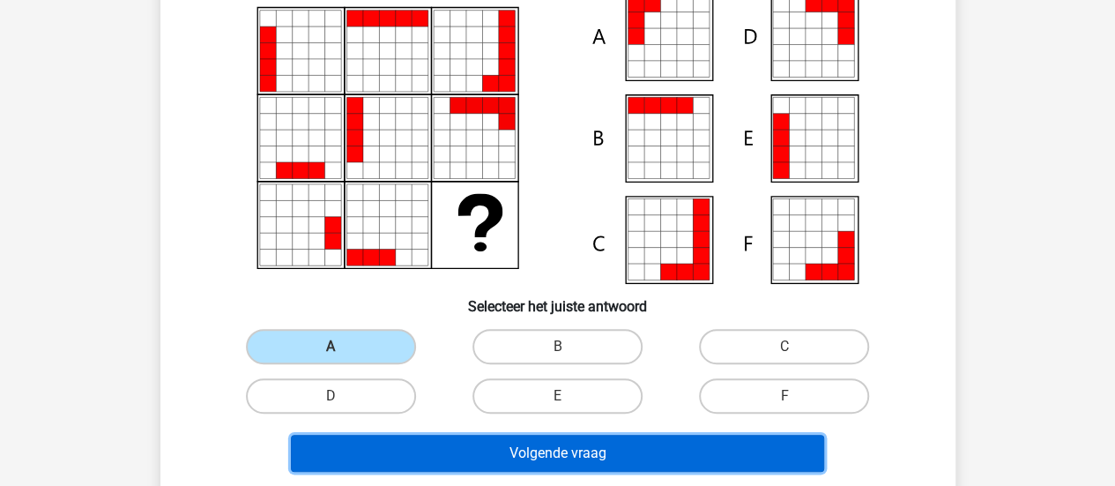
click at [465, 450] on button "Volgende vraag" at bounding box center [557, 453] width 533 height 37
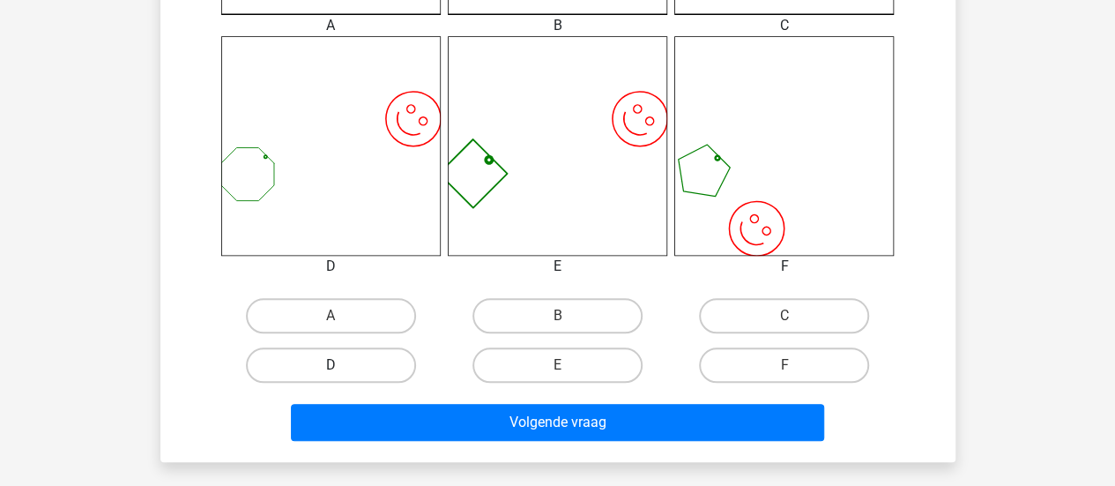
scroll to position [705, 0]
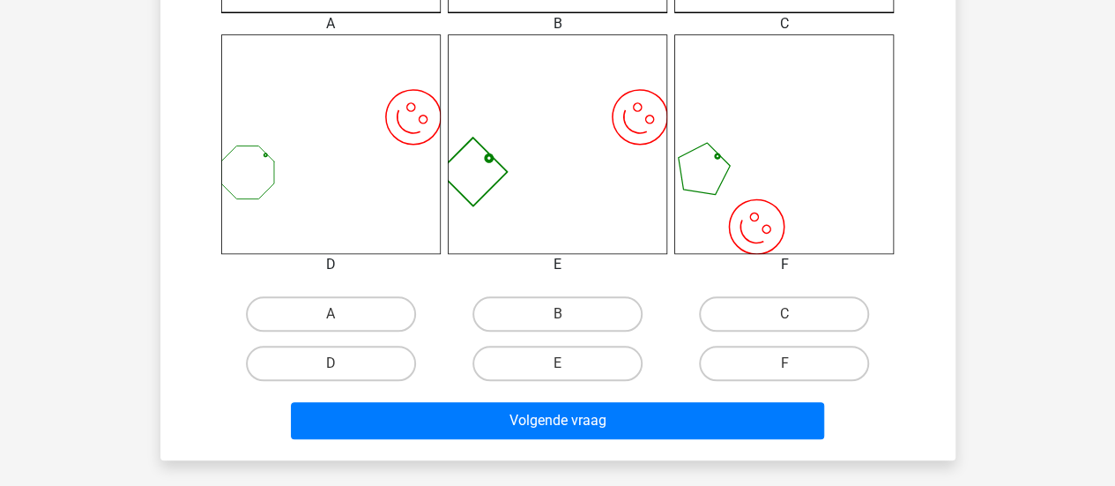
click at [376, 355] on label "D" at bounding box center [331, 363] width 170 height 35
click at [342, 363] on input "D" at bounding box center [336, 368] width 11 height 11
radio input "true"
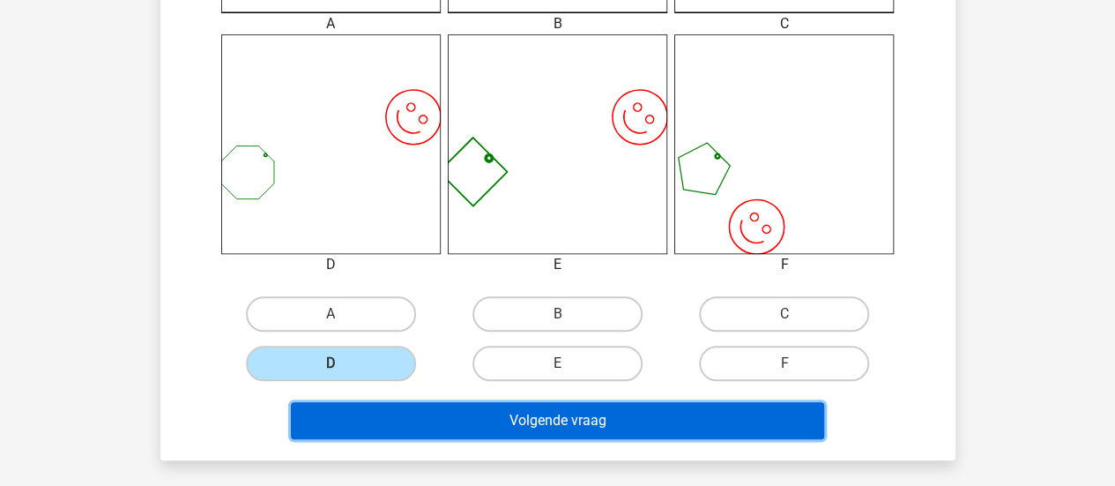
click at [464, 428] on button "Volgende vraag" at bounding box center [557, 420] width 533 height 37
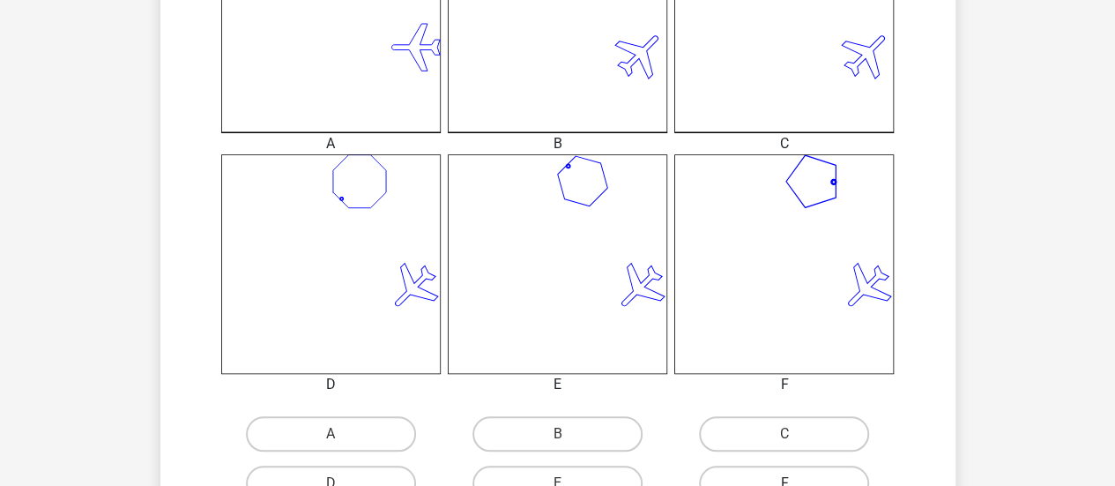
scroll to position [698, 0]
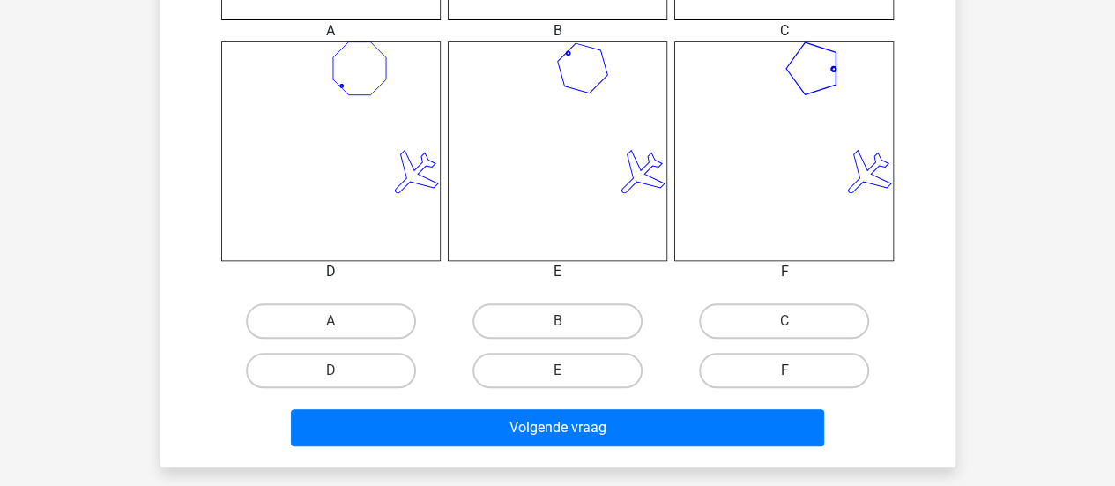
click at [749, 376] on label "F" at bounding box center [784, 370] width 170 height 35
click at [785, 376] on input "F" at bounding box center [790, 375] width 11 height 11
radio input "true"
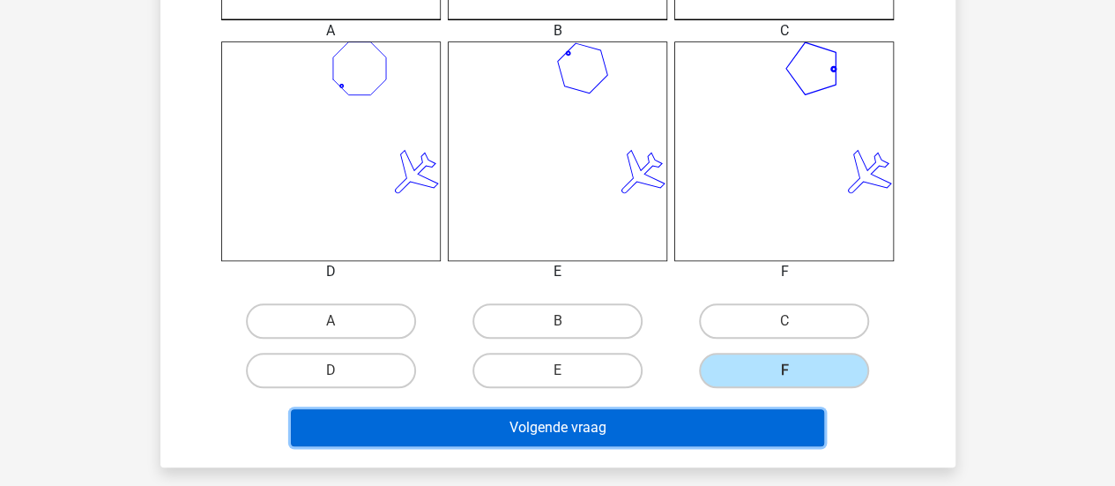
click at [740, 431] on button "Volgende vraag" at bounding box center [557, 427] width 533 height 37
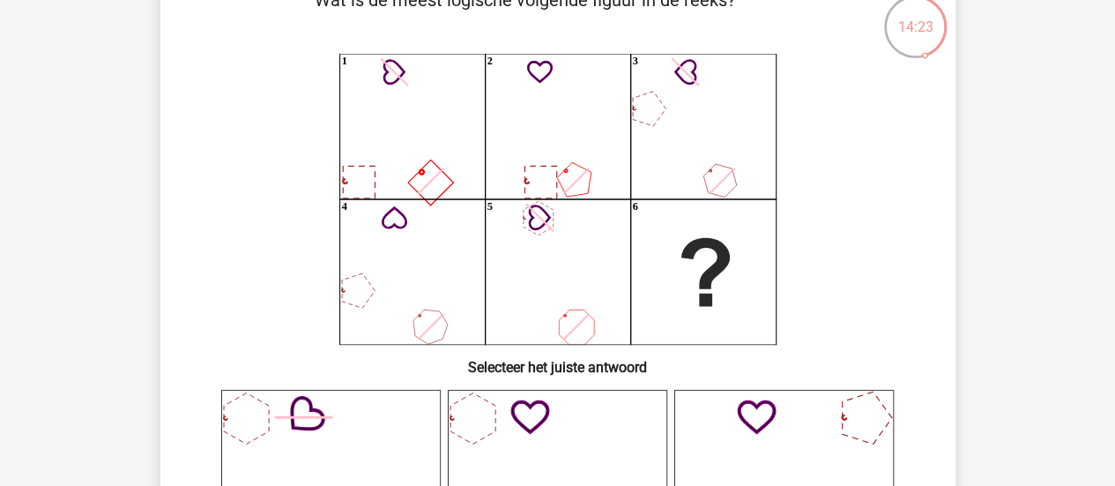
scroll to position [81, 0]
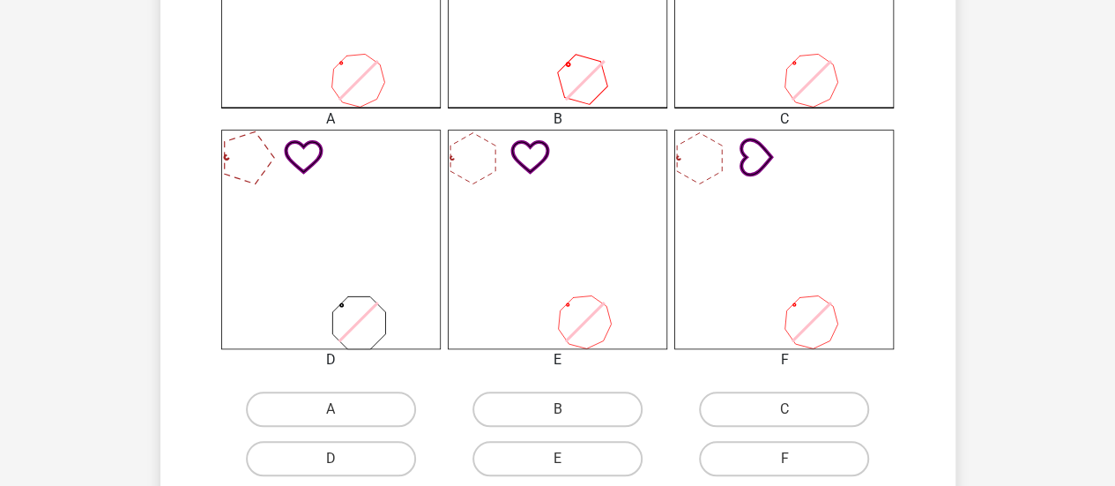
click at [525, 212] on icon at bounding box center [557, 239] width 219 height 219
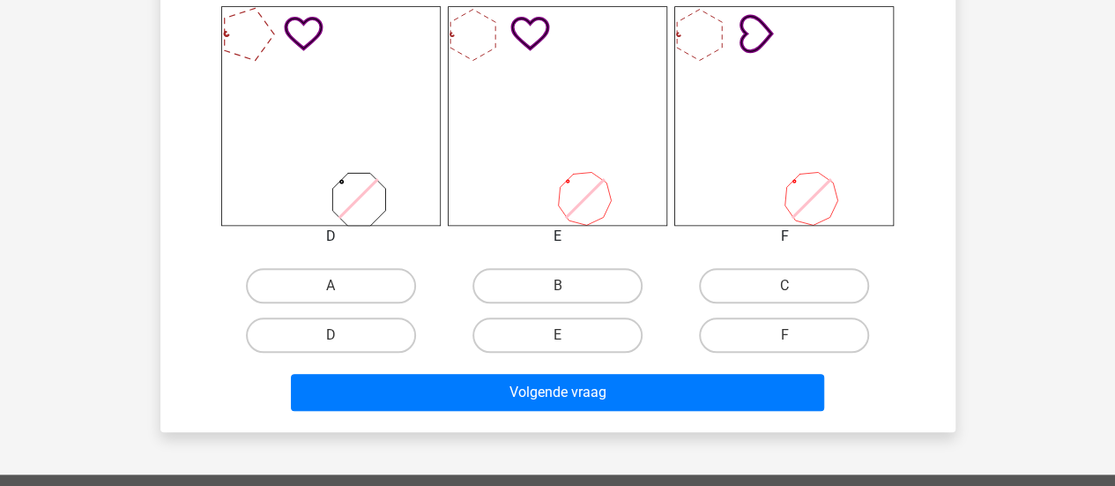
scroll to position [874, 0]
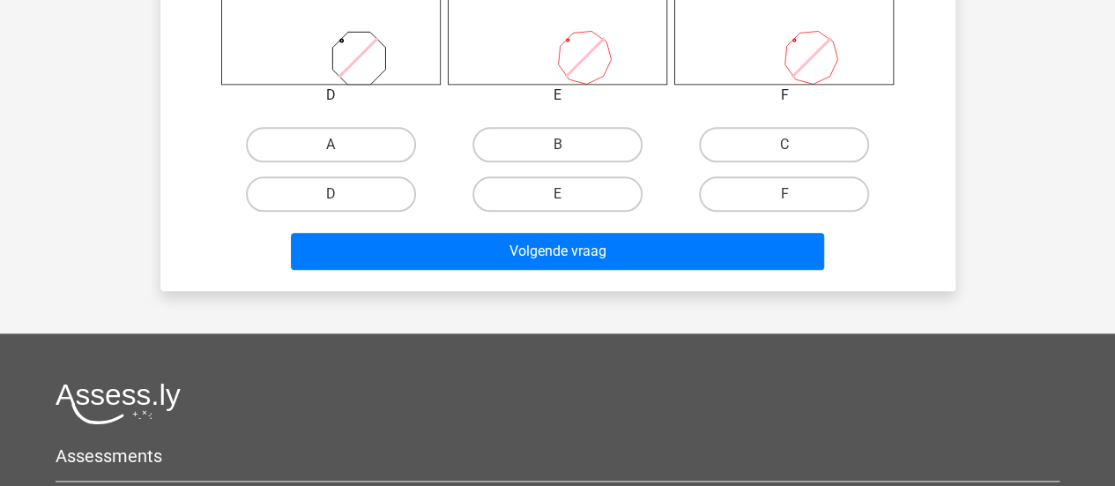
click at [568, 204] on input "E" at bounding box center [562, 199] width 11 height 11
radio input "true"
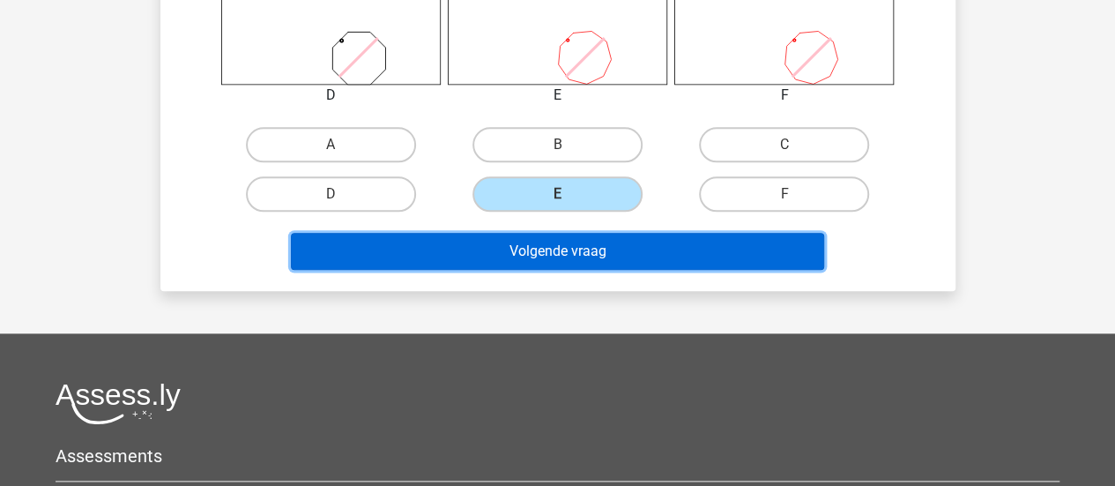
click at [462, 246] on button "Volgende vraag" at bounding box center [557, 251] width 533 height 37
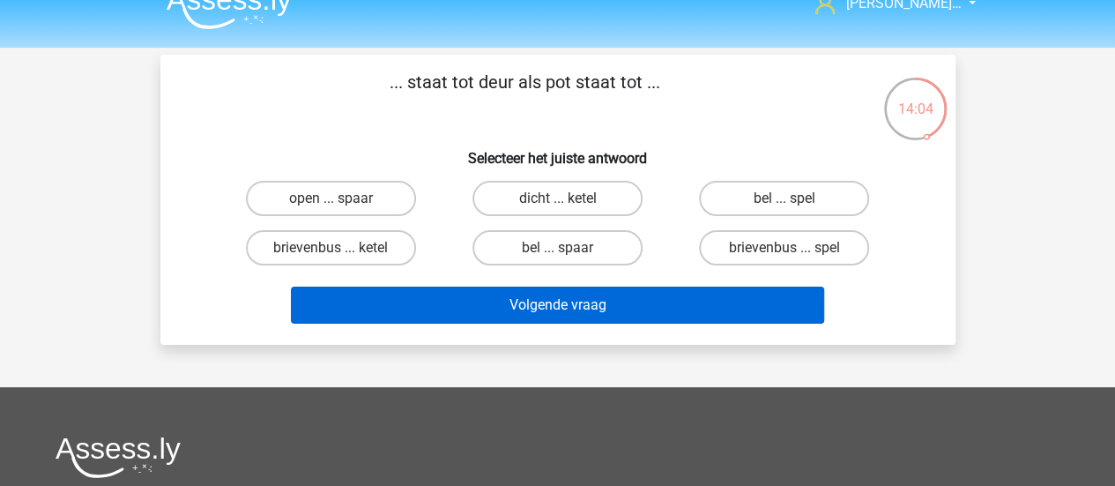
scroll to position [0, 0]
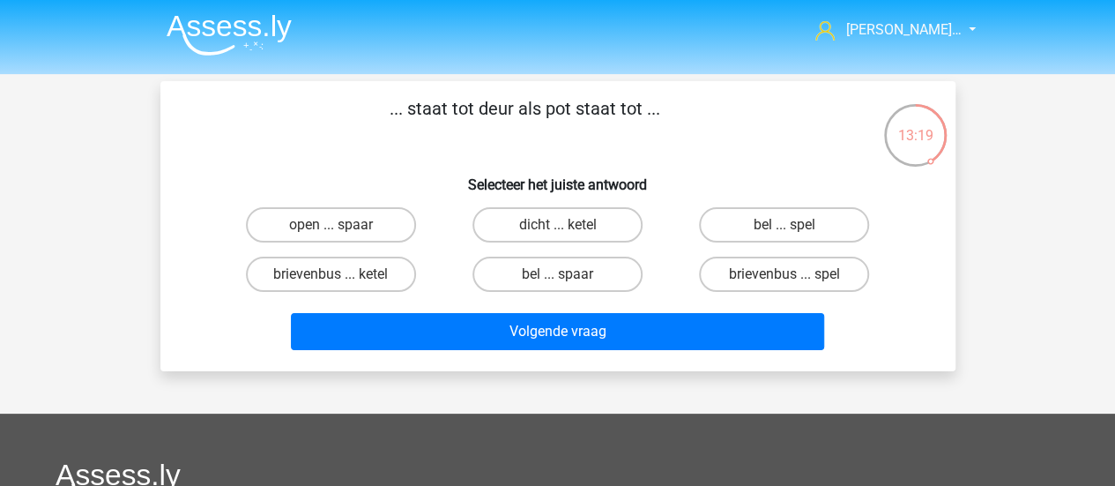
drag, startPoint x: 338, startPoint y: 295, endPoint x: 401, endPoint y: 309, distance: 64.0
click at [340, 294] on div "brievenbus ... ketel" at bounding box center [331, 273] width 227 height 49
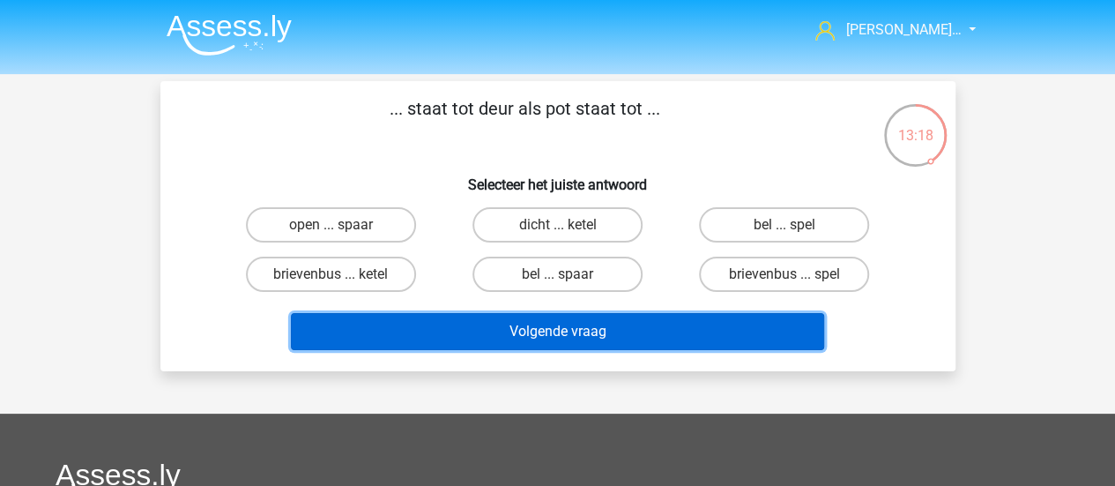
click at [413, 316] on button "Volgende vraag" at bounding box center [557, 331] width 533 height 37
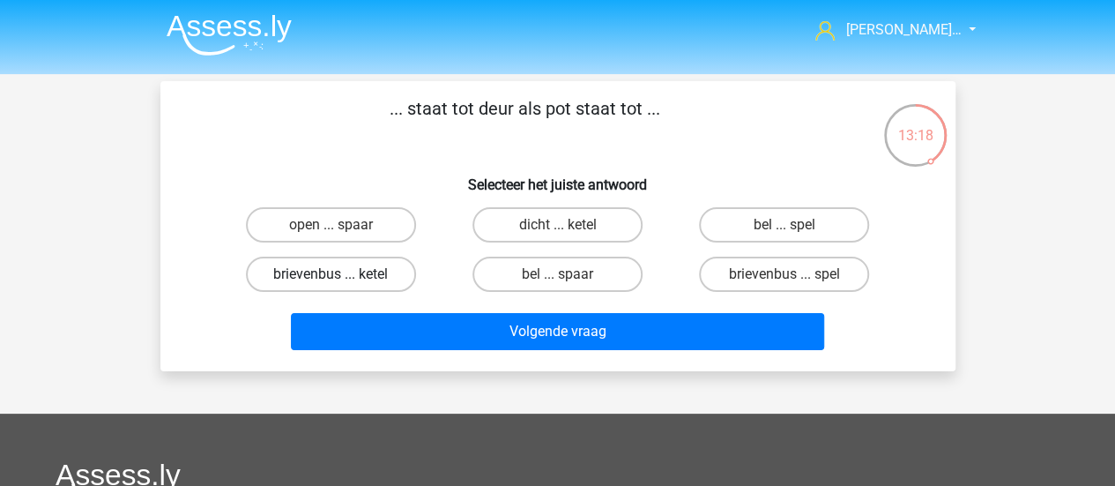
click at [370, 279] on label "brievenbus ... ketel" at bounding box center [331, 274] width 170 height 35
click at [342, 279] on input "brievenbus ... ketel" at bounding box center [336, 279] width 11 height 11
radio input "true"
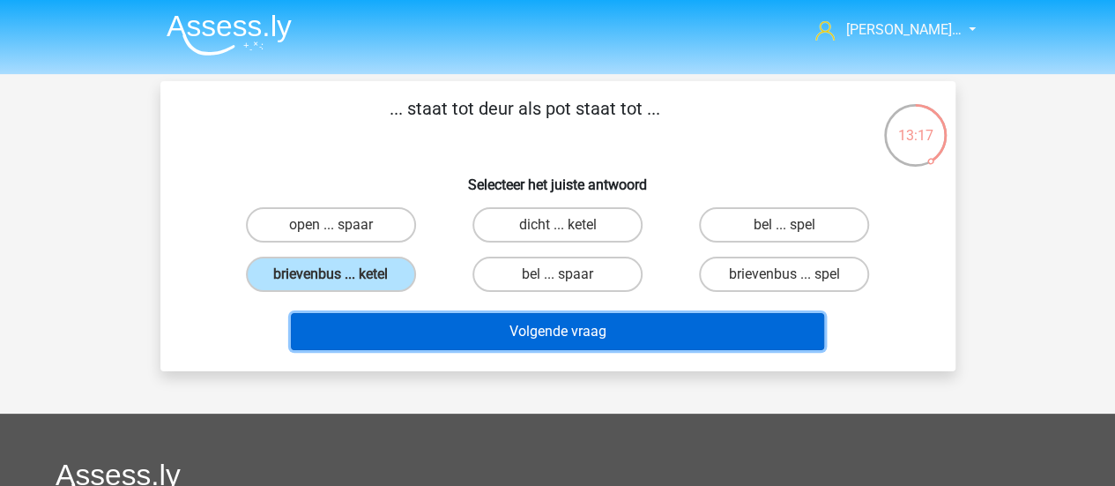
click at [435, 325] on button "Volgende vraag" at bounding box center [557, 331] width 533 height 37
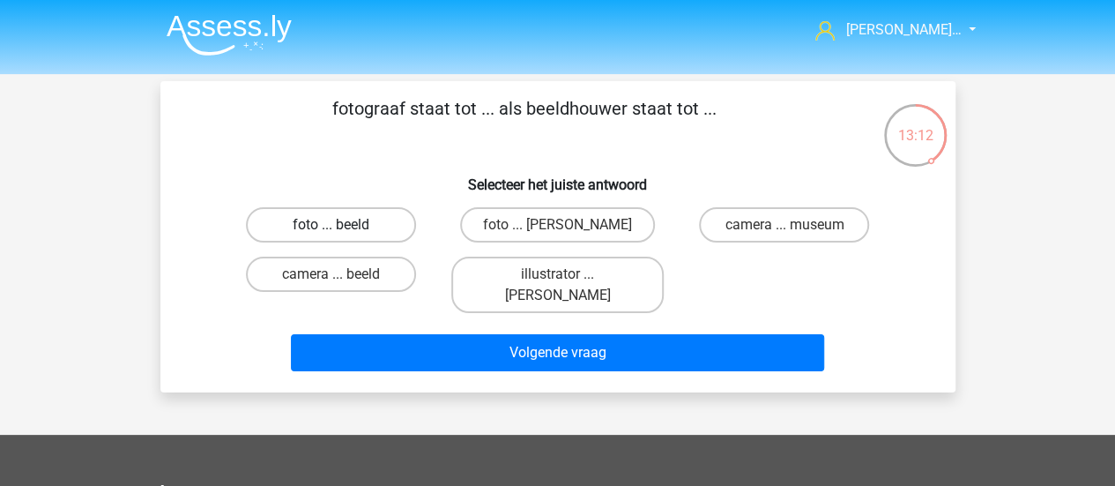
click at [394, 231] on label "foto ... beeld" at bounding box center [331, 224] width 170 height 35
click at [342, 231] on input "foto ... beeld" at bounding box center [336, 230] width 11 height 11
radio input "true"
click at [457, 320] on div "Volgende vraag" at bounding box center [558, 349] width 739 height 58
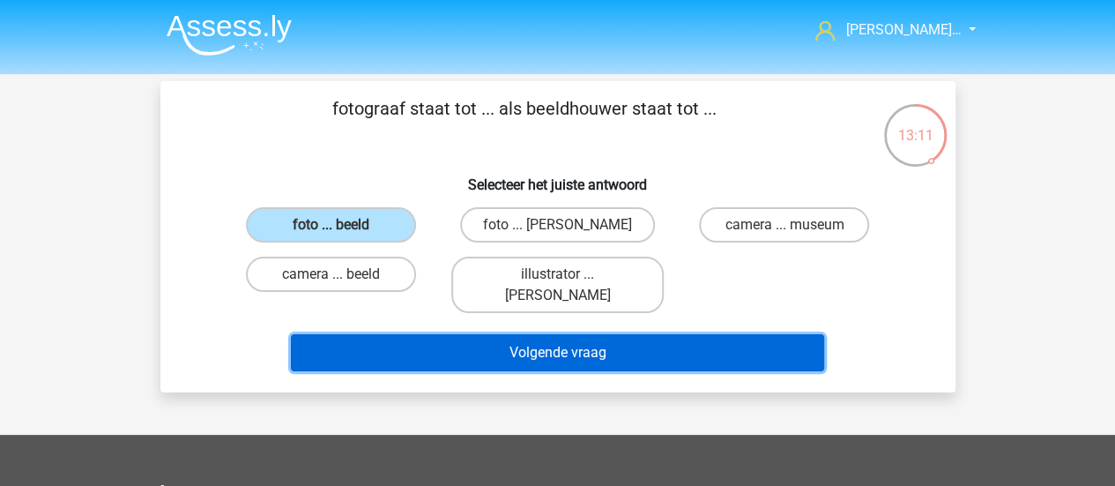
click at [474, 334] on button "Volgende vraag" at bounding box center [557, 352] width 533 height 37
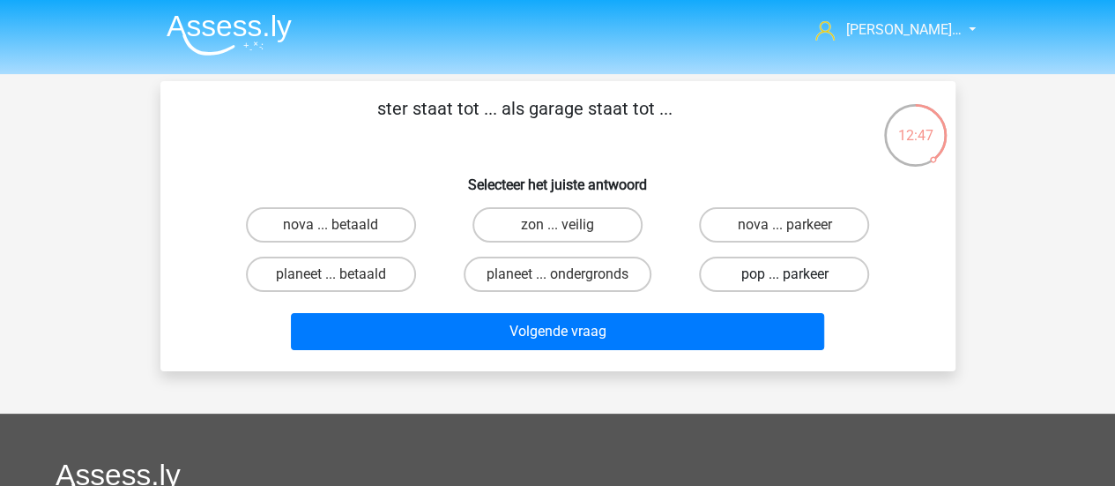
click at [790, 291] on label "pop ... parkeer" at bounding box center [784, 274] width 170 height 35
click at [790, 286] on input "pop ... parkeer" at bounding box center [790, 279] width 11 height 11
radio input "true"
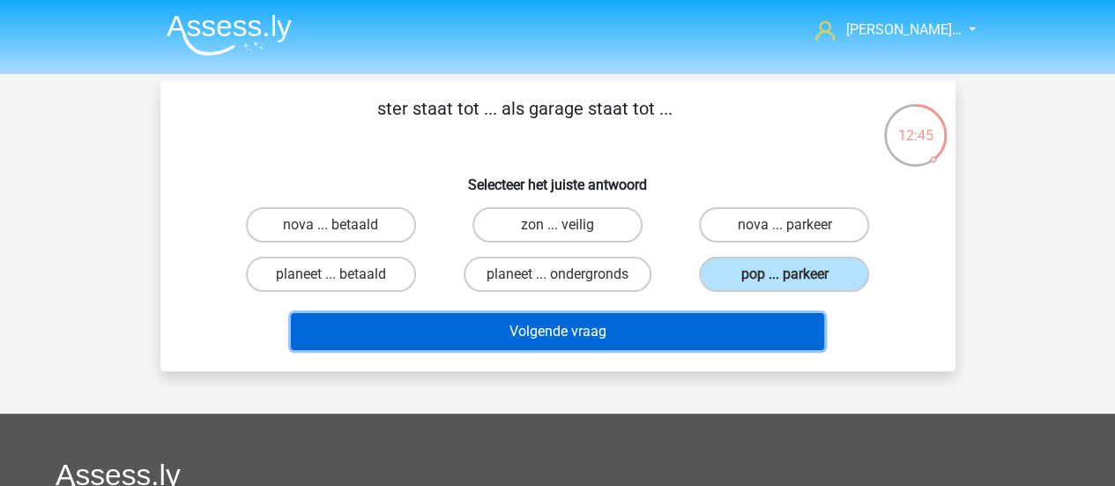
click at [538, 327] on button "Volgende vraag" at bounding box center [557, 331] width 533 height 37
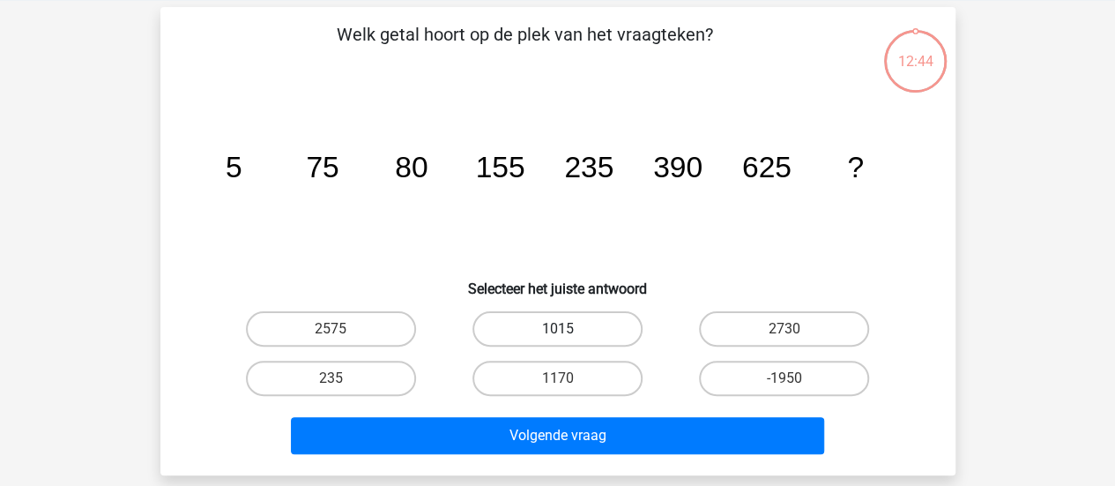
scroll to position [81, 0]
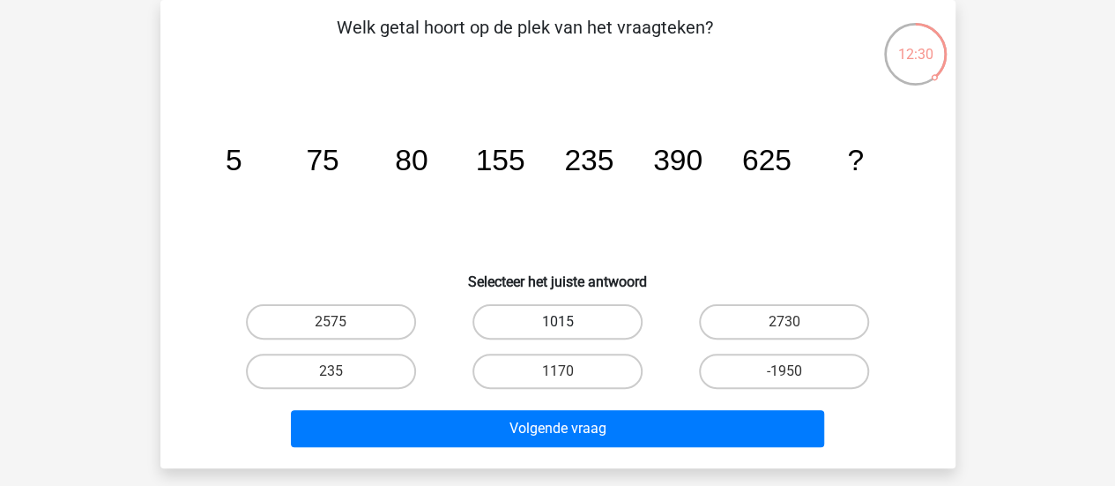
click at [593, 315] on label "1015" at bounding box center [557, 321] width 170 height 35
click at [569, 322] on input "1015" at bounding box center [562, 327] width 11 height 11
radio input "true"
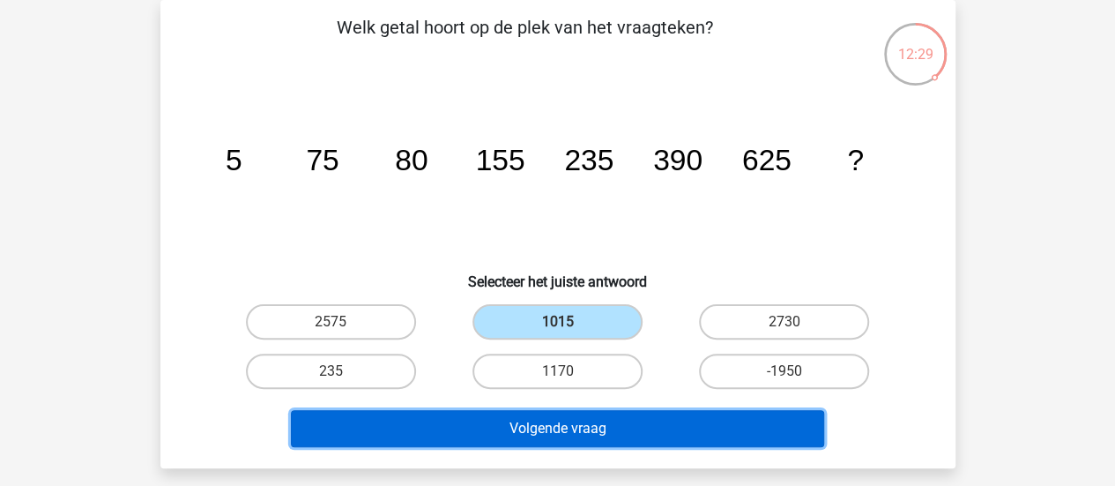
click at [628, 442] on button "Volgende vraag" at bounding box center [557, 428] width 533 height 37
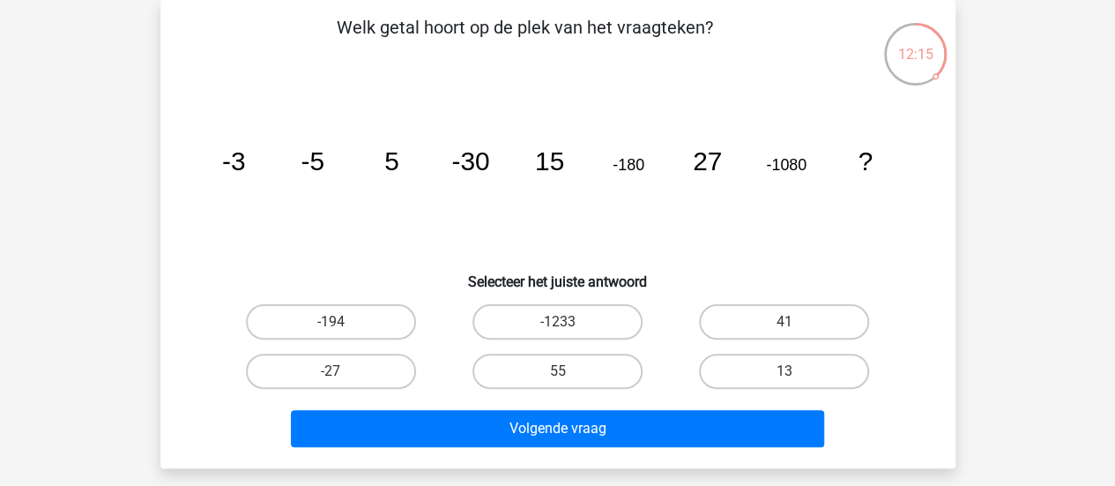
click at [769, 322] on label "41" at bounding box center [784, 321] width 170 height 35
click at [785, 322] on input "41" at bounding box center [790, 327] width 11 height 11
radio input "true"
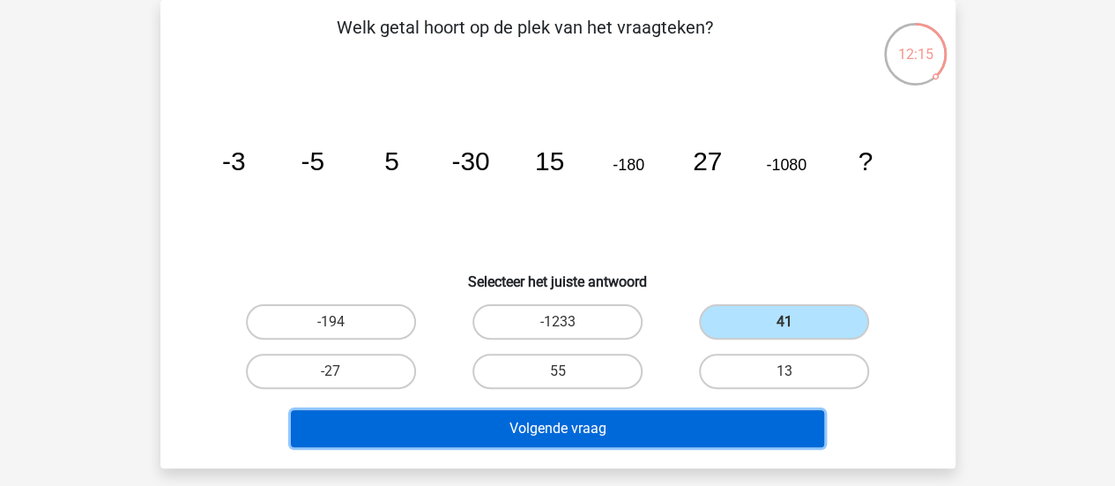
click at [730, 437] on button "Volgende vraag" at bounding box center [557, 428] width 533 height 37
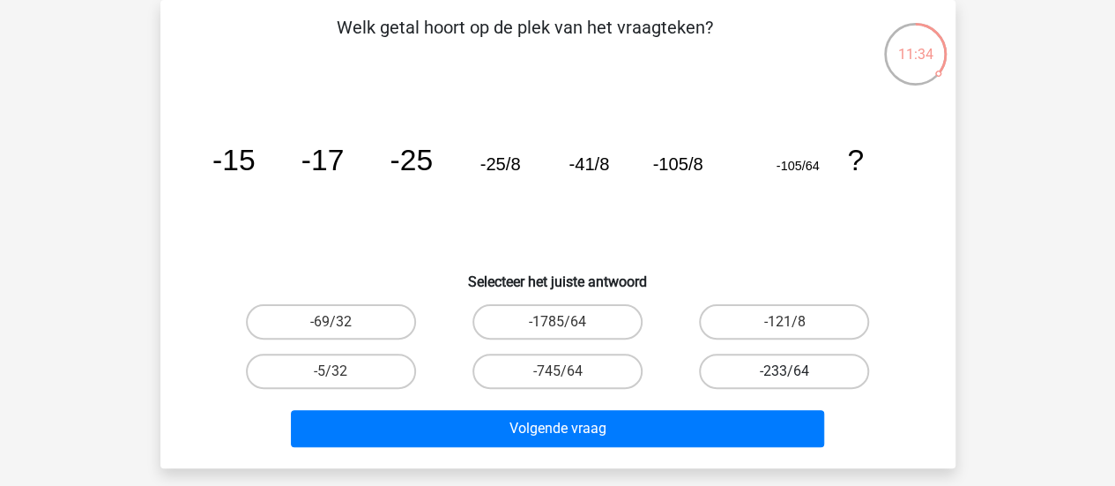
click at [753, 366] on label "-233/64" at bounding box center [784, 370] width 170 height 35
click at [785, 371] on input "-233/64" at bounding box center [790, 376] width 11 height 11
radio input "true"
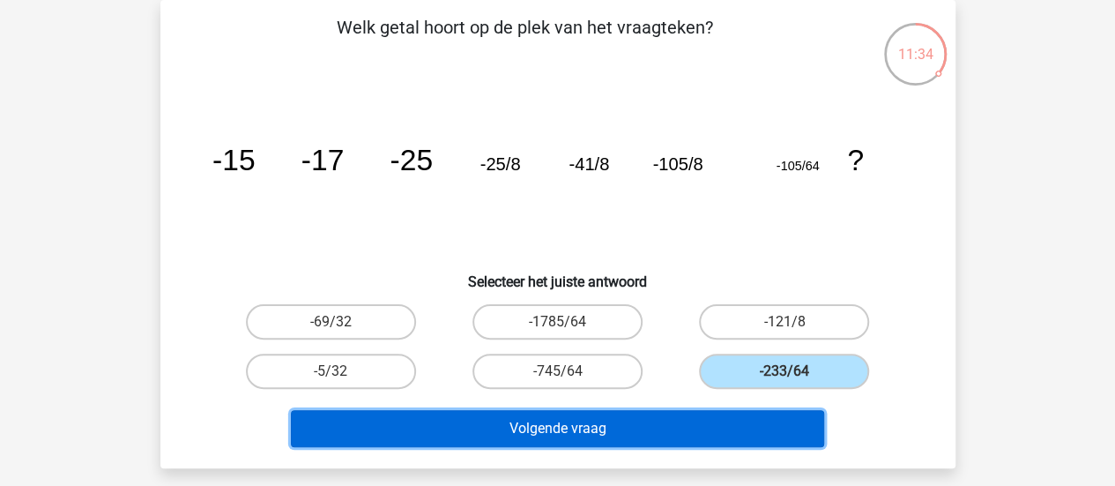
click at [731, 427] on button "Volgende vraag" at bounding box center [557, 428] width 533 height 37
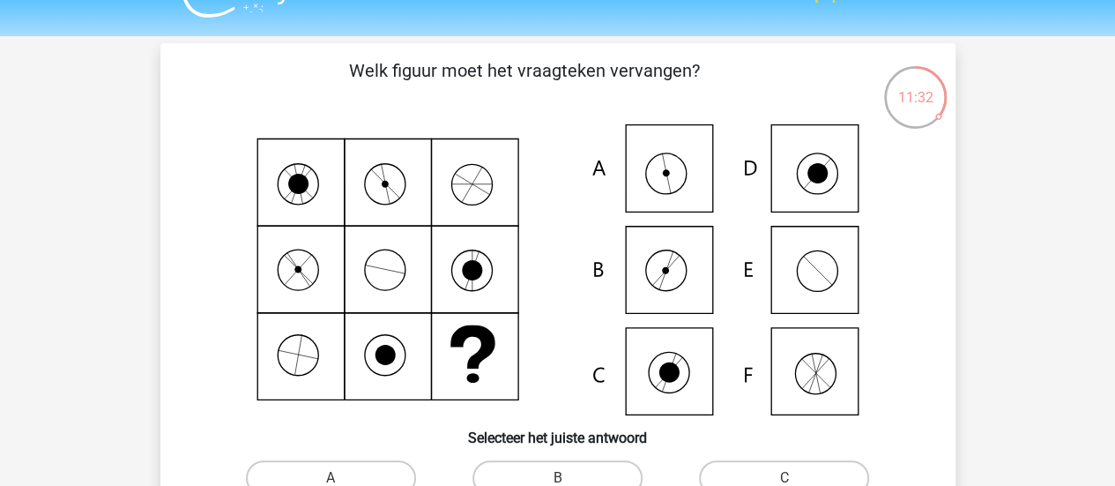
scroll to position [0, 0]
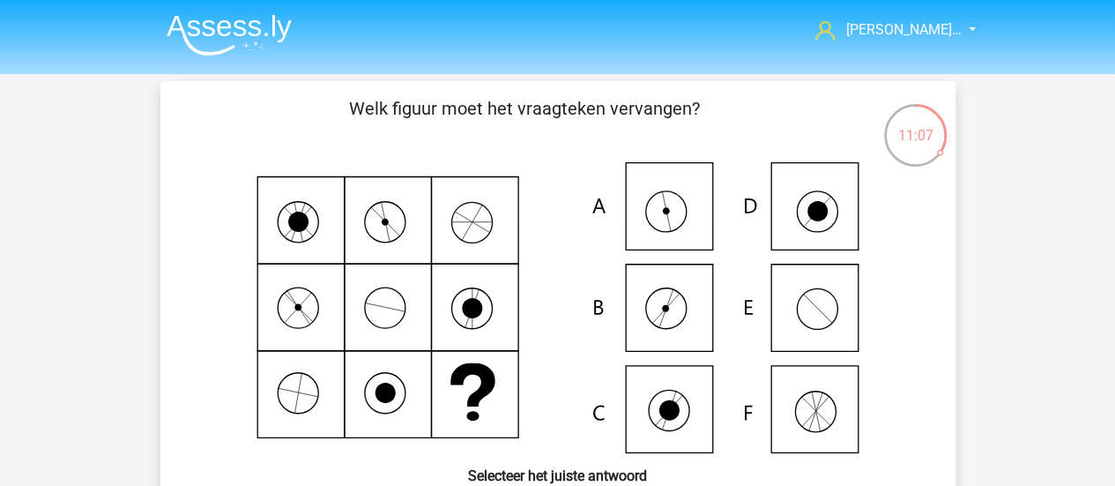
click at [557, 303] on icon at bounding box center [558, 307] width 710 height 291
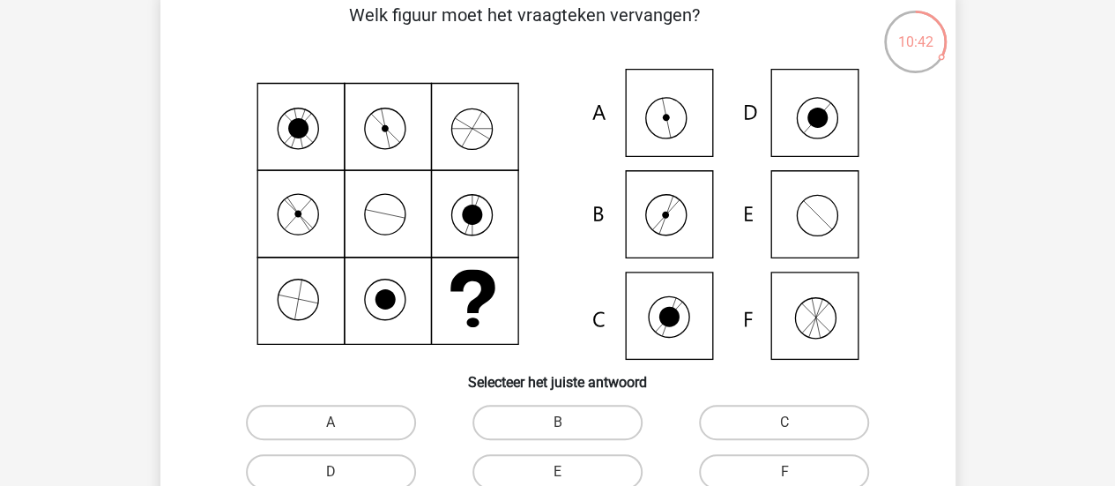
scroll to position [176, 0]
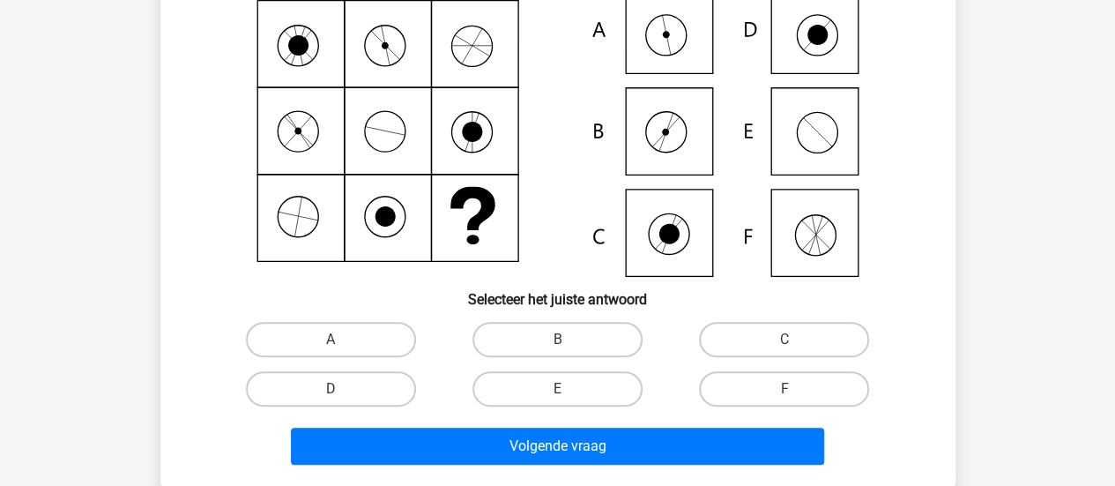
drag, startPoint x: 328, startPoint y: 343, endPoint x: 395, endPoint y: 406, distance: 92.3
click at [328, 342] on label "A" at bounding box center [331, 339] width 170 height 35
click at [331, 342] on input "A" at bounding box center [336, 344] width 11 height 11
radio input "true"
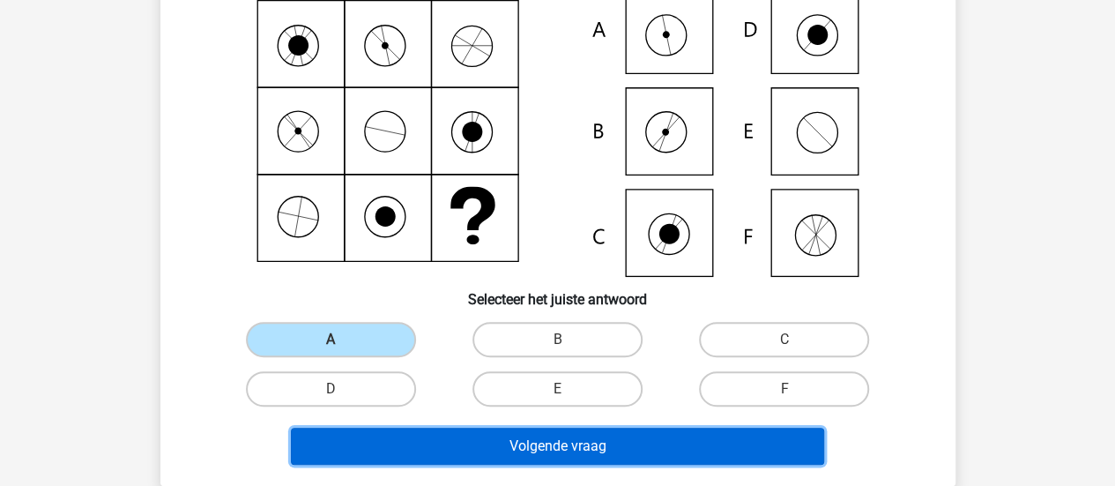
click at [457, 457] on button "Volgende vraag" at bounding box center [557, 446] width 533 height 37
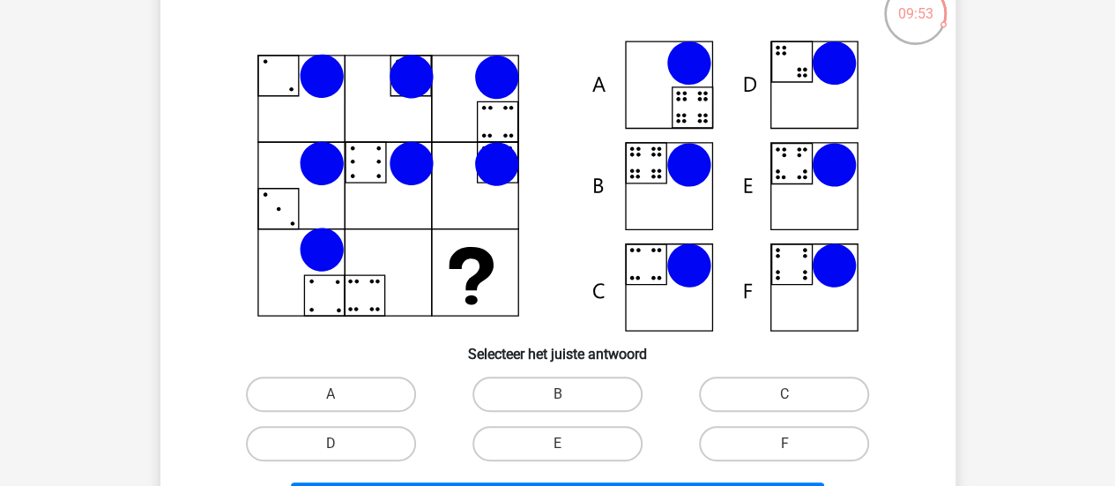
scroll to position [257, 0]
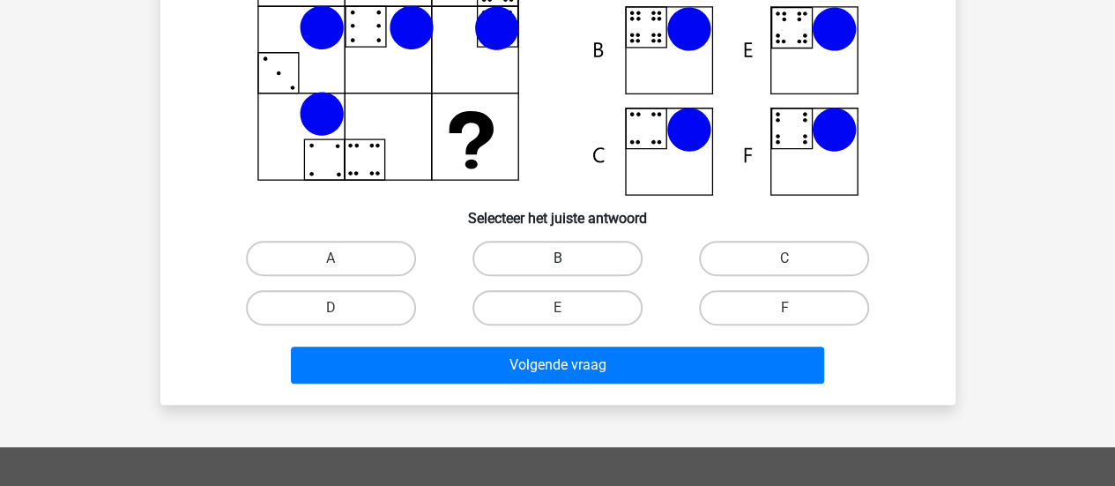
click at [559, 253] on label "B" at bounding box center [557, 258] width 170 height 35
click at [559, 258] on input "B" at bounding box center [562, 263] width 11 height 11
radio input "true"
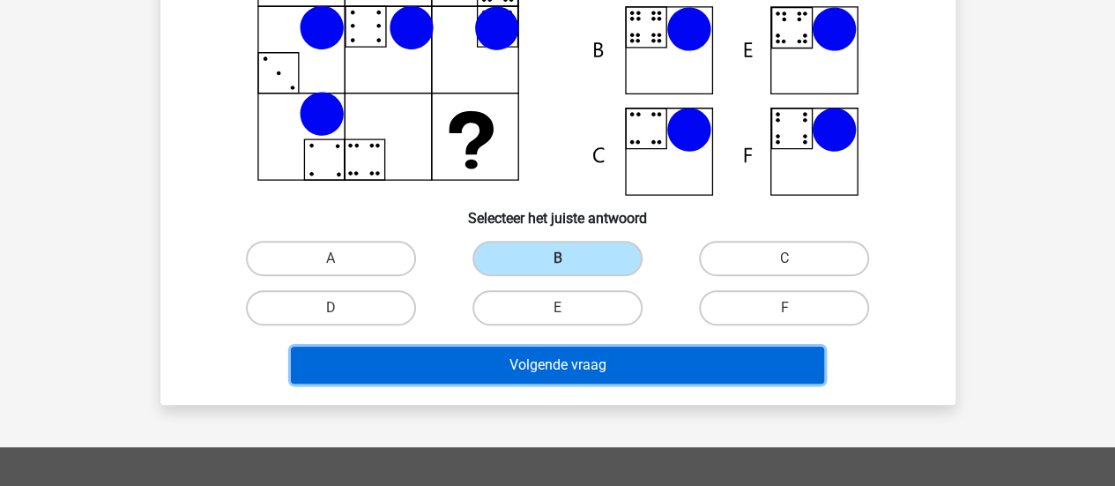
click at [623, 367] on button "Volgende vraag" at bounding box center [557, 364] width 533 height 37
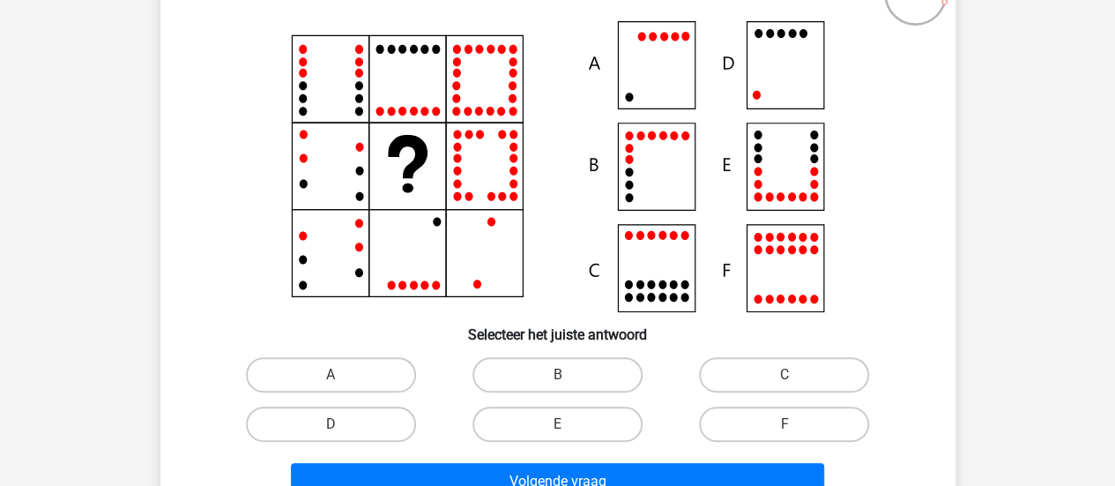
scroll to position [169, 0]
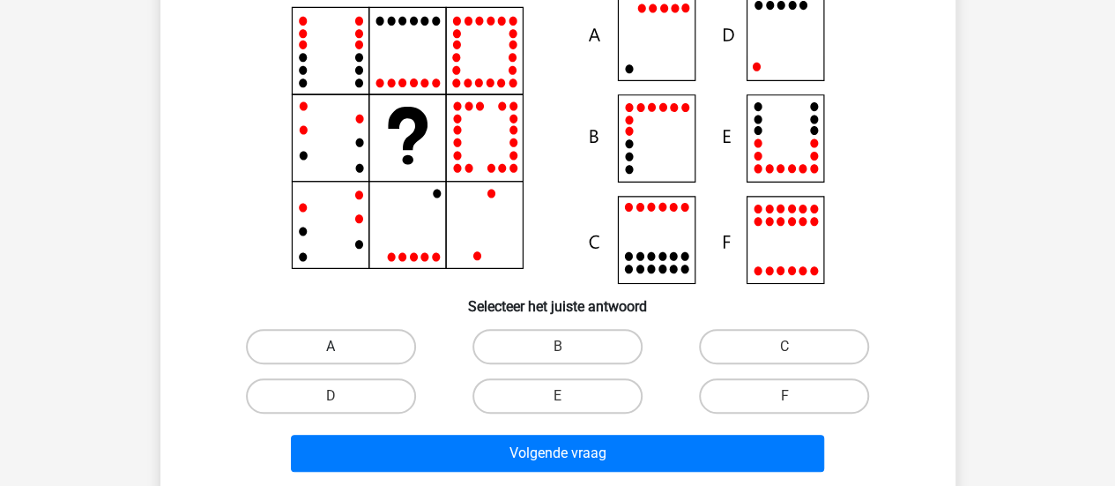
click at [397, 344] on label "A" at bounding box center [331, 346] width 170 height 35
click at [342, 346] on input "A" at bounding box center [336, 351] width 11 height 11
radio input "true"
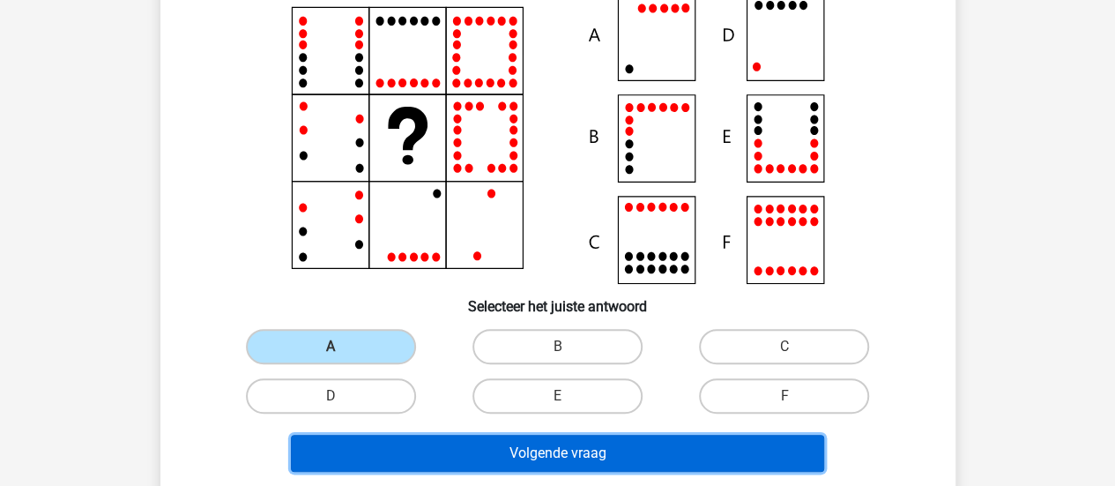
click at [518, 456] on button "Volgende vraag" at bounding box center [557, 453] width 533 height 37
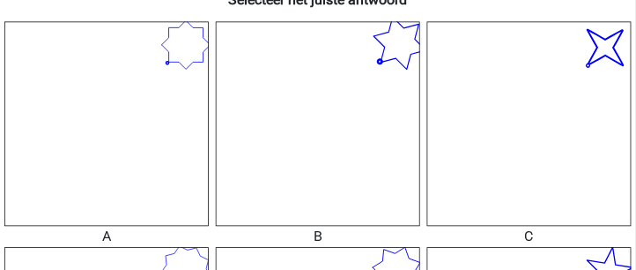
scroll to position [503, 0]
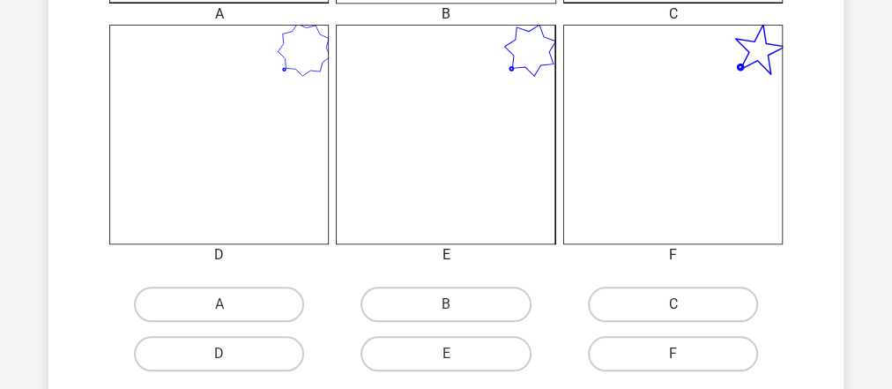
click at [624, 296] on label "C" at bounding box center [673, 303] width 170 height 35
click at [673, 304] on input "C" at bounding box center [678, 309] width 11 height 11
radio input "true"
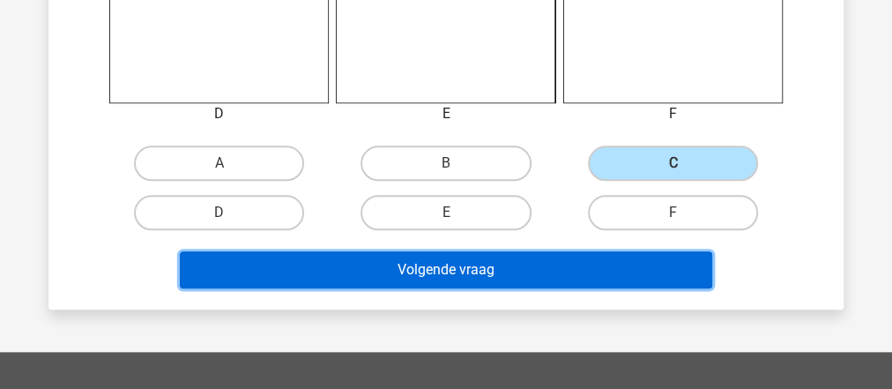
click at [536, 256] on button "Volgende vraag" at bounding box center [446, 269] width 533 height 37
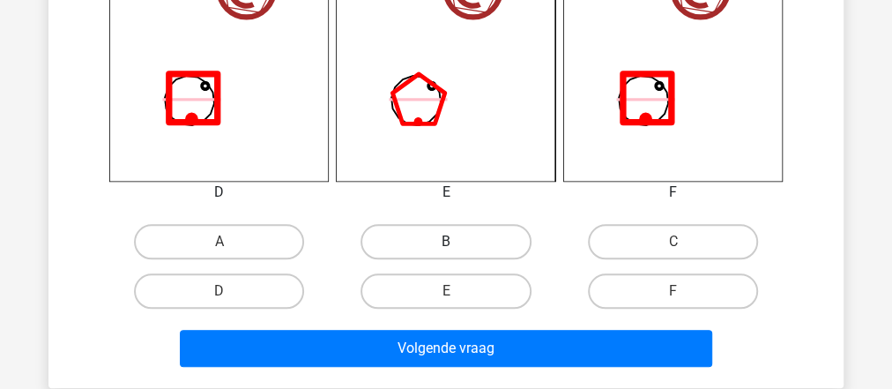
scroll to position [857, 0]
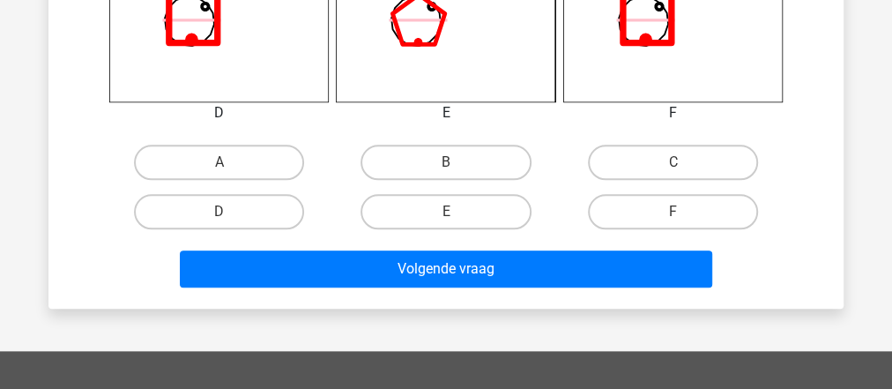
click at [473, 227] on label "E" at bounding box center [446, 211] width 170 height 35
click at [457, 223] on input "E" at bounding box center [451, 217] width 11 height 11
radio input "true"
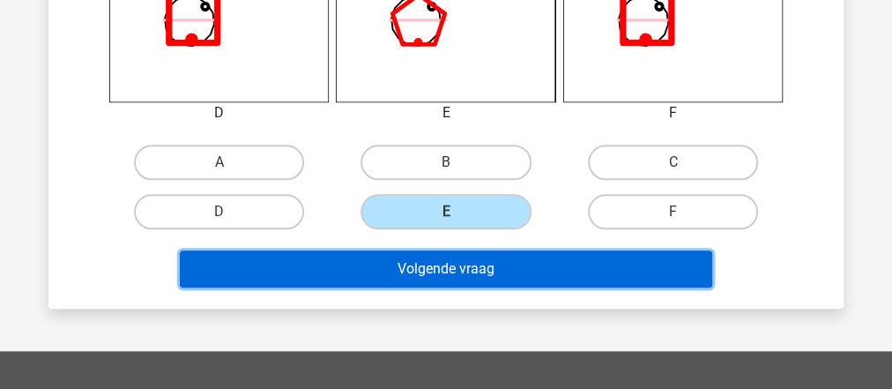
click at [495, 284] on button "Volgende vraag" at bounding box center [446, 268] width 533 height 37
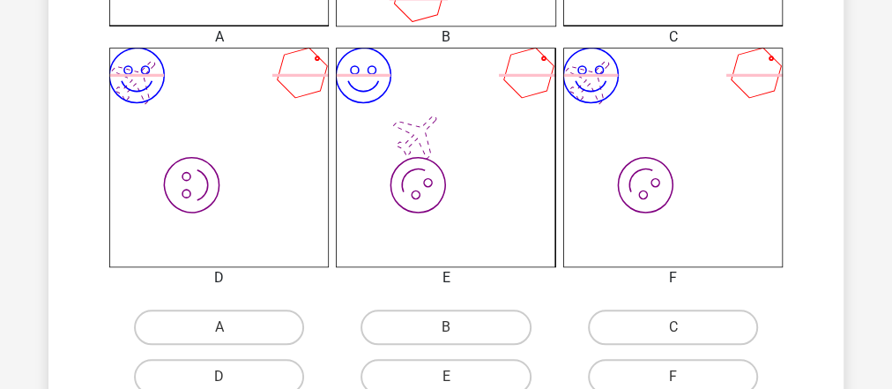
scroll to position [786, 0]
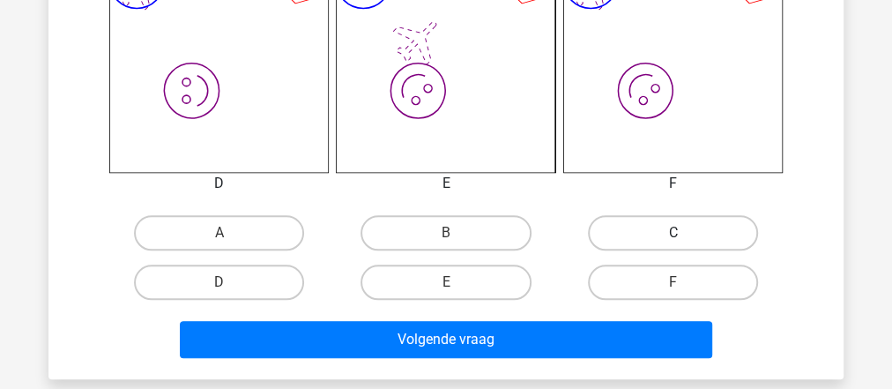
click at [646, 235] on label "C" at bounding box center [673, 232] width 170 height 35
click at [673, 235] on input "C" at bounding box center [678, 238] width 11 height 11
radio input "true"
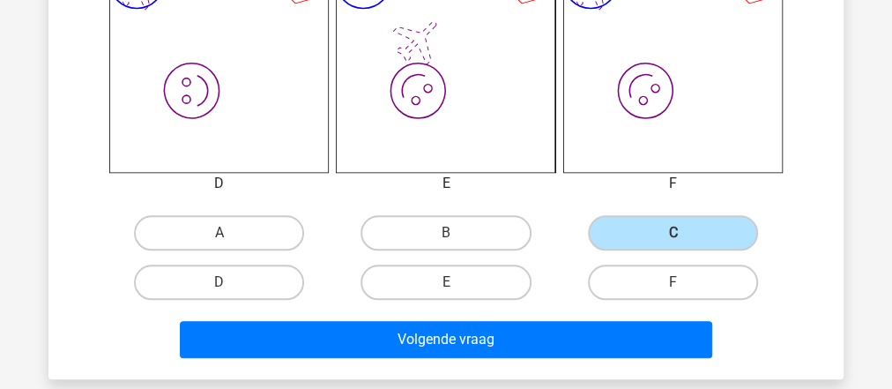
click at [628, 318] on div "Volgende vraag" at bounding box center [446, 336] width 739 height 58
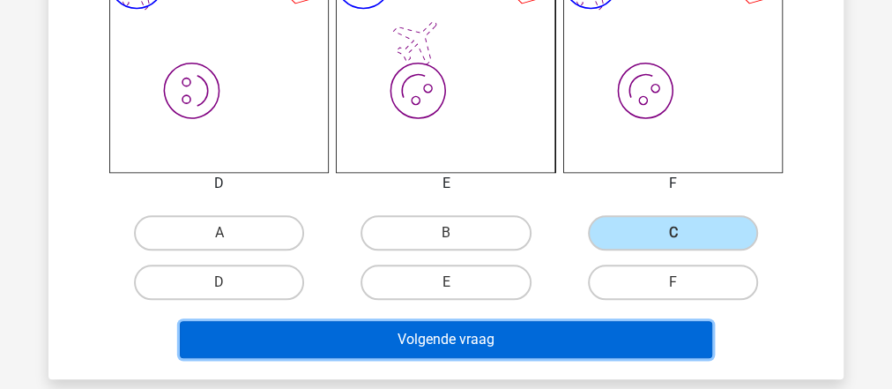
click at [636, 349] on button "Volgende vraag" at bounding box center [446, 339] width 533 height 37
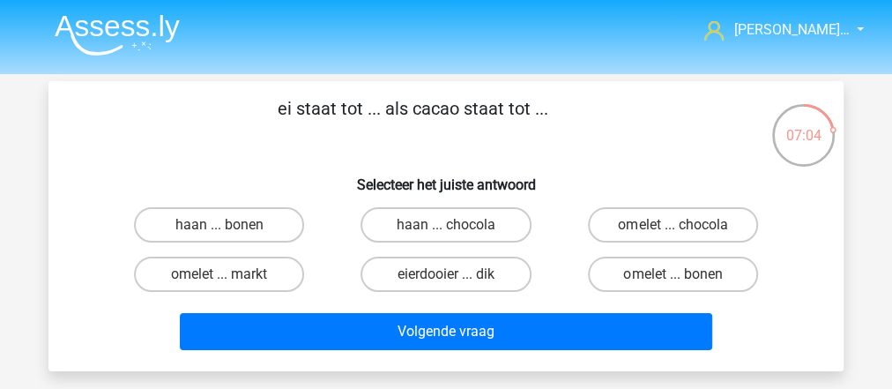
scroll to position [0, 0]
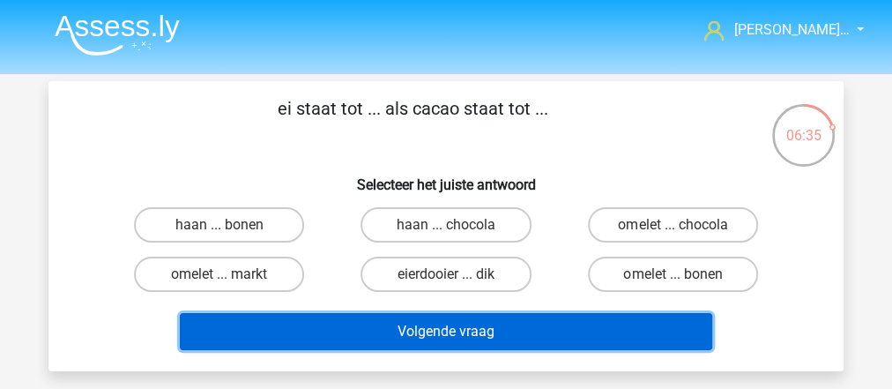
click at [502, 329] on button "Volgende vraag" at bounding box center [446, 331] width 533 height 37
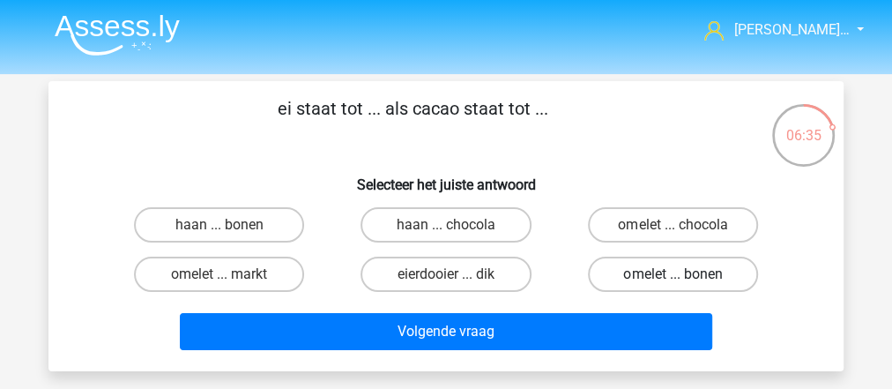
click at [714, 257] on label "omelet ... bonen" at bounding box center [673, 274] width 170 height 35
click at [684, 274] on input "omelet ... bonen" at bounding box center [678, 279] width 11 height 11
radio input "true"
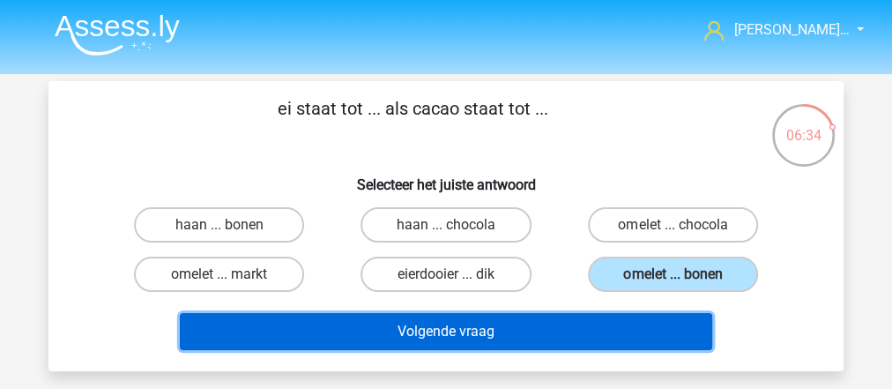
click at [666, 321] on button "Volgende vraag" at bounding box center [446, 331] width 533 height 37
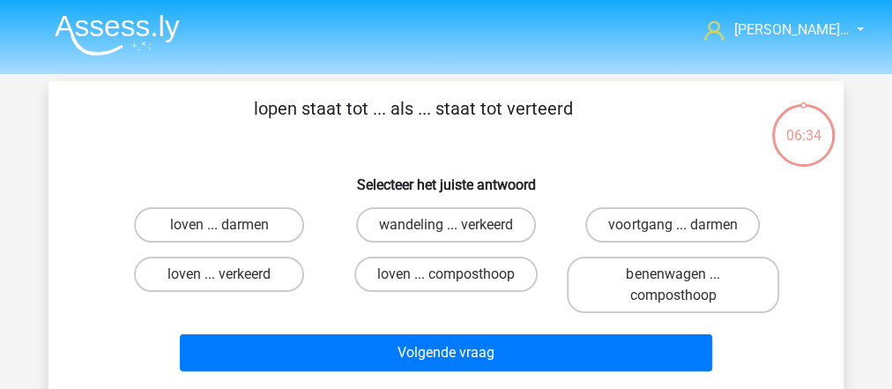
scroll to position [81, 0]
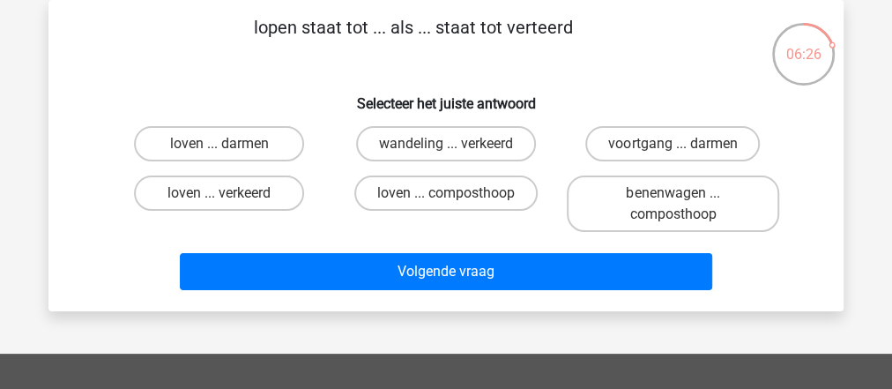
click at [229, 197] on input "loven ... verkeerd" at bounding box center [224, 198] width 11 height 11
radio input "true"
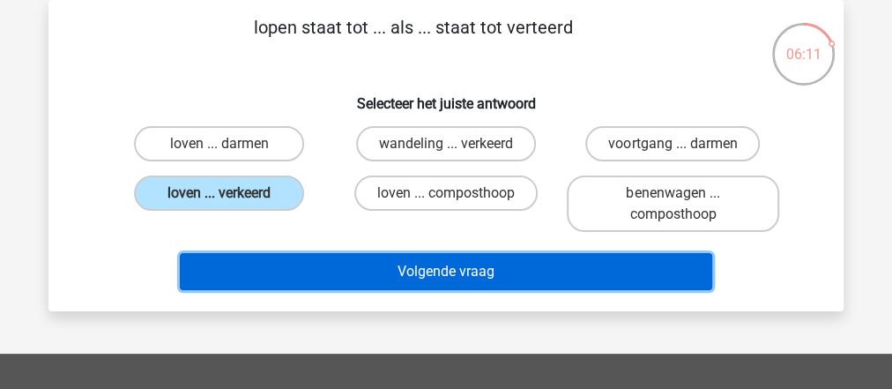
click at [415, 265] on button "Volgende vraag" at bounding box center [446, 271] width 533 height 37
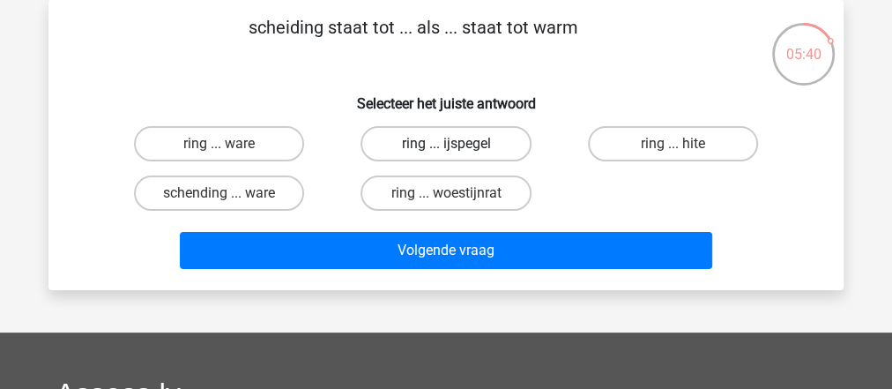
click at [491, 144] on label "ring ... ijspegel" at bounding box center [446, 143] width 170 height 35
click at [457, 144] on input "ring ... ijspegel" at bounding box center [451, 149] width 11 height 11
radio input "true"
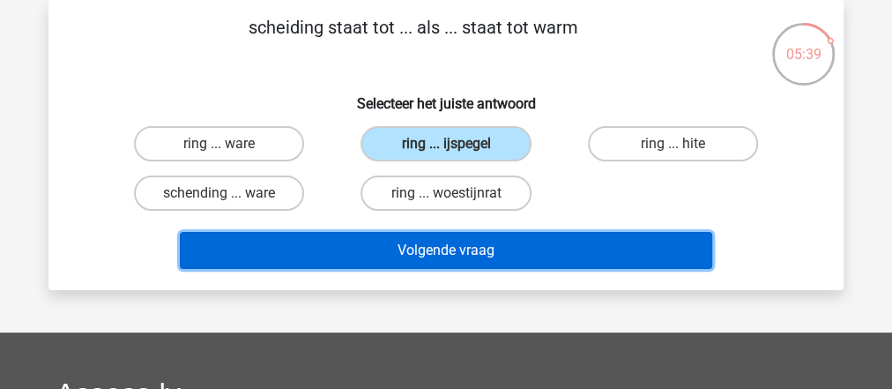
click at [572, 250] on button "Volgende vraag" at bounding box center [446, 250] width 533 height 37
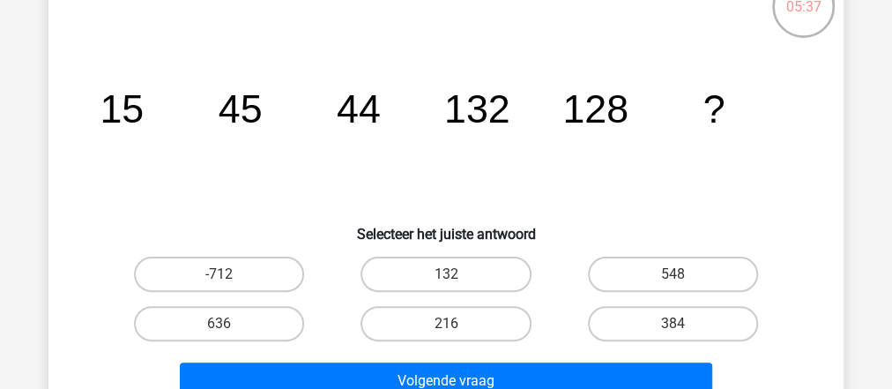
scroll to position [152, 0]
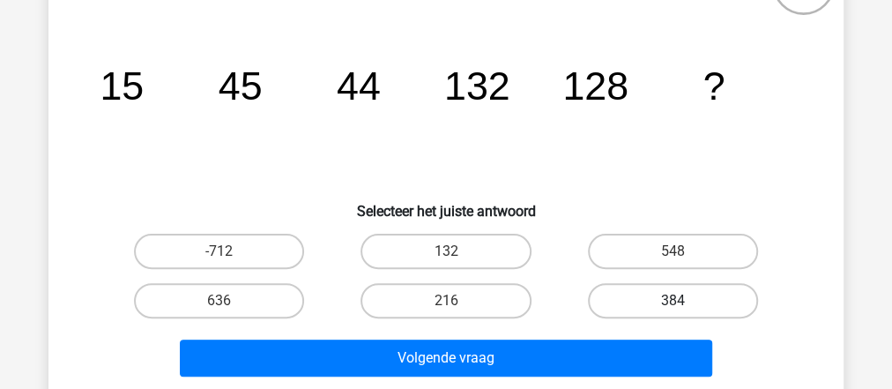
click at [631, 305] on label "384" at bounding box center [673, 300] width 170 height 35
click at [673, 305] on input "384" at bounding box center [678, 306] width 11 height 11
radio input "true"
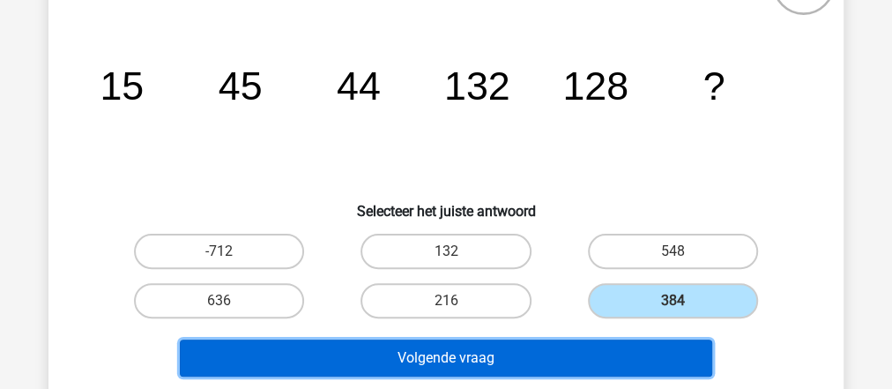
click at [626, 342] on button "Volgende vraag" at bounding box center [446, 357] width 533 height 37
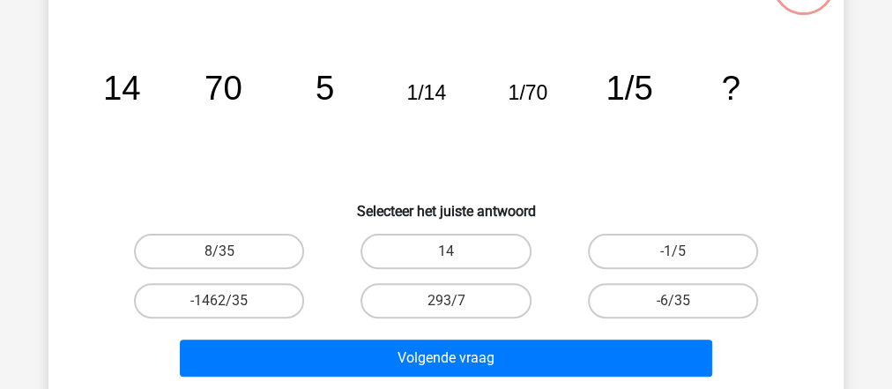
scroll to position [81, 0]
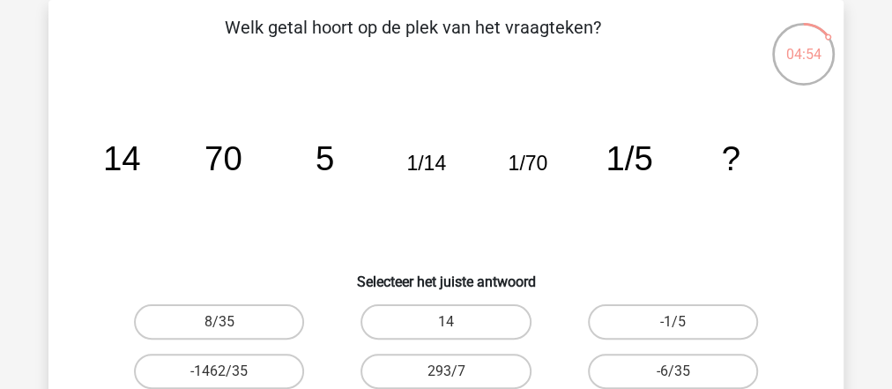
drag, startPoint x: 573, startPoint y: 227, endPoint x: 149, endPoint y: 247, distance: 424.4
click at [149, 247] on icon "image/svg+xml 14 70 5 1/14 1/70 1/5 ?" at bounding box center [446, 170] width 710 height 178
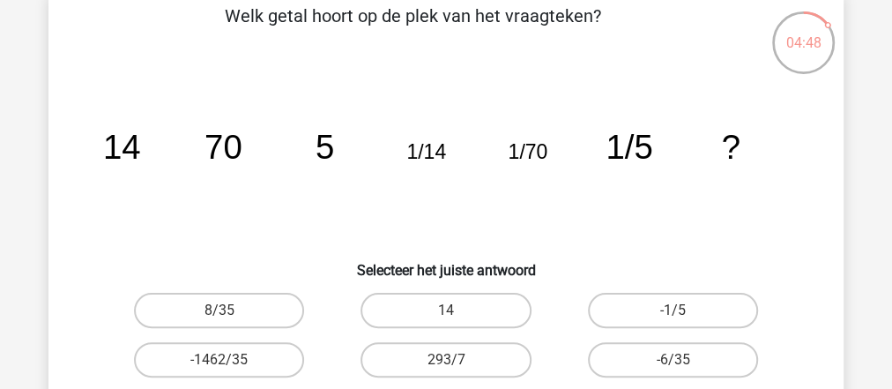
scroll to position [71, 0]
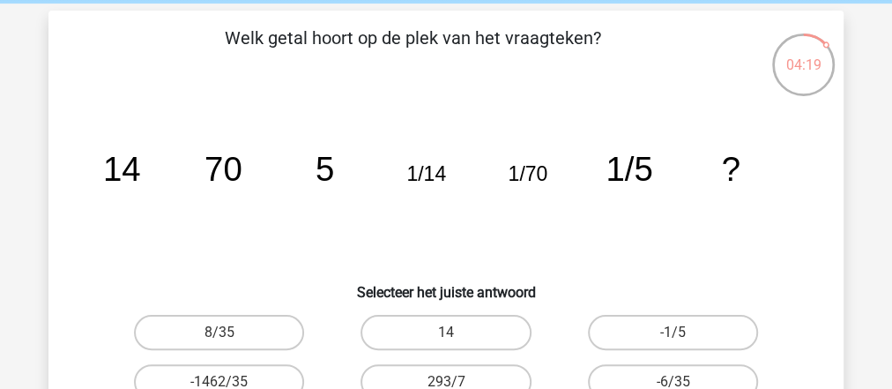
click at [259, 210] on icon "image/svg+xml 14 70 5 1/14 1/70 1/5 ?" at bounding box center [446, 181] width 710 height 178
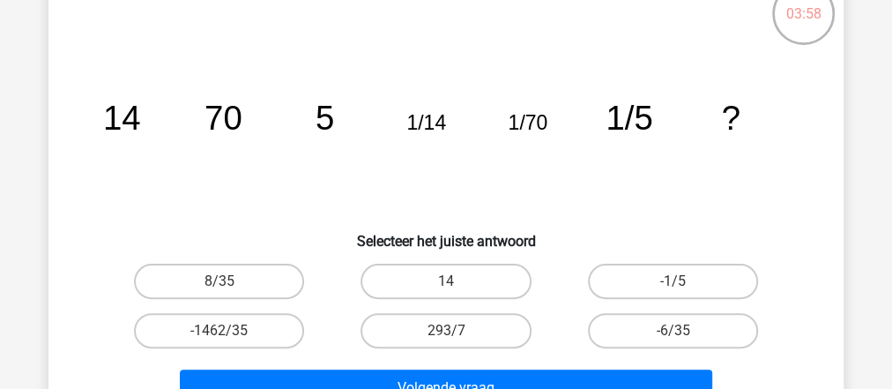
scroll to position [141, 0]
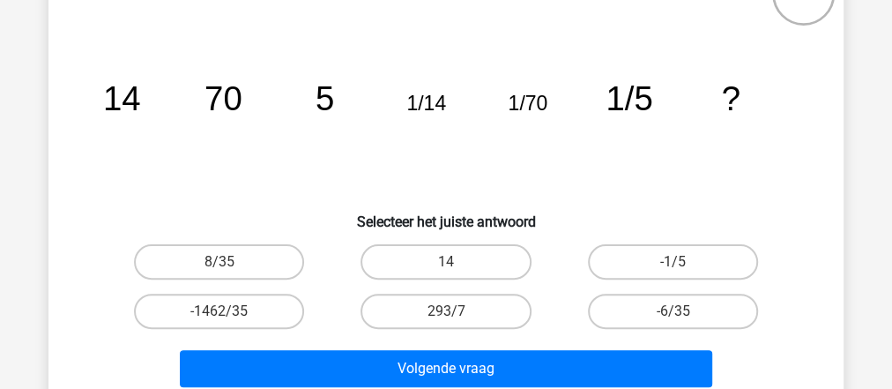
click at [573, 217] on h6 "Selecteer het juiste antwoord" at bounding box center [446, 214] width 739 height 31
click at [583, 184] on icon "image/svg+xml 14 70 5 1/14 1/70 1/5 ?" at bounding box center [446, 110] width 710 height 178
click at [277, 265] on label "8/35" at bounding box center [219, 261] width 170 height 35
click at [231, 265] on input "8/35" at bounding box center [224, 267] width 11 height 11
radio input "true"
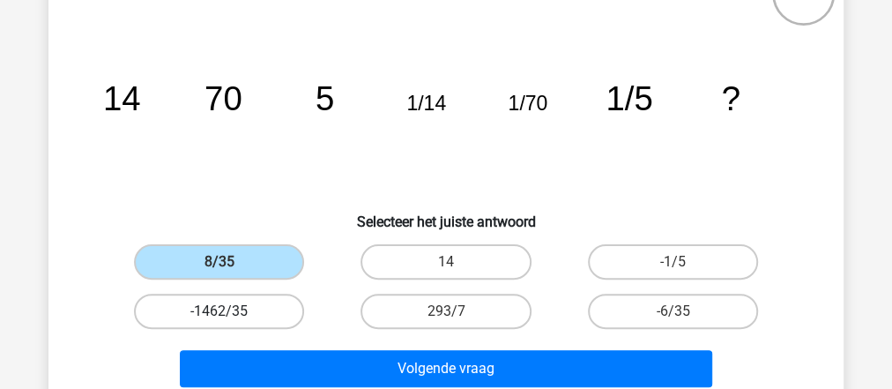
click at [276, 308] on label "-1462/35" at bounding box center [219, 311] width 170 height 35
click at [231, 311] on input "-1462/35" at bounding box center [224, 316] width 11 height 11
radio input "true"
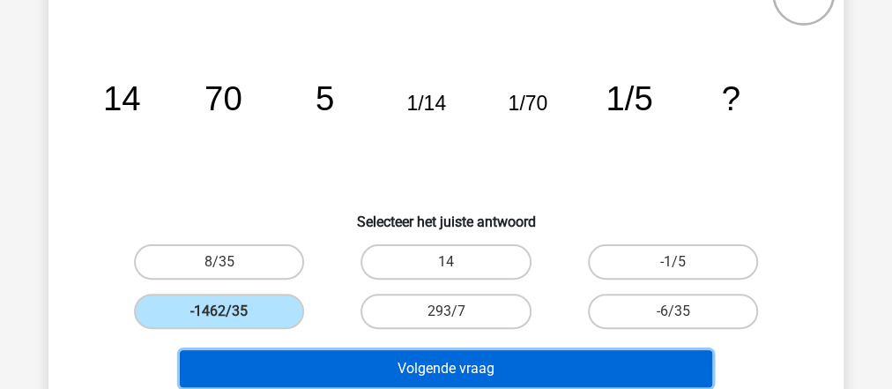
click at [336, 354] on button "Volgende vraag" at bounding box center [446, 368] width 533 height 37
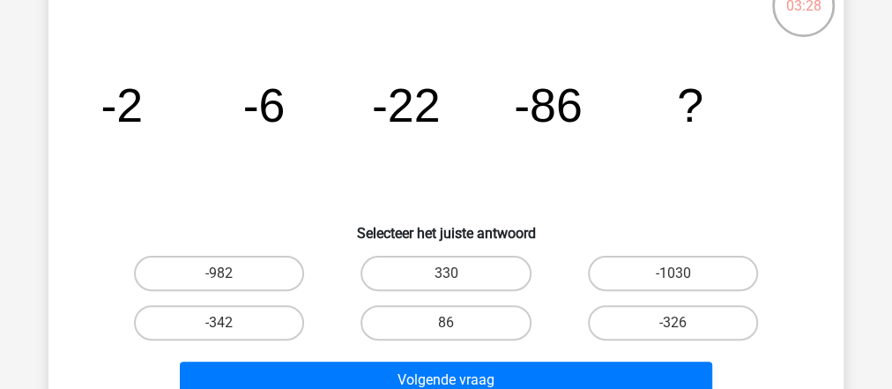
scroll to position [152, 0]
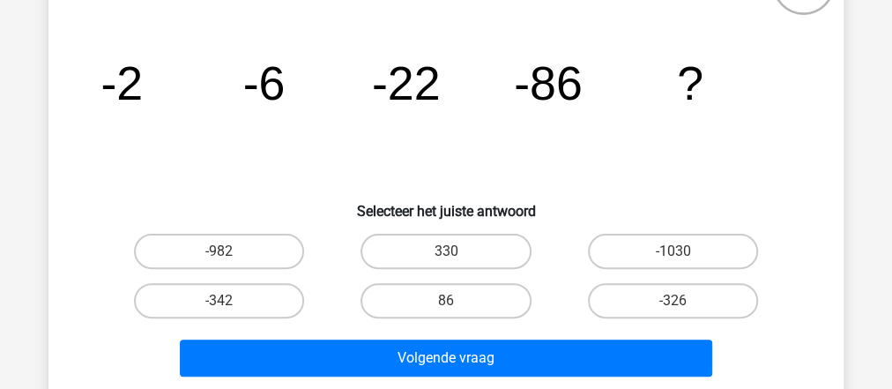
click at [600, 126] on icon "image/svg+xml -2 -6 -22 -86 ?" at bounding box center [446, 100] width 710 height 178
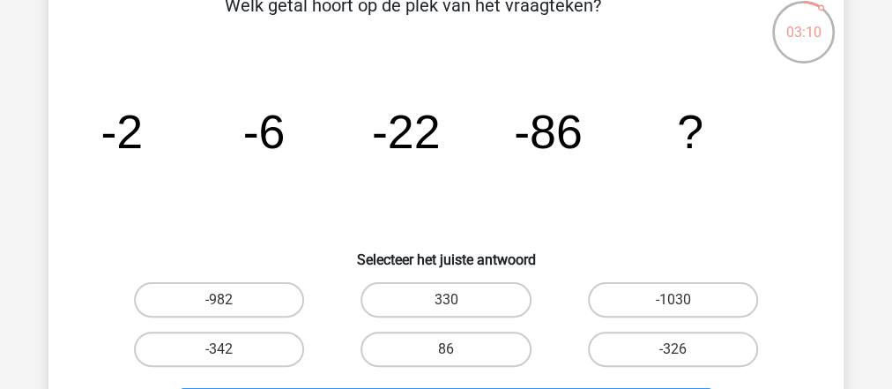
scroll to position [81, 0]
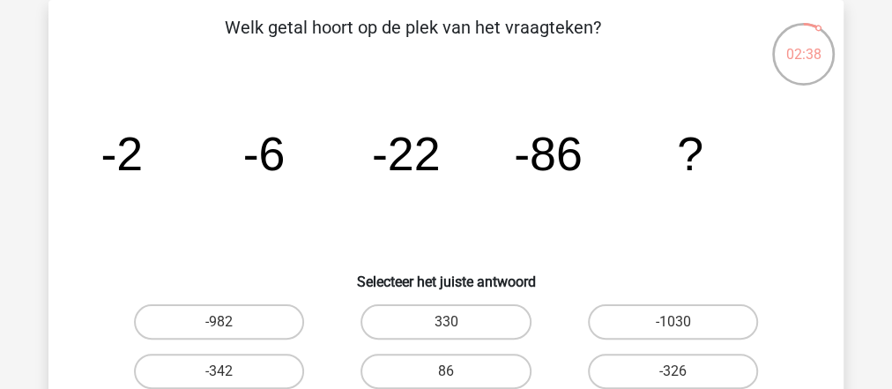
click at [566, 239] on icon "image/svg+xml -2 -6 -22 -86 ?" at bounding box center [446, 170] width 710 height 178
click at [569, 237] on icon "image/svg+xml -2 -6 -22 -86 ?" at bounding box center [446, 170] width 710 height 178
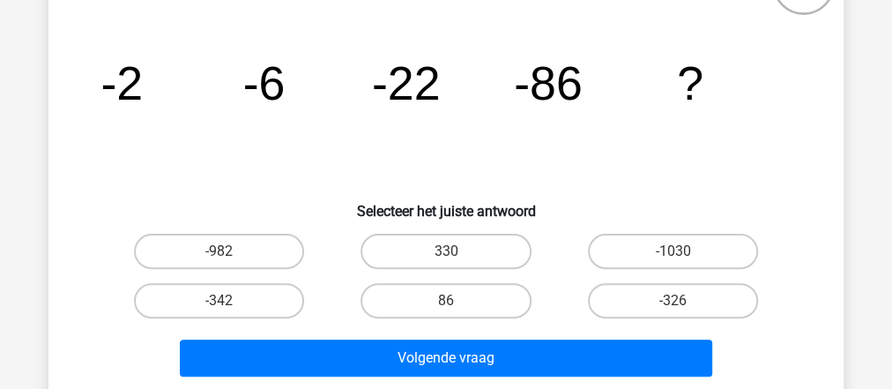
click at [222, 310] on input "-342" at bounding box center [224, 306] width 11 height 11
radio input "true"
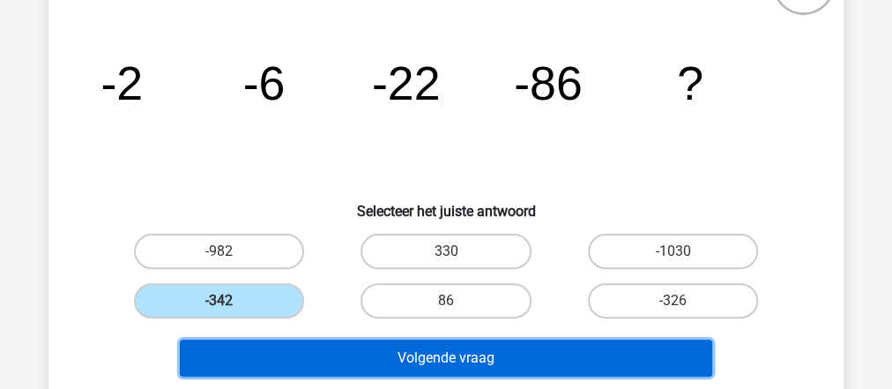
click at [341, 359] on button "Volgende vraag" at bounding box center [446, 357] width 533 height 37
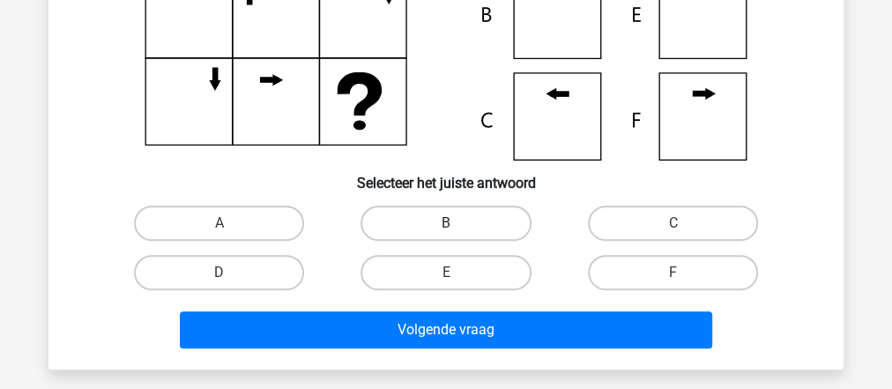
click at [404, 224] on label "B" at bounding box center [446, 222] width 170 height 35
click at [446, 224] on input "B" at bounding box center [451, 228] width 11 height 11
radio input "true"
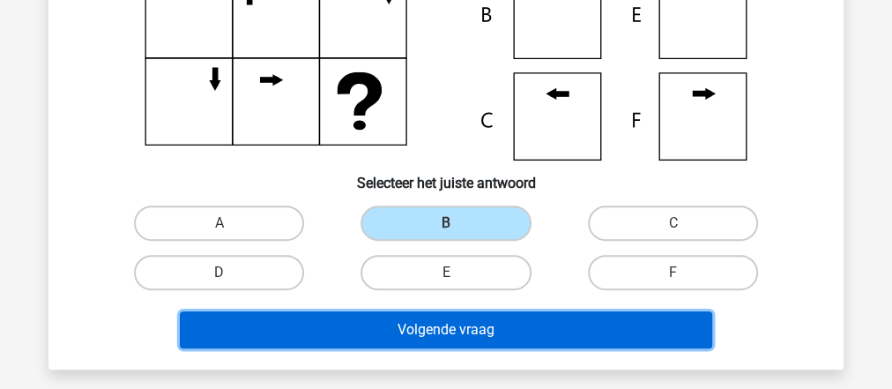
click at [419, 329] on button "Volgende vraag" at bounding box center [446, 329] width 533 height 37
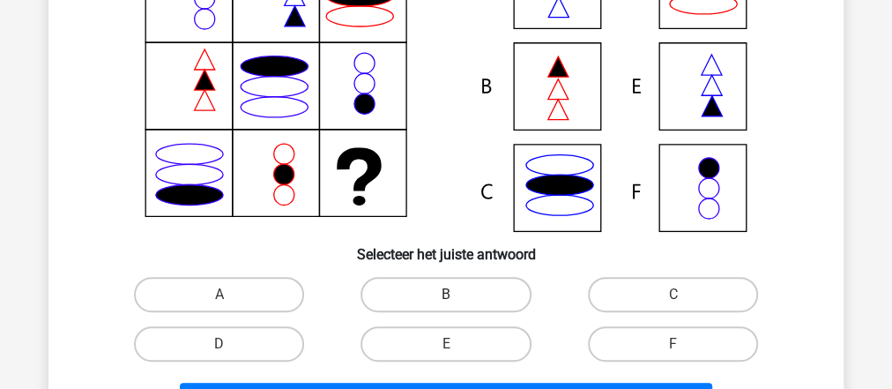
scroll to position [222, 0]
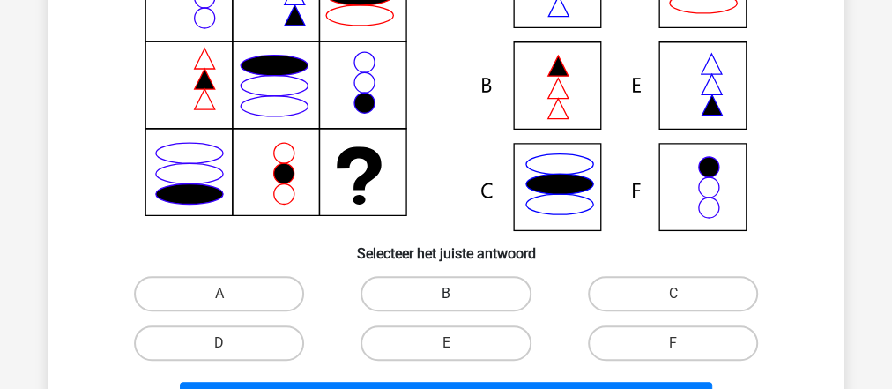
click at [450, 279] on label "B" at bounding box center [446, 293] width 170 height 35
click at [450, 294] on input "B" at bounding box center [451, 299] width 11 height 11
radio input "true"
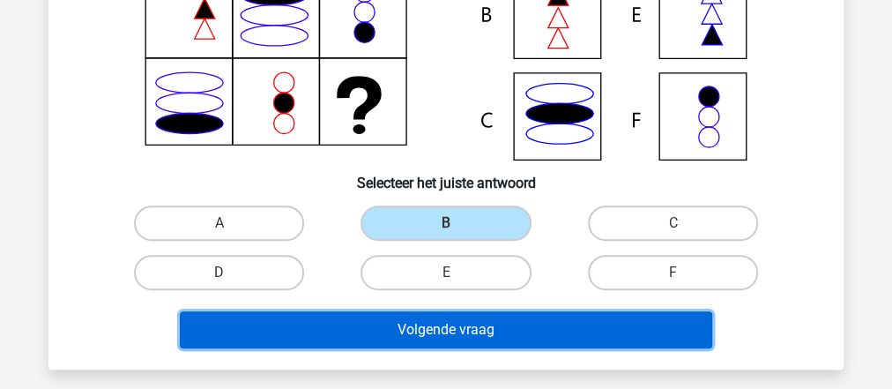
click at [493, 326] on button "Volgende vraag" at bounding box center [446, 329] width 533 height 37
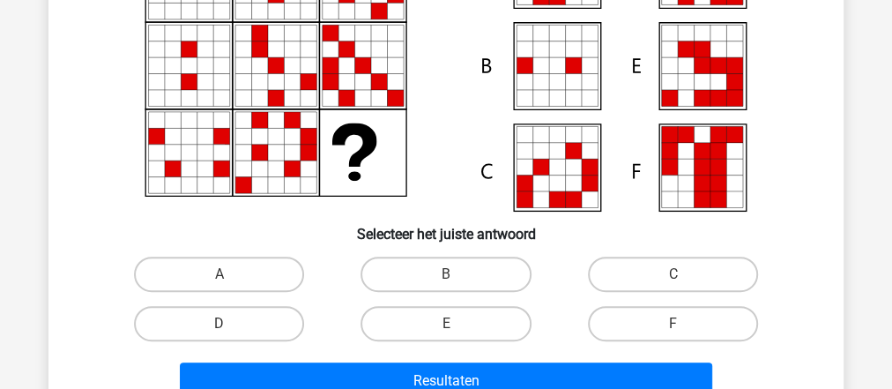
scroll to position [434, 0]
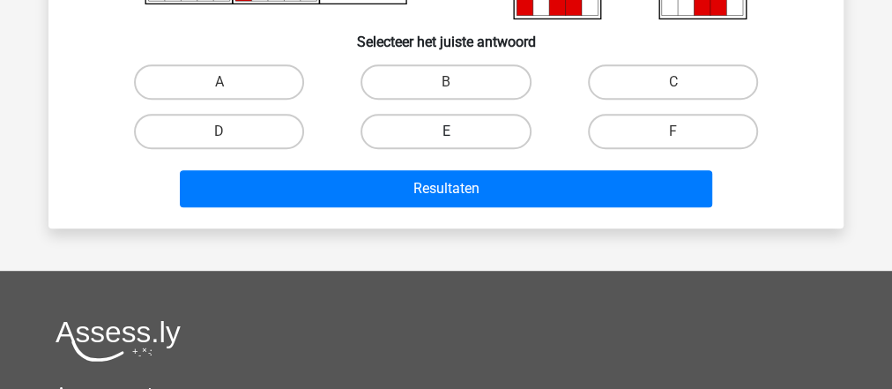
click at [509, 135] on label "E" at bounding box center [446, 131] width 170 height 35
click at [457, 135] on input "E" at bounding box center [451, 136] width 11 height 11
radio input "true"
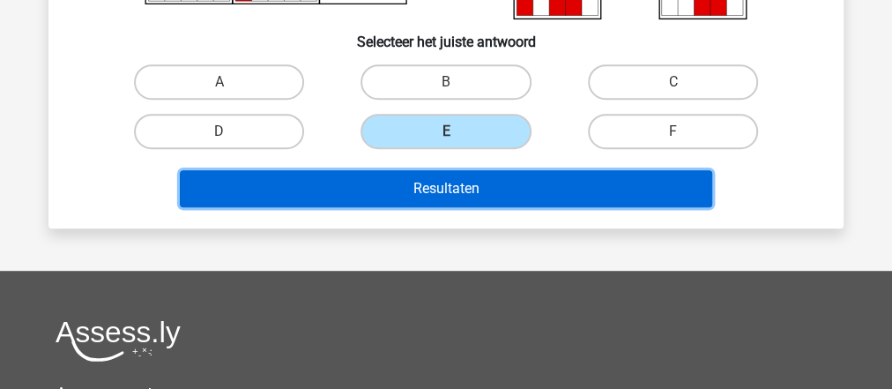
click at [517, 196] on button "Resultaten" at bounding box center [446, 188] width 533 height 37
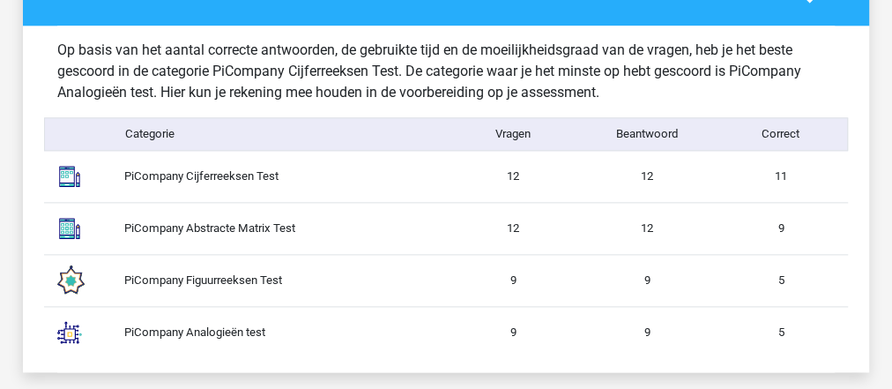
scroll to position [1058, 0]
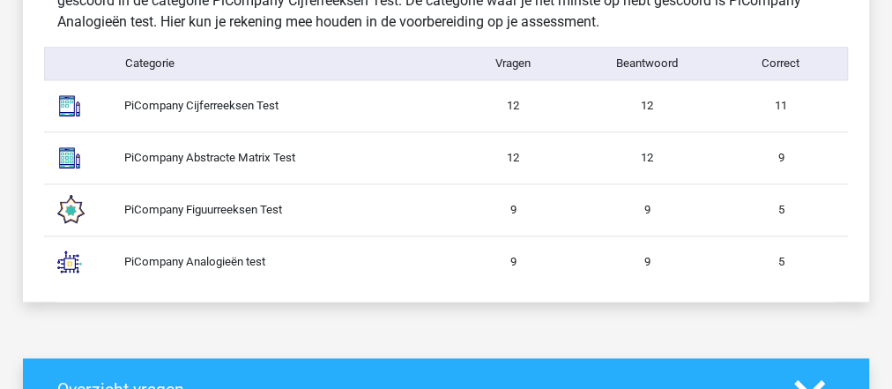
click at [323, 104] on div "PiCompany Cijferreeksen Test" at bounding box center [278, 106] width 335 height 18
click at [206, 106] on div "PiCompany Cijferreeksen Test" at bounding box center [278, 106] width 335 height 18
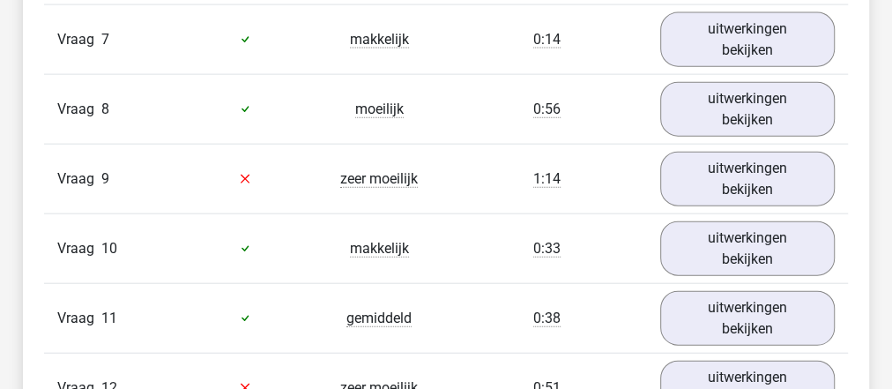
scroll to position [2045, 0]
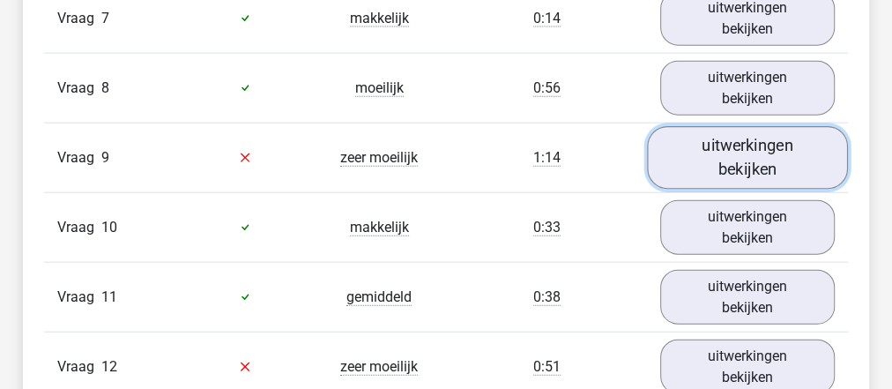
click at [734, 153] on link "uitwerkingen bekijken" at bounding box center [747, 157] width 201 height 63
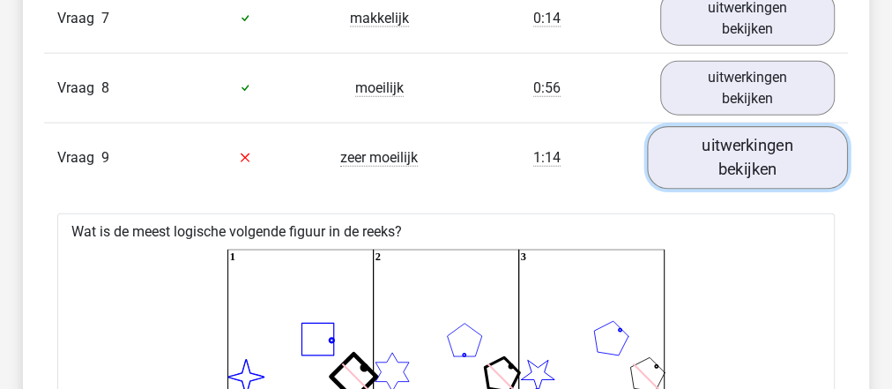
click at [766, 165] on link "uitwerkingen bekijken" at bounding box center [747, 157] width 201 height 63
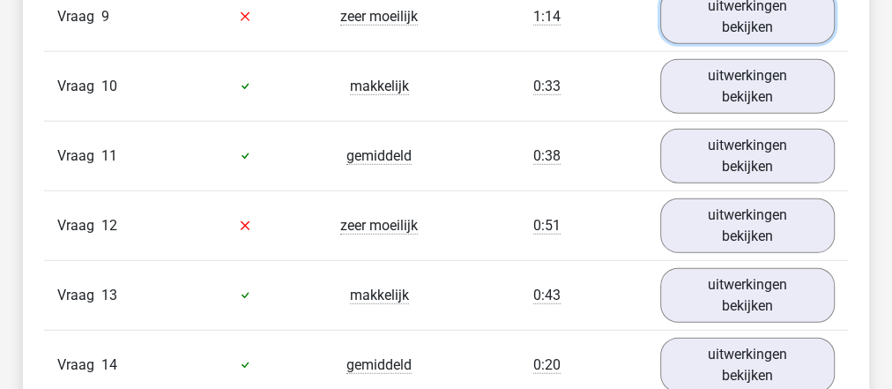
scroll to position [2257, 0]
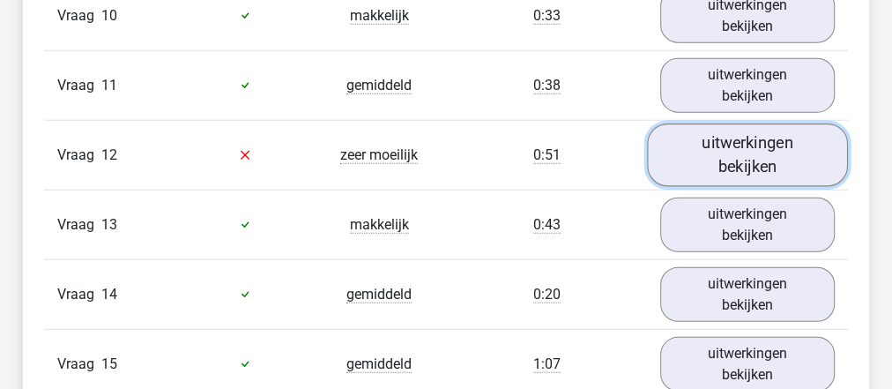
click at [721, 150] on link "uitwerkingen bekijken" at bounding box center [747, 154] width 201 height 63
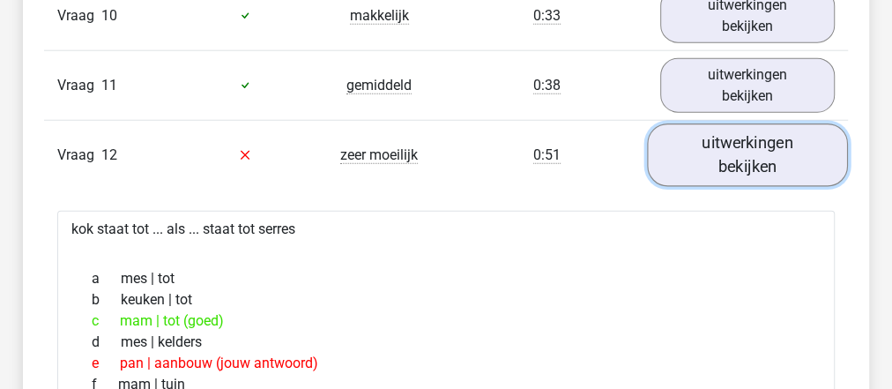
click at [762, 150] on link "uitwerkingen bekijken" at bounding box center [747, 154] width 201 height 63
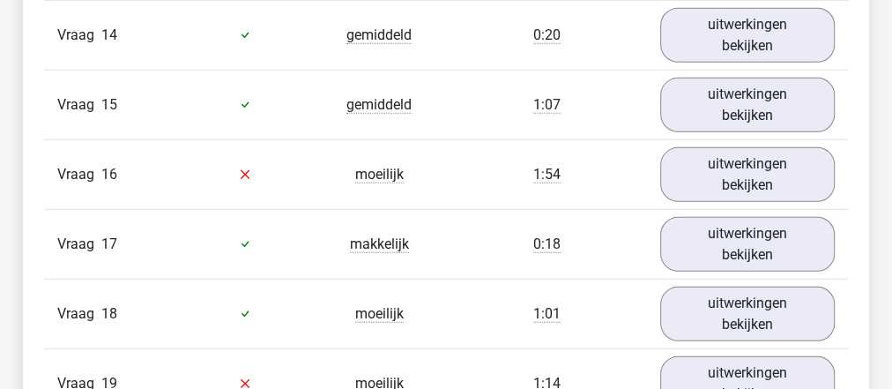
scroll to position [2539, 0]
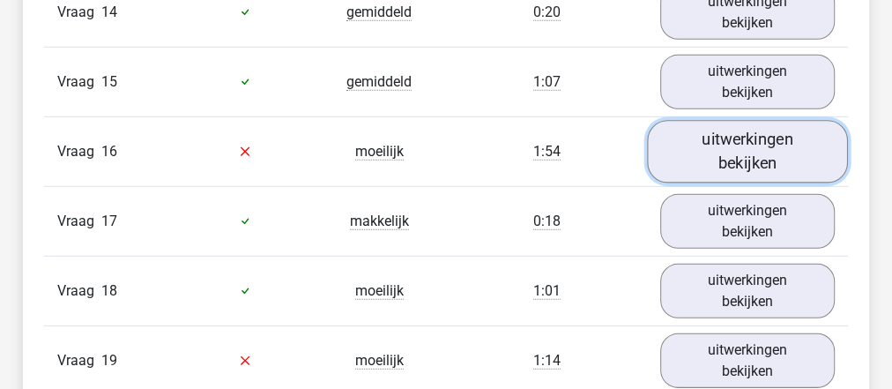
click at [727, 137] on link "uitwerkingen bekijken" at bounding box center [747, 151] width 201 height 63
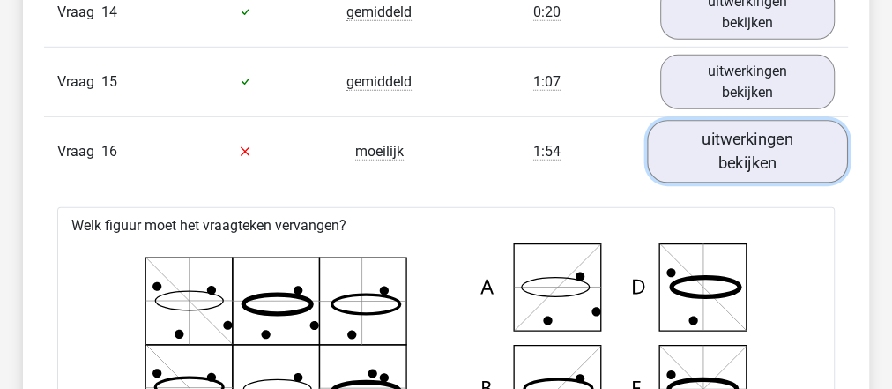
click at [691, 136] on link "uitwerkingen bekijken" at bounding box center [747, 151] width 201 height 63
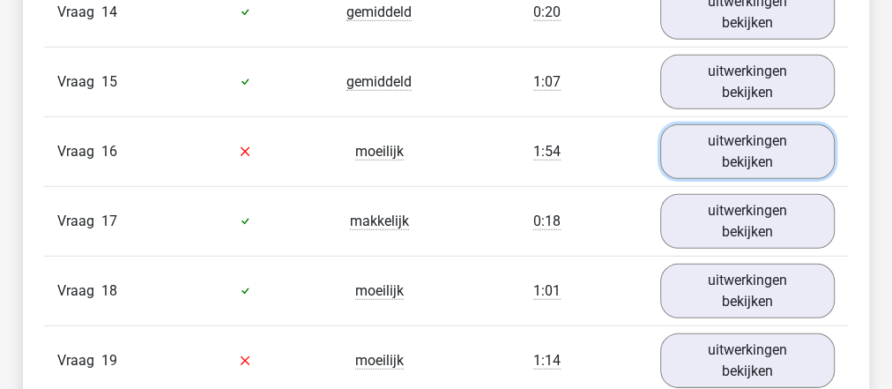
scroll to position [2609, 0]
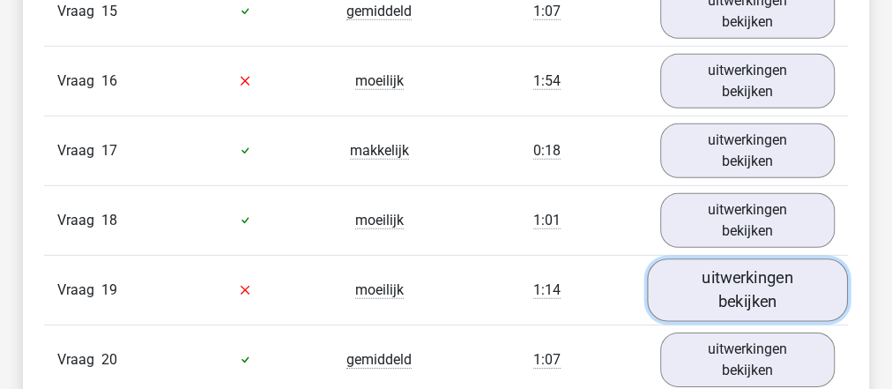
click at [708, 258] on link "uitwerkingen bekijken" at bounding box center [747, 289] width 201 height 63
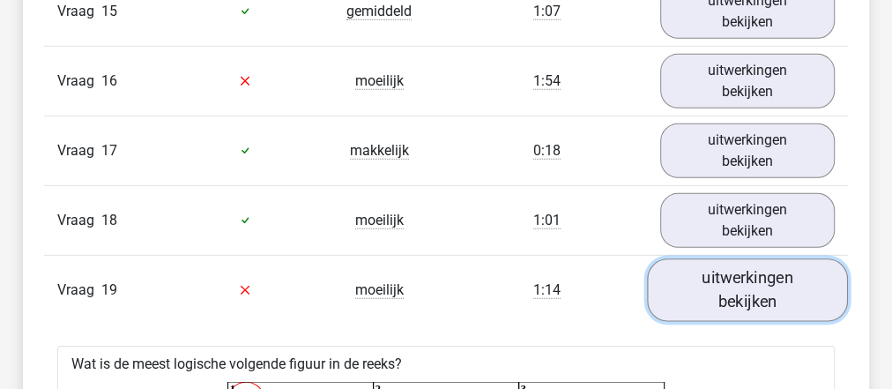
click at [745, 258] on link "uitwerkingen bekijken" at bounding box center [747, 289] width 201 height 63
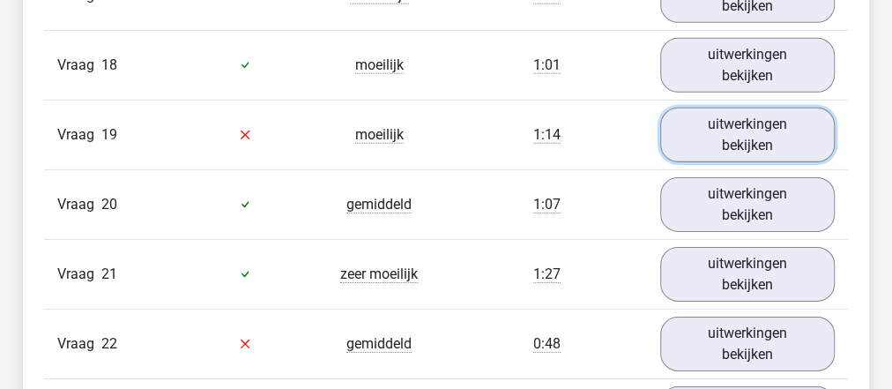
scroll to position [2750, 0]
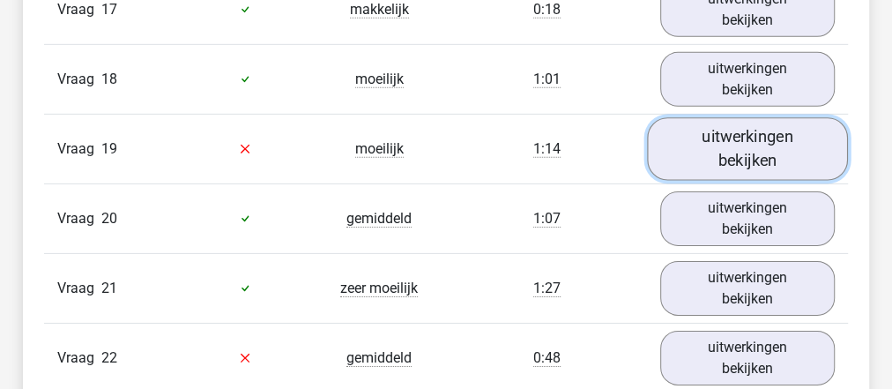
click at [710, 126] on link "uitwerkingen bekijken" at bounding box center [747, 148] width 201 height 63
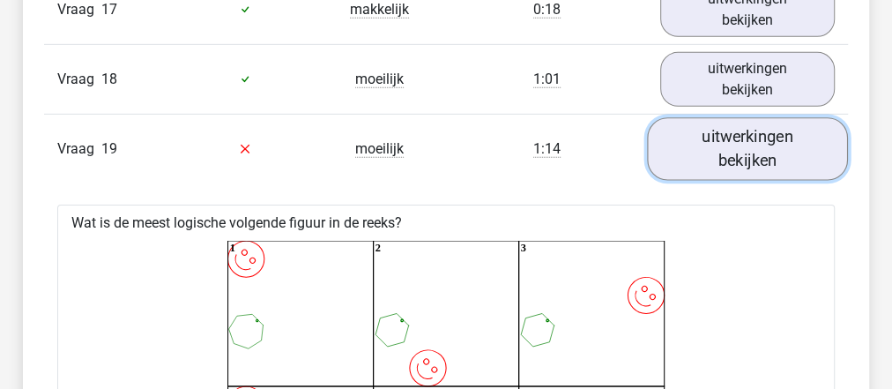
click at [710, 126] on link "uitwerkingen bekijken" at bounding box center [747, 148] width 201 height 63
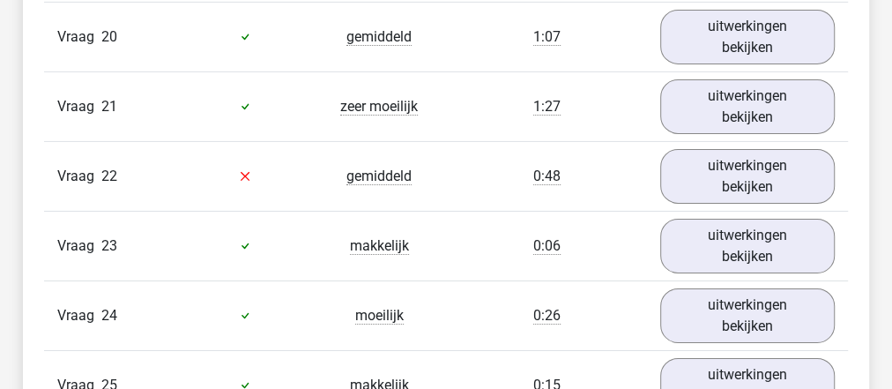
scroll to position [2962, 0]
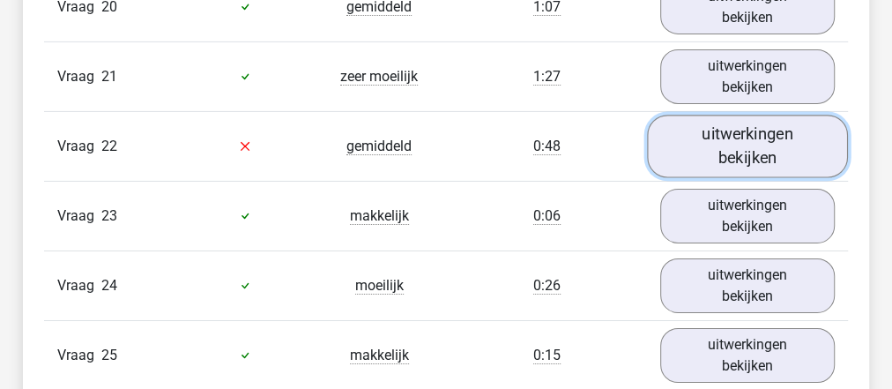
click at [713, 120] on link "uitwerkingen bekijken" at bounding box center [747, 146] width 201 height 63
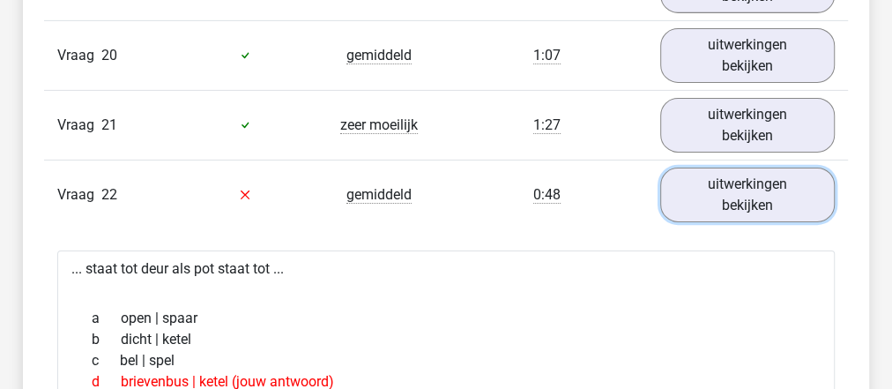
scroll to position [2891, 0]
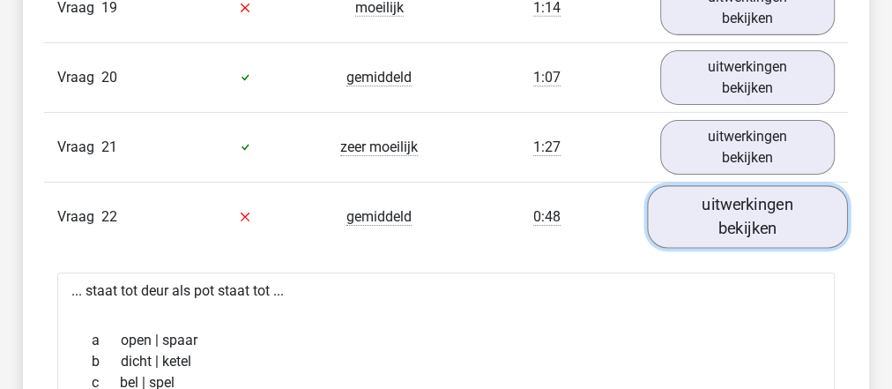
click at [703, 188] on link "uitwerkingen bekijken" at bounding box center [747, 216] width 201 height 63
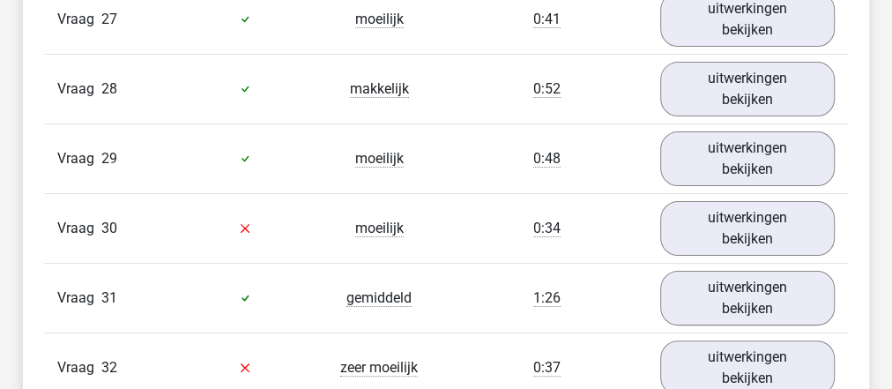
scroll to position [3455, 0]
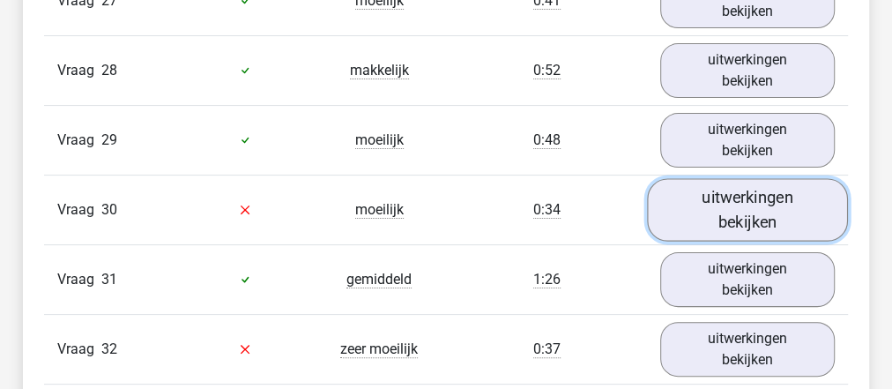
click at [739, 178] on link "uitwerkingen bekijken" at bounding box center [747, 209] width 201 height 63
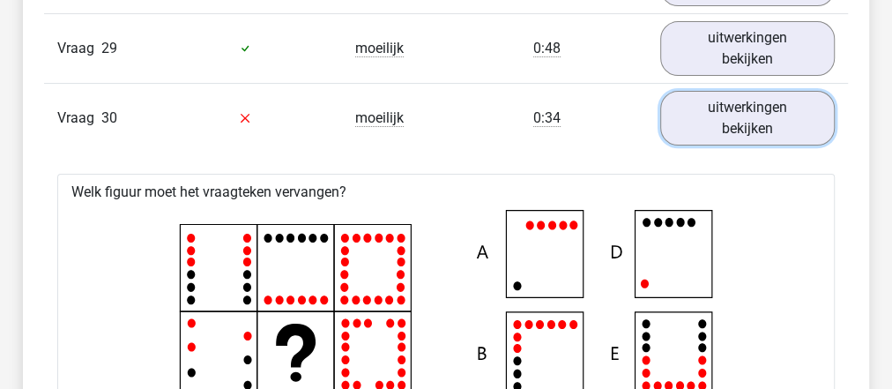
scroll to position [3526, 0]
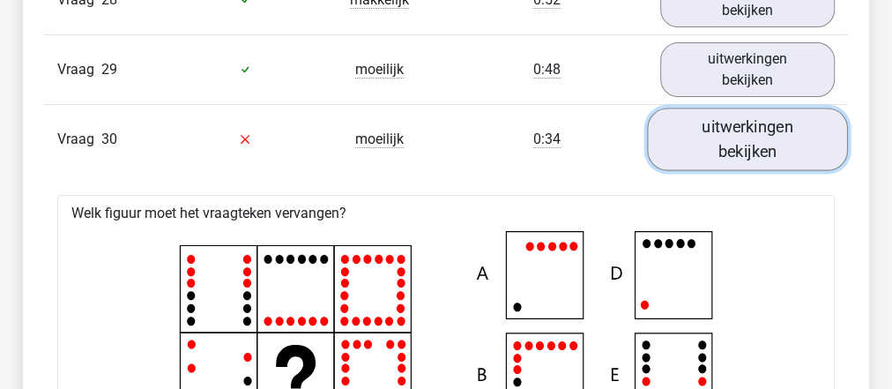
click at [749, 108] on link "uitwerkingen bekijken" at bounding box center [747, 139] width 201 height 63
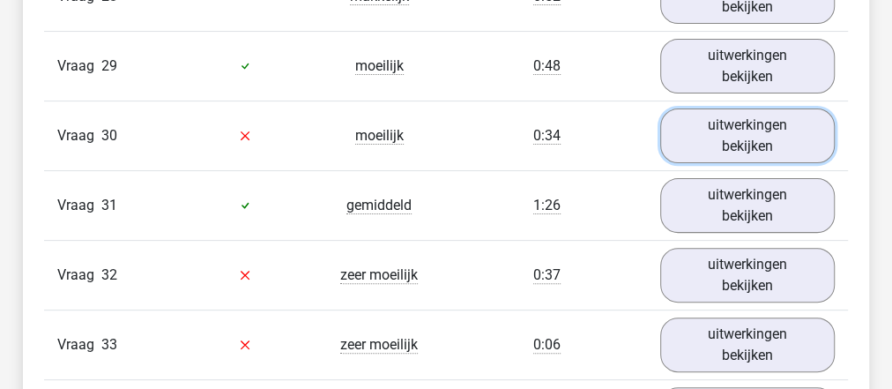
scroll to position [3596, 0]
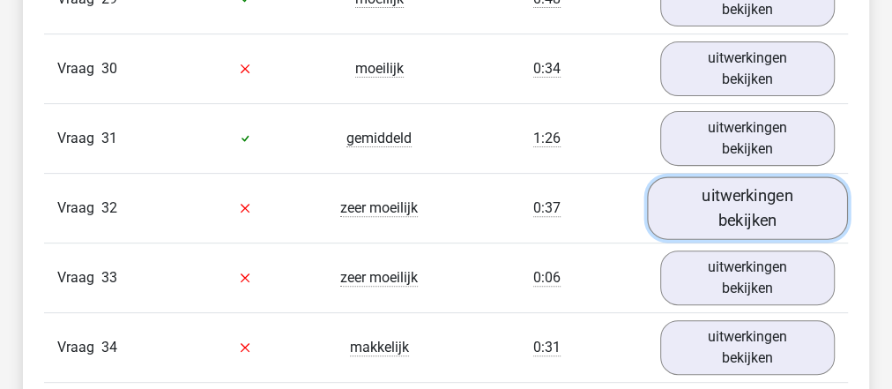
click at [742, 176] on link "uitwerkingen bekijken" at bounding box center [747, 207] width 201 height 63
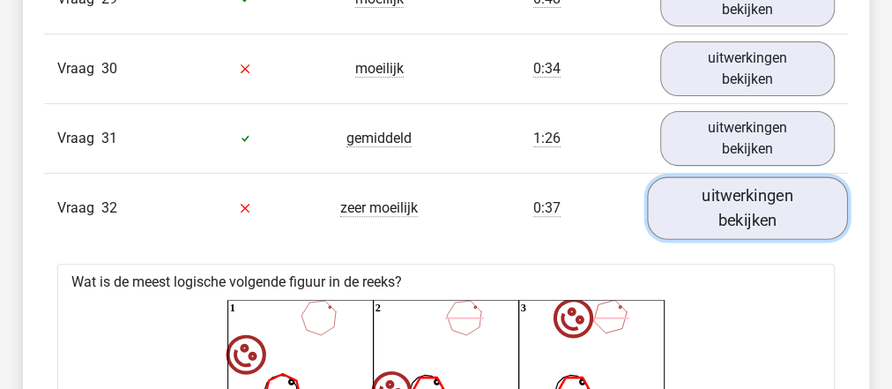
click at [742, 176] on link "uitwerkingen bekijken" at bounding box center [747, 207] width 201 height 63
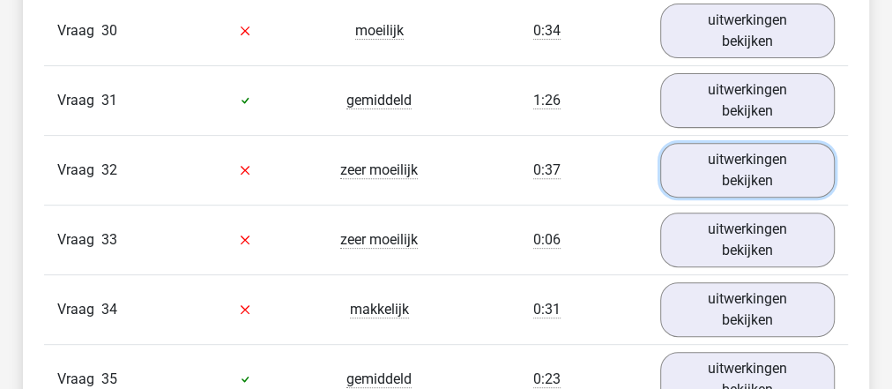
scroll to position [3667, 0]
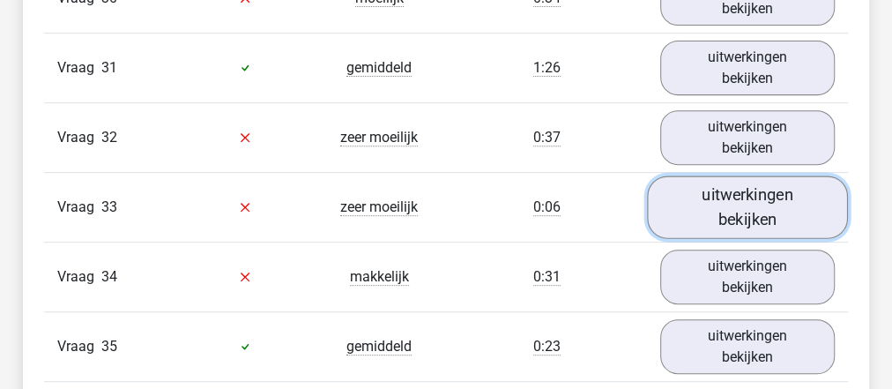
click at [721, 175] on link "uitwerkingen bekijken" at bounding box center [747, 206] width 201 height 63
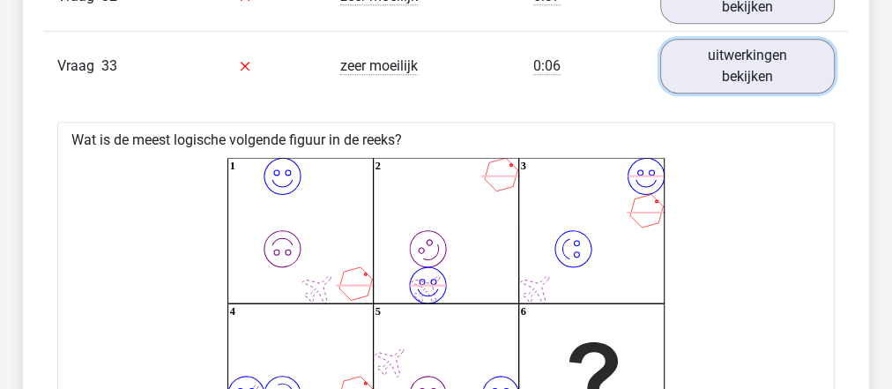
scroll to position [3737, 0]
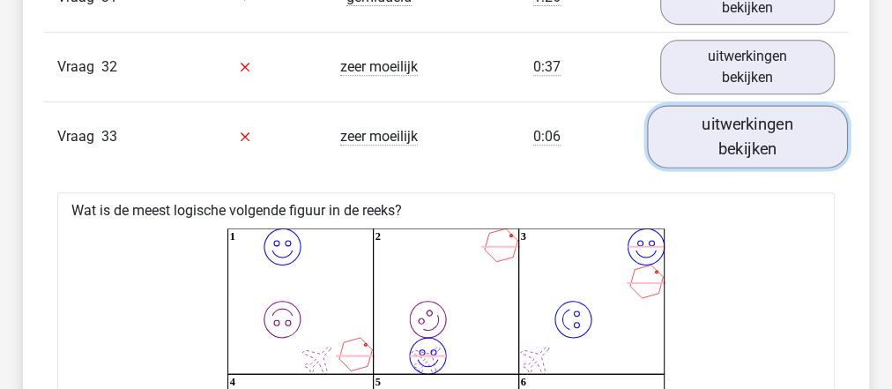
click at [748, 106] on link "uitwerkingen bekijken" at bounding box center [747, 136] width 201 height 63
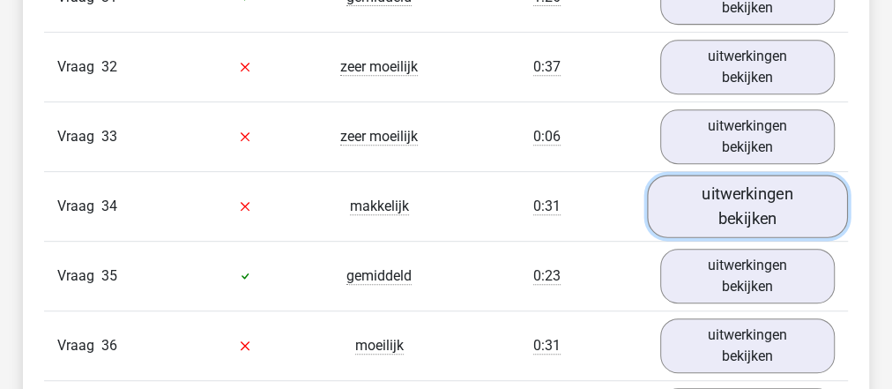
click at [716, 175] on link "uitwerkingen bekijken" at bounding box center [747, 206] width 201 height 63
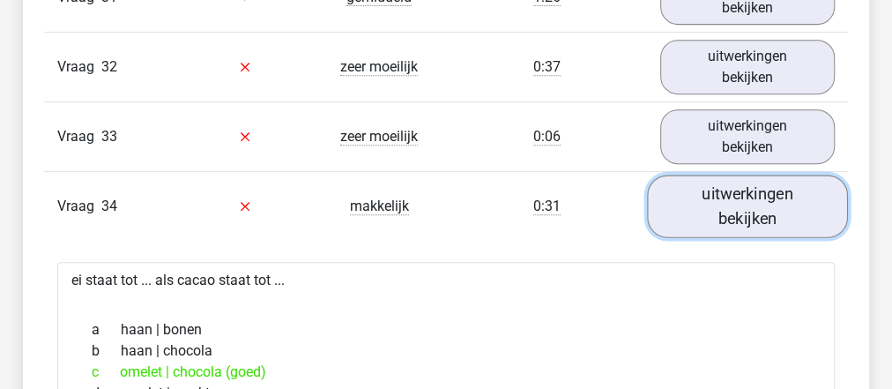
click at [706, 176] on link "uitwerkingen bekijken" at bounding box center [747, 206] width 201 height 63
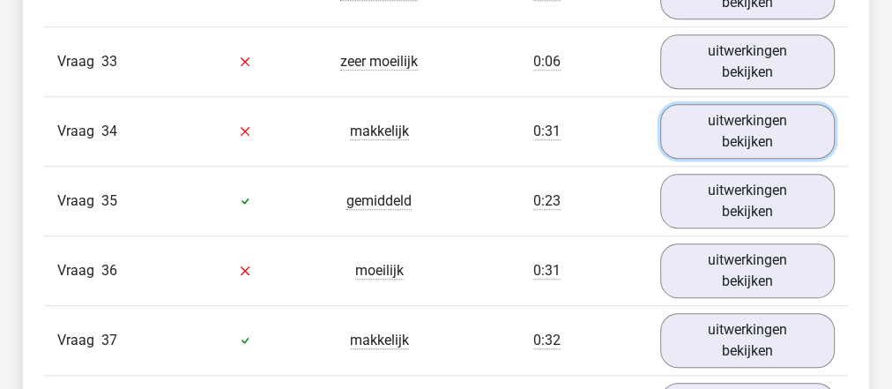
scroll to position [3878, 0]
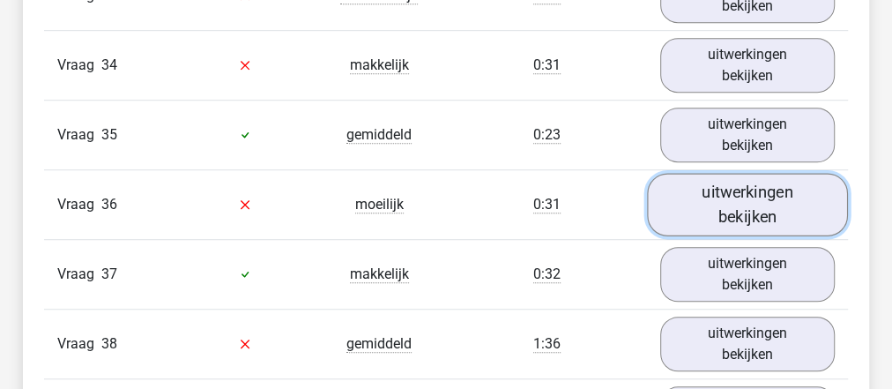
click at [703, 173] on link "uitwerkingen bekijken" at bounding box center [747, 204] width 201 height 63
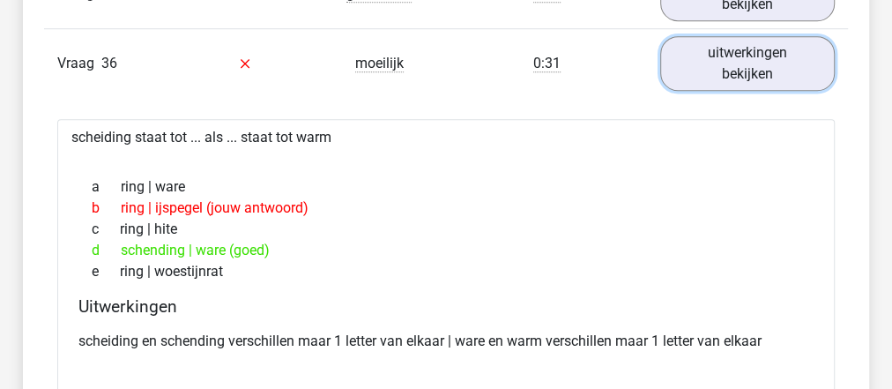
scroll to position [3949, 0]
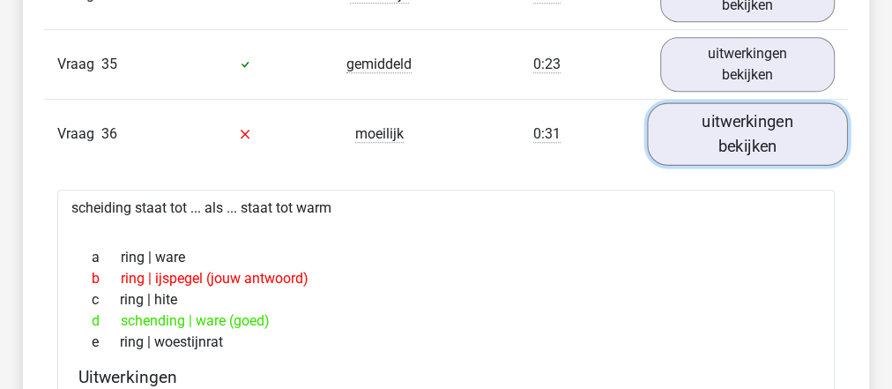
click at [705, 102] on link "uitwerkingen bekijken" at bounding box center [747, 133] width 201 height 63
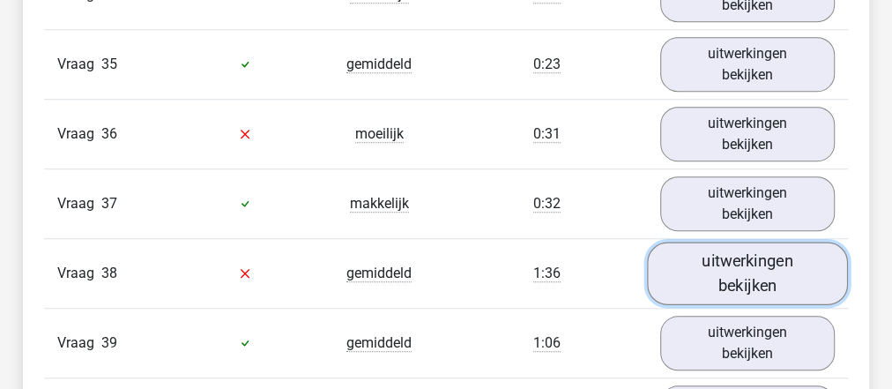
click at [716, 242] on link "uitwerkingen bekijken" at bounding box center [747, 273] width 201 height 63
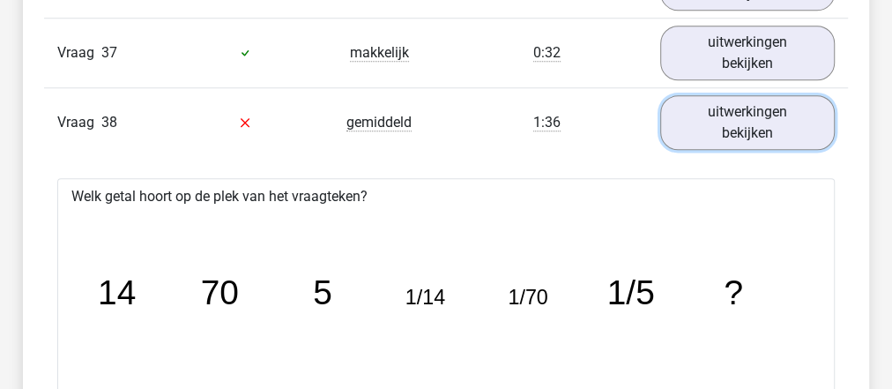
scroll to position [4019, 0]
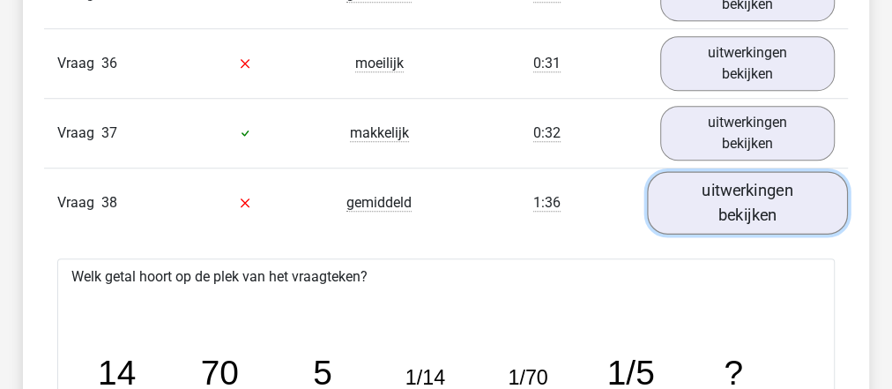
click at [688, 171] on link "uitwerkingen bekijken" at bounding box center [747, 202] width 201 height 63
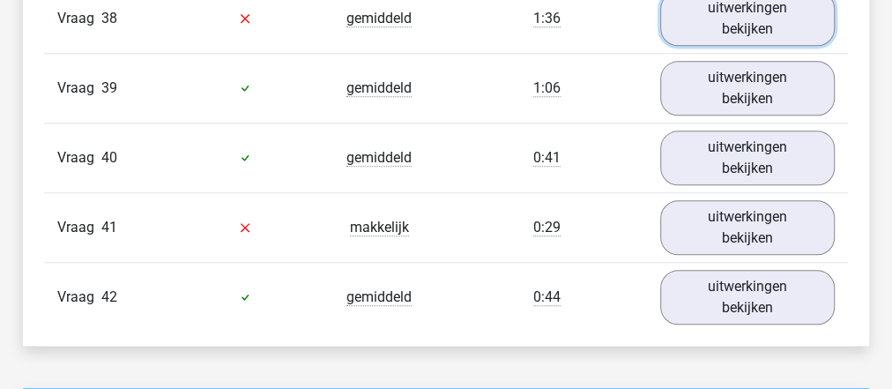
scroll to position [4231, 0]
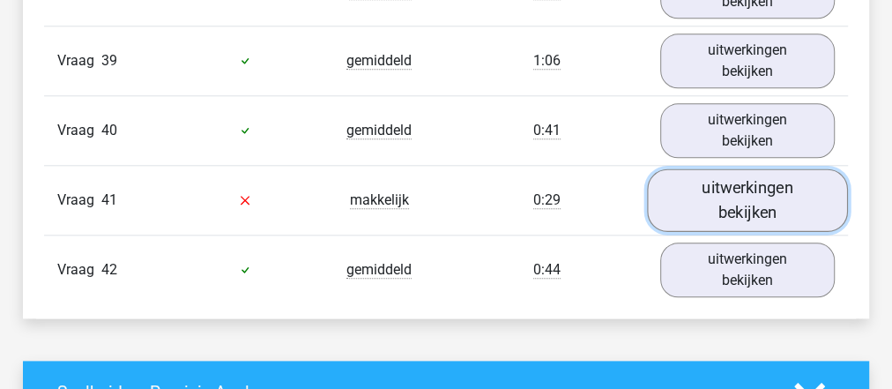
click at [696, 168] on link "uitwerkingen bekijken" at bounding box center [747, 199] width 201 height 63
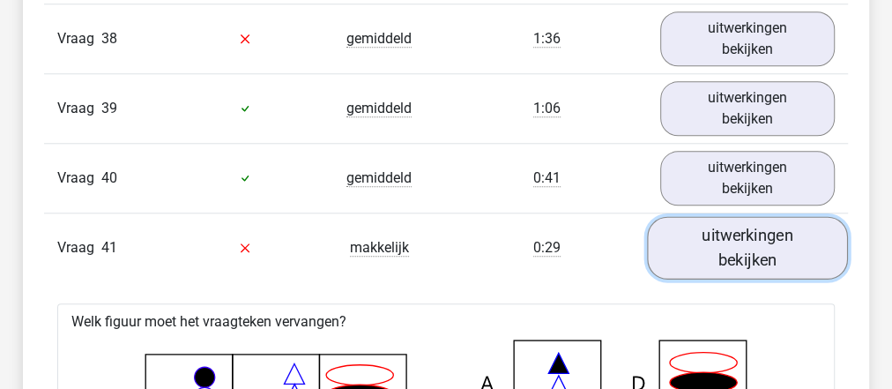
scroll to position [4161, 0]
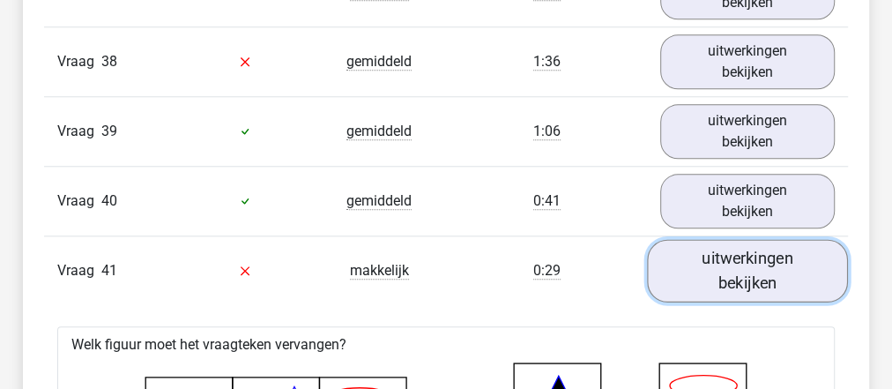
click at [728, 239] on link "uitwerkingen bekijken" at bounding box center [747, 270] width 201 height 63
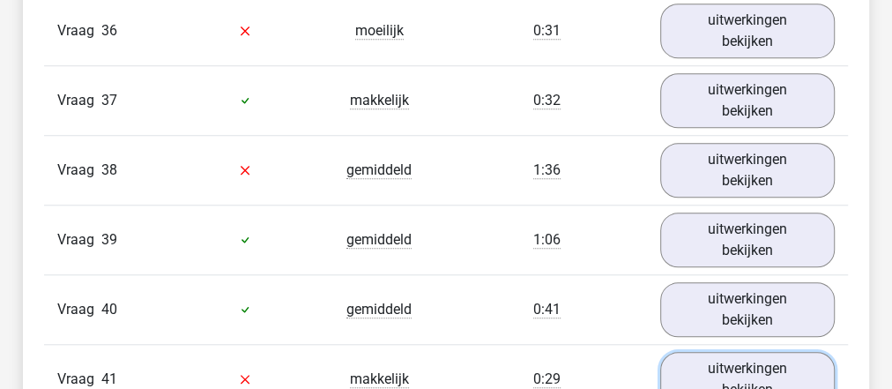
scroll to position [4019, 0]
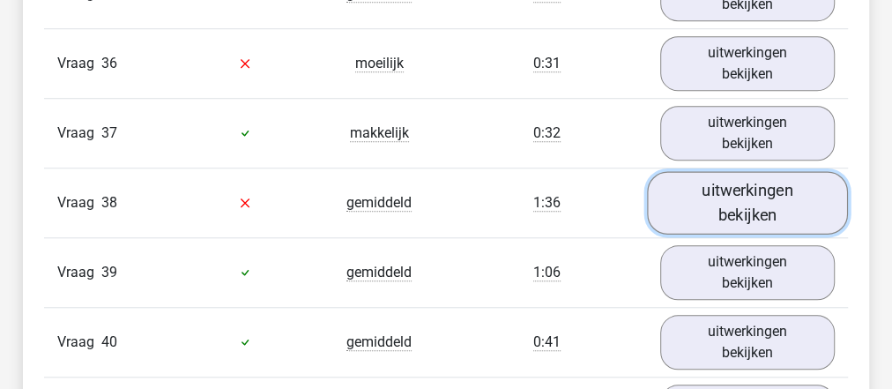
click at [703, 171] on link "uitwerkingen bekijken" at bounding box center [747, 202] width 201 height 63
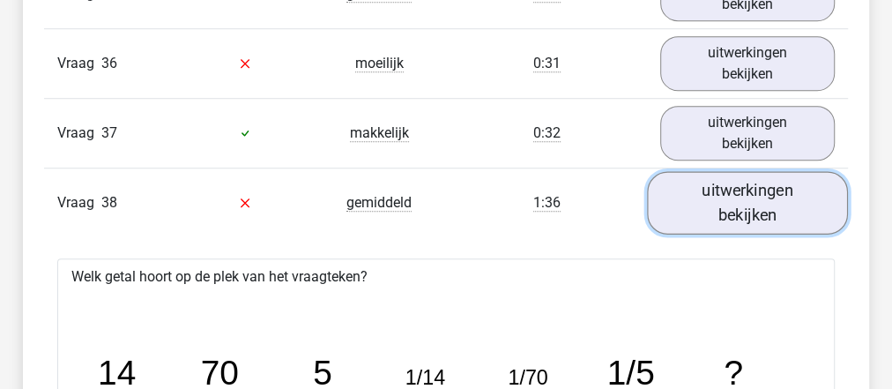
click at [726, 171] on link "uitwerkingen bekijken" at bounding box center [747, 202] width 201 height 63
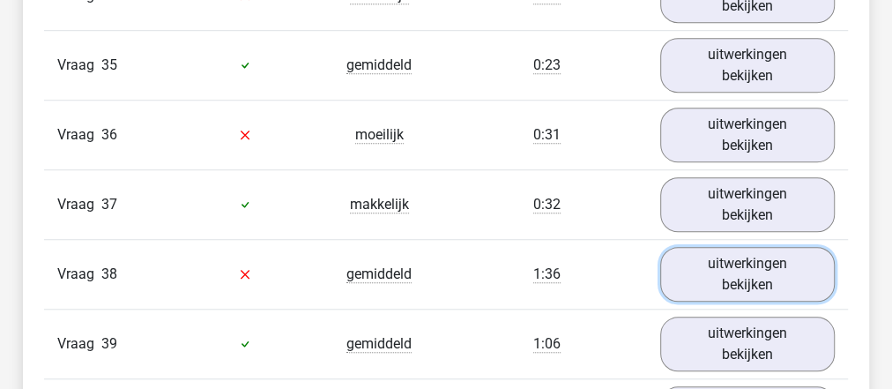
scroll to position [3878, 0]
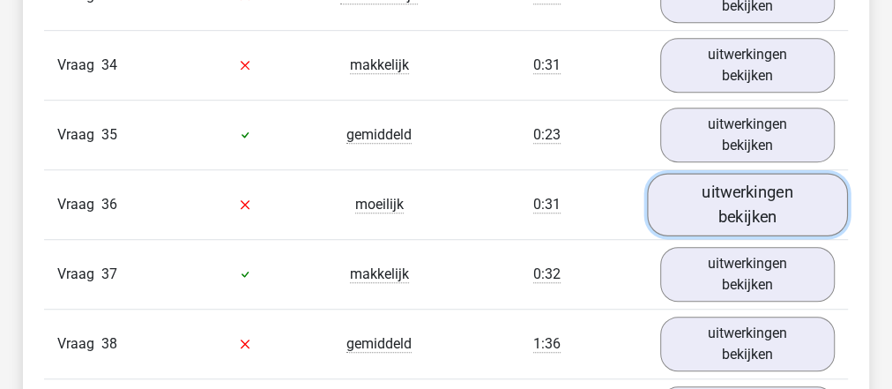
click at [717, 173] on link "uitwerkingen bekijken" at bounding box center [747, 204] width 201 height 63
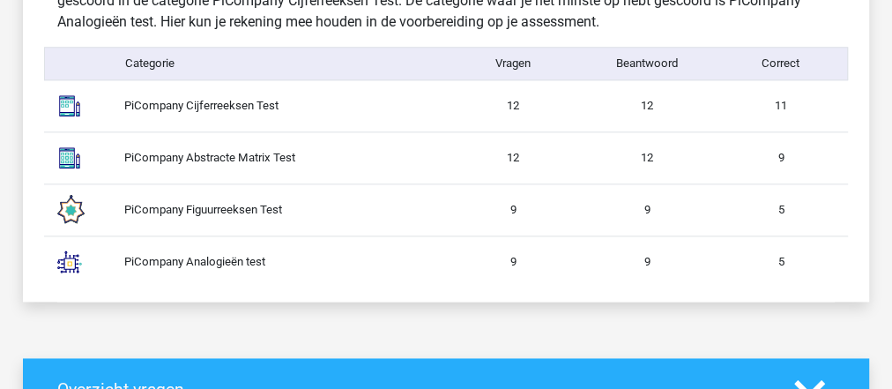
scroll to position [705, 0]
